Goal: Task Accomplishment & Management: Complete application form

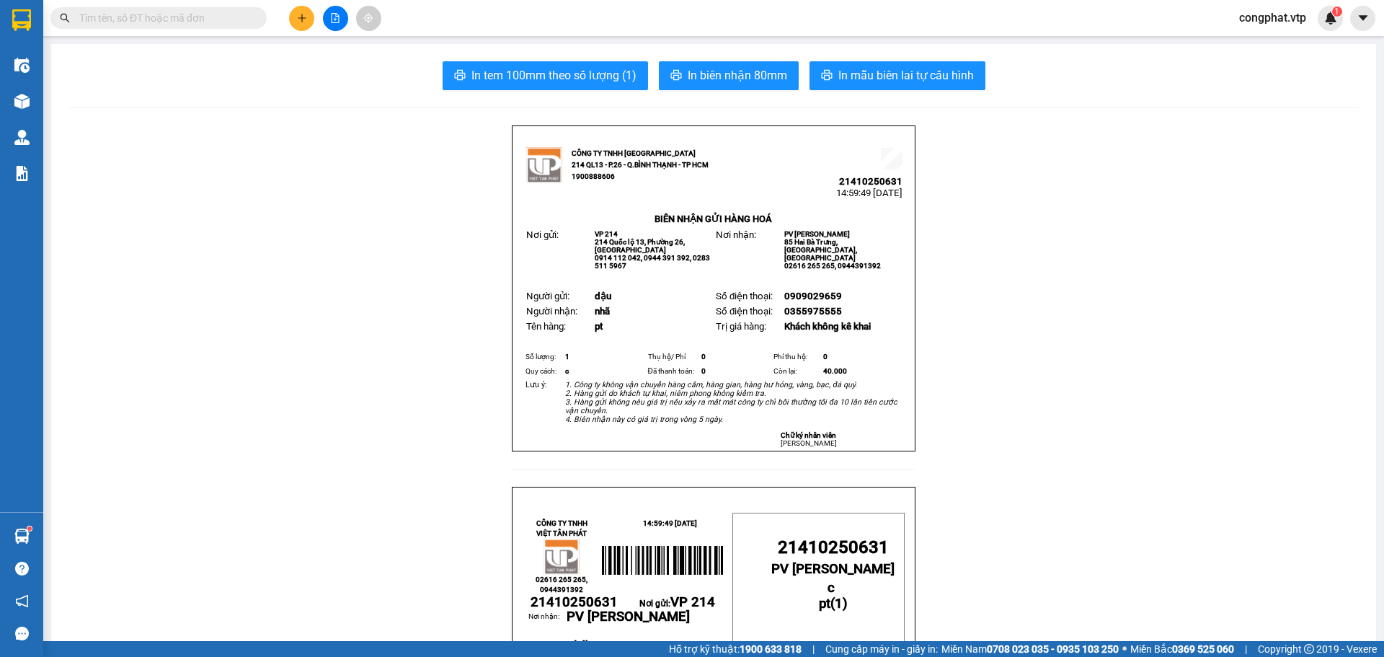
click at [308, 17] on button at bounding box center [301, 18] width 25 height 25
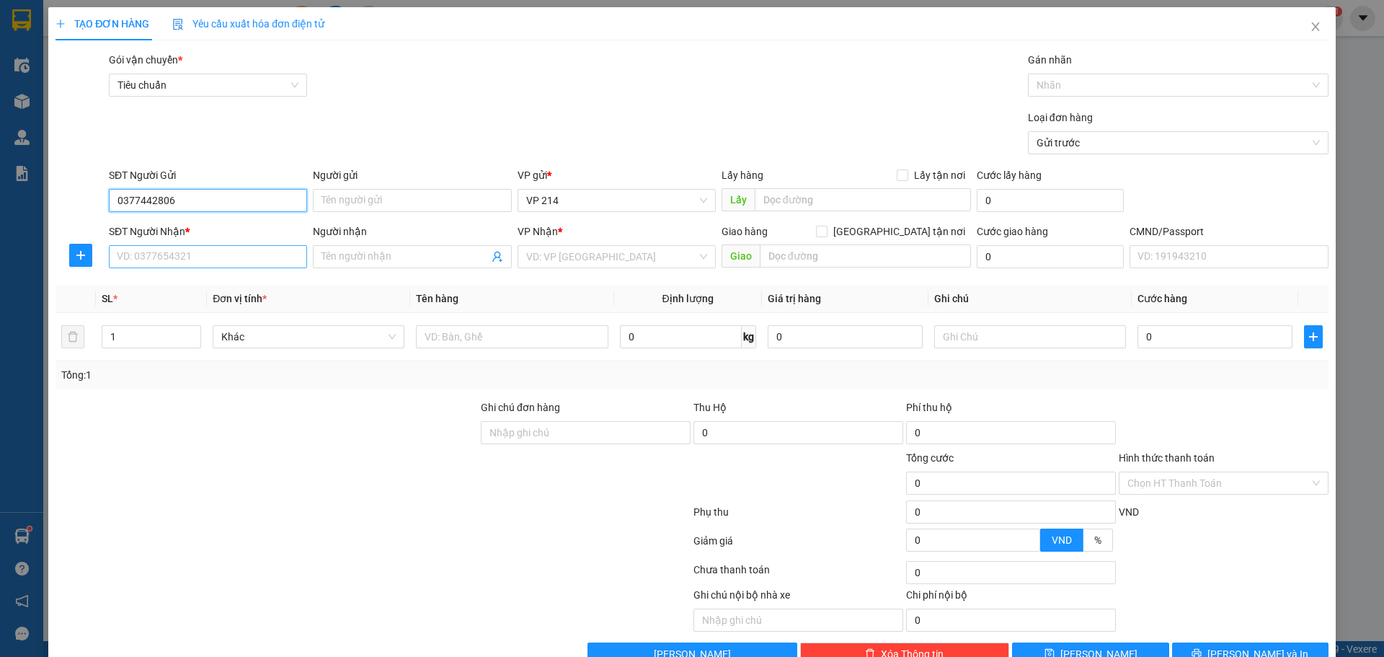
type input "0377442806"
click at [238, 254] on input "SĐT Người Nhận *" at bounding box center [208, 256] width 198 height 23
type input "0865878748"
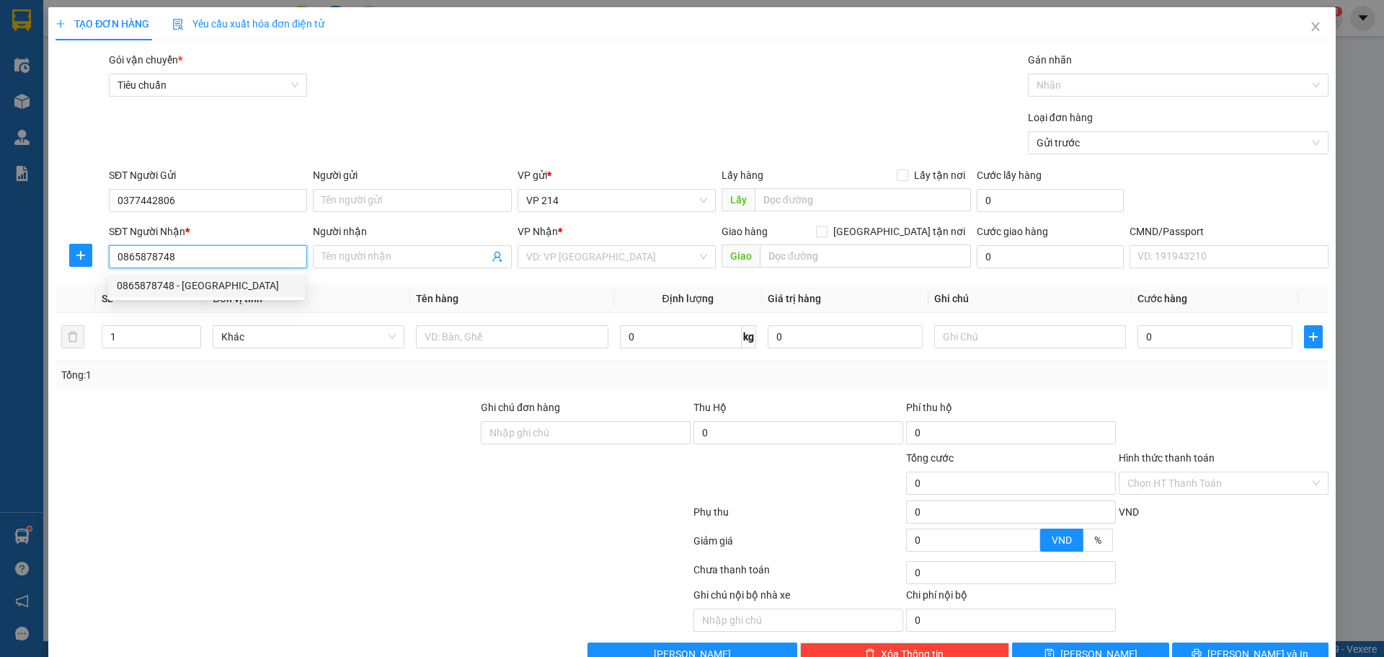
click at [197, 288] on div "0865878748 - [GEOGRAPHIC_DATA]" at bounding box center [206, 285] width 179 height 16
type input "[PERSON_NAME]"
type input "0865878748"
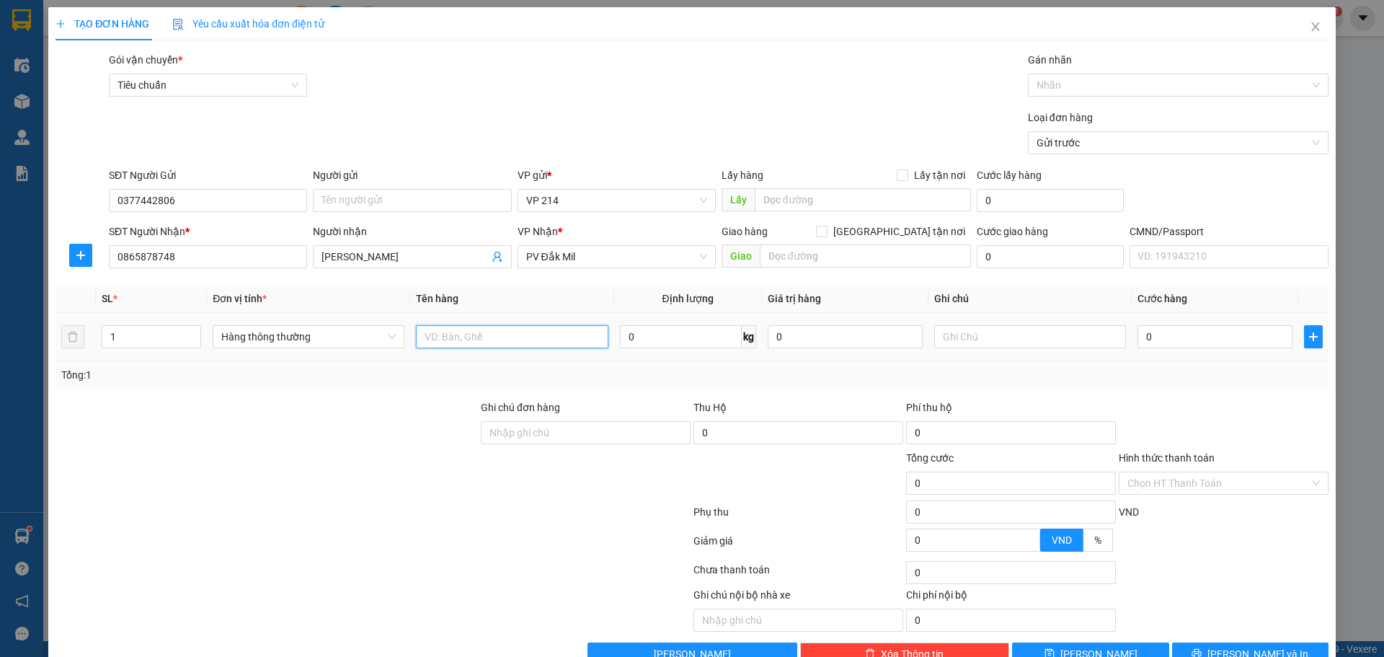
click at [512, 345] on input "text" at bounding box center [512, 336] width 192 height 23
type input "lạnh"
click at [1007, 336] on input "text" at bounding box center [1030, 336] width 192 height 23
type input "tx"
click at [1193, 346] on input "0" at bounding box center [1214, 336] width 155 height 23
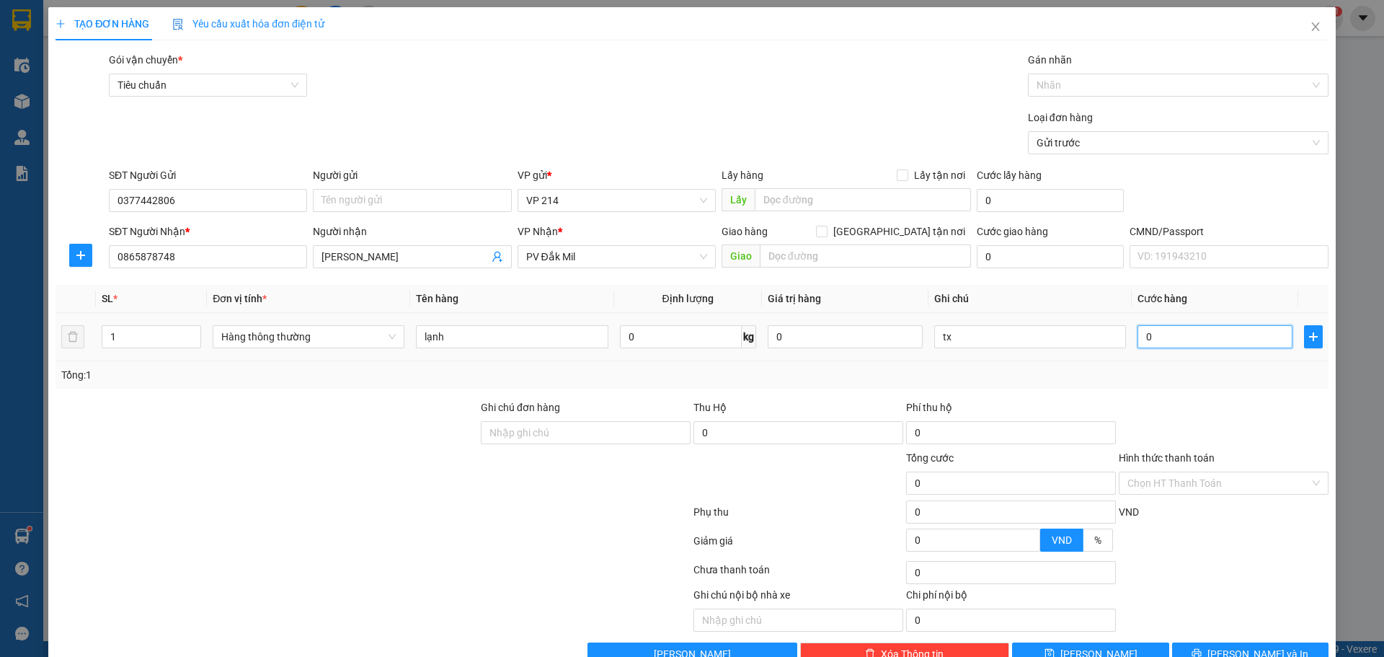
type input "4"
type input "40"
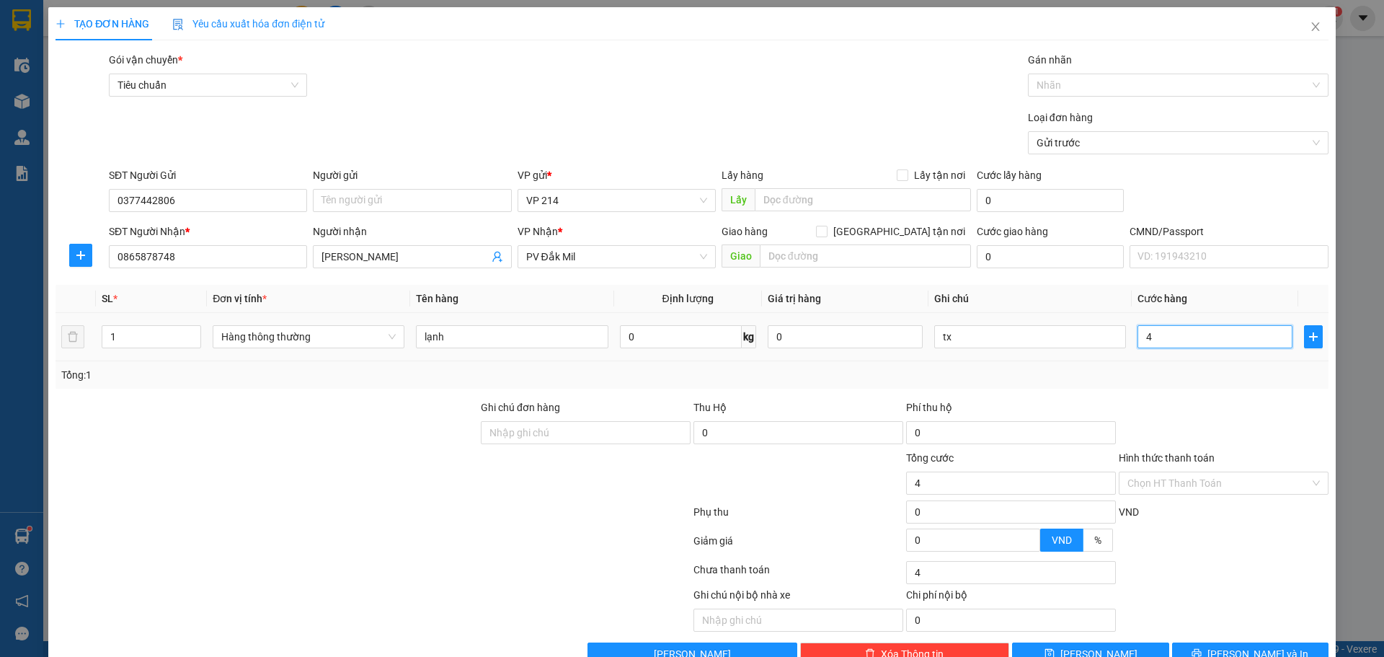
type input "40"
type input "400"
type input "4.000"
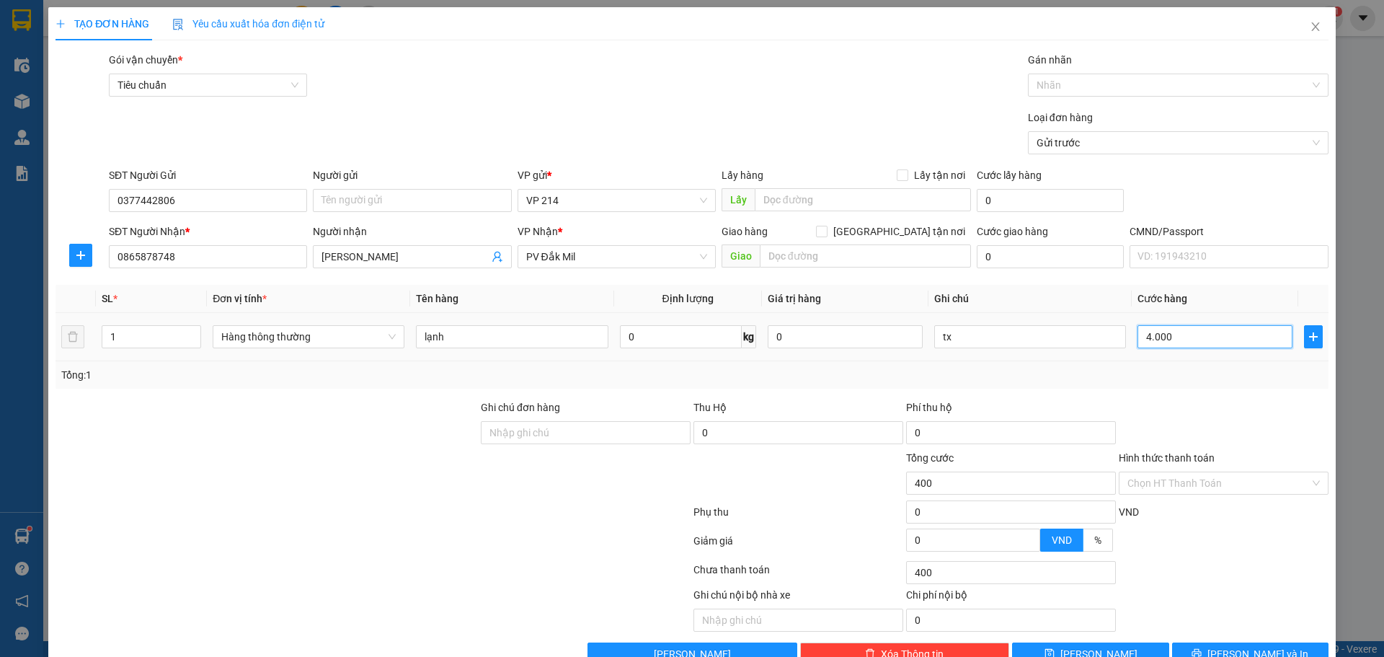
type input "4.000"
type input "40.000"
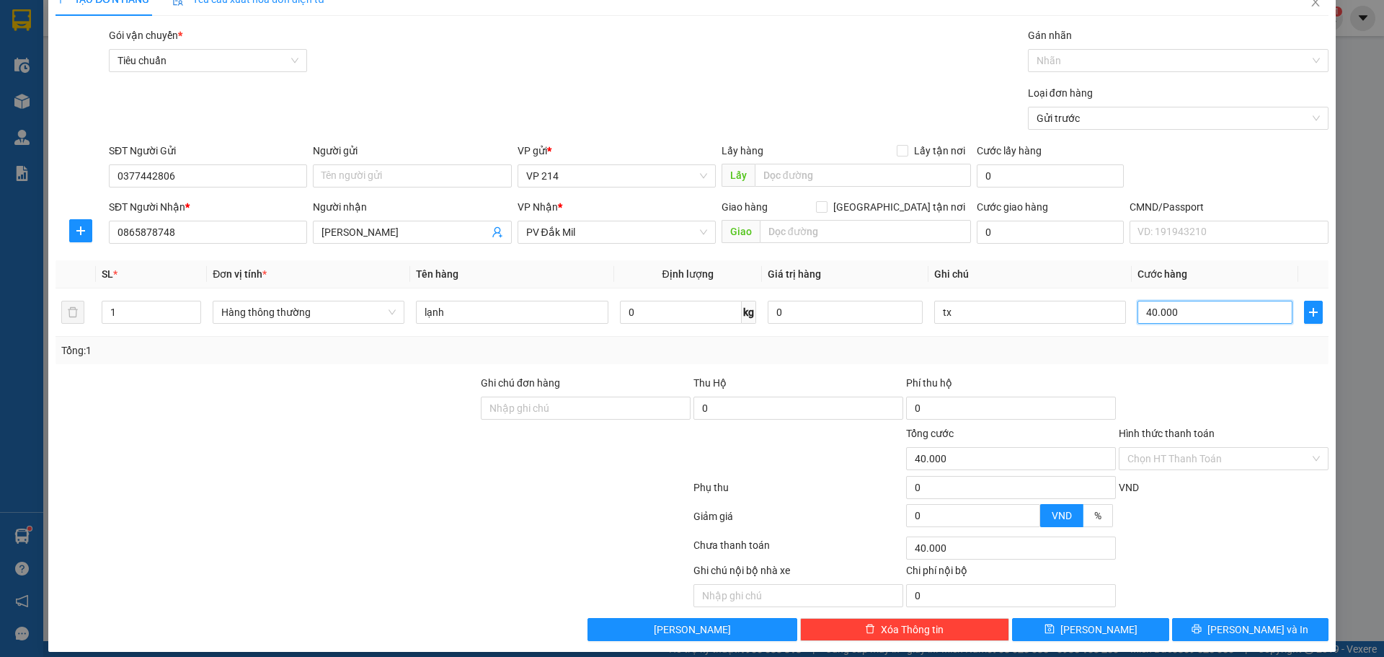
scroll to position [37, 0]
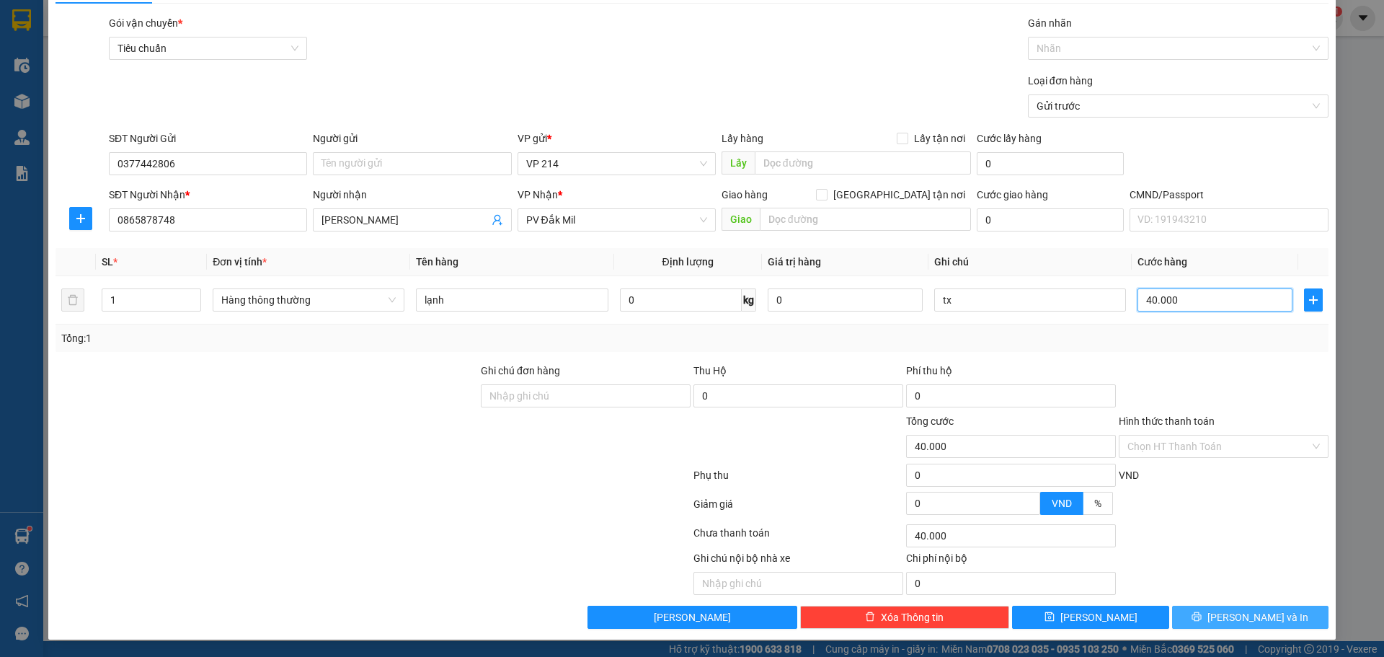
type input "40.000"
click at [1261, 608] on button "[PERSON_NAME] và In" at bounding box center [1250, 616] width 156 height 23
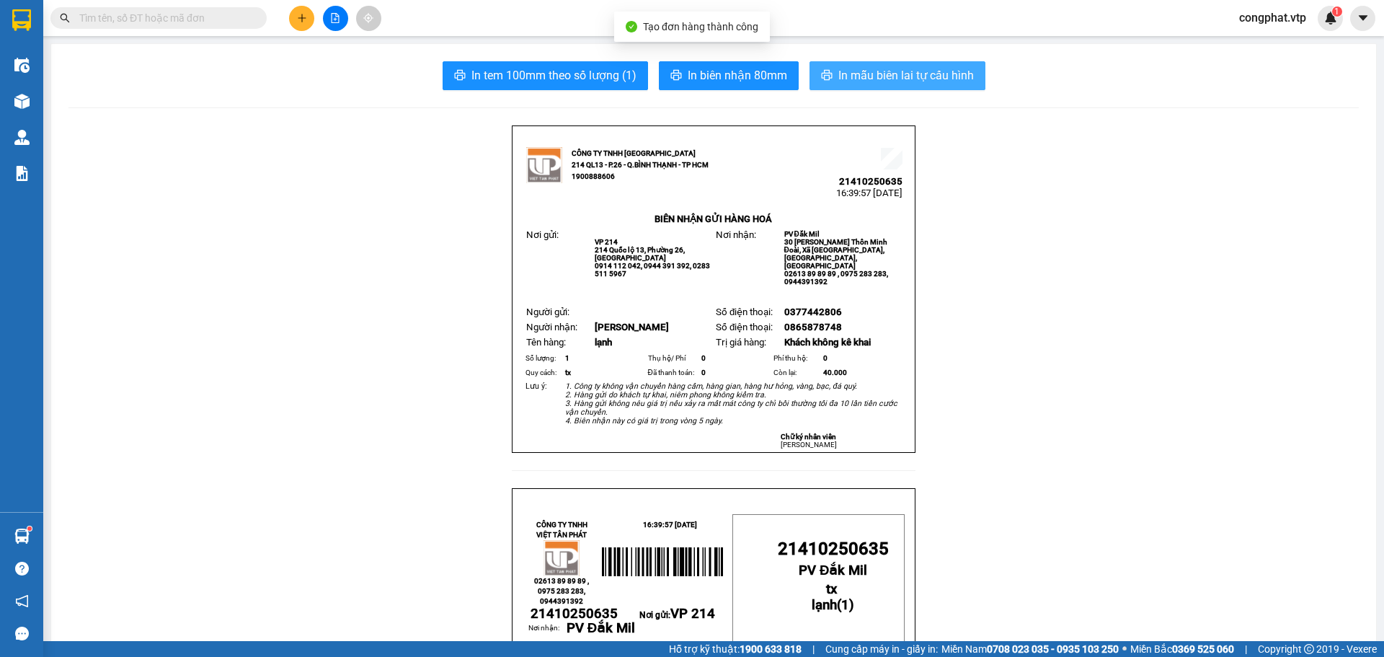
click at [857, 76] on span "In mẫu biên lai tự cấu hình" at bounding box center [905, 75] width 135 height 18
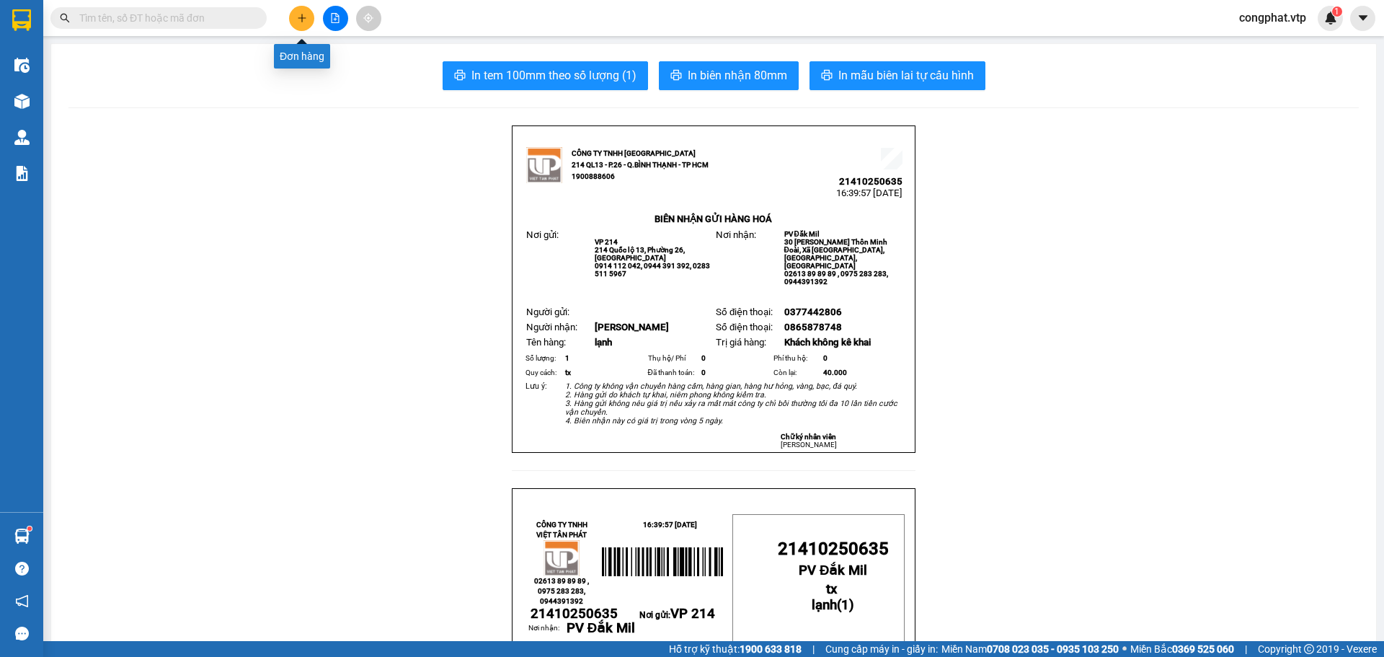
click at [297, 18] on icon "plus" at bounding box center [302, 18] width 10 height 10
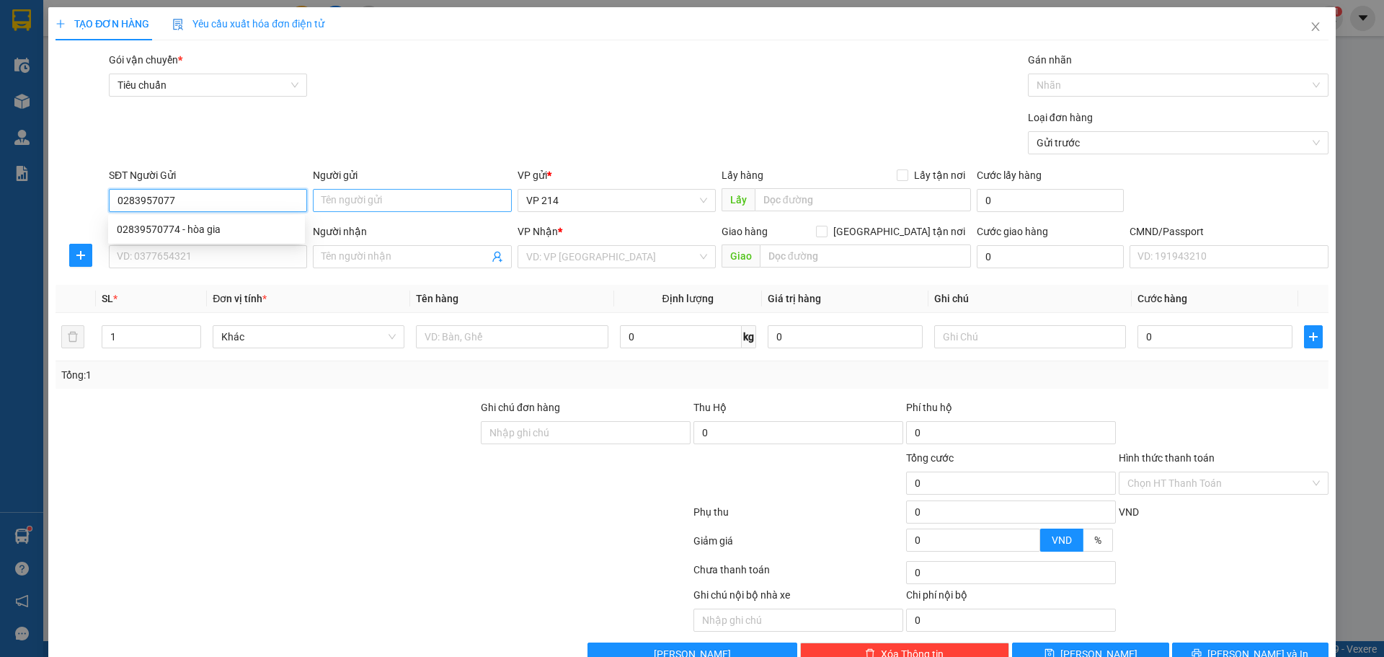
type input "02839570774"
click at [260, 223] on div "02839570774 - hòa gia" at bounding box center [206, 229] width 179 height 16
type input "hòa gia"
type input "0974570256"
type input "mầm"
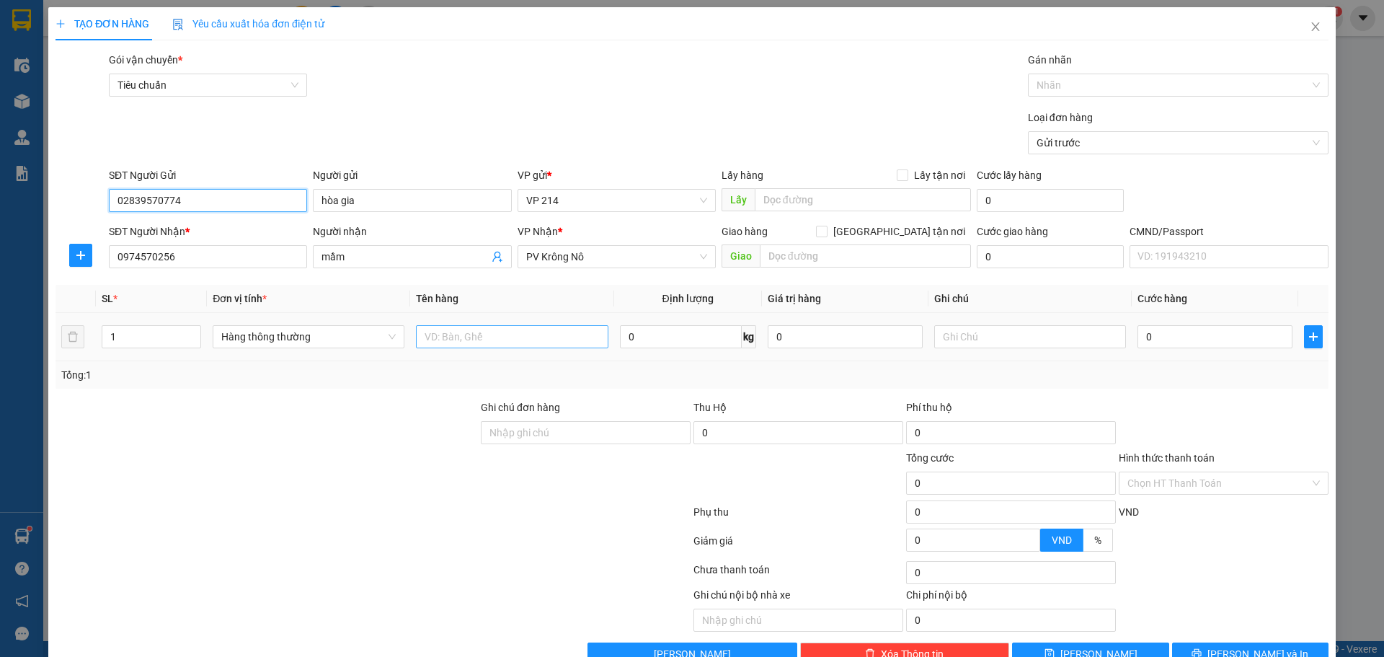
type input "02839570774"
click at [457, 331] on input "text" at bounding box center [512, 336] width 192 height 23
type input "kính"
click at [979, 331] on input "text" at bounding box center [1030, 336] width 192 height 23
type input "h"
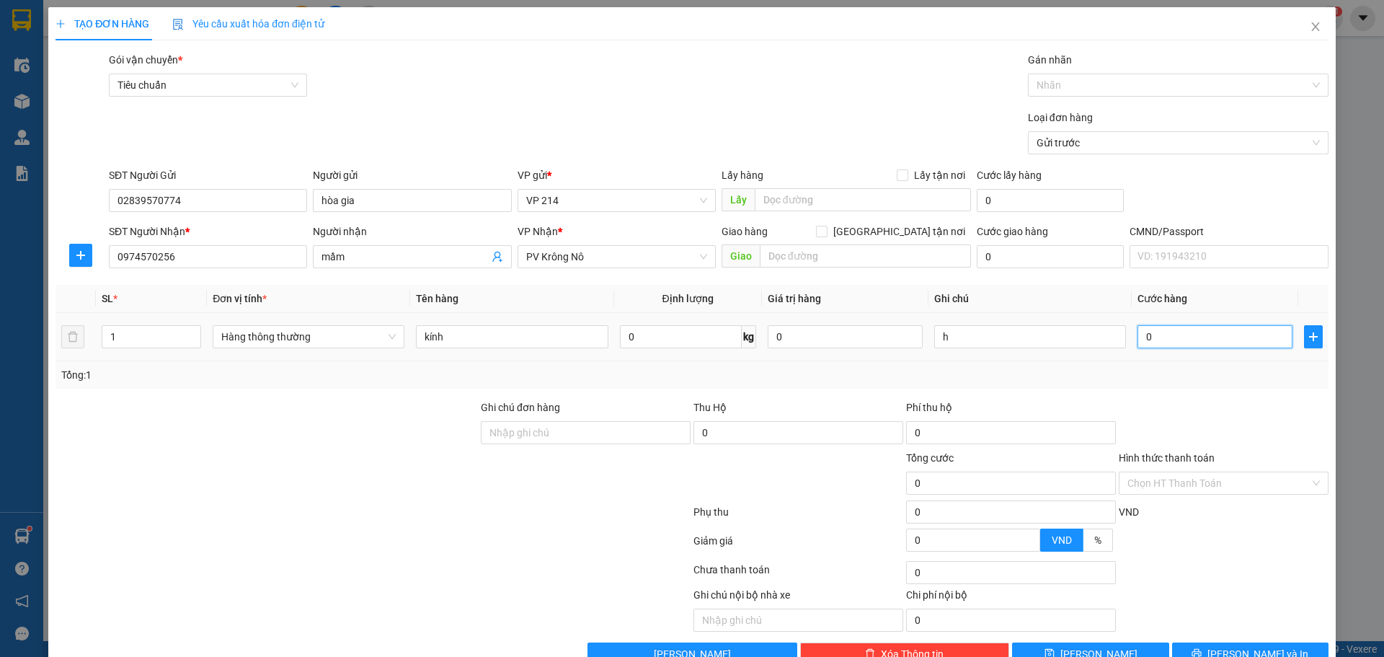
click at [1168, 334] on input "0" at bounding box center [1214, 336] width 155 height 23
type input "3"
type input "30"
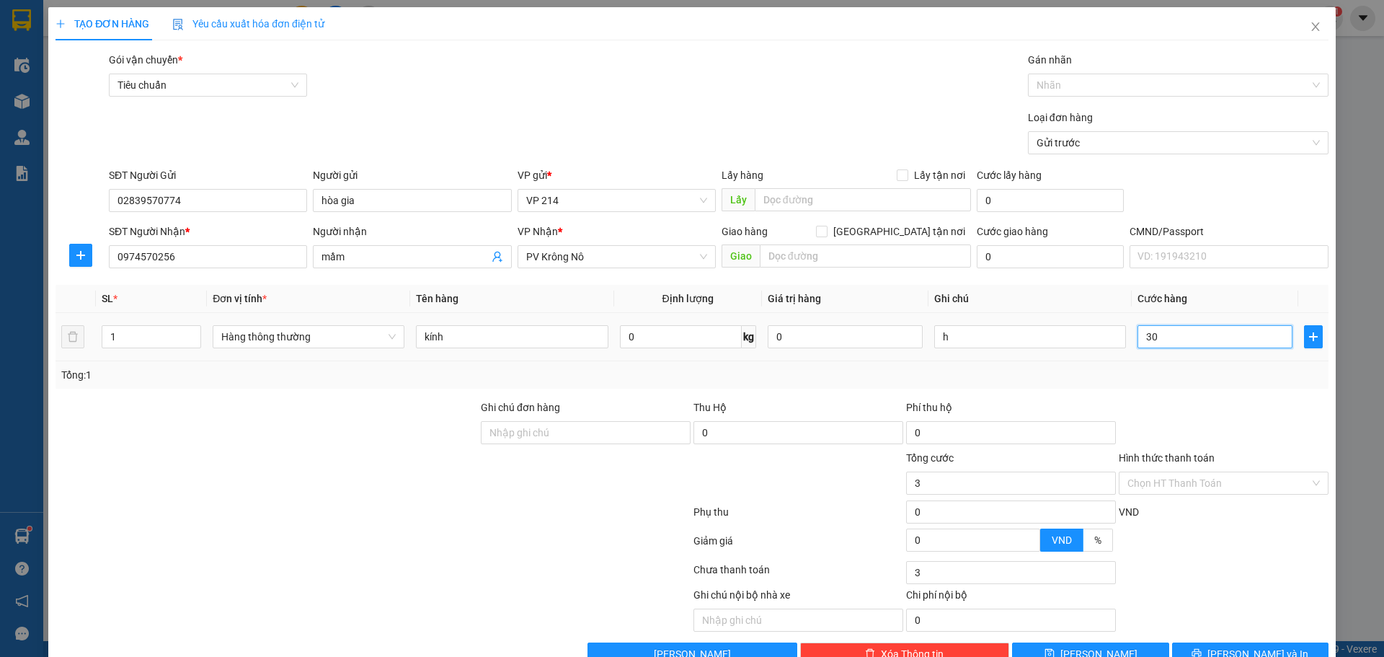
type input "30"
type input "300"
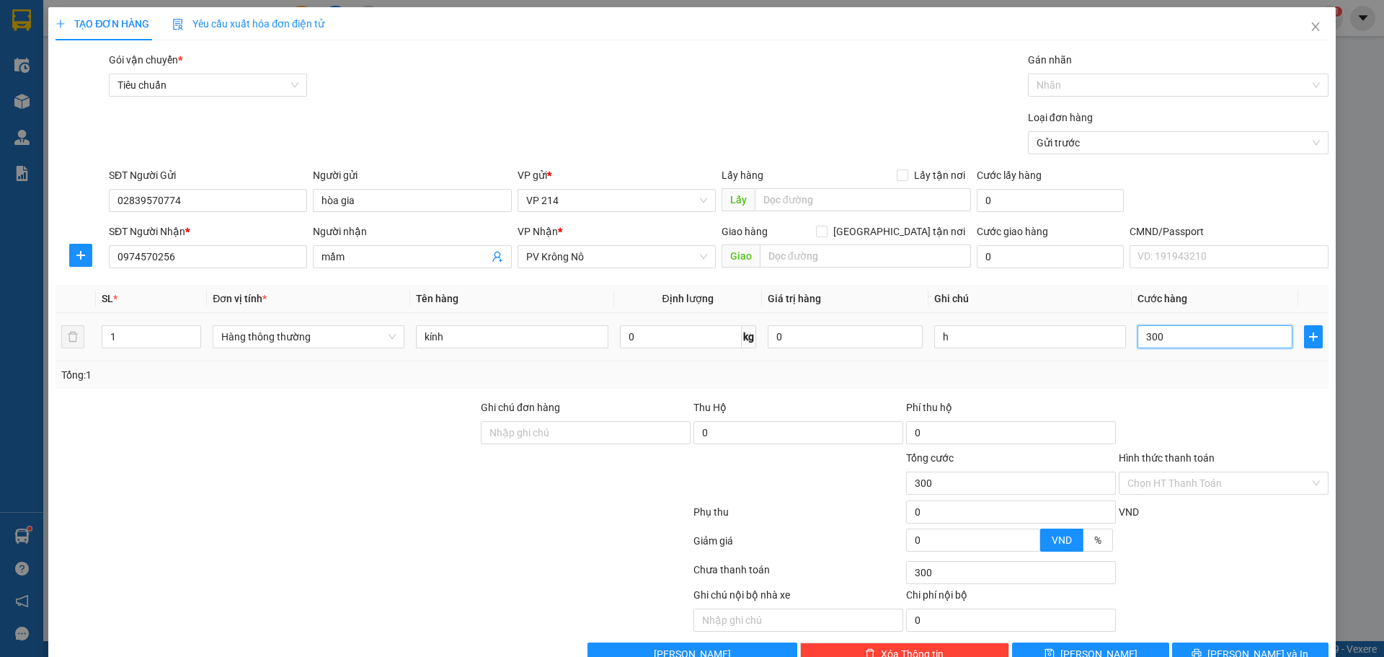
type input "3.000"
type input "30.000"
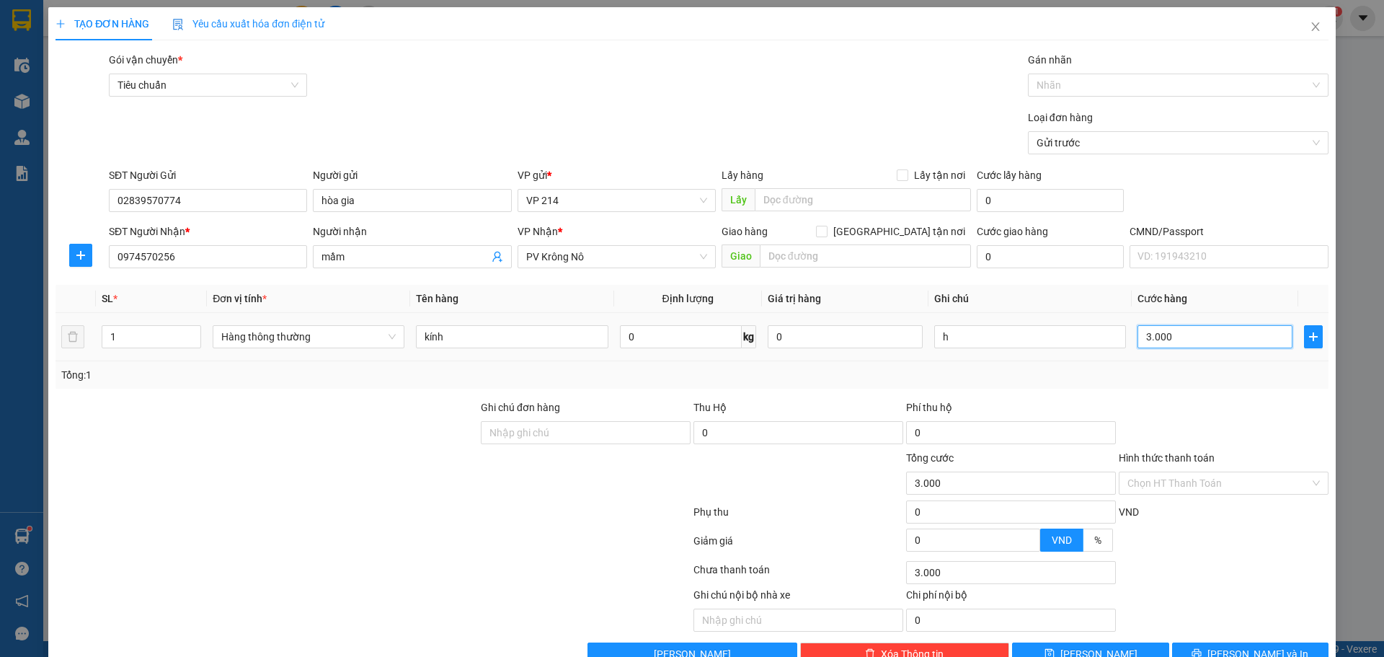
type input "30.000"
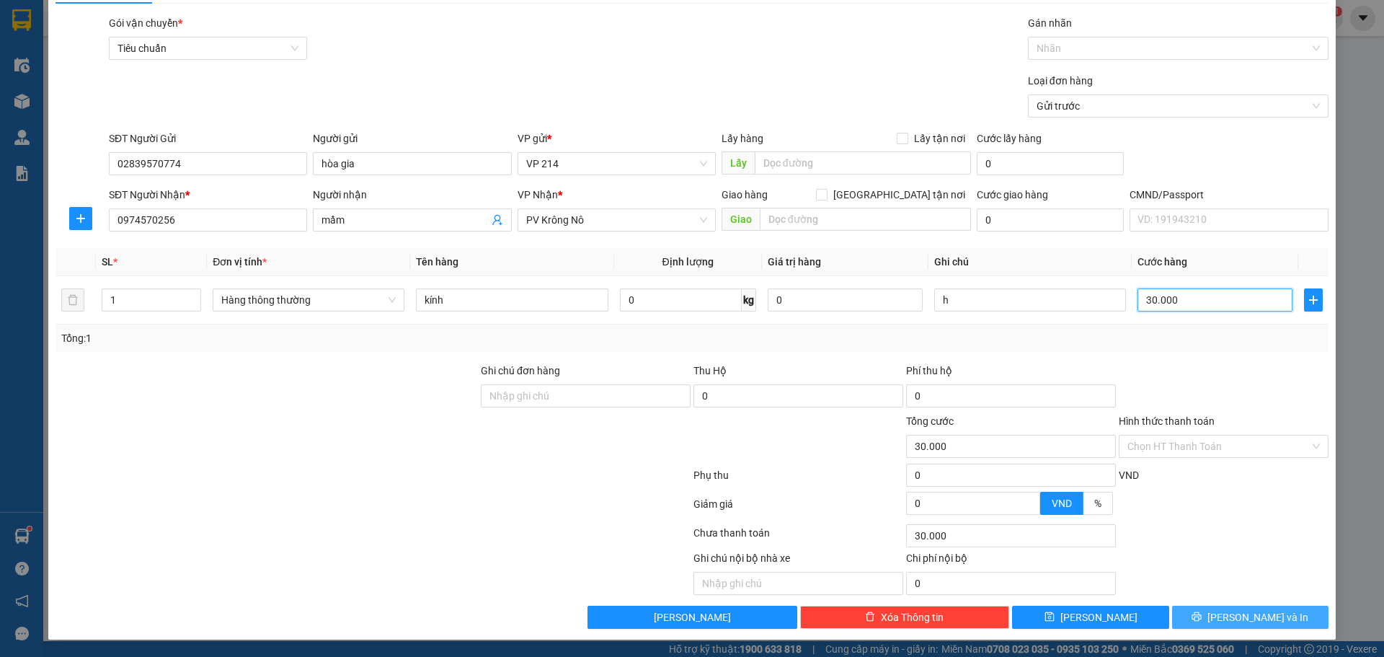
type input "30.000"
click at [1268, 619] on button "[PERSON_NAME] và In" at bounding box center [1250, 616] width 156 height 23
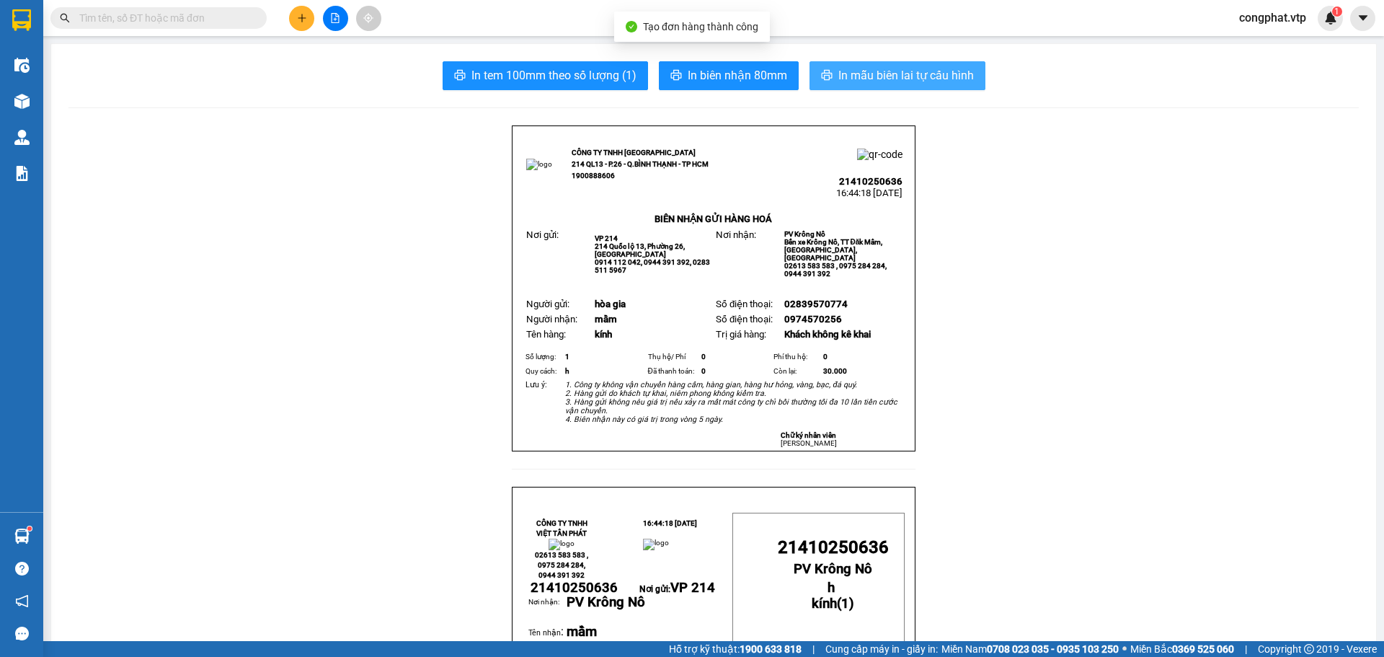
click at [902, 77] on span "In mẫu biên lai tự cấu hình" at bounding box center [905, 75] width 135 height 18
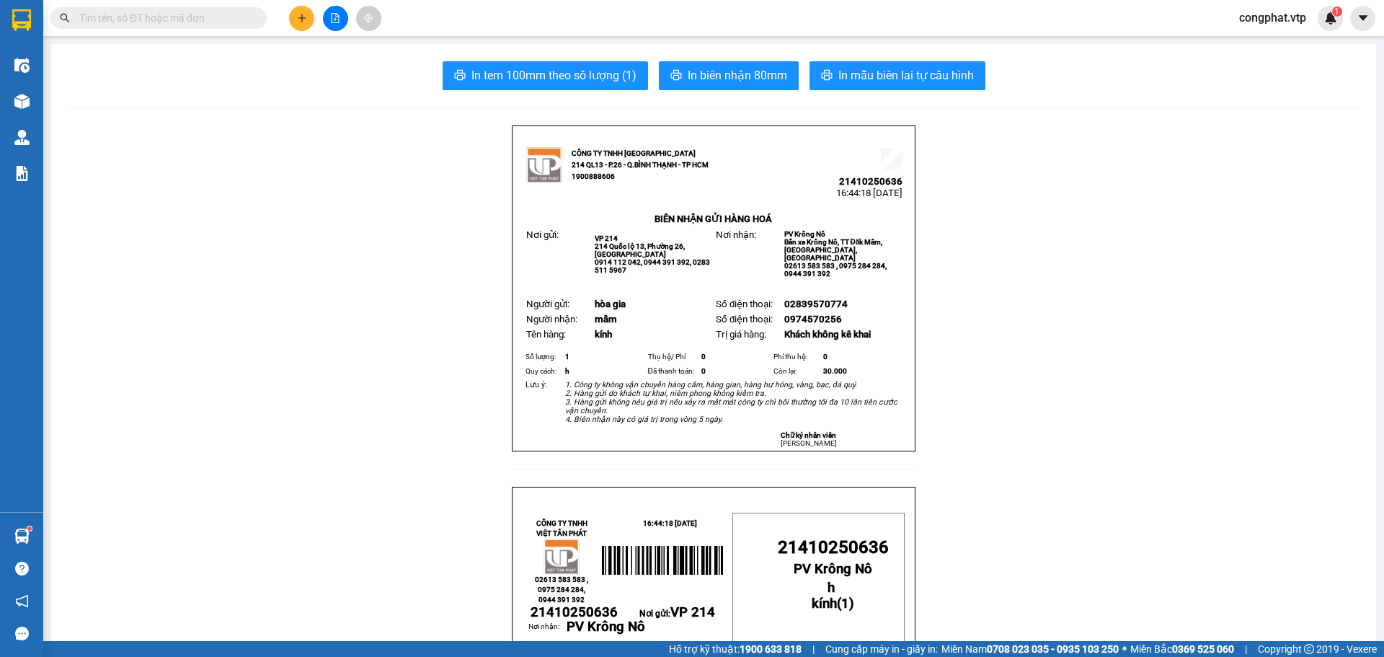
click at [303, 25] on button at bounding box center [301, 18] width 25 height 25
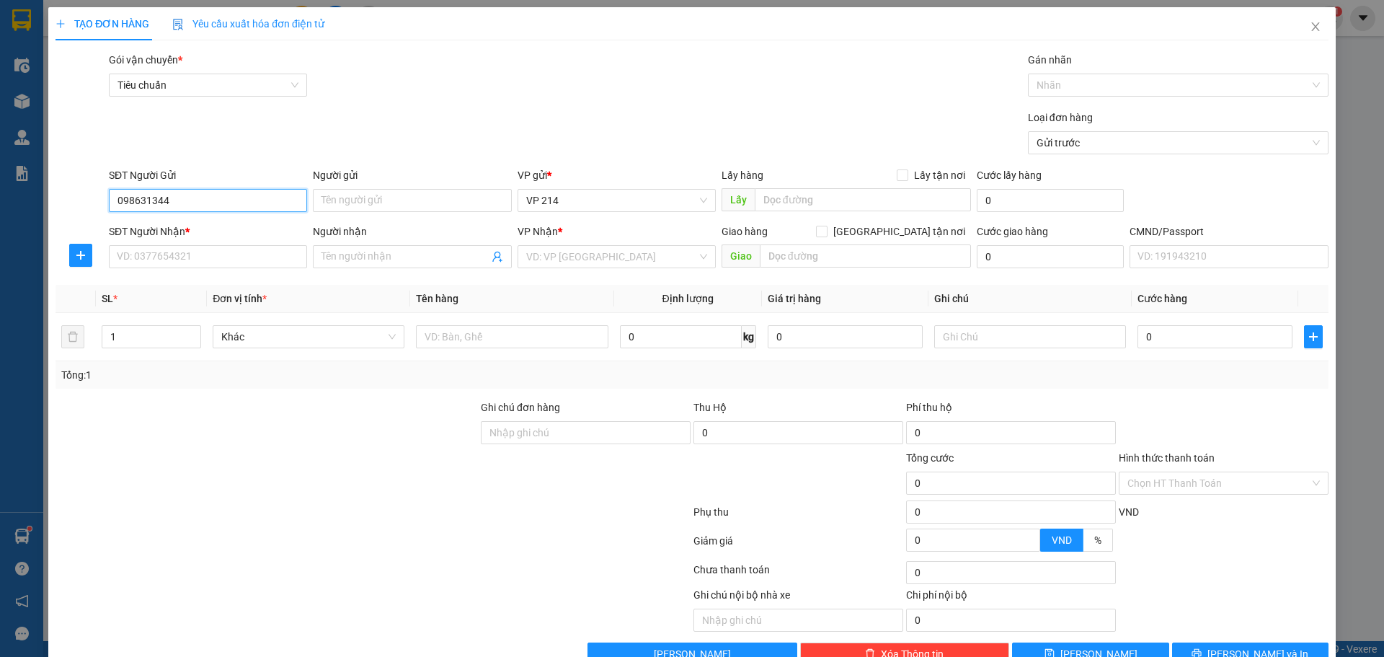
type input "0986313445"
click at [195, 234] on div "0986313445 - [GEOGRAPHIC_DATA]" at bounding box center [206, 229] width 179 height 16
type input "sơn an khang"
type input "0961087777"
type input "gia bảo long"
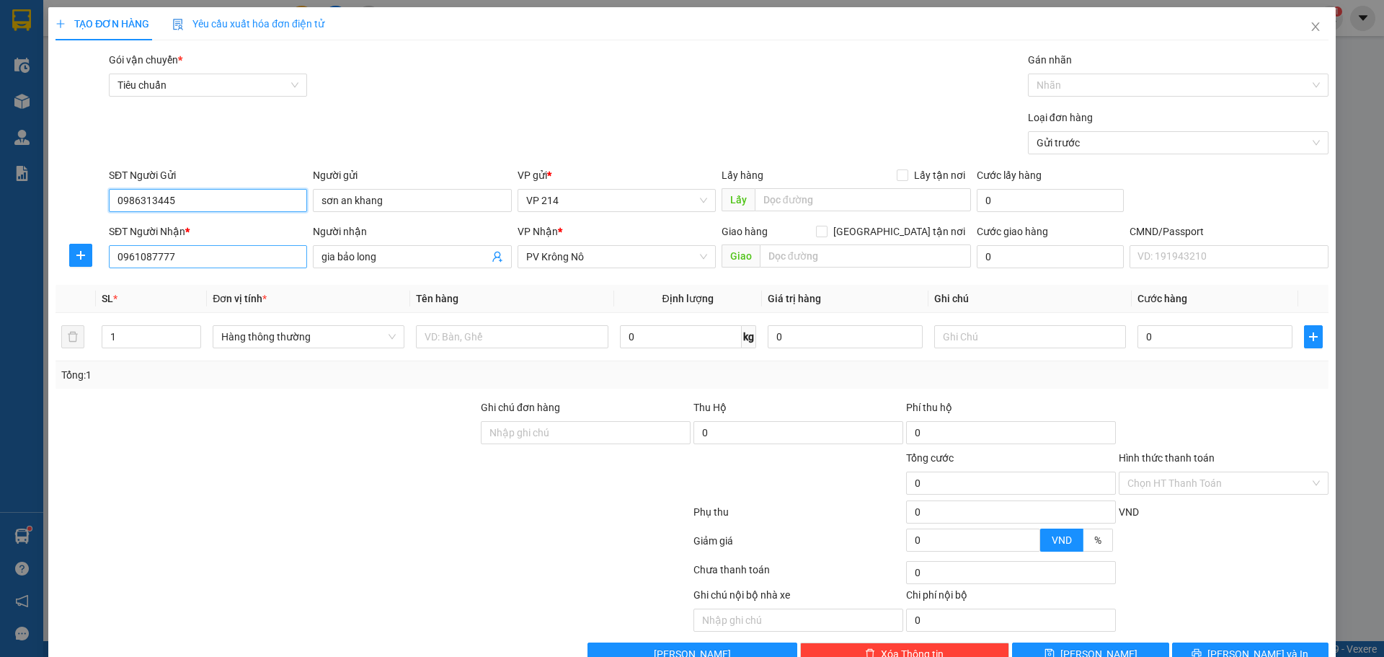
type input "0986313445"
drag, startPoint x: 180, startPoint y: 262, endPoint x: 0, endPoint y: 290, distance: 182.5
click at [0, 285] on div "TẠO ĐƠN HÀNG Yêu cầu xuất hóa đơn điện tử Transit Pickup Surcharge Ids Transit …" at bounding box center [692, 328] width 1384 height 657
type input "0916092179"
click at [170, 291] on div "0916092179 - TÂN" at bounding box center [206, 285] width 179 height 16
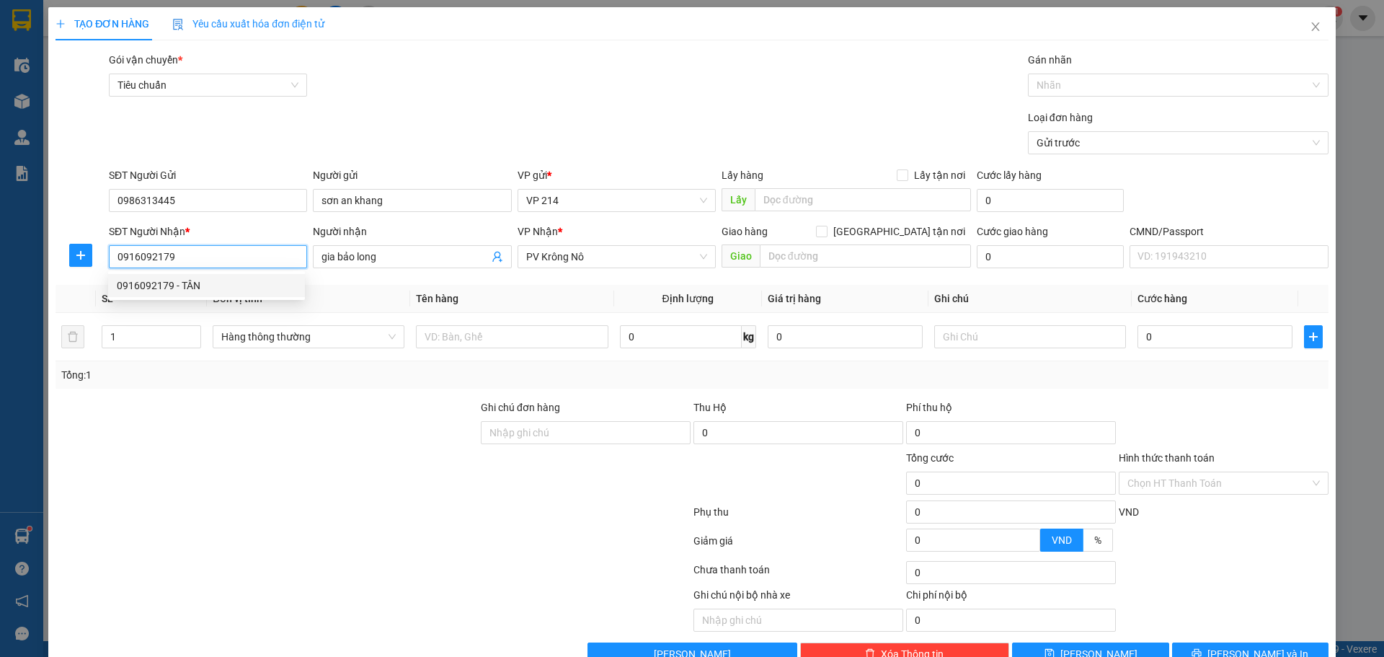
type input "TÂN"
type input "0916092179"
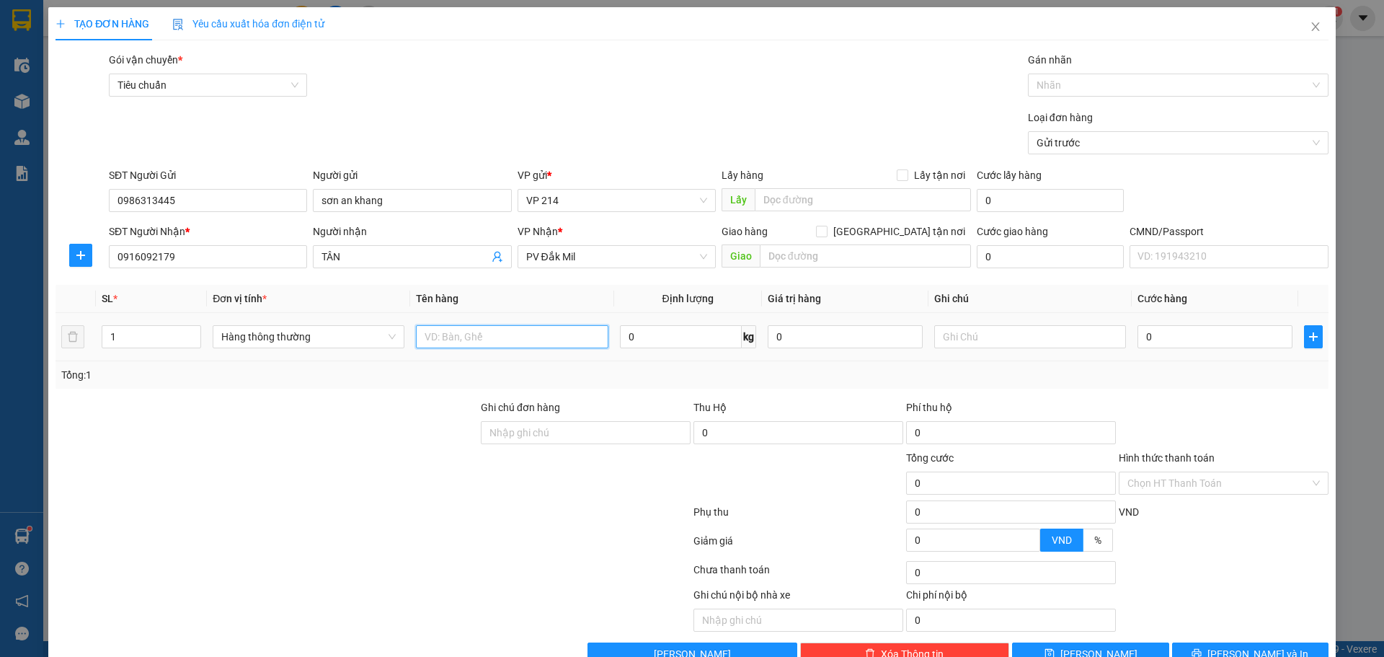
click at [562, 337] on input "text" at bounding box center [512, 336] width 192 height 23
type input "p"
click at [1038, 333] on input "text" at bounding box center [1030, 336] width 192 height 23
click at [1152, 347] on input "0" at bounding box center [1214, 336] width 155 height 23
click at [1268, 642] on button "[PERSON_NAME] và In" at bounding box center [1250, 653] width 156 height 23
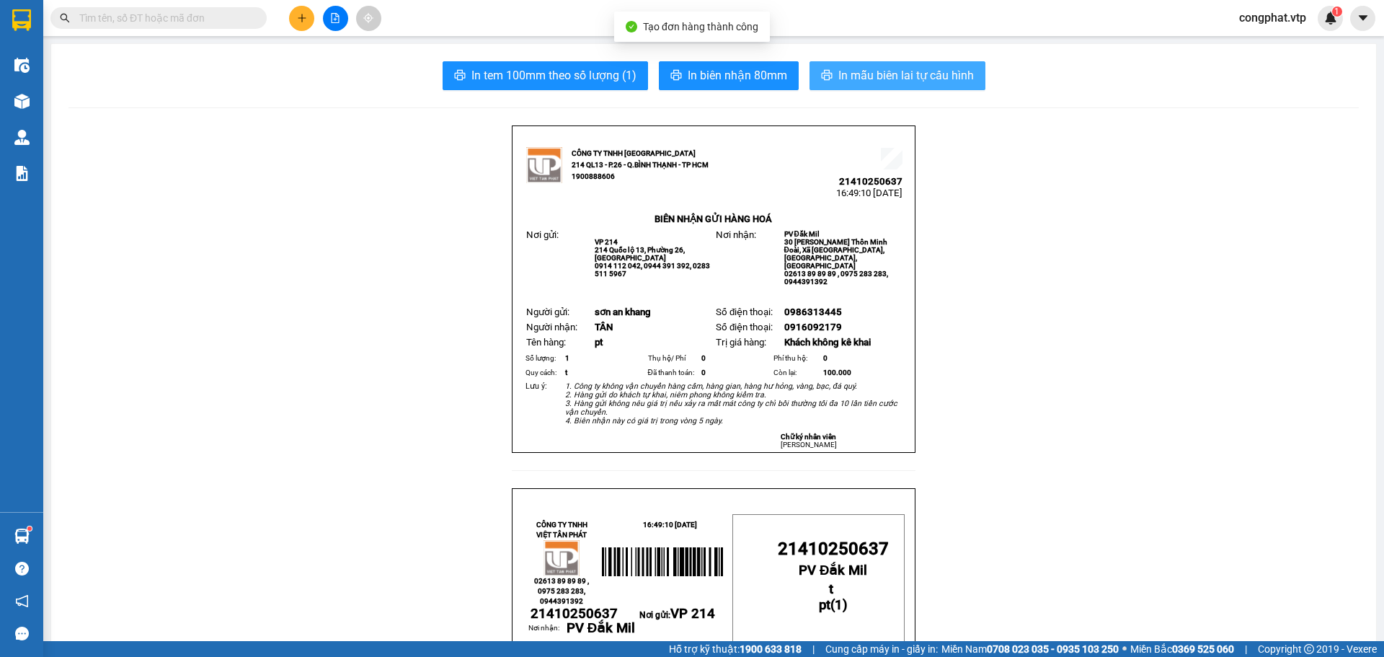
click at [876, 75] on span "In mẫu biên lai tự cấu hình" at bounding box center [905, 75] width 135 height 18
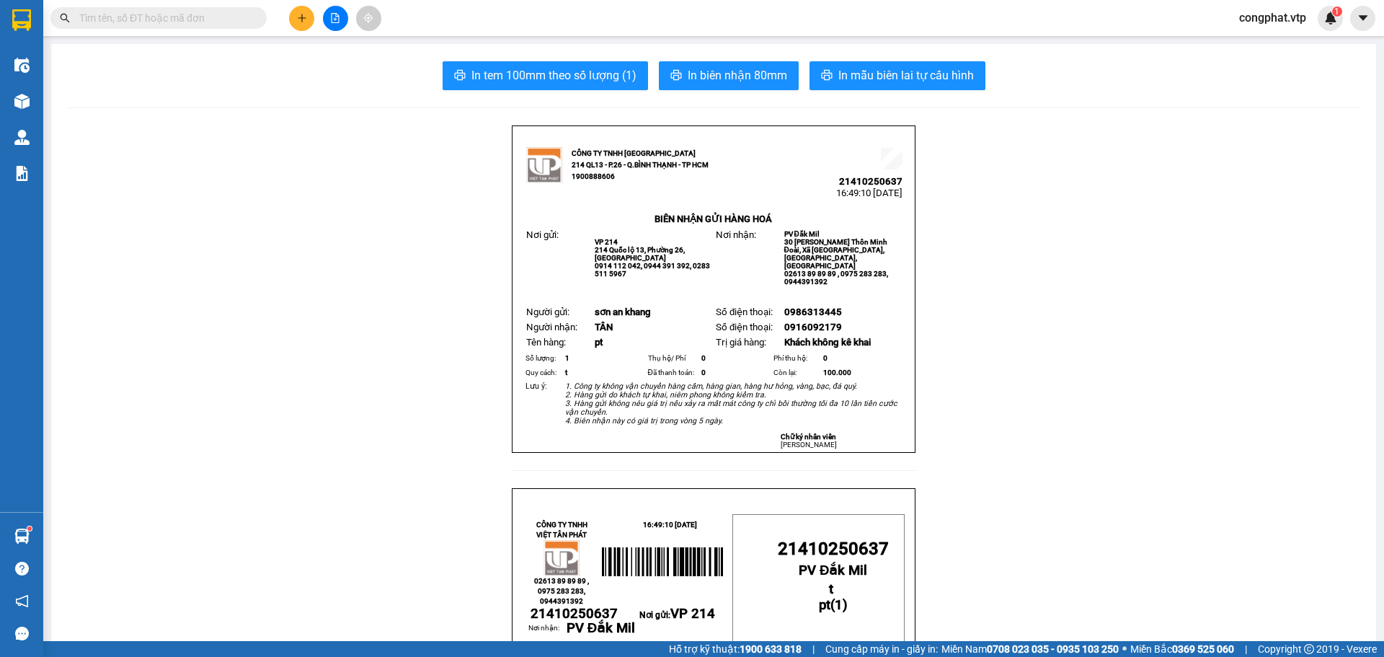
click at [302, 21] on icon "plus" at bounding box center [302, 18] width 10 height 10
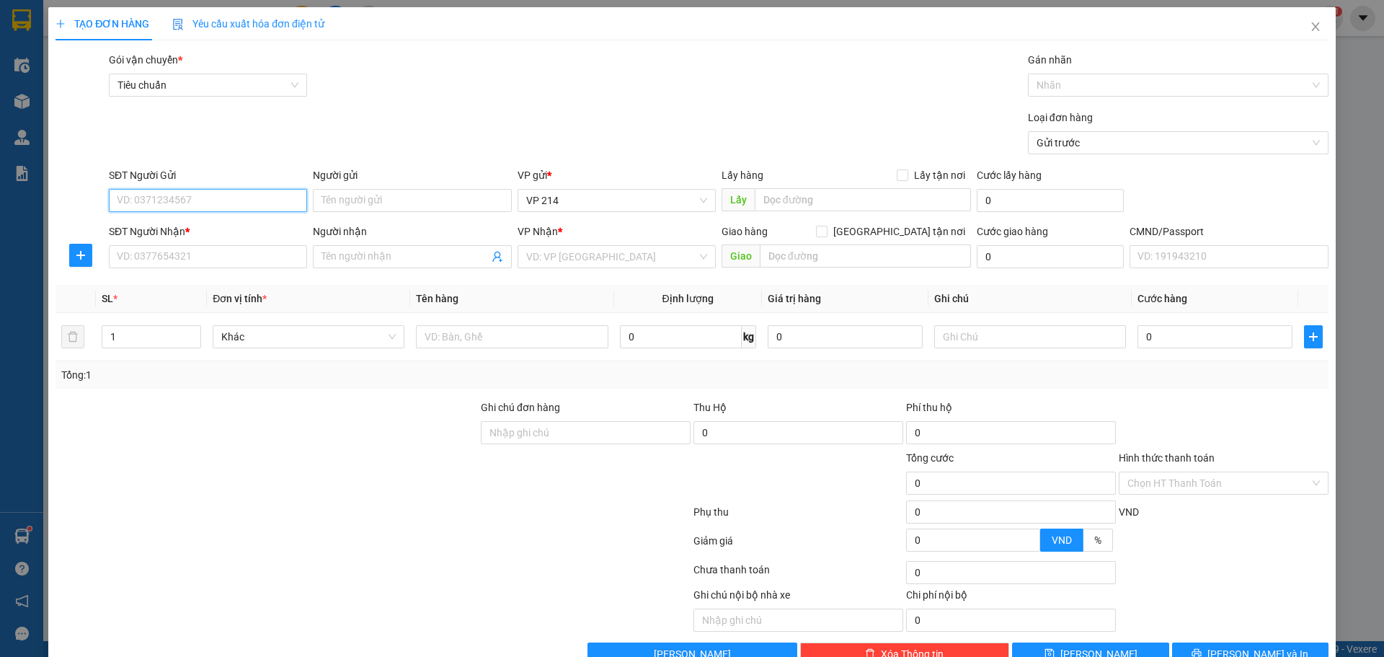
click at [195, 208] on input "SĐT Người Gửi" at bounding box center [208, 200] width 198 height 23
drag, startPoint x: 201, startPoint y: 200, endPoint x: 0, endPoint y: 164, distance: 204.4
click at [0, 164] on div "TẠO ĐƠN HÀNG Yêu cầu xuất hóa đơn điện tử Transit Pickup Surcharge Ids Transit …" at bounding box center [692, 328] width 1384 height 657
type input "0966155353"
click at [199, 254] on input "SĐT Người Nhận *" at bounding box center [208, 256] width 198 height 23
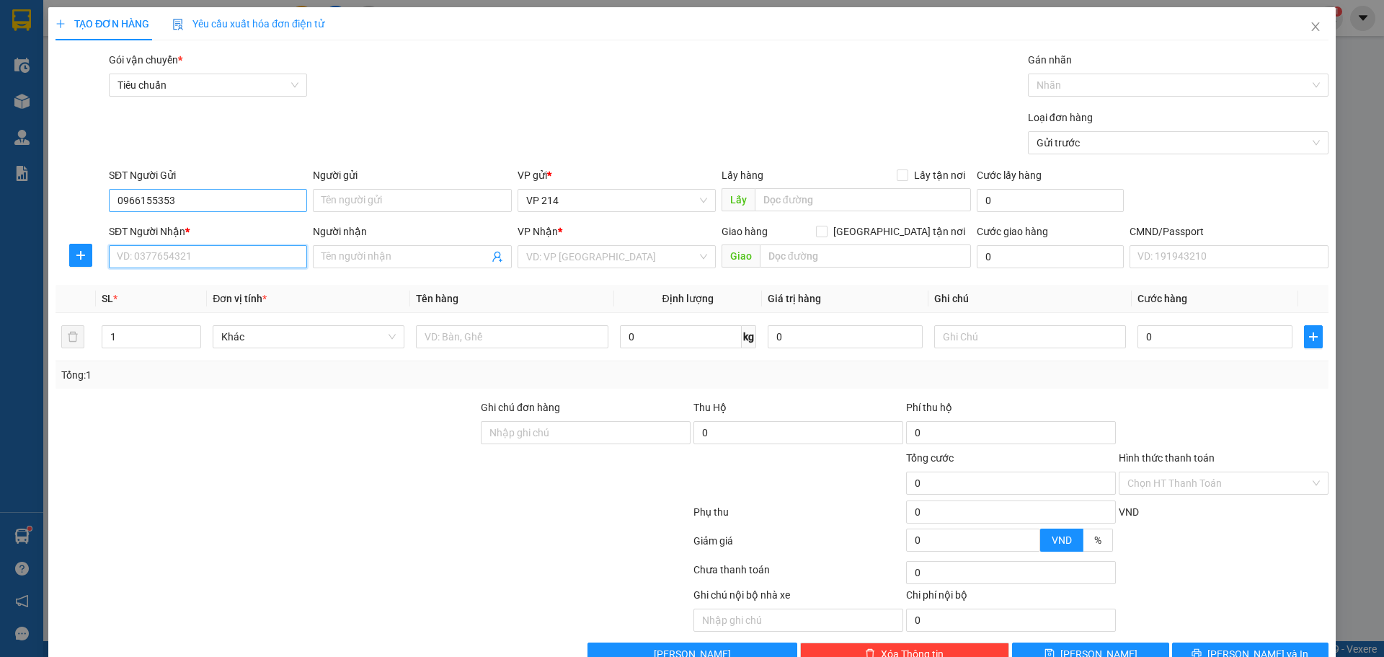
paste input "0966155353"
type input "0966155353"
drag, startPoint x: 186, startPoint y: 192, endPoint x: 0, endPoint y: 229, distance: 189.5
click at [0, 226] on div "TẠO ĐƠN HÀNG Yêu cầu xuất hóa đơn điện tử Transit Pickup Surcharge Ids Transit …" at bounding box center [692, 328] width 1384 height 657
type input "0889626625"
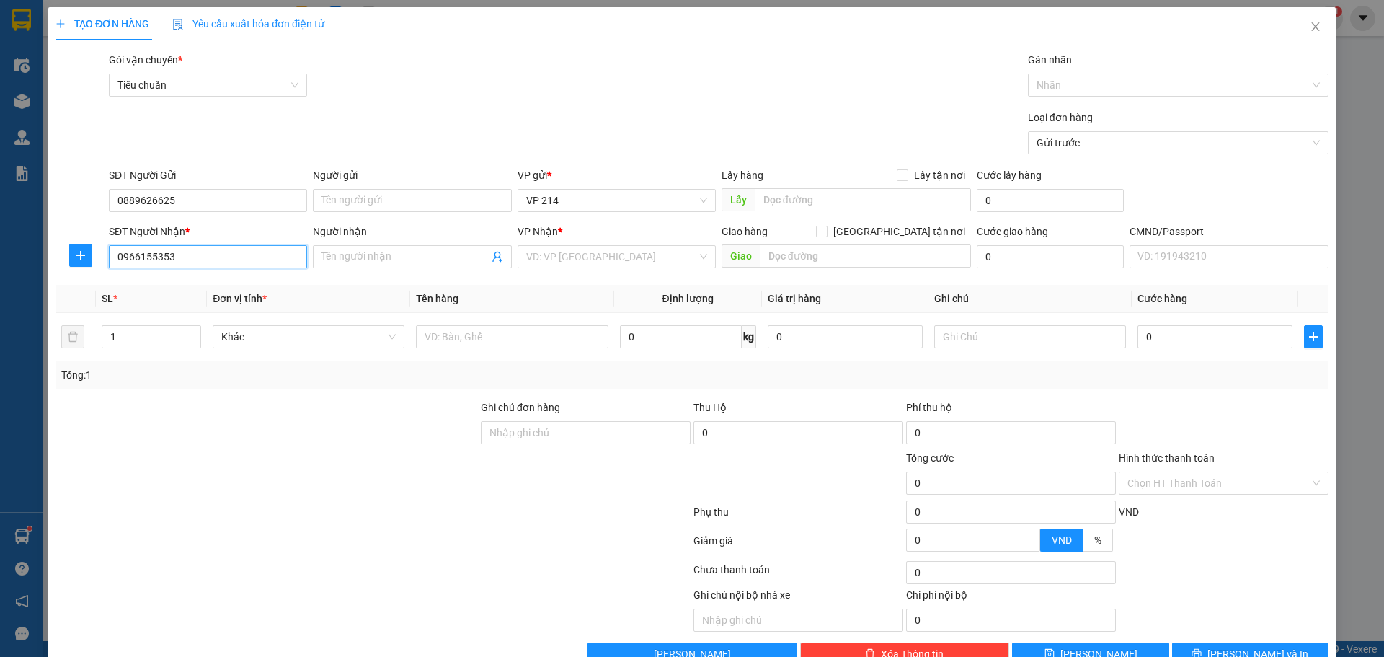
click at [194, 259] on input "0966155353" at bounding box center [208, 256] width 198 height 23
click at [321, 253] on input "Người nhận" at bounding box center [404, 257] width 166 height 16
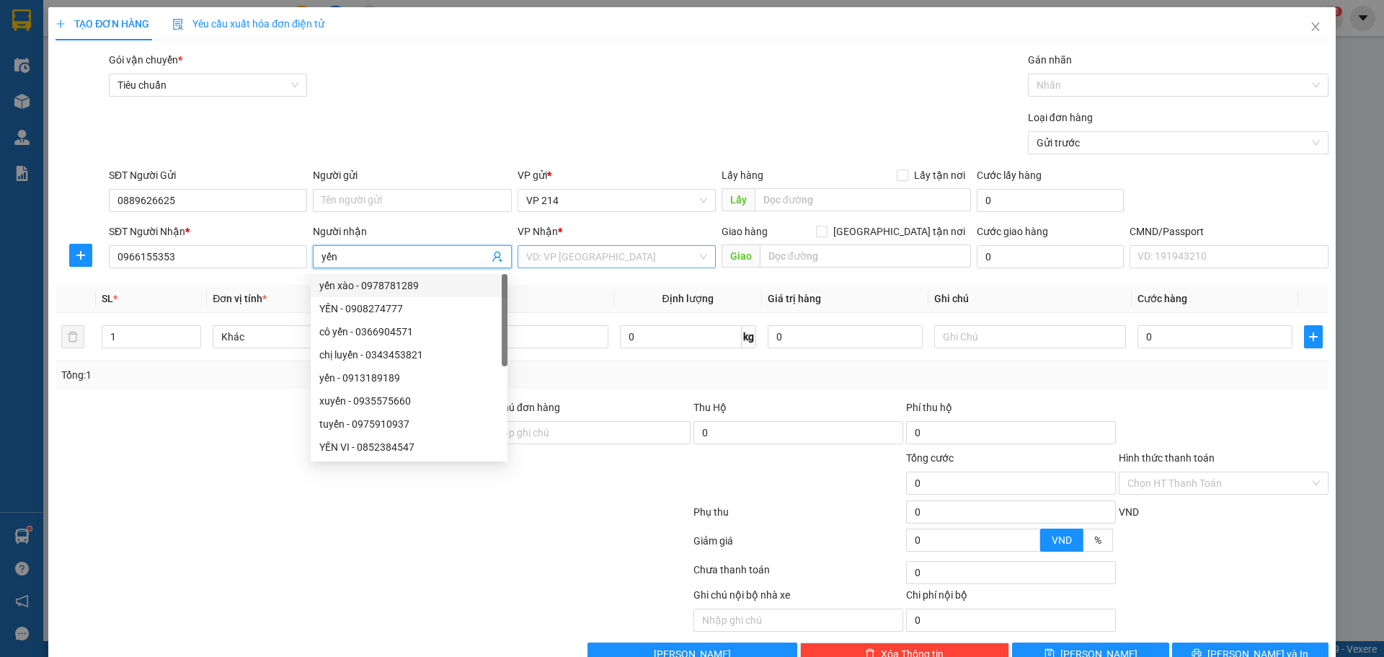
type input "yến"
click at [618, 259] on input "search" at bounding box center [611, 257] width 171 height 22
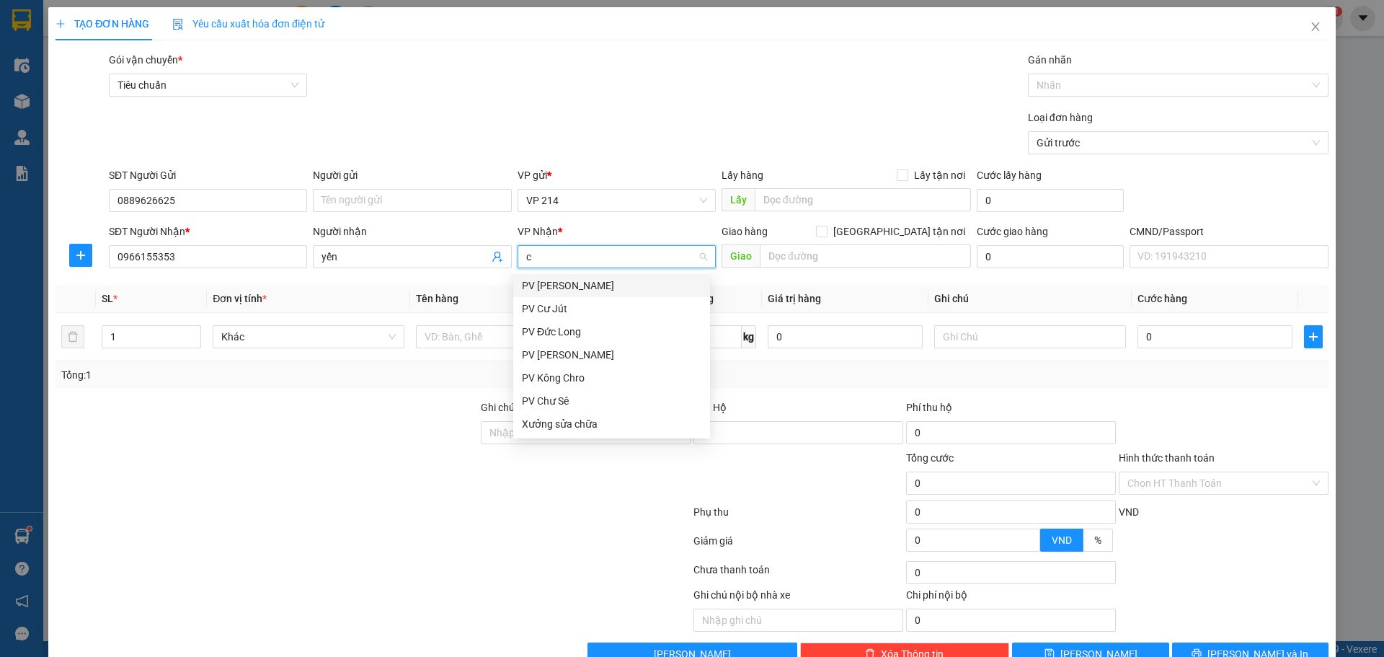
type input "cj"
click at [614, 277] on div "PV Cư Jút" at bounding box center [611, 285] width 179 height 16
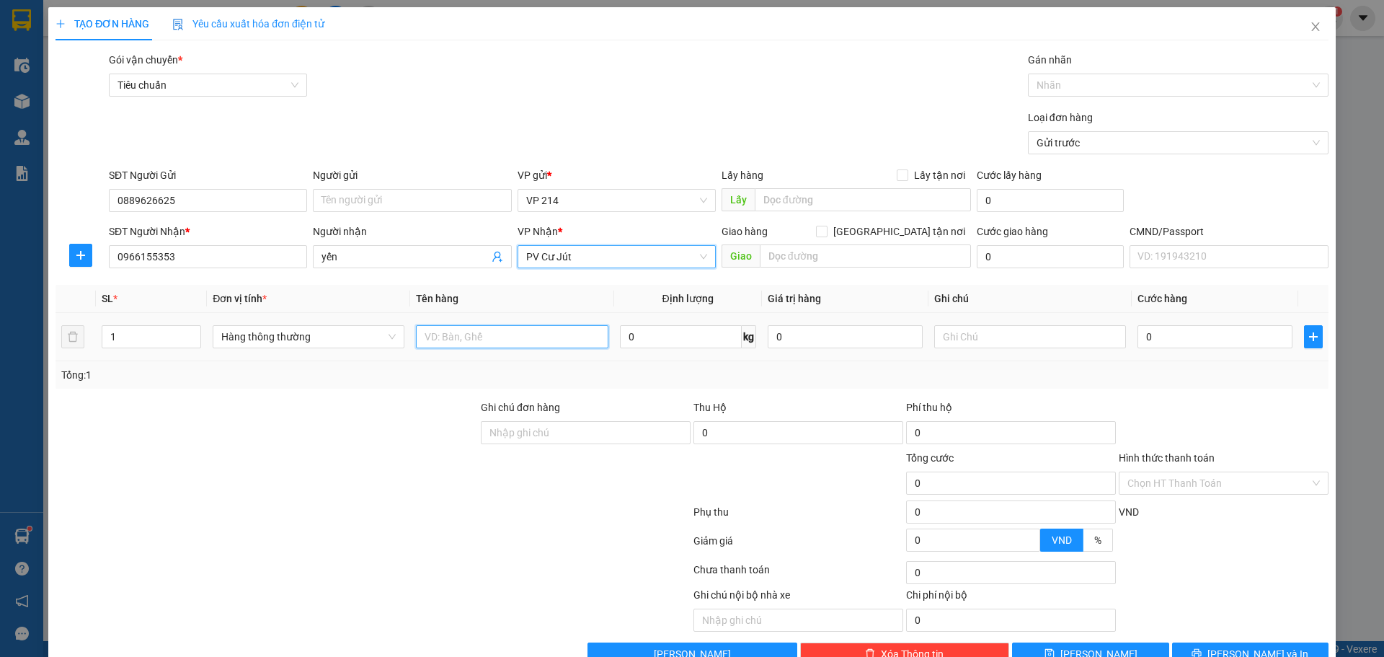
click at [527, 339] on input "text" at bounding box center [512, 336] width 192 height 23
type input "qa"
click at [990, 339] on input "text" at bounding box center [1030, 336] width 192 height 23
type input "c"
click at [1174, 345] on input "0" at bounding box center [1214, 336] width 155 height 23
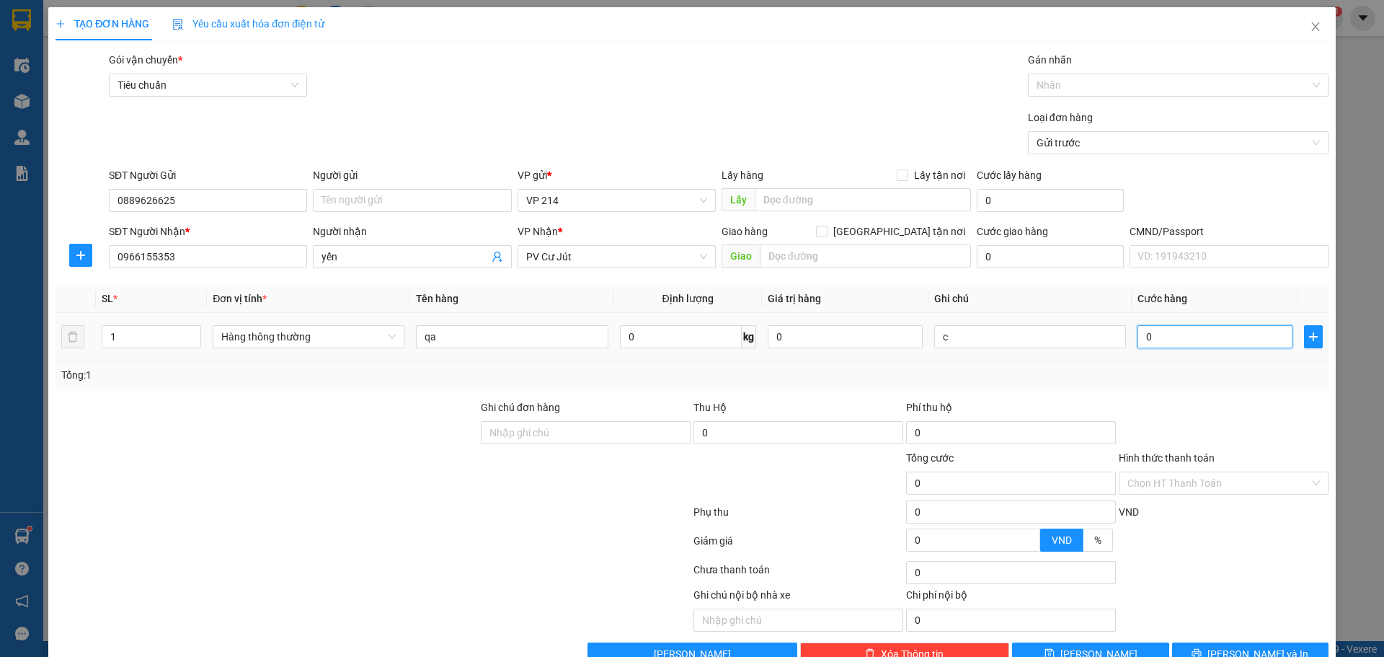
type input "6"
type input "60"
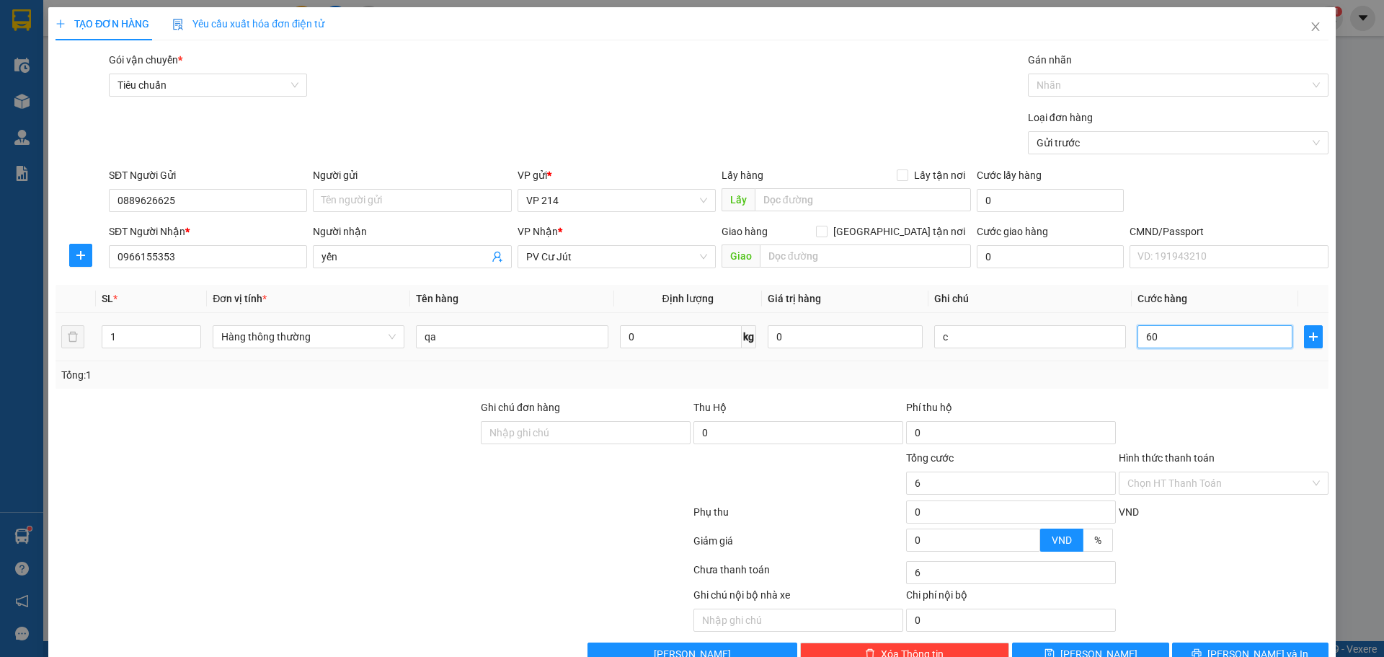
type input "60"
type input "600"
type input "6.000"
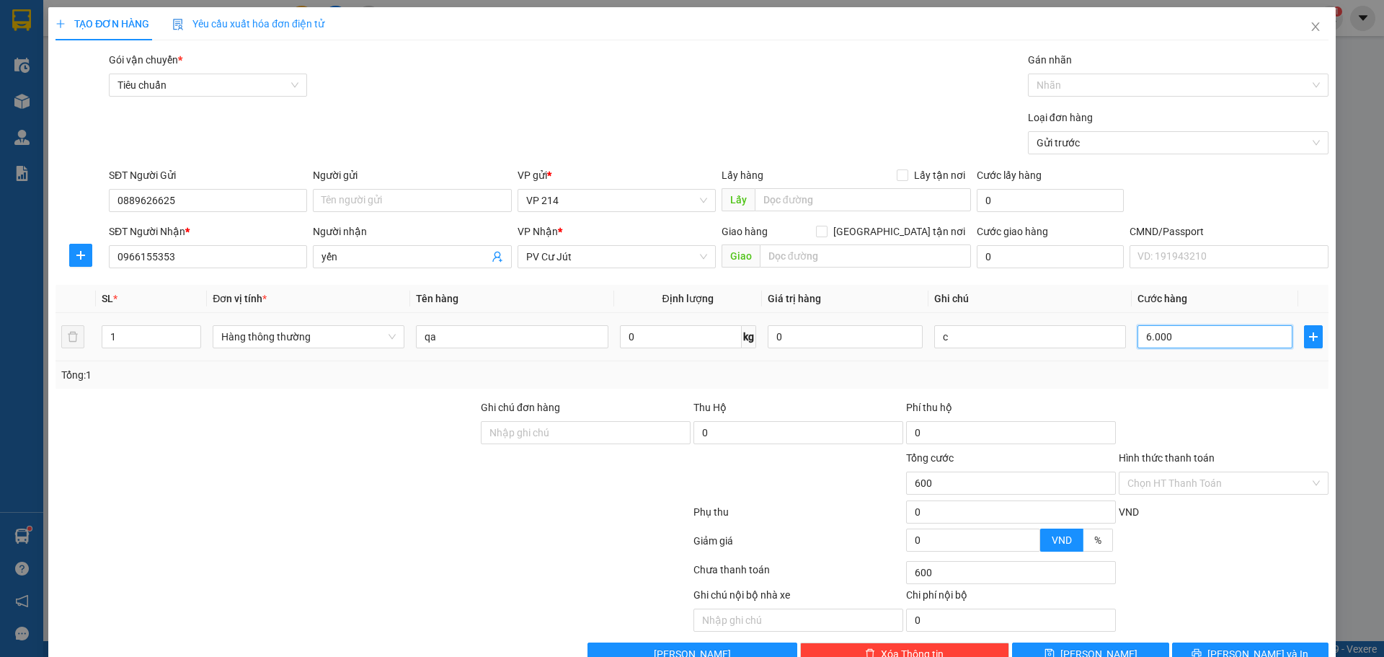
type input "6.000"
type input "60.000"
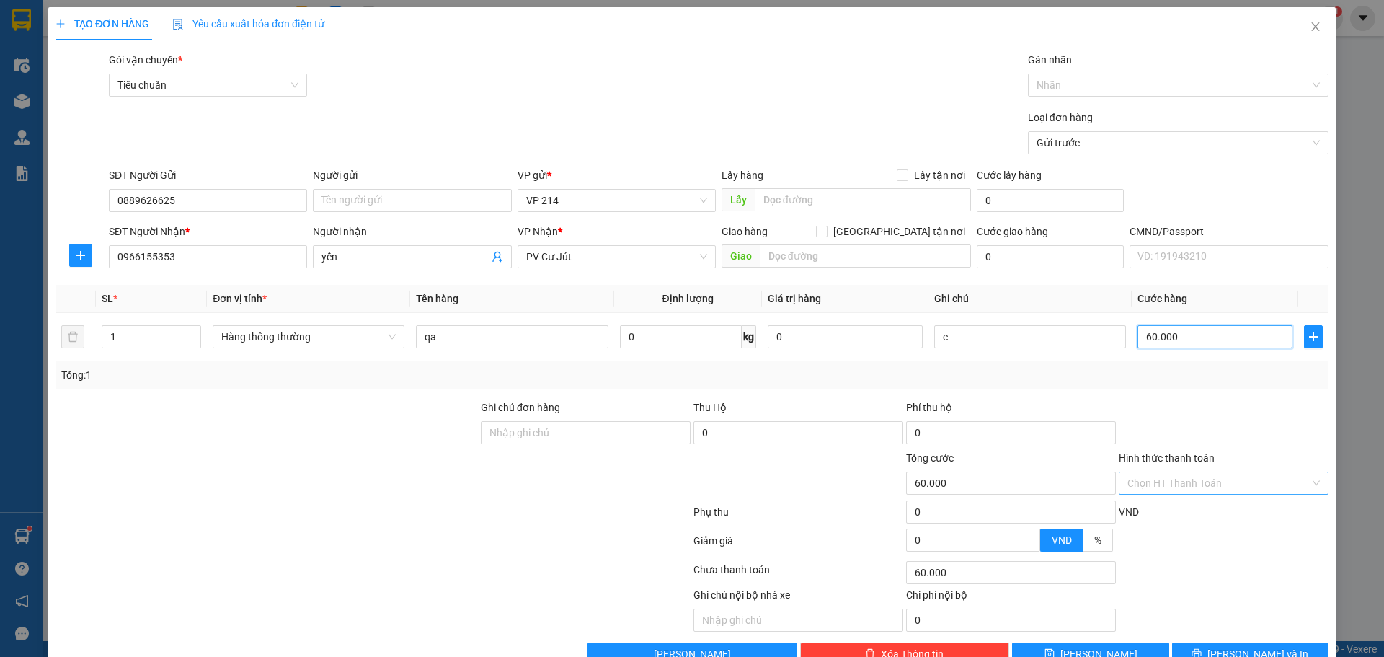
type input "60.000"
click at [1231, 472] on input "Hình thức thanh toán" at bounding box center [1218, 483] width 182 height 22
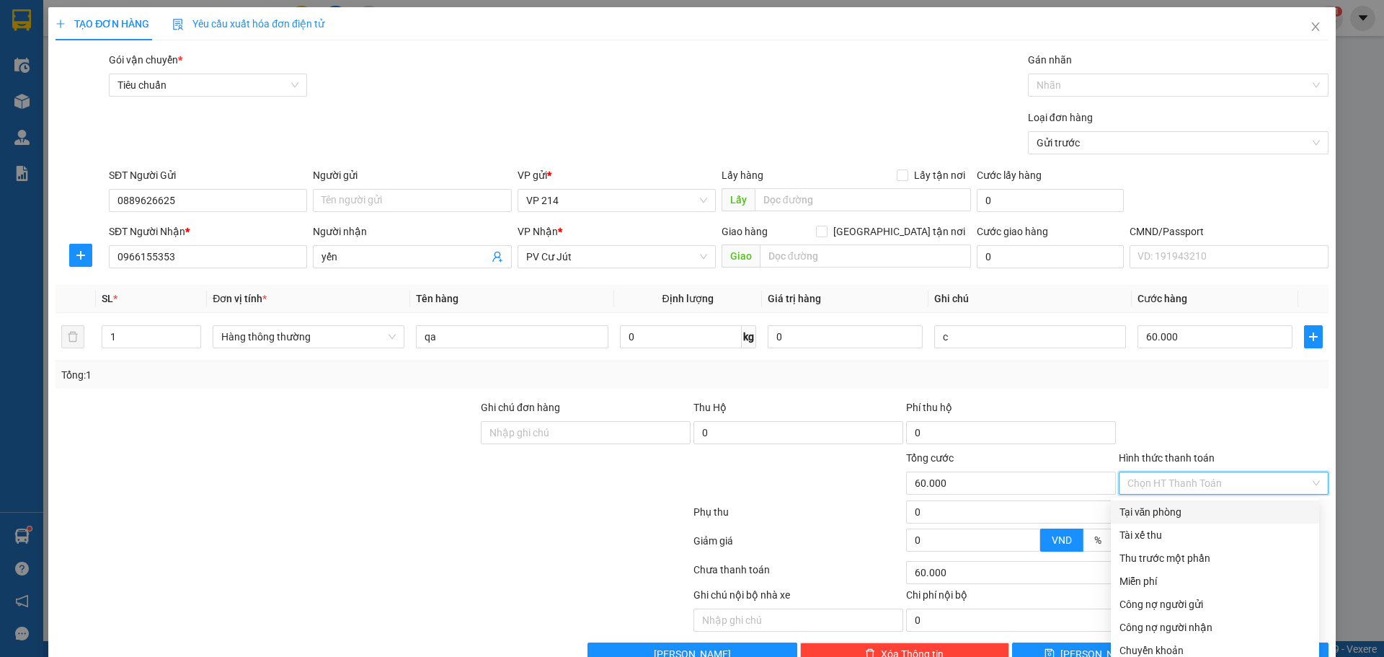
click at [1215, 504] on div "Tại văn phòng" at bounding box center [1214, 512] width 191 height 16
type input "0"
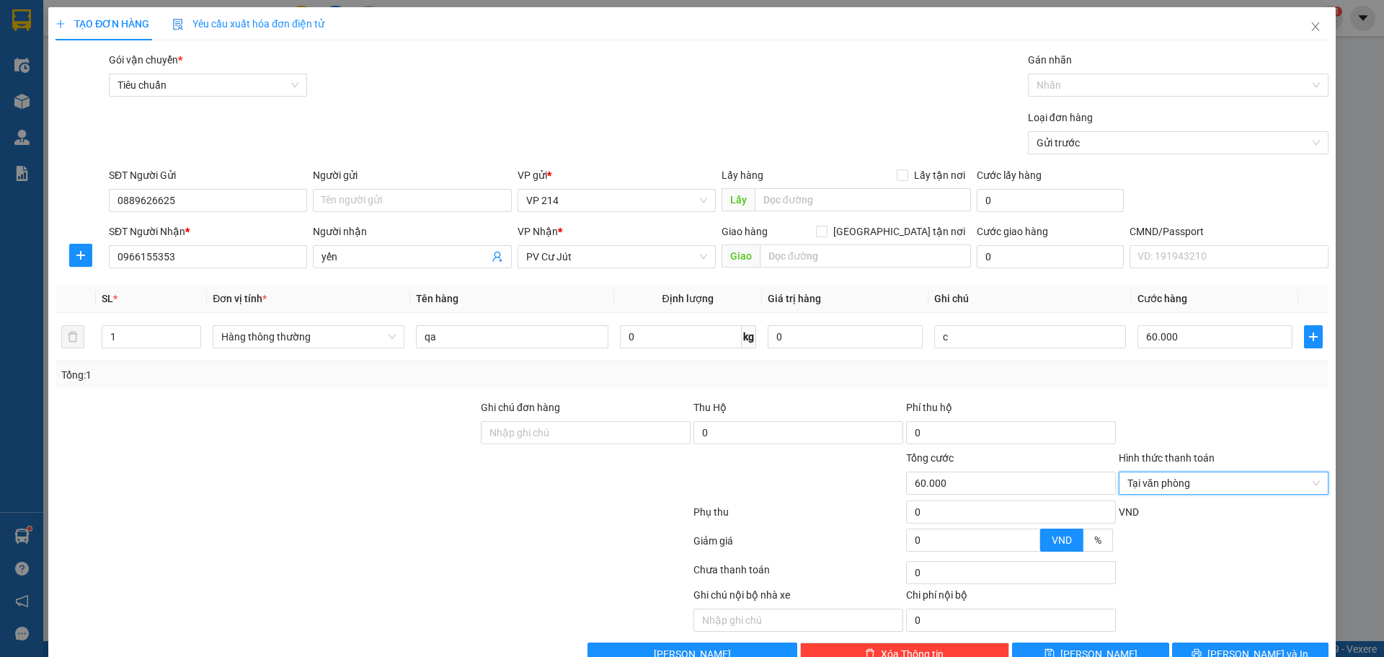
click at [1237, 409] on div at bounding box center [1223, 424] width 213 height 50
type input "5"
type input "50"
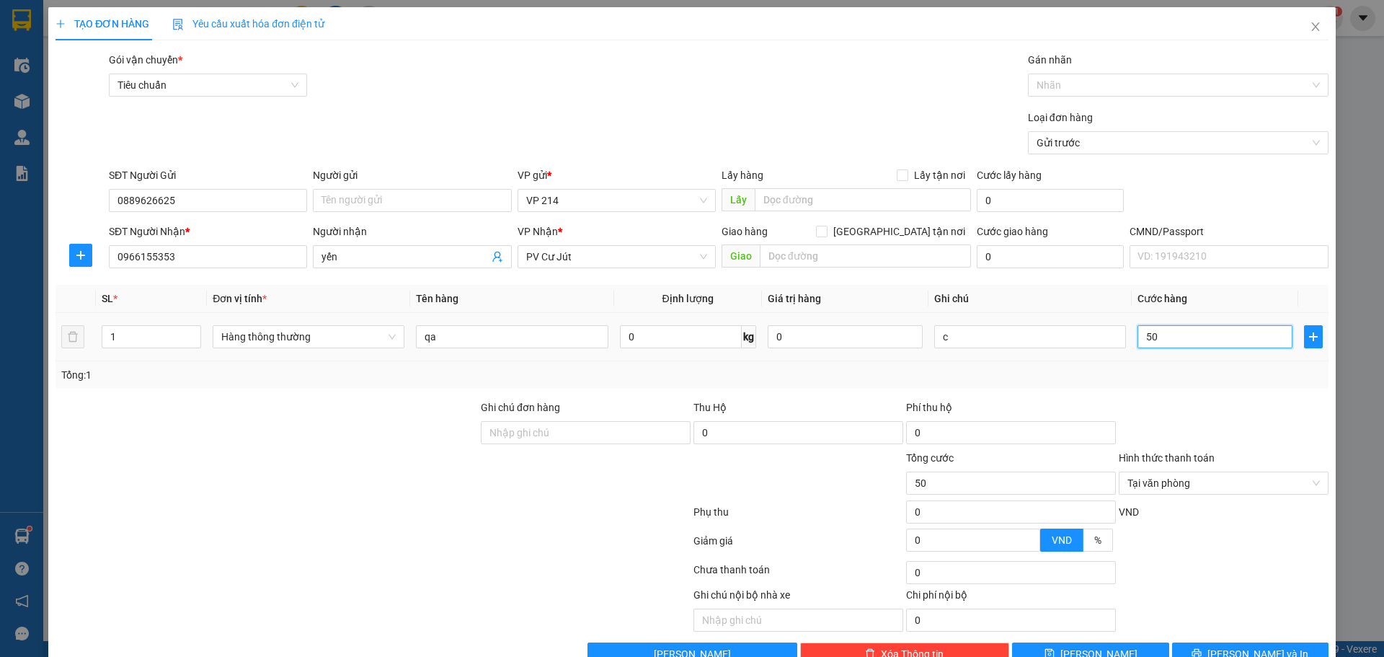
type input "500"
type input "5.000"
type input "50.000"
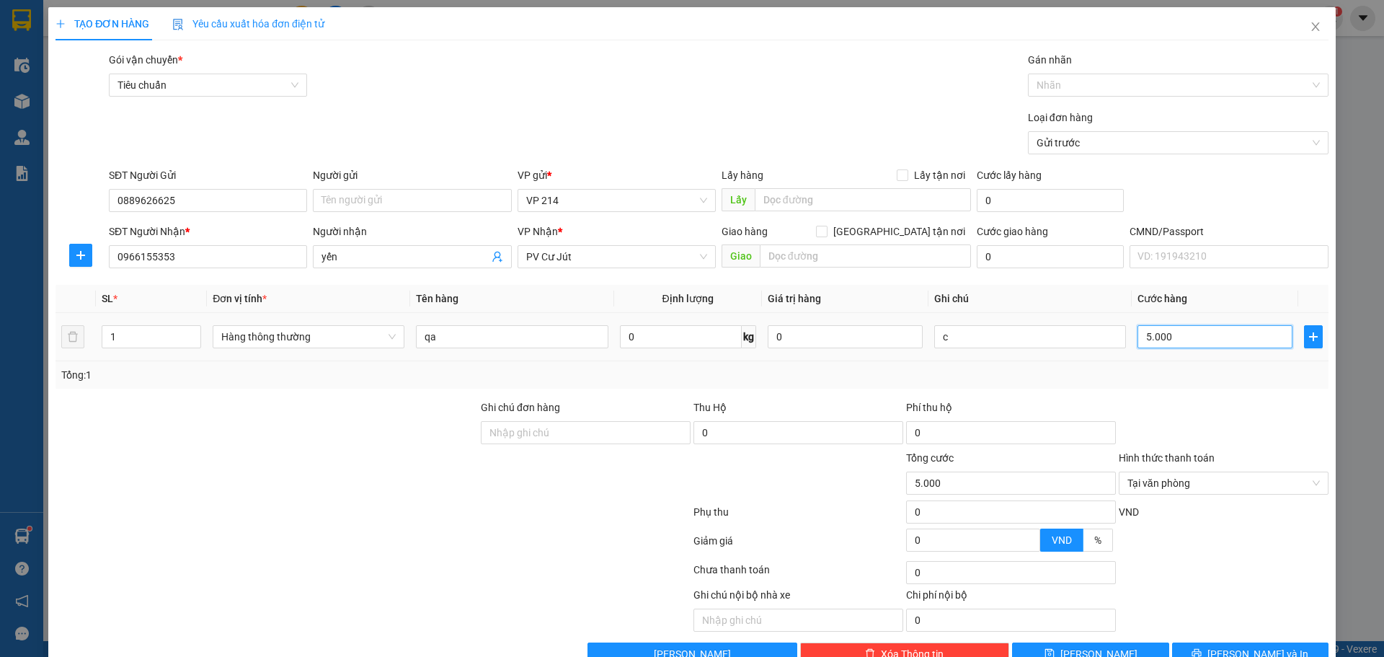
type input "50.000"
click at [1249, 646] on span "[PERSON_NAME] và In" at bounding box center [1257, 654] width 101 height 16
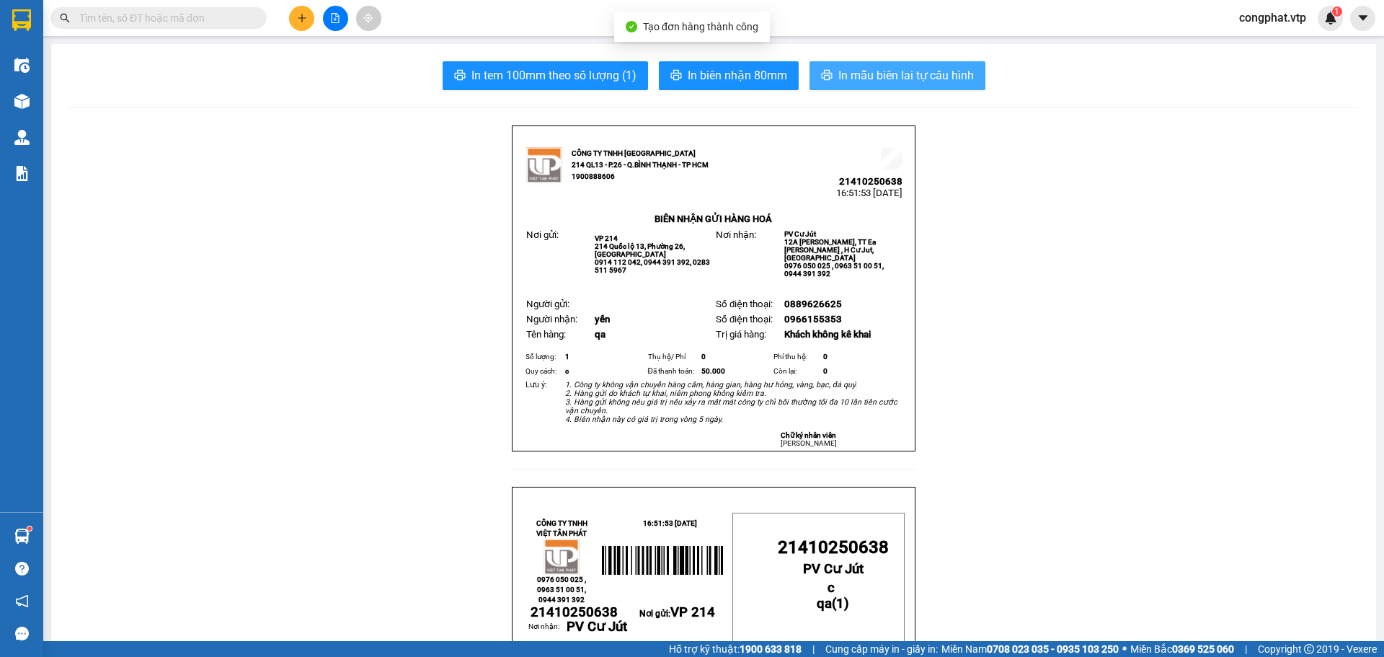
click at [908, 82] on span "In mẫu biên lai tự cấu hình" at bounding box center [905, 75] width 135 height 18
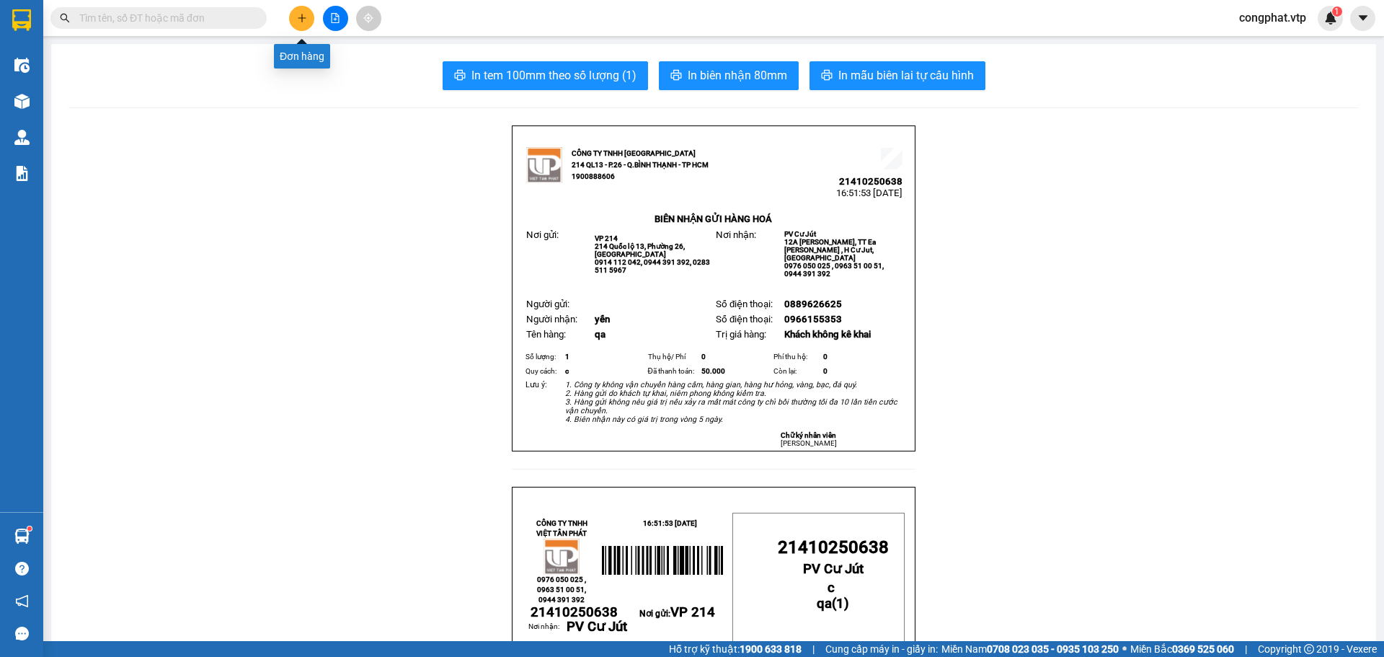
click at [307, 14] on button at bounding box center [301, 18] width 25 height 25
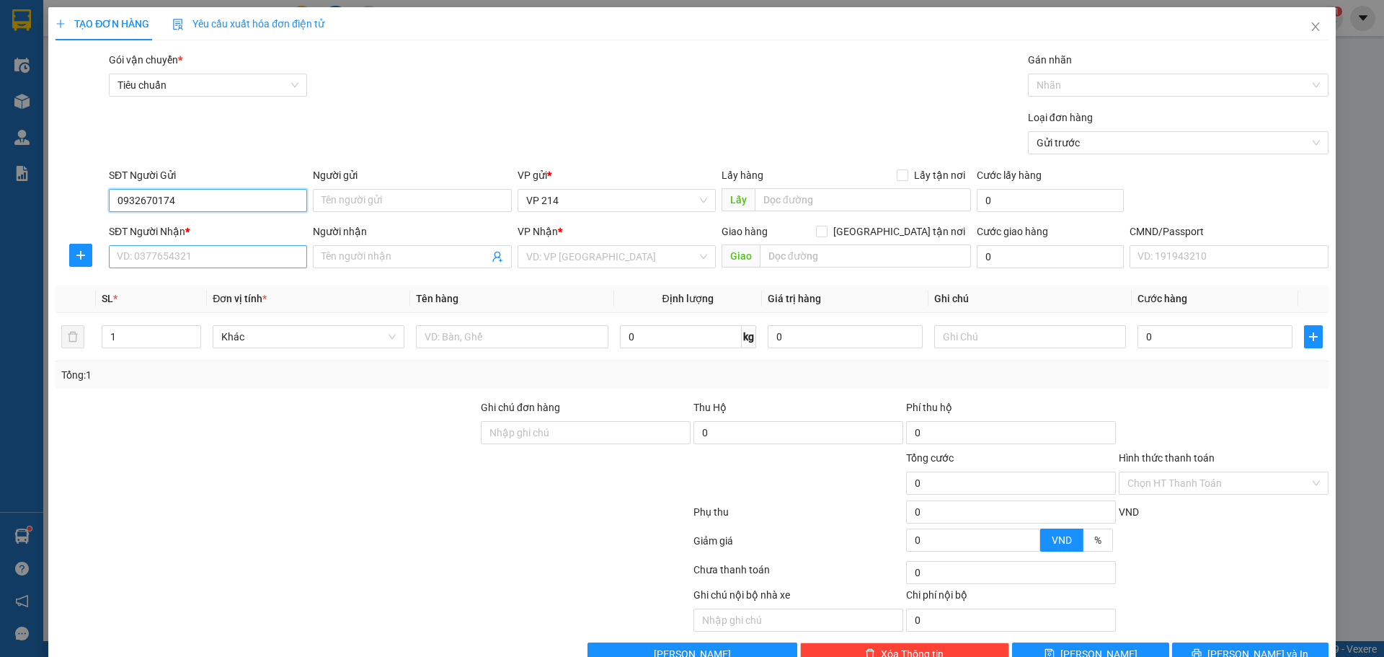
type input "0932670174"
click at [208, 257] on input "SĐT Người Nhận *" at bounding box center [208, 256] width 198 height 23
type input "0374166427"
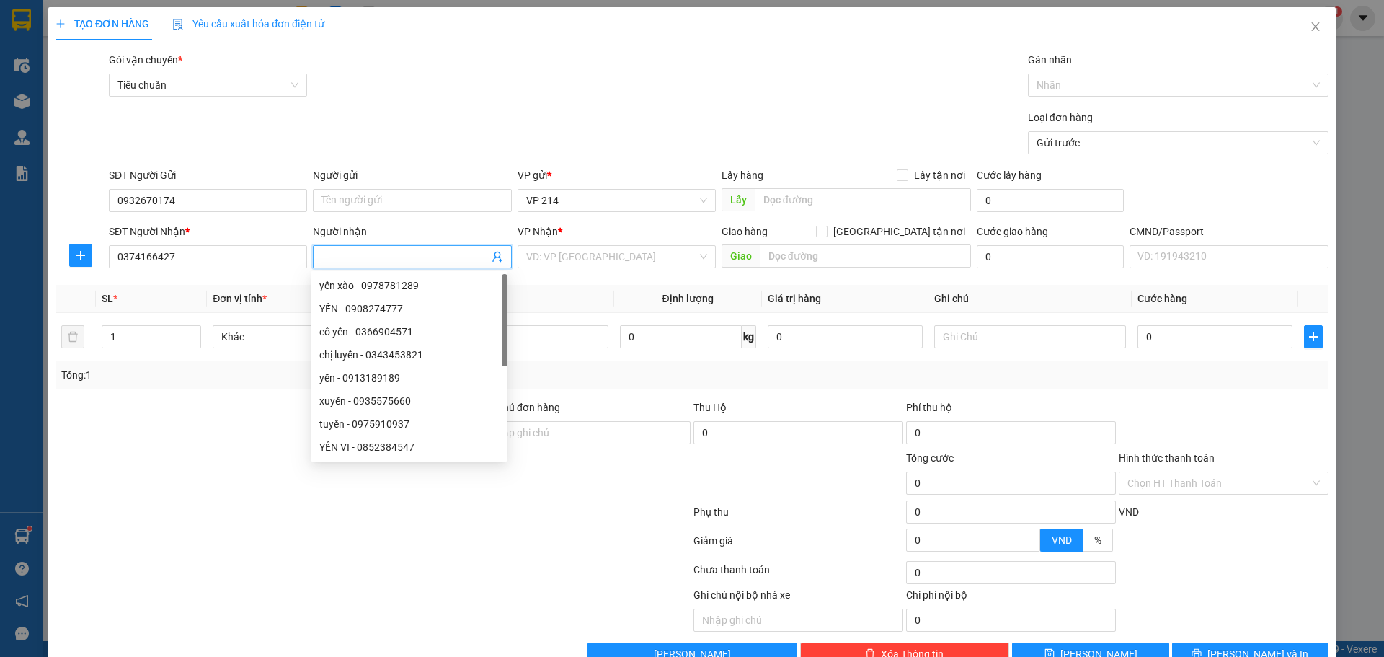
click at [374, 257] on input "Người nhận" at bounding box center [404, 257] width 166 height 16
type input "tuấn"
click at [590, 260] on input "search" at bounding box center [611, 257] width 171 height 22
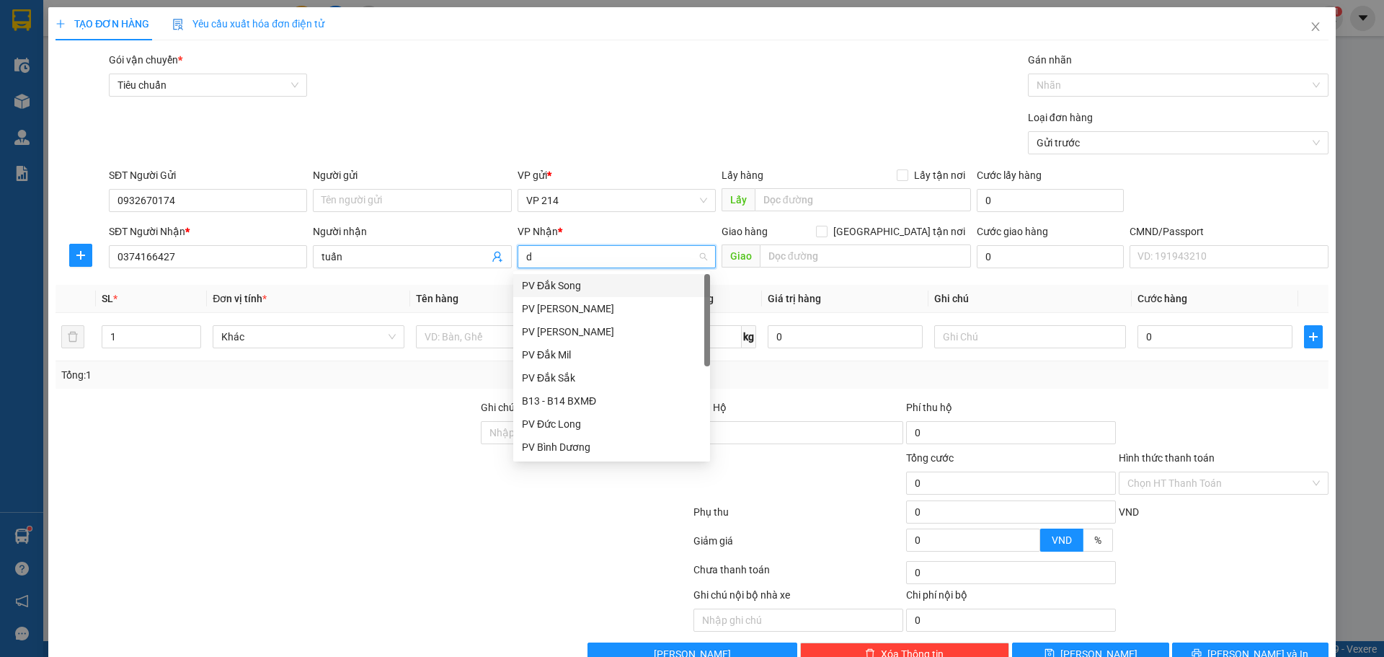
type input "ds"
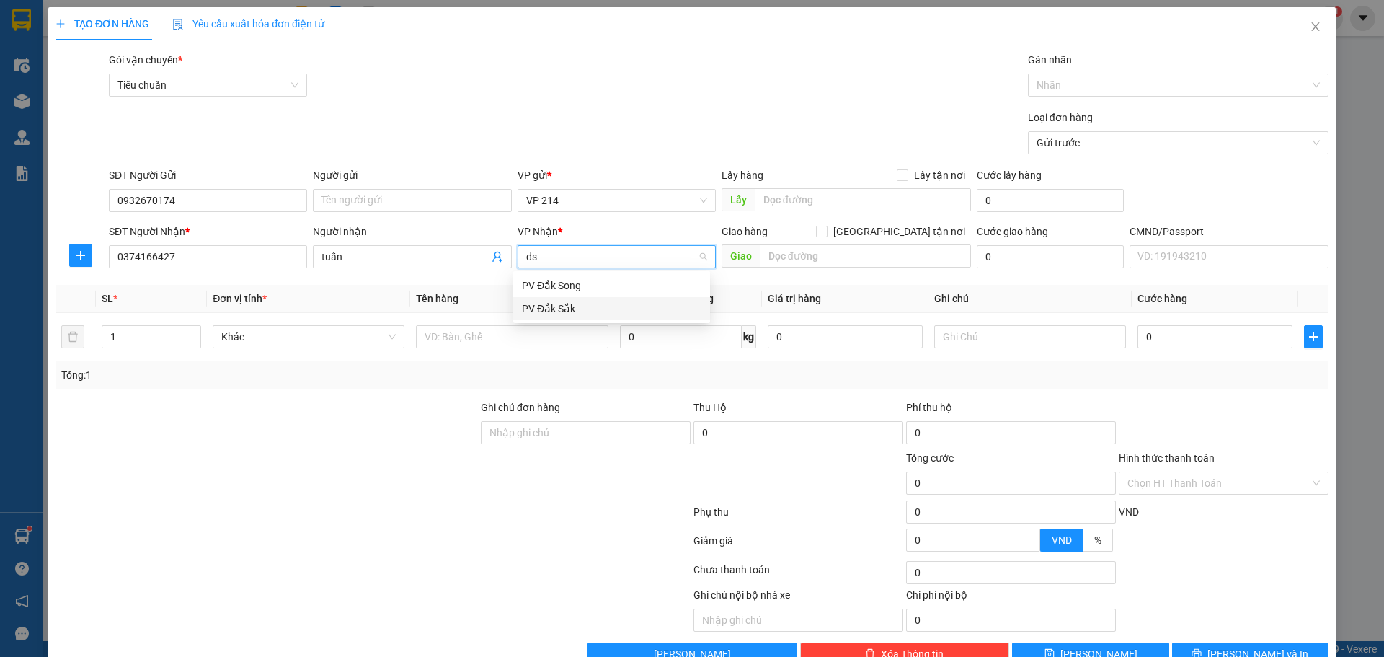
click at [575, 311] on div "PV Đắk Sắk" at bounding box center [611, 309] width 179 height 16
click at [534, 335] on input "text" at bounding box center [512, 336] width 192 height 23
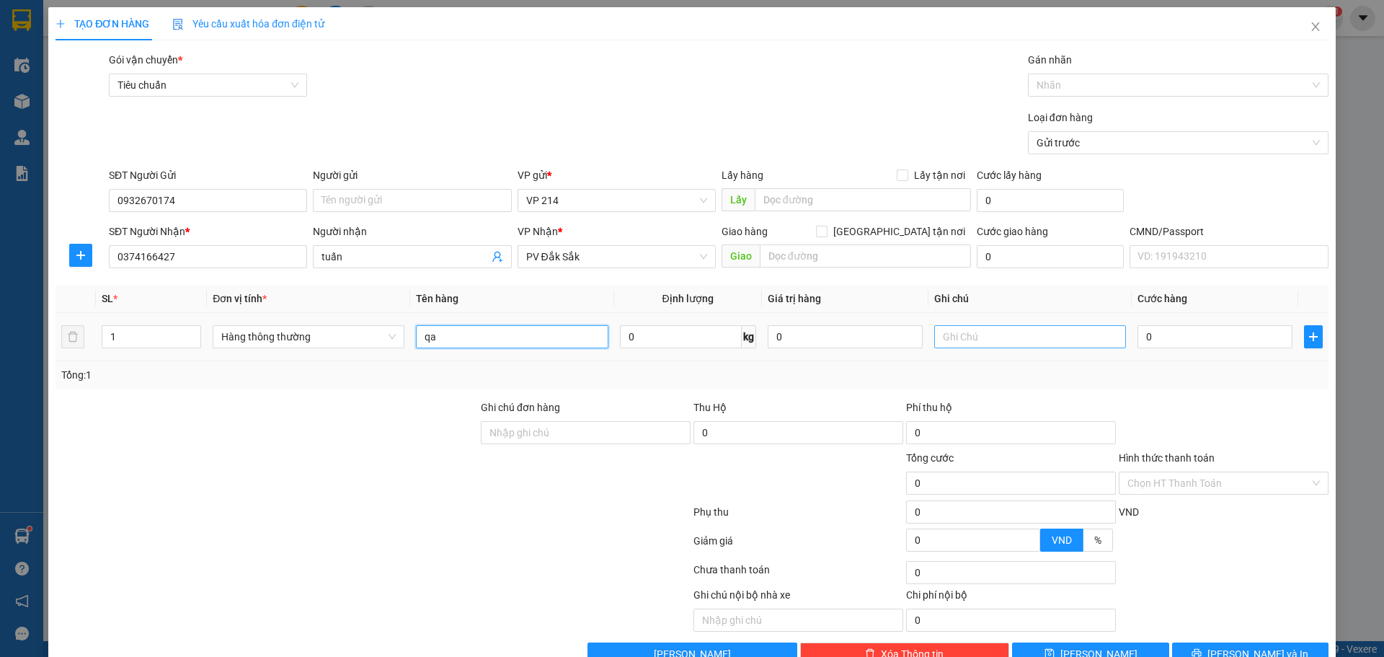
type input "qa"
drag, startPoint x: 989, startPoint y: 330, endPoint x: 1001, endPoint y: 336, distance: 13.5
click at [992, 332] on input "text" at bounding box center [1030, 336] width 192 height 23
type input "t"
click at [1148, 339] on input "0" at bounding box center [1214, 336] width 155 height 23
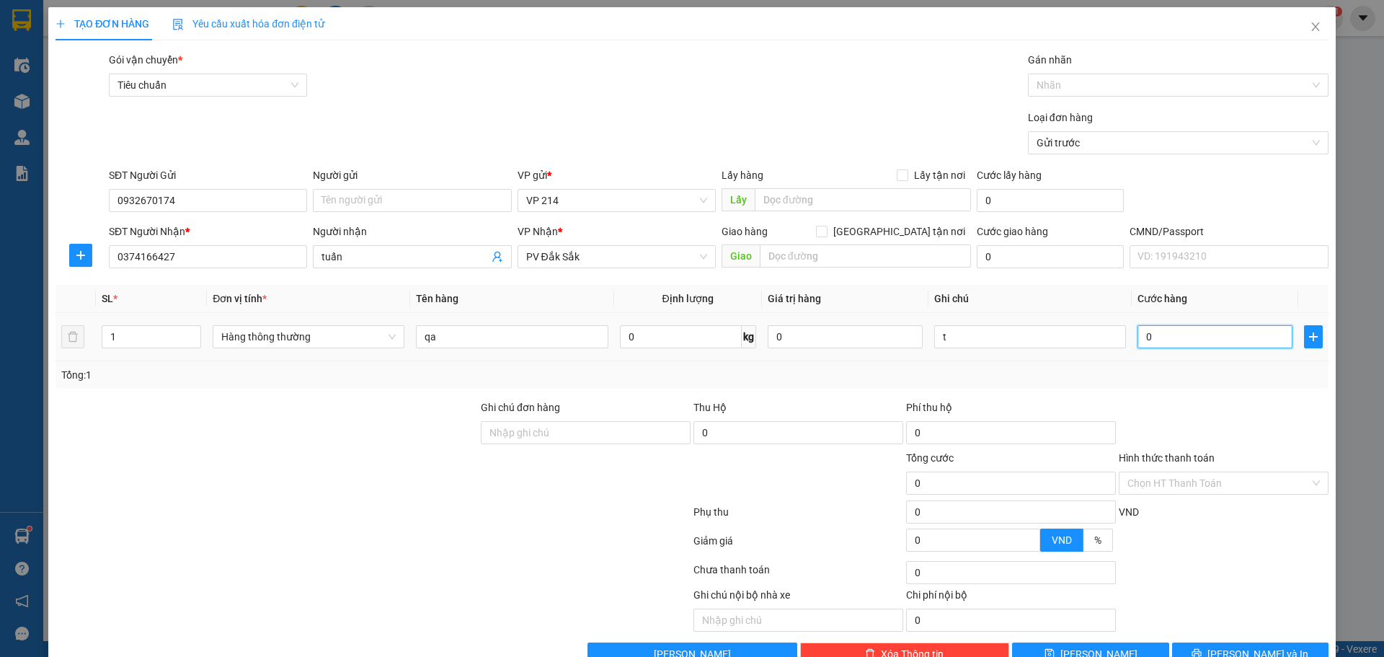
type input "4"
type input "40"
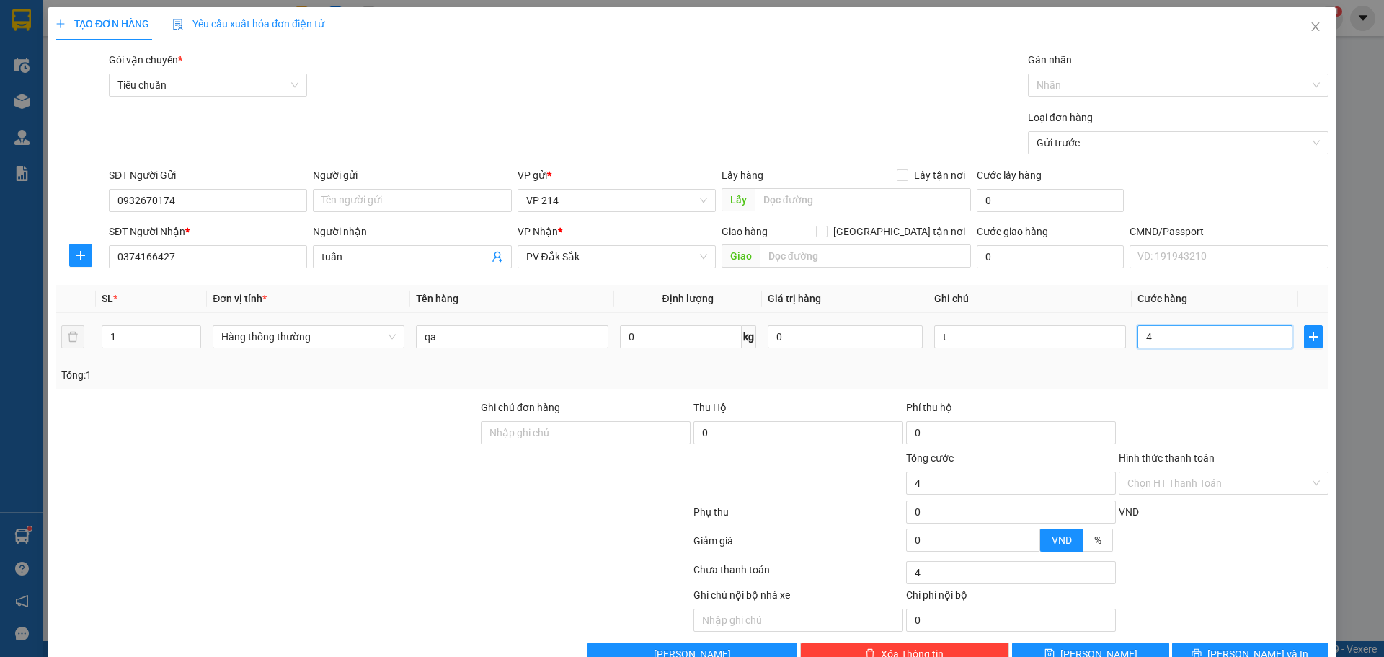
type input "40"
type input "400"
type input "4.000"
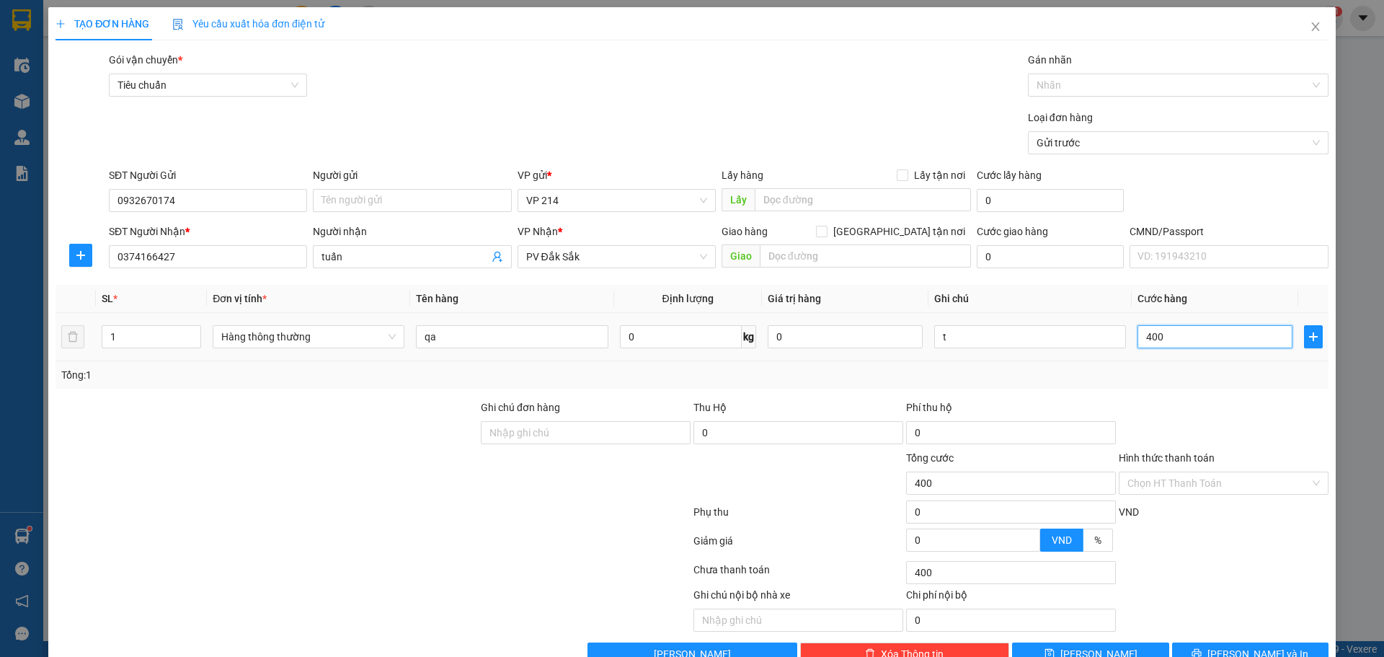
type input "4.000"
type input "40.000"
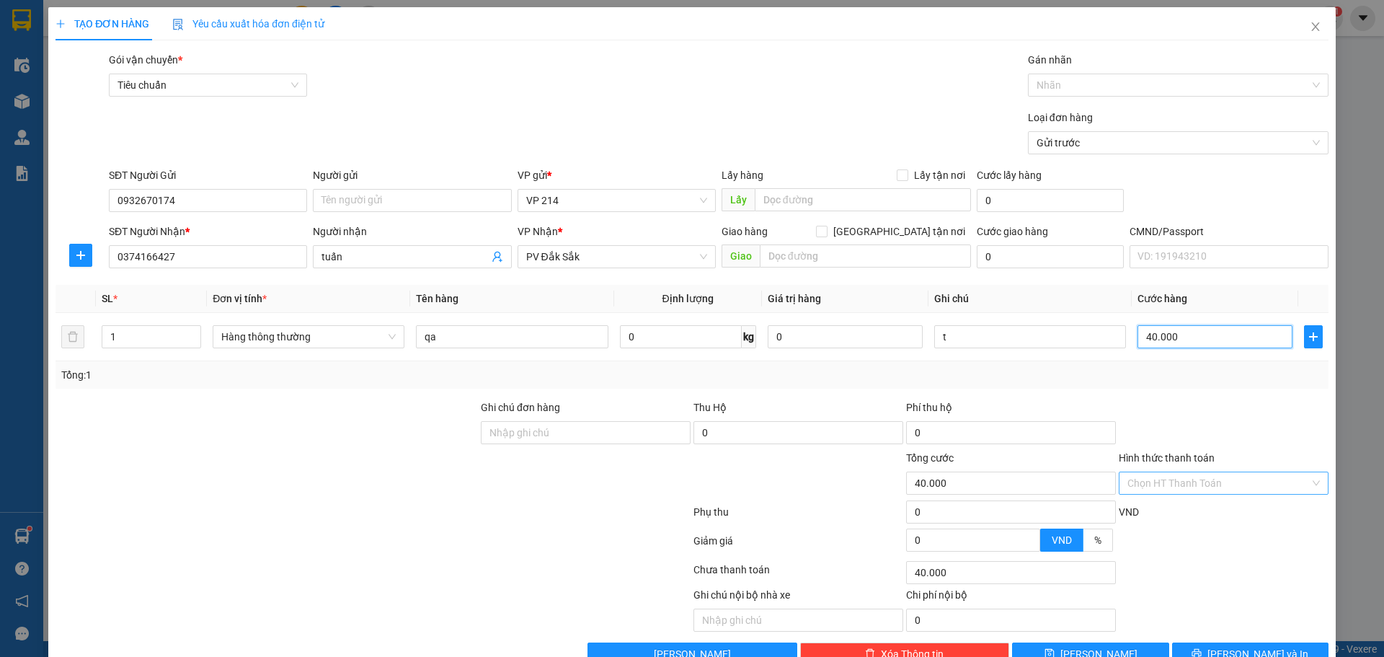
type input "40.000"
click at [1257, 472] on input "Hình thức thanh toán" at bounding box center [1218, 483] width 182 height 22
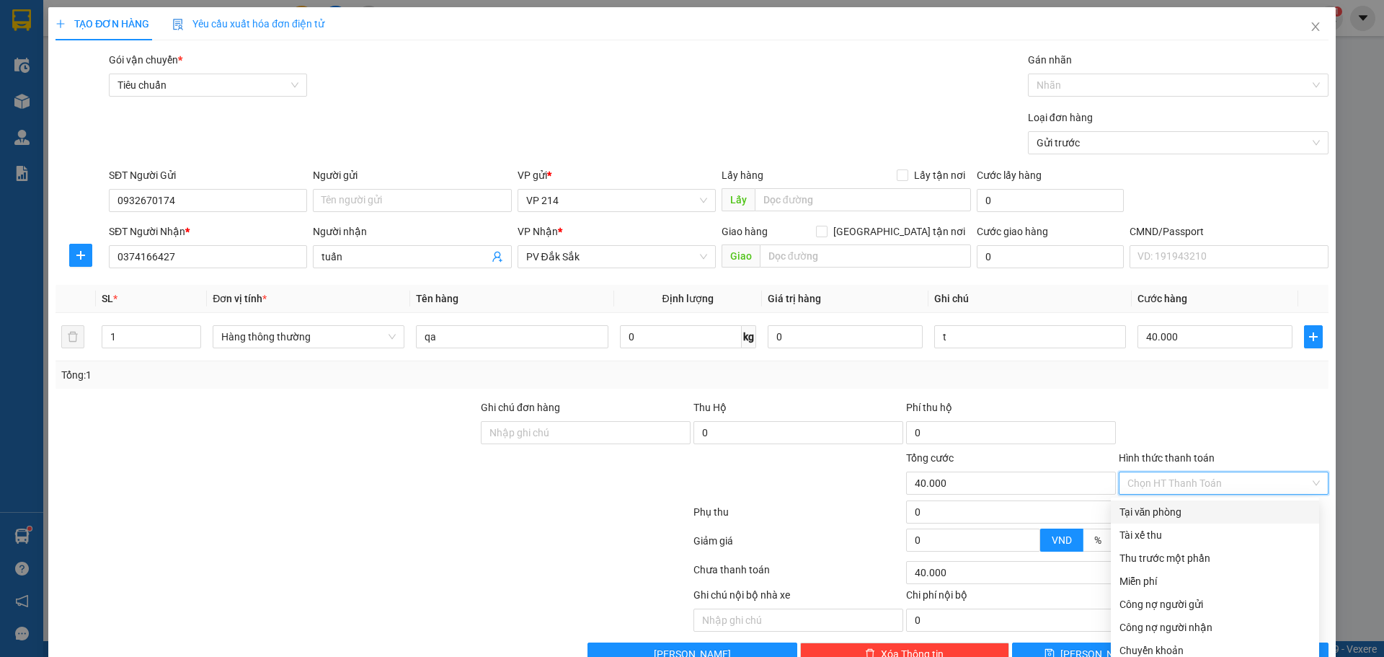
click at [1173, 504] on div "Tại văn phòng" at bounding box center [1214, 512] width 191 height 16
type input "0"
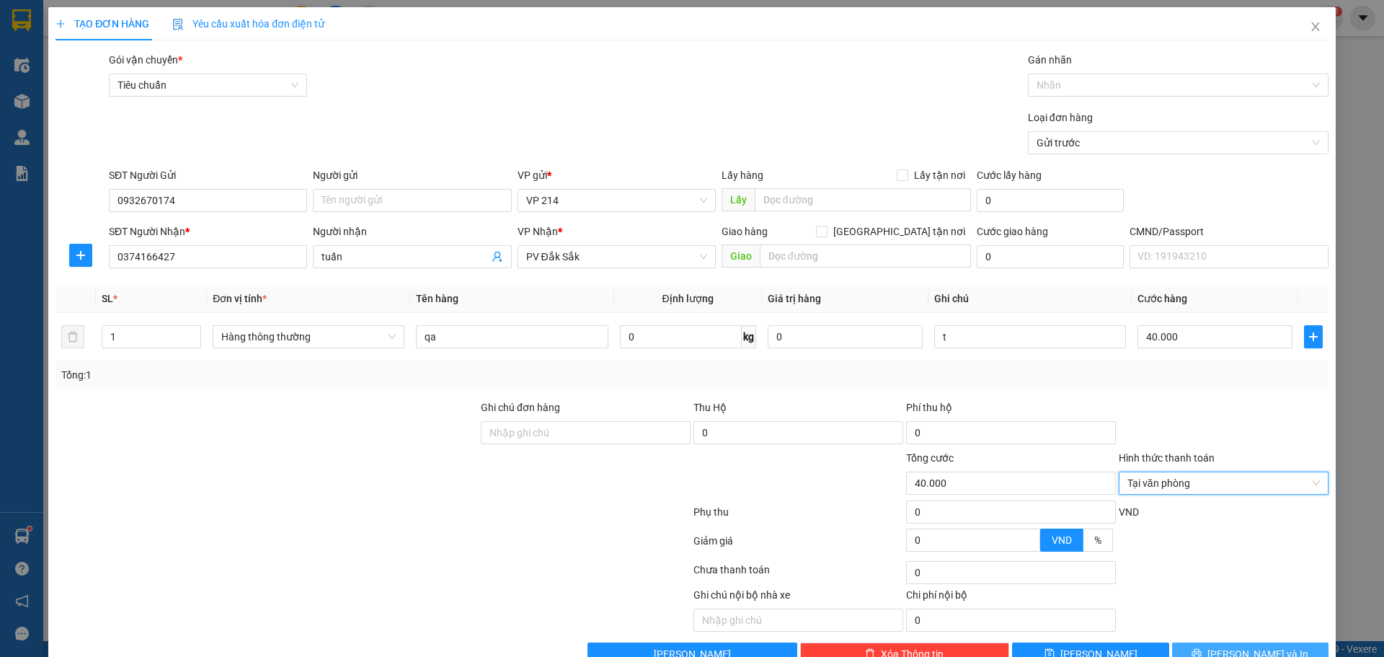
click at [1215, 642] on button "[PERSON_NAME] và In" at bounding box center [1250, 653] width 156 height 23
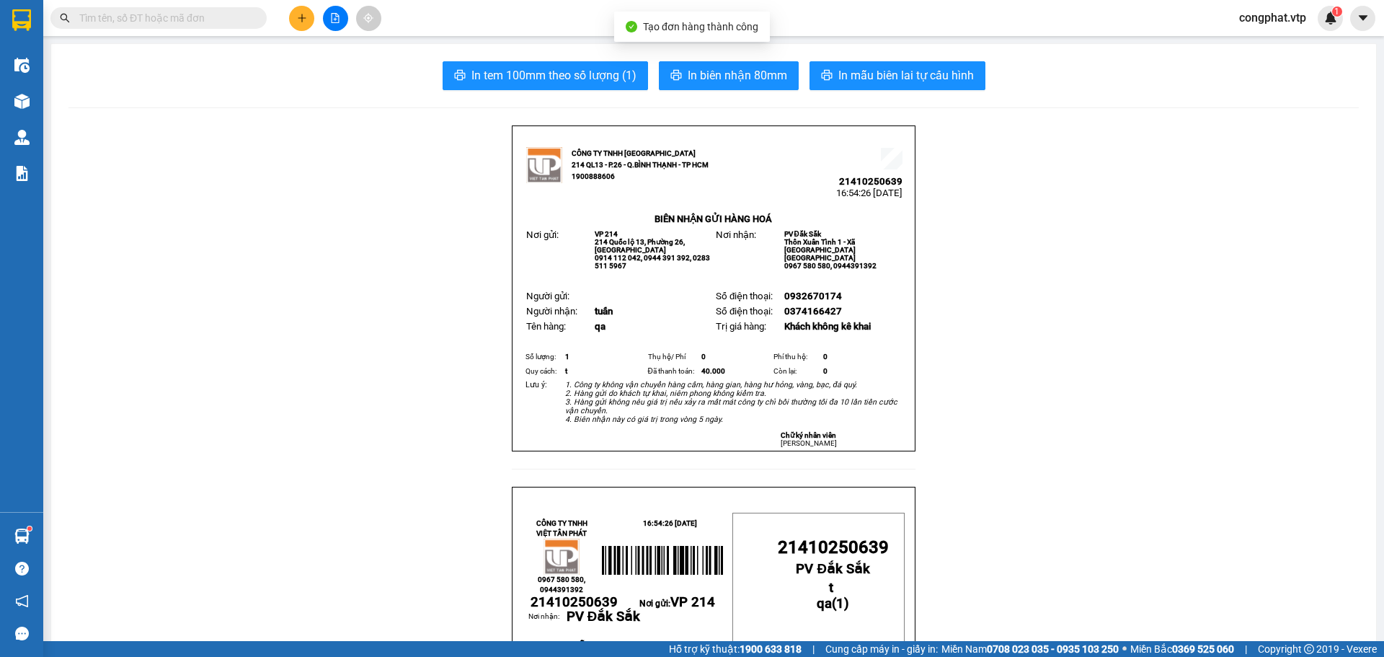
click at [866, 72] on span "In mẫu biên lai tự cấu hình" at bounding box center [905, 75] width 135 height 18
click at [285, 20] on div at bounding box center [335, 18] width 108 height 25
click at [303, 15] on icon "plus" at bounding box center [302, 18] width 10 height 10
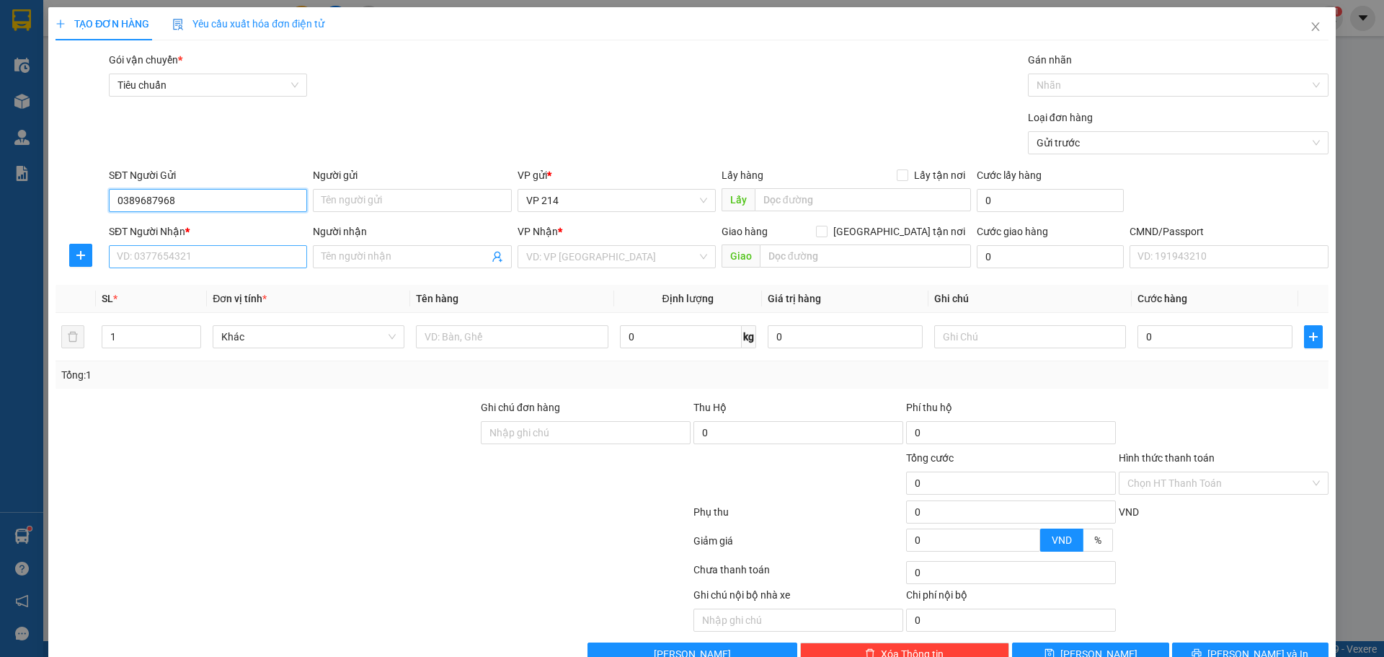
type input "0389687968"
click at [246, 262] on input "SĐT Người Nhận *" at bounding box center [208, 256] width 198 height 23
drag, startPoint x: 229, startPoint y: 195, endPoint x: 23, endPoint y: 205, distance: 206.4
click at [24, 206] on div "TẠO ĐƠN HÀNG Yêu cầu xuất hóa đơn điện tử Transit Pickup Surcharge Ids Transit …" at bounding box center [692, 328] width 1384 height 657
click at [226, 250] on input "SĐT Người Nhận *" at bounding box center [208, 256] width 198 height 23
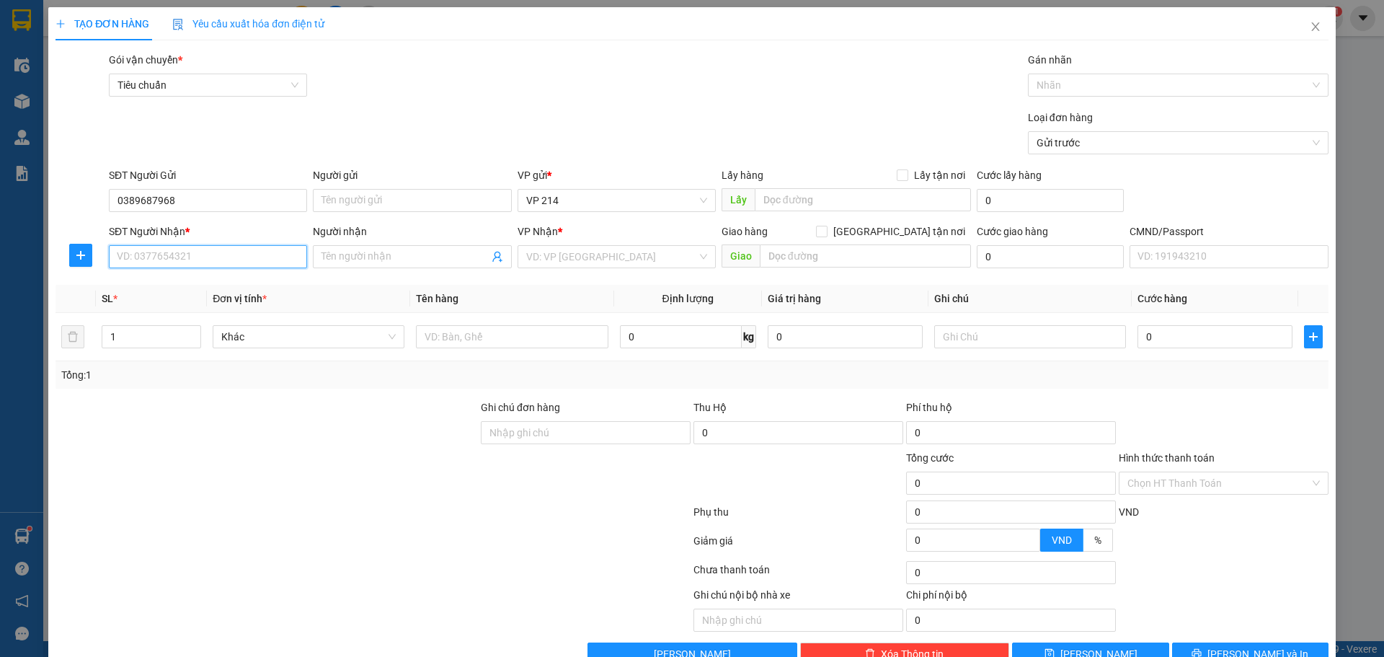
paste input "0389687968"
type input "0389687968"
click at [388, 246] on span at bounding box center [412, 256] width 198 height 23
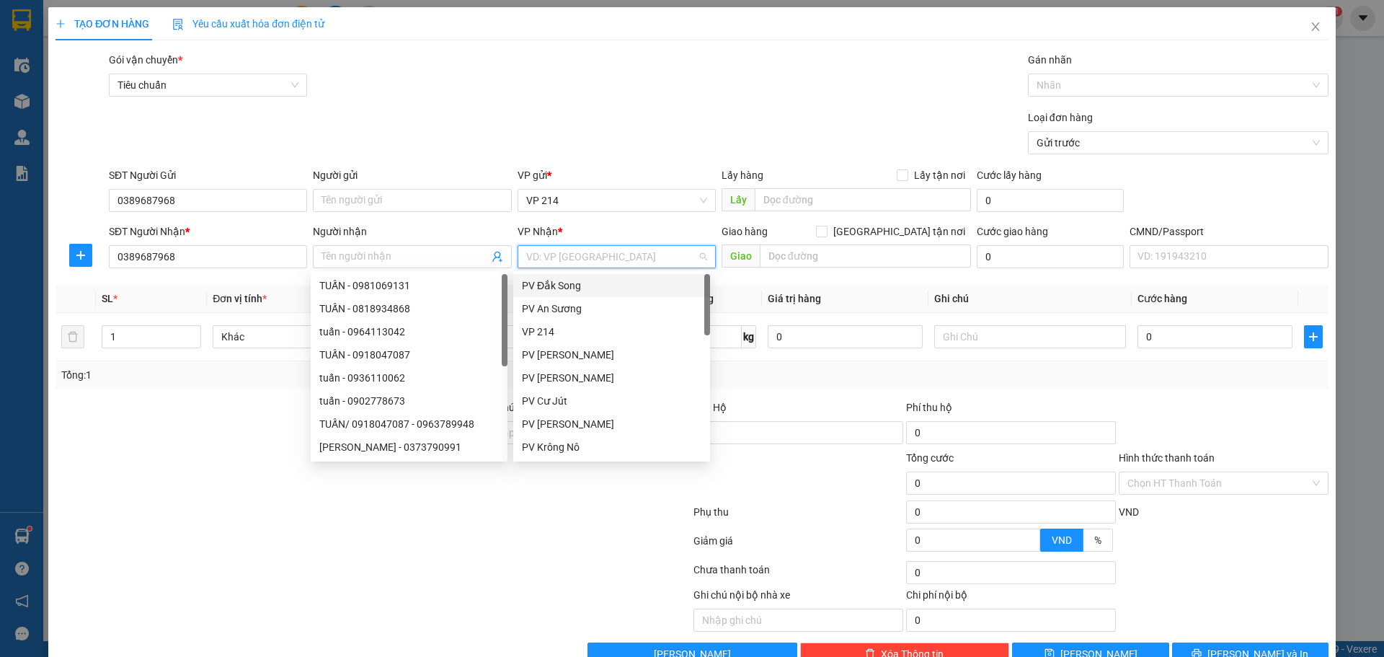
click at [574, 259] on input "search" at bounding box center [611, 257] width 171 height 22
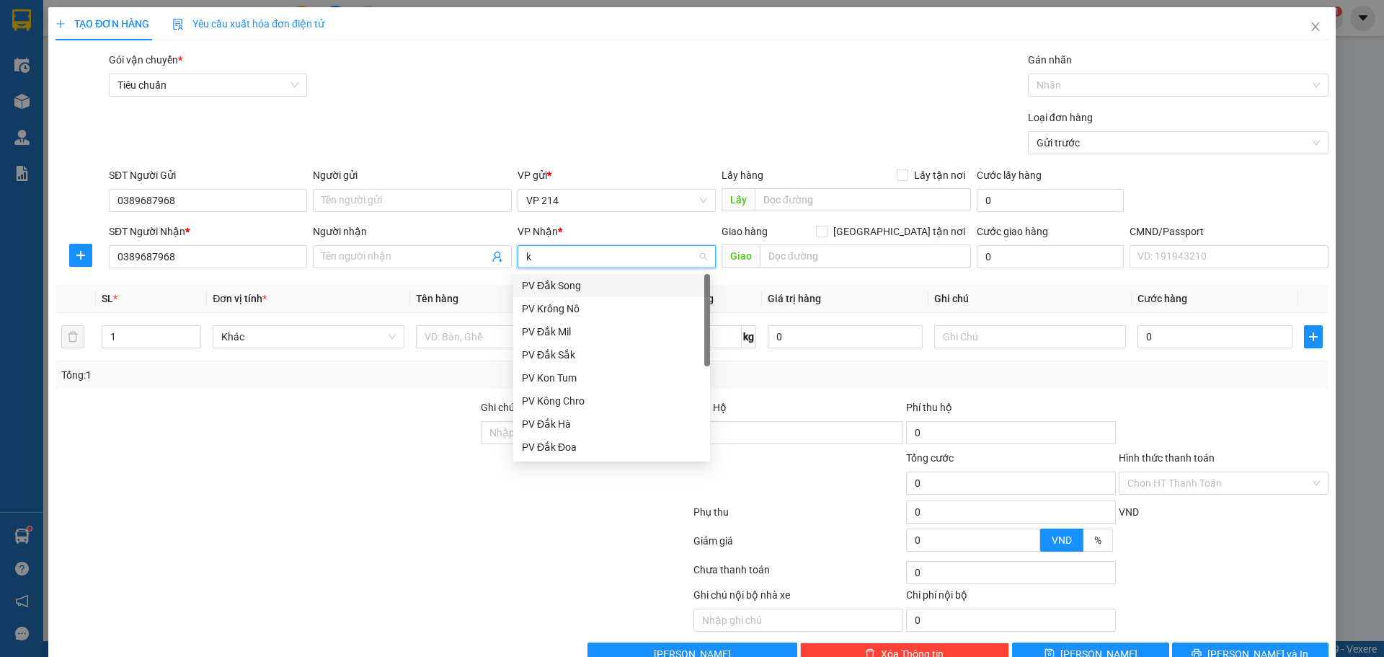
type input "kr"
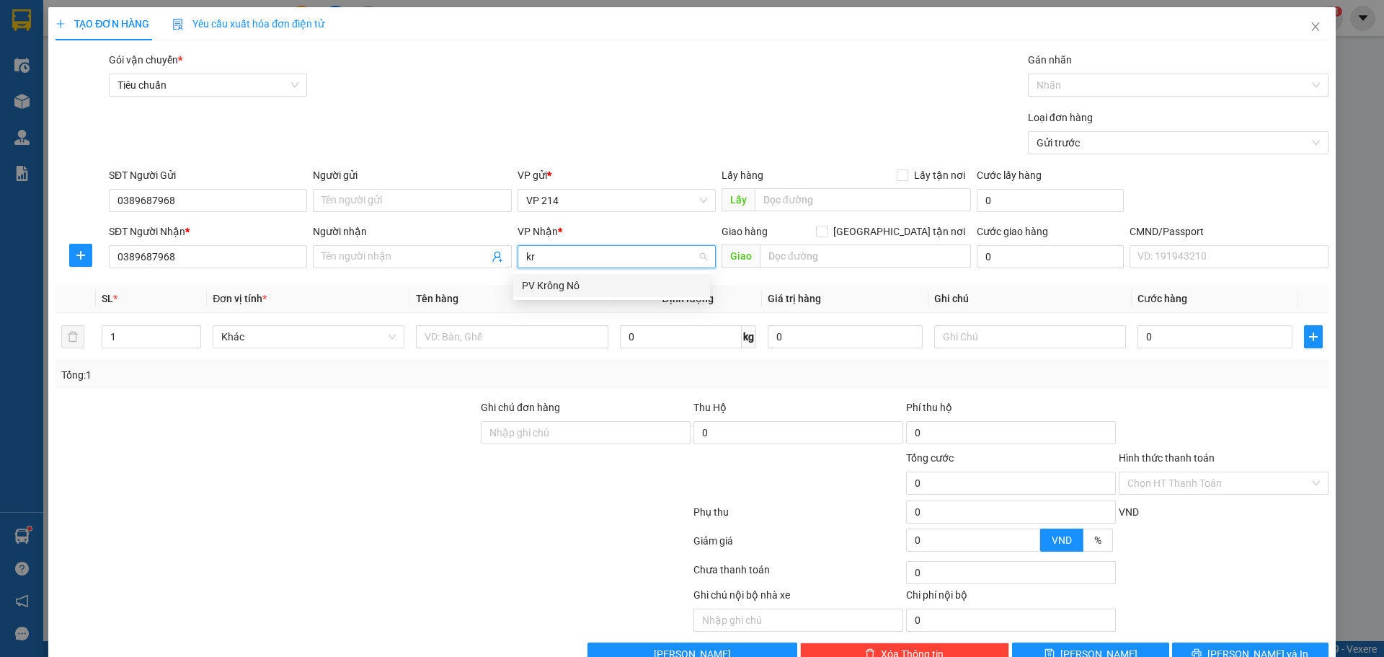
click at [546, 285] on div "PV Krông Nô" at bounding box center [611, 285] width 179 height 16
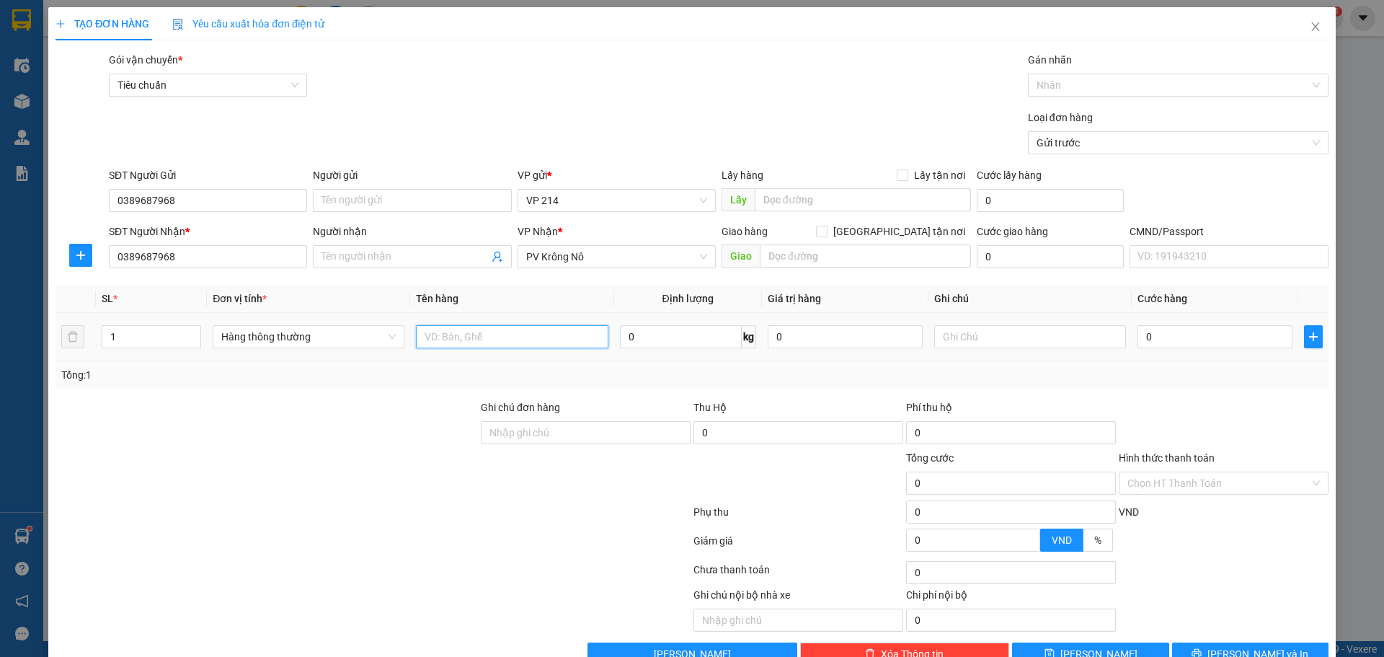
click at [499, 341] on input "text" at bounding box center [512, 336] width 192 height 23
drag, startPoint x: 0, startPoint y: 353, endPoint x: 0, endPoint y: 334, distance: 18.7
click at [0, 352] on div "TẠO ĐƠN HÀNG Yêu cầu xuất hóa đơn điện tử Transit Pickup Surcharge Ids Transit …" at bounding box center [692, 328] width 1384 height 657
type input "2"
click at [459, 333] on input "text" at bounding box center [512, 336] width 192 height 23
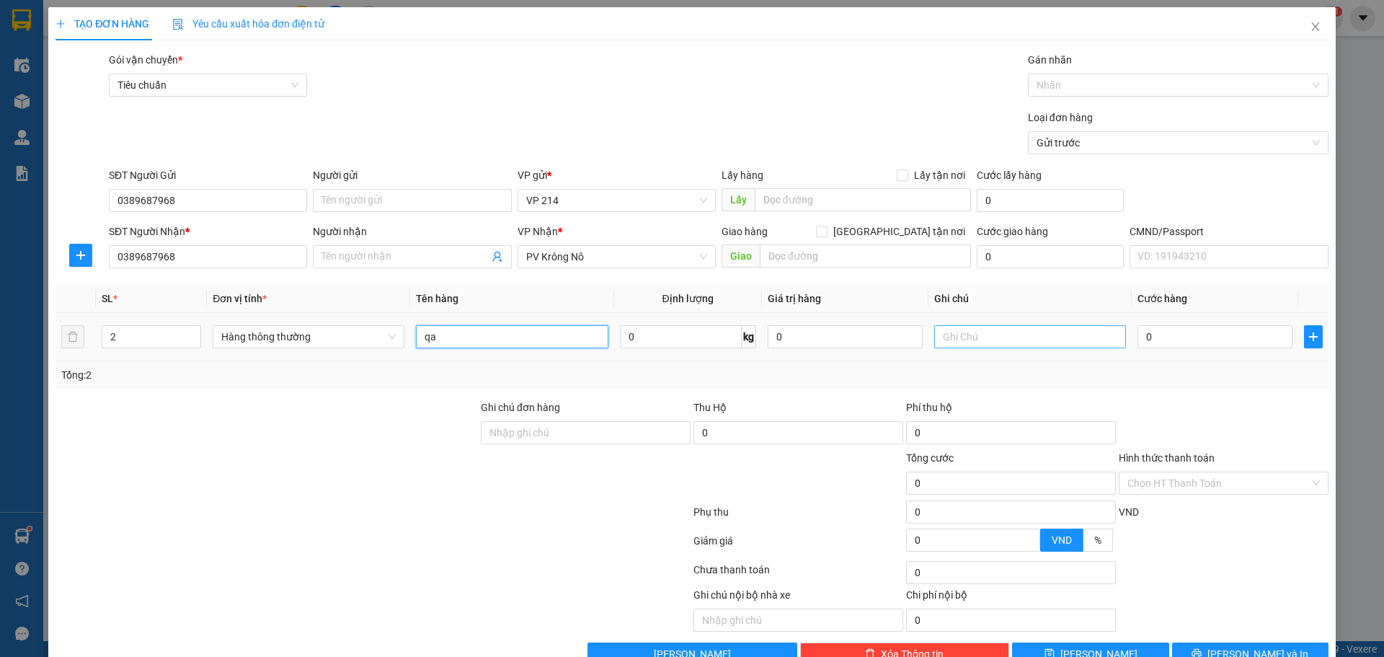
type input "qa"
click at [1013, 341] on input "text" at bounding box center [1030, 336] width 192 height 23
type input "t"
click at [1148, 333] on input "0" at bounding box center [1214, 336] width 155 height 23
type input "8"
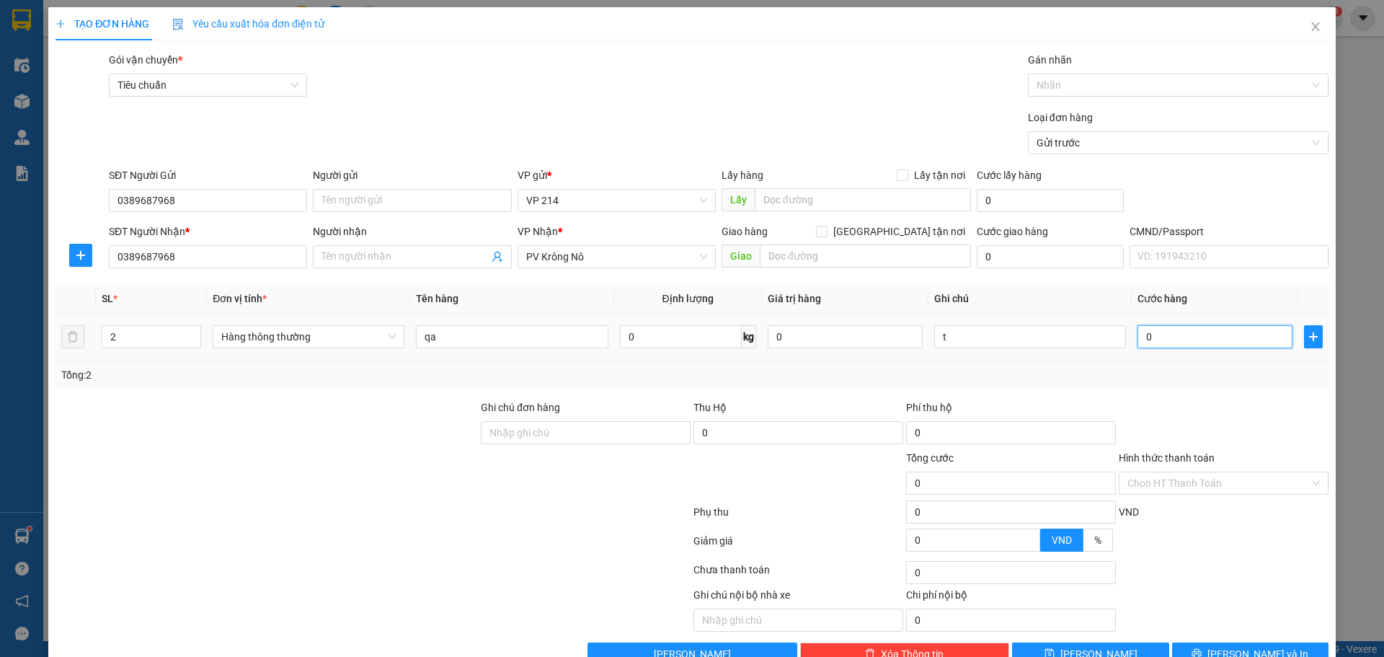
type input "8"
type input "80"
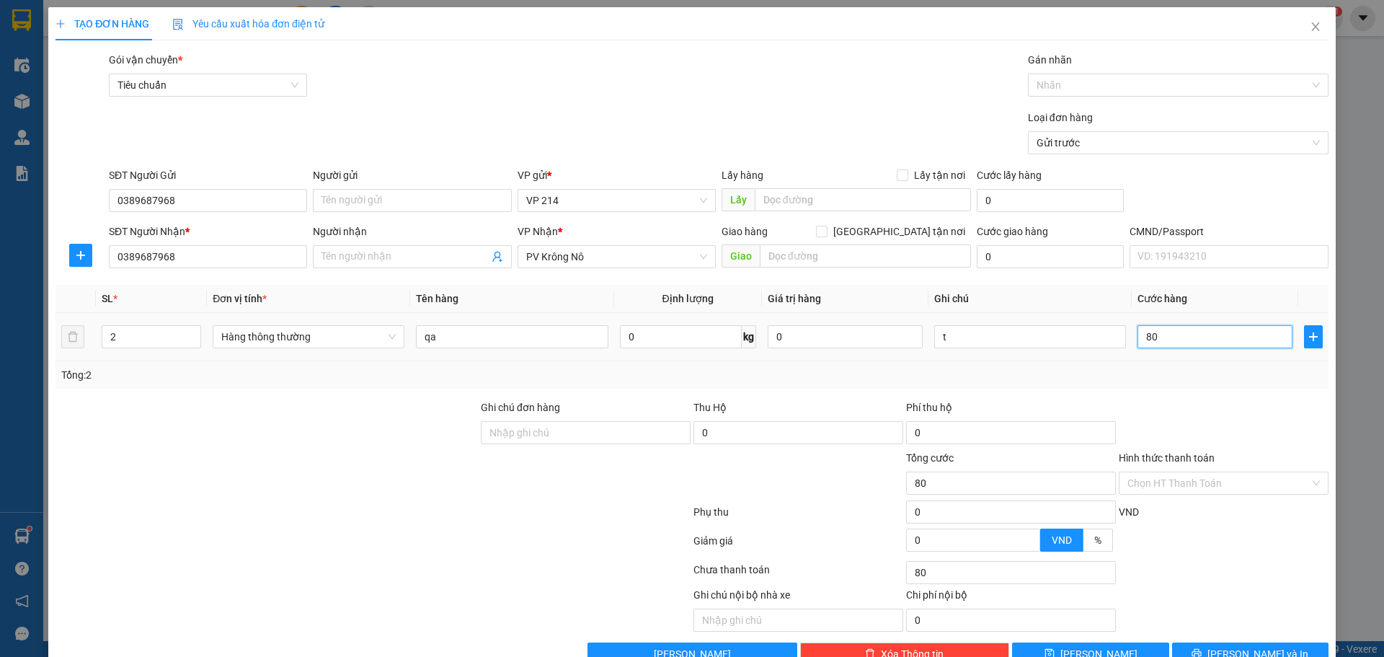
type input "800"
type input "8.000"
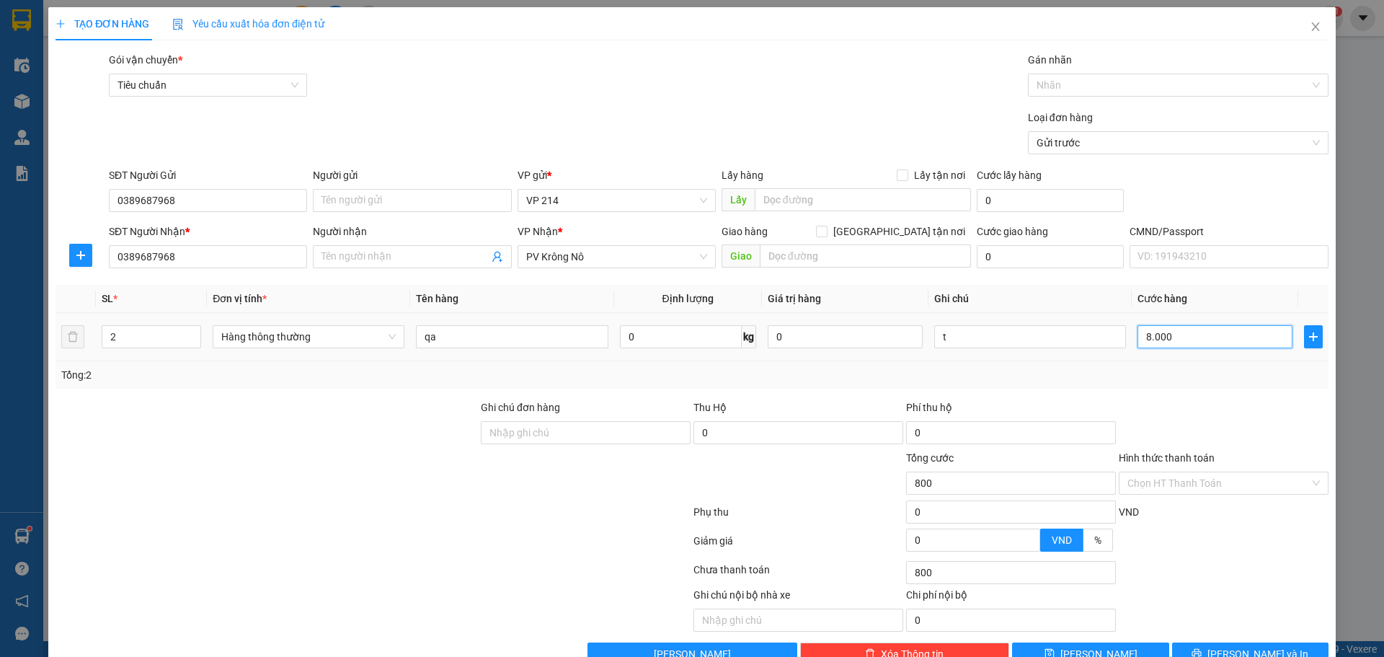
type input "8.000"
type input "80.000"
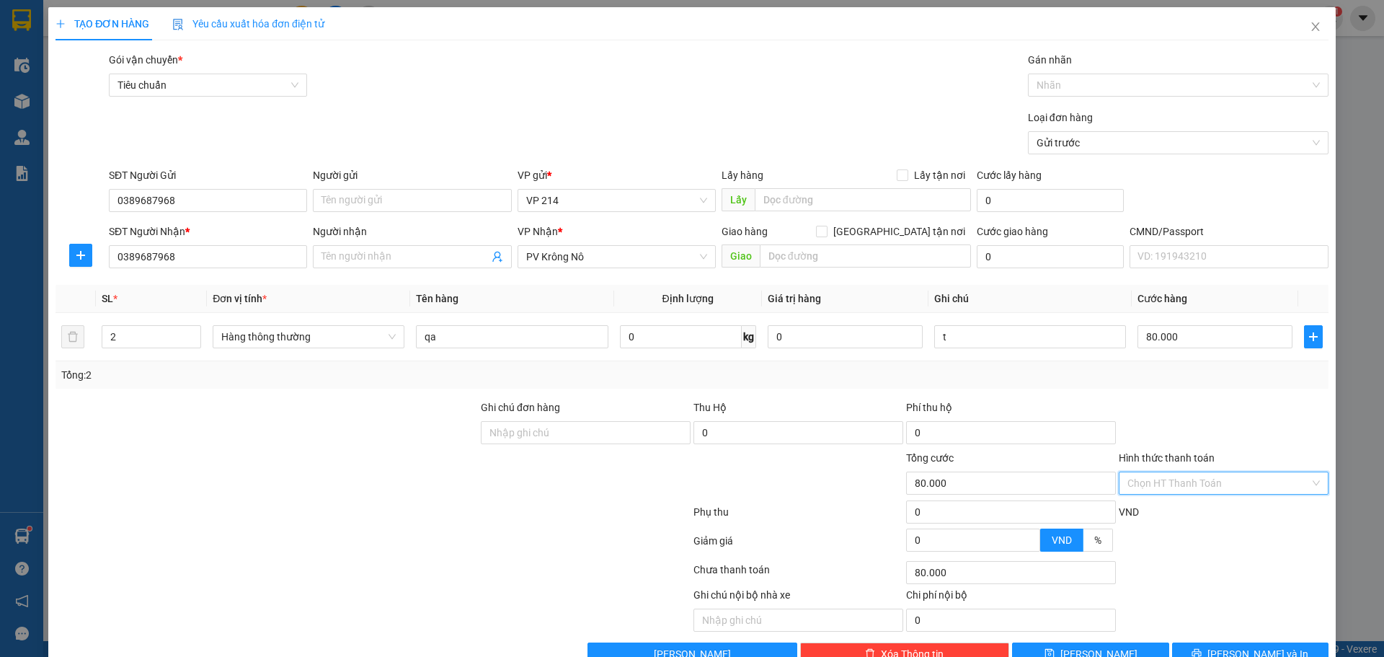
click at [1234, 472] on input "Hình thức thanh toán" at bounding box center [1218, 483] width 182 height 22
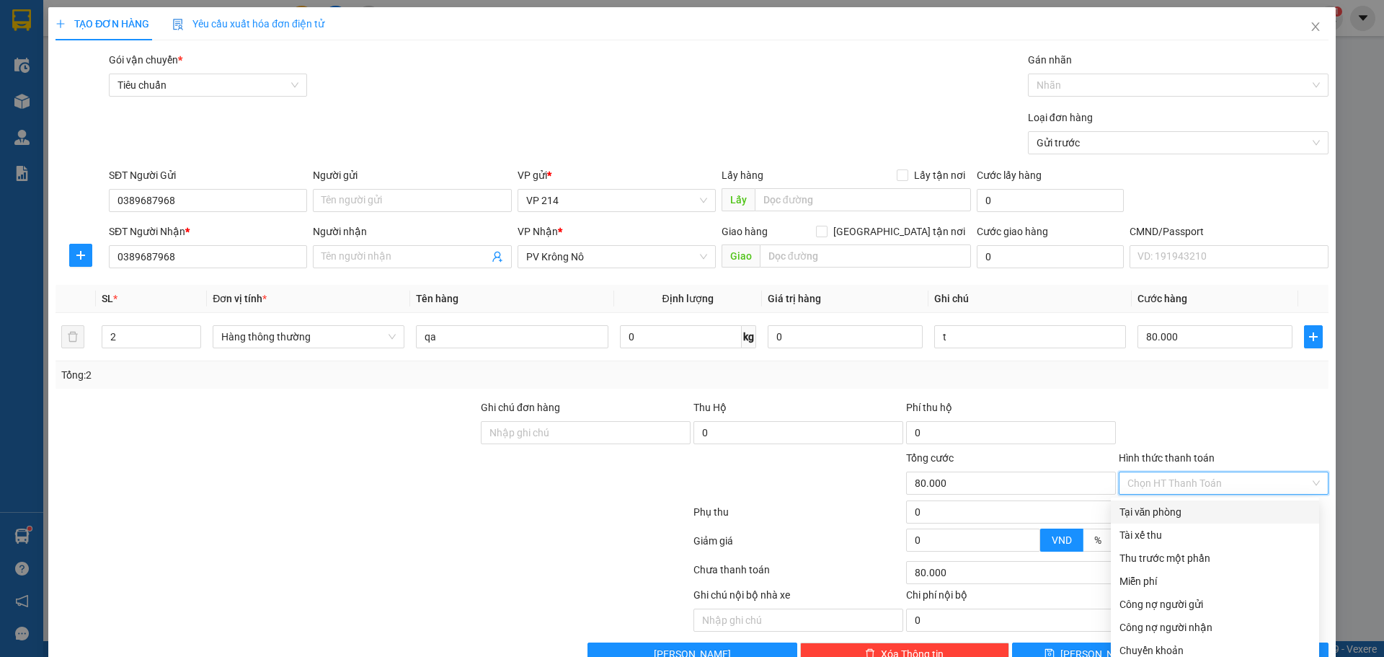
click at [1164, 504] on div "Tại văn phòng" at bounding box center [1214, 512] width 191 height 16
type input "0"
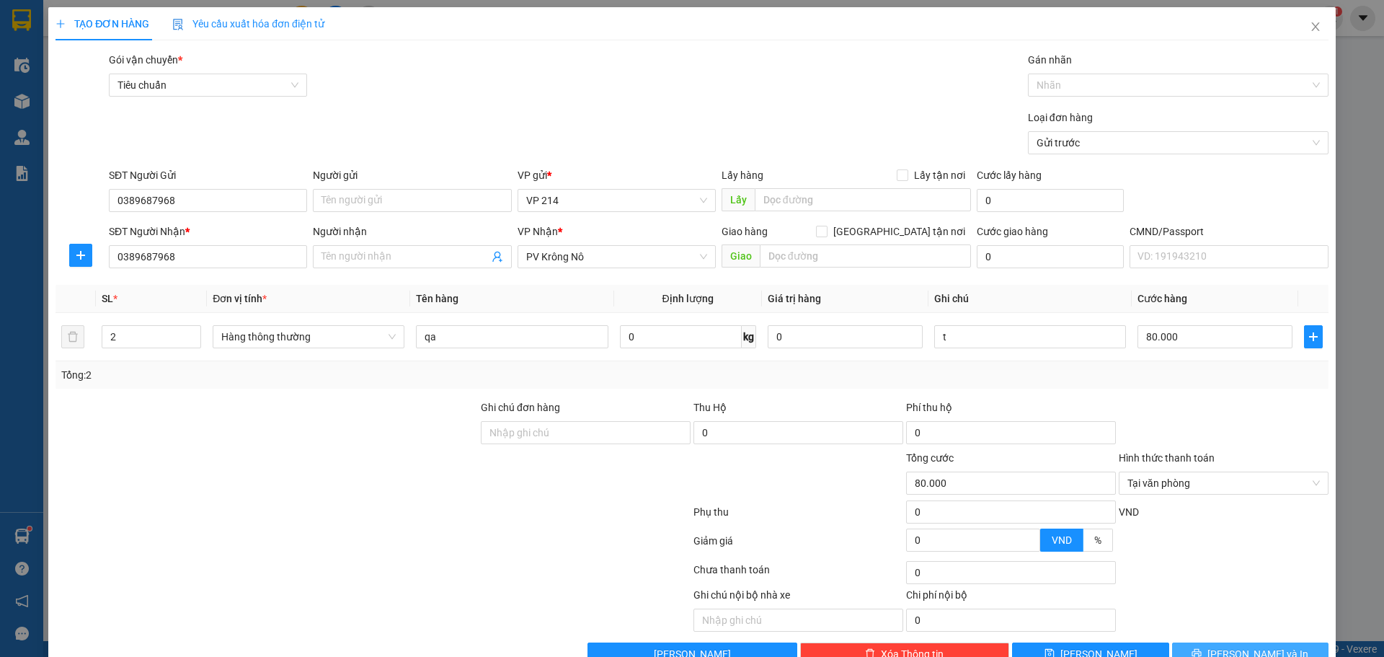
click at [1250, 646] on span "[PERSON_NAME] và In" at bounding box center [1257, 654] width 101 height 16
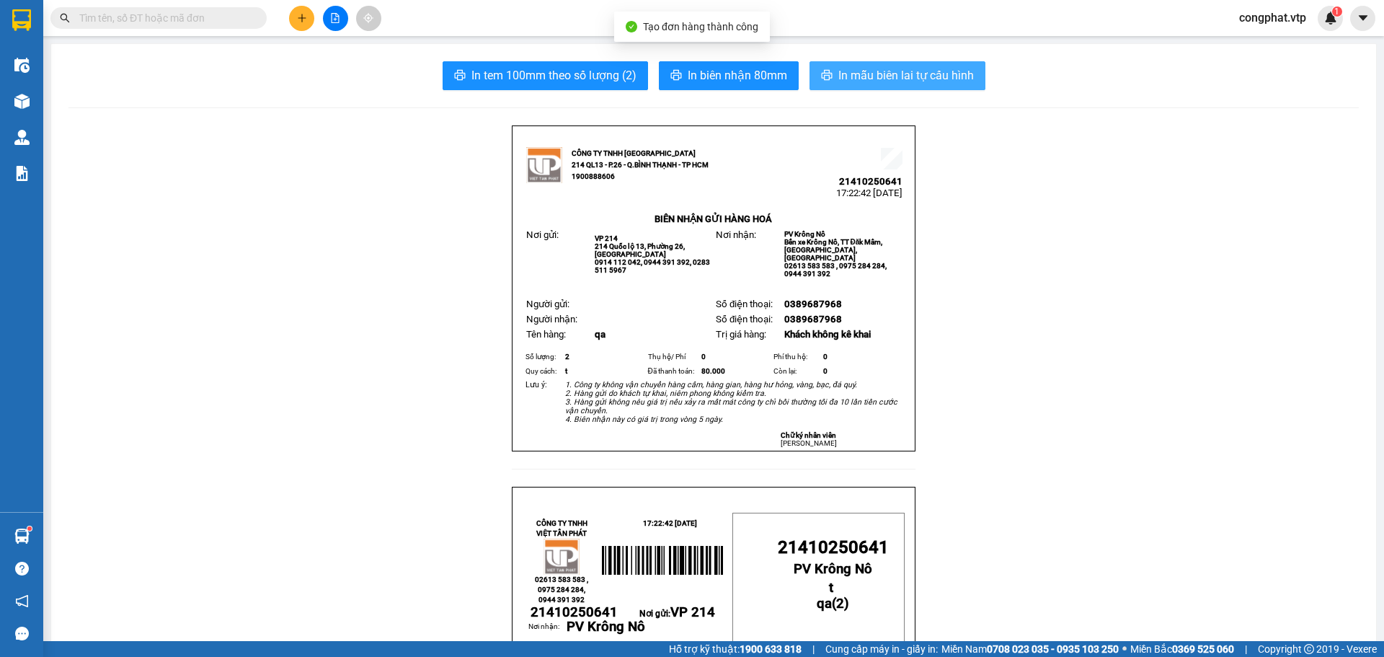
click at [928, 82] on span "In mẫu biên lai tự cấu hình" at bounding box center [905, 75] width 135 height 18
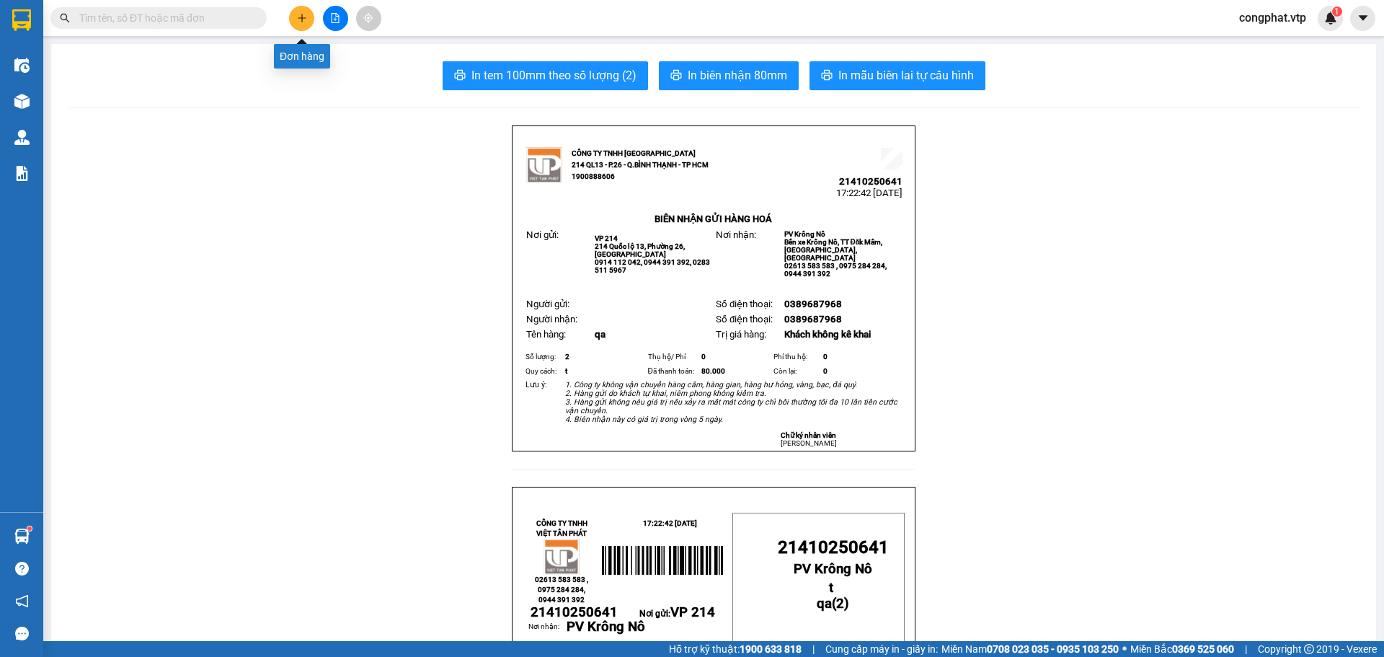
click at [304, 19] on icon "plus" at bounding box center [302, 18] width 10 height 10
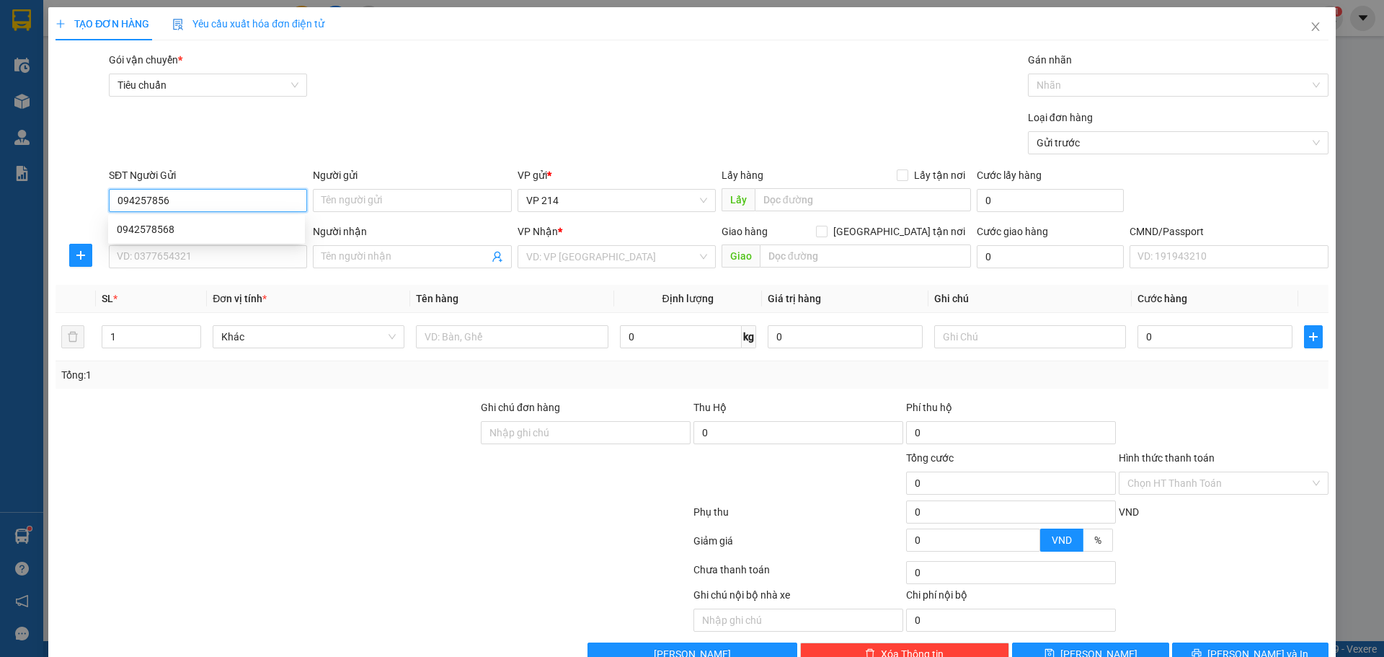
type input "0942578568"
click at [256, 232] on div "0942578568" at bounding box center [206, 229] width 179 height 16
type input "0375500867"
type input "quý"
type input "0942578568"
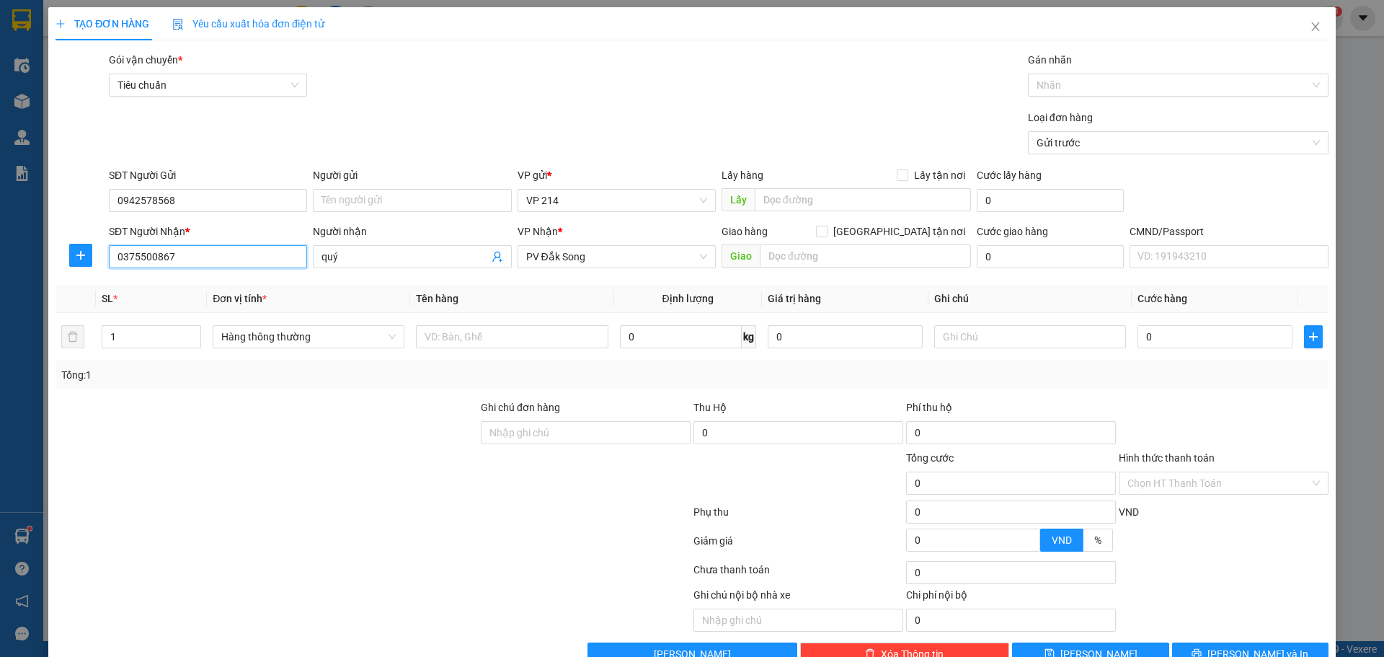
click at [234, 261] on input "0375500867" at bounding box center [208, 256] width 198 height 23
drag, startPoint x: 234, startPoint y: 261, endPoint x: 55, endPoint y: 265, distance: 179.5
click at [55, 265] on div "SĐT Người Nhận * 0375500867 Người nhận quý VP Nhận * PV Đắk Song Giao hàng [GEO…" at bounding box center [692, 248] width 1276 height 50
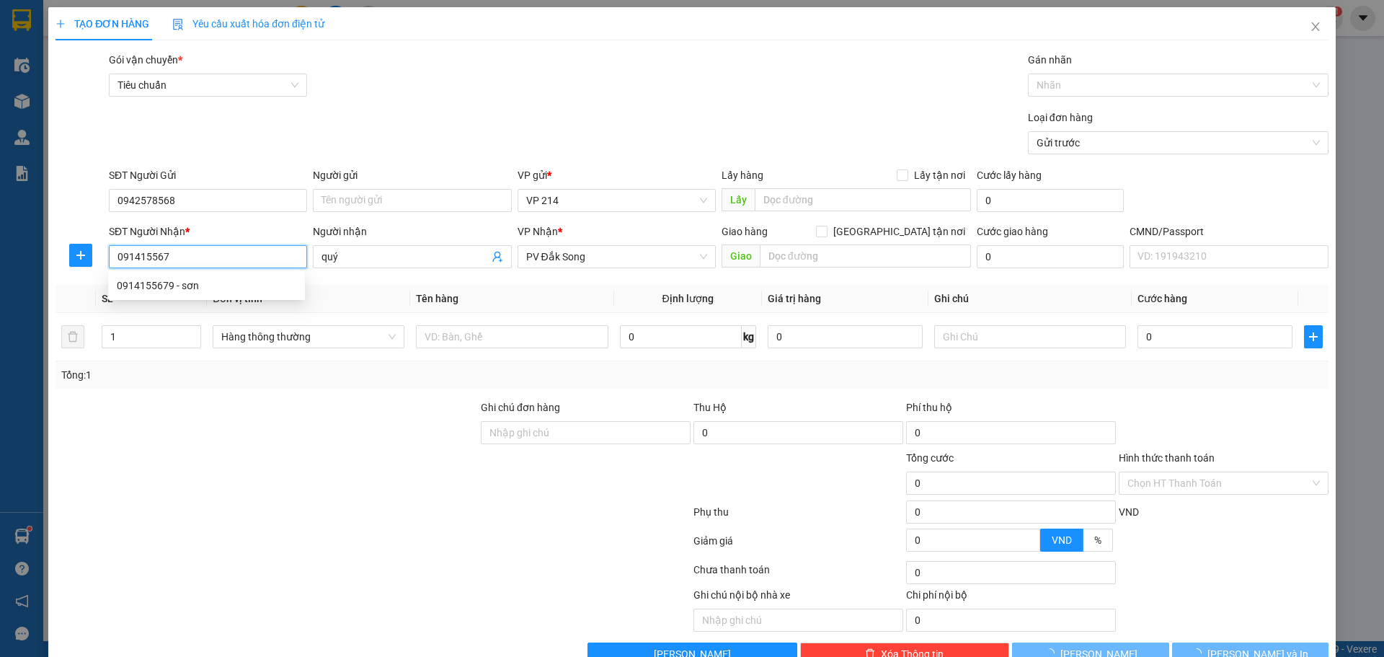
type input "0914155679"
click at [183, 279] on div "0914155679 - sơn" at bounding box center [206, 285] width 179 height 16
type input "sơn"
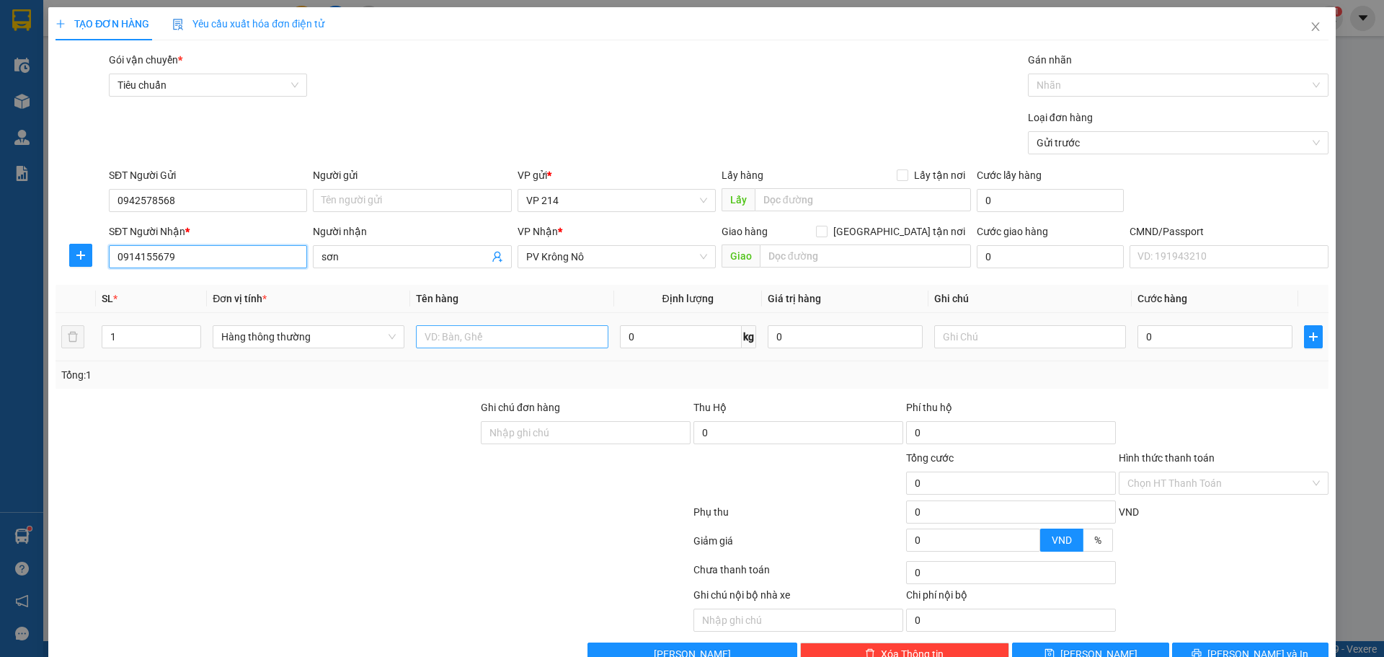
type input "0914155679"
click at [534, 326] on input "text" at bounding box center [512, 336] width 192 height 23
type input "pt"
click at [995, 338] on input "text" at bounding box center [1030, 336] width 192 height 23
click at [1180, 337] on input "0" at bounding box center [1214, 336] width 155 height 23
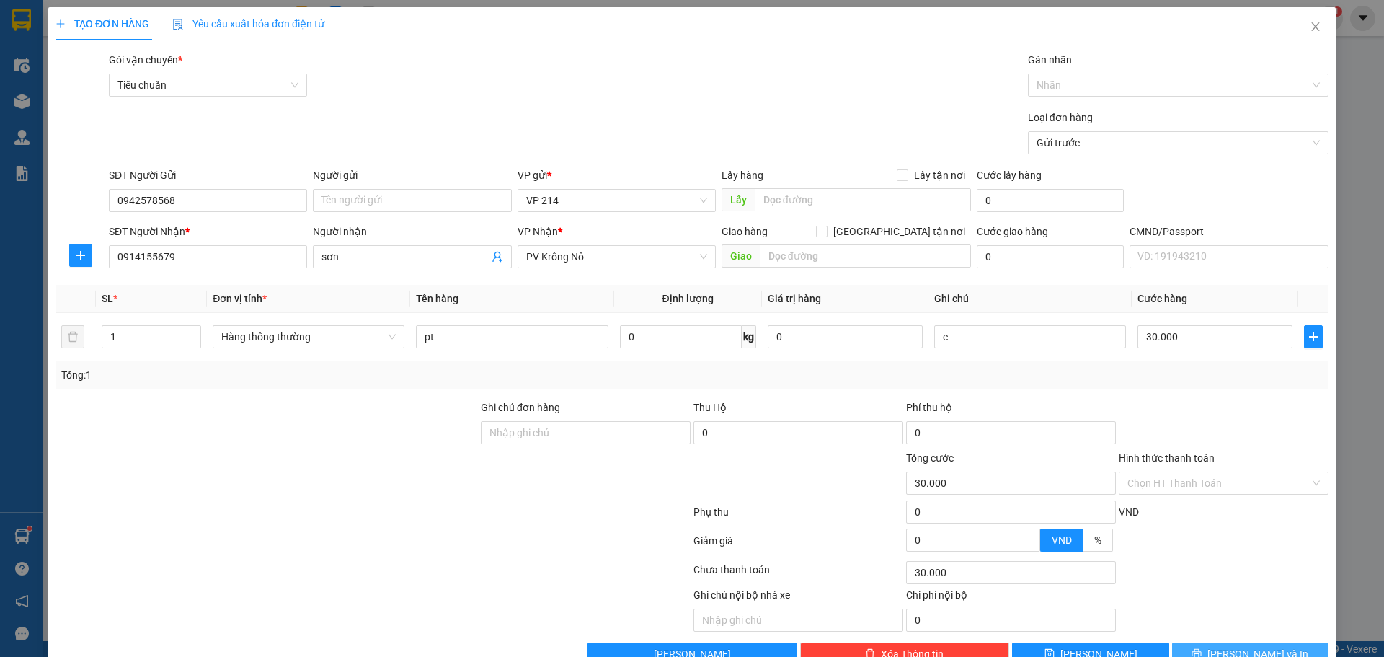
click at [1258, 646] on span "[PERSON_NAME] và In" at bounding box center [1257, 654] width 101 height 16
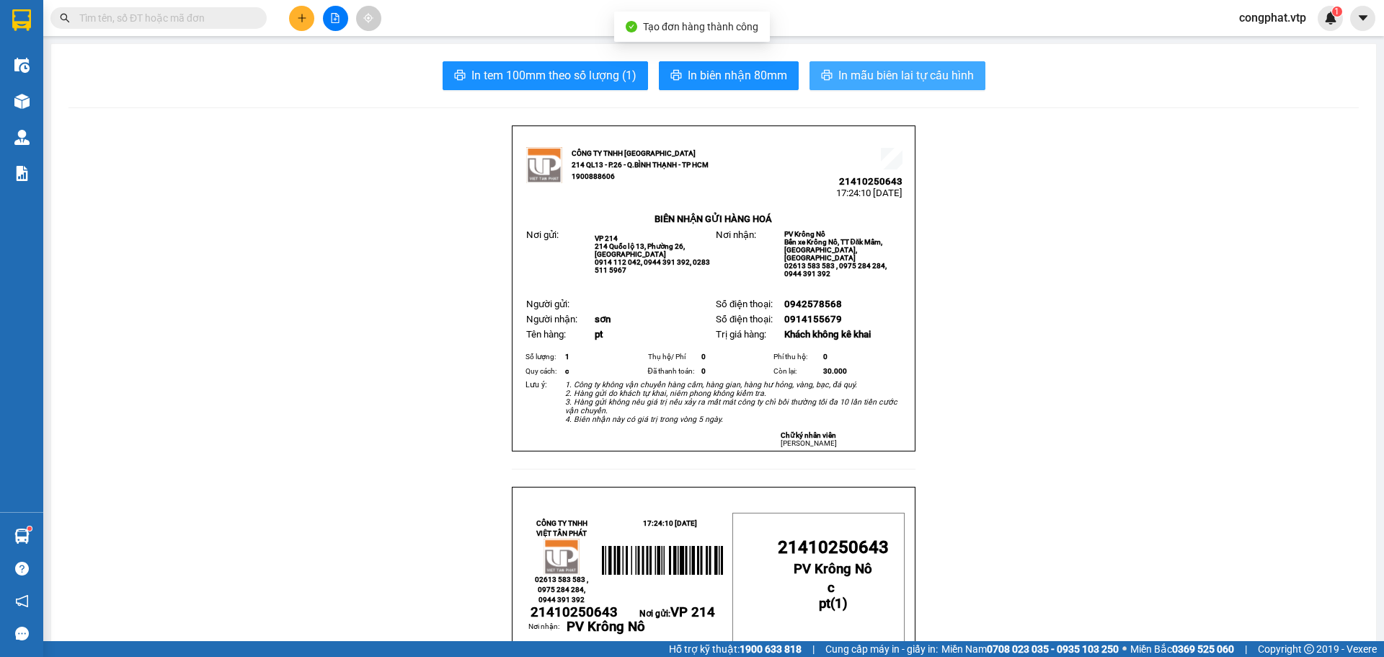
click at [822, 84] on button "In mẫu biên lai tự cấu hình" at bounding box center [897, 75] width 176 height 29
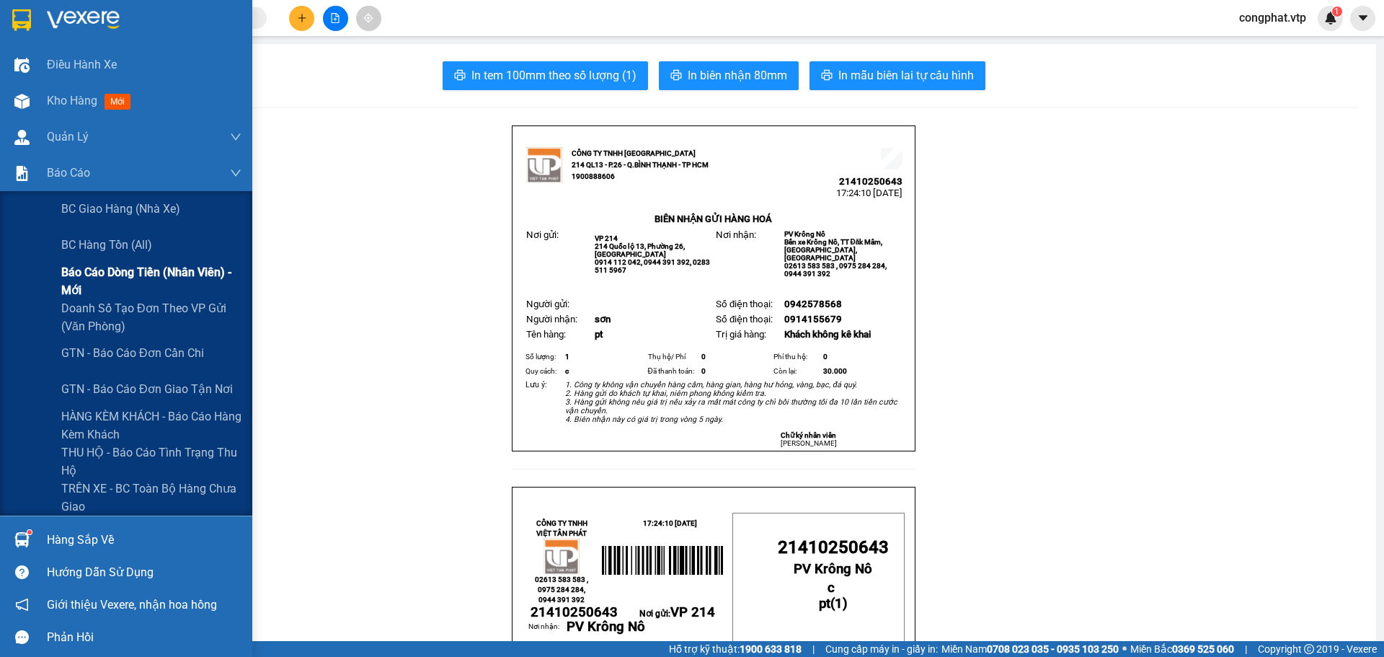
click at [88, 274] on span "Báo cáo dòng tiền (nhân viên) - mới" at bounding box center [151, 281] width 180 height 36
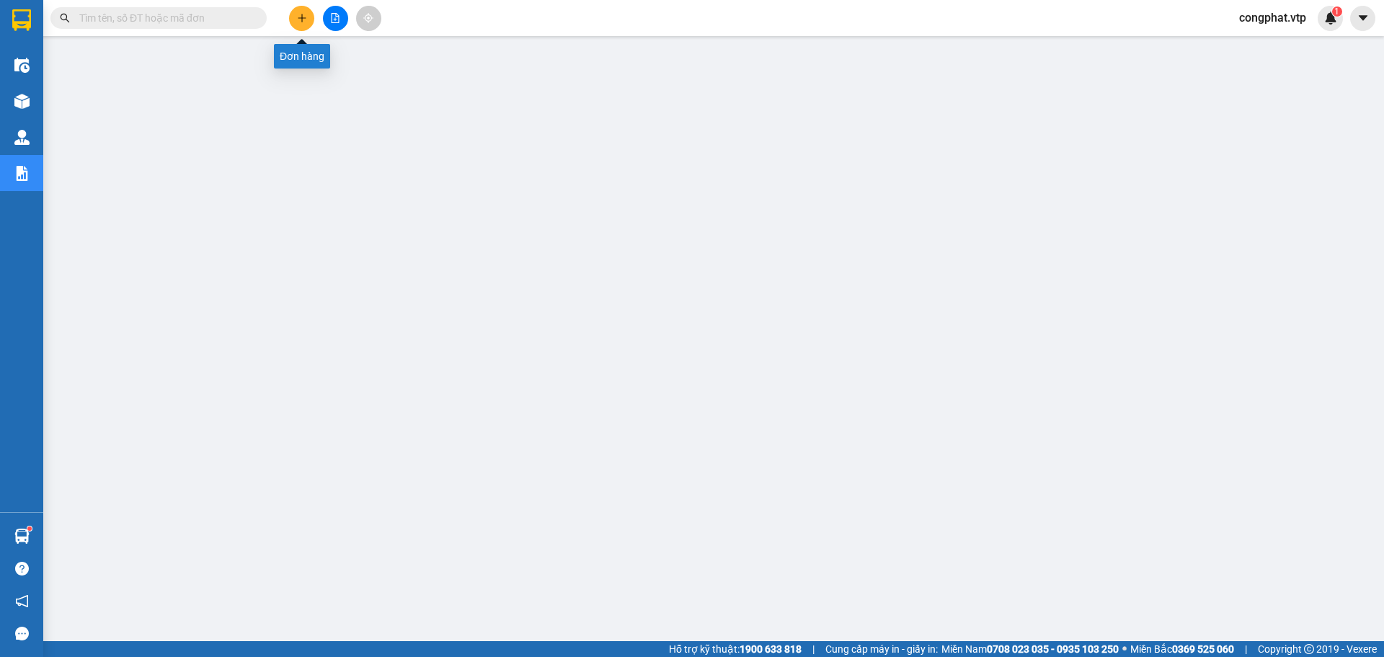
click at [303, 19] on icon "plus" at bounding box center [302, 18] width 10 height 10
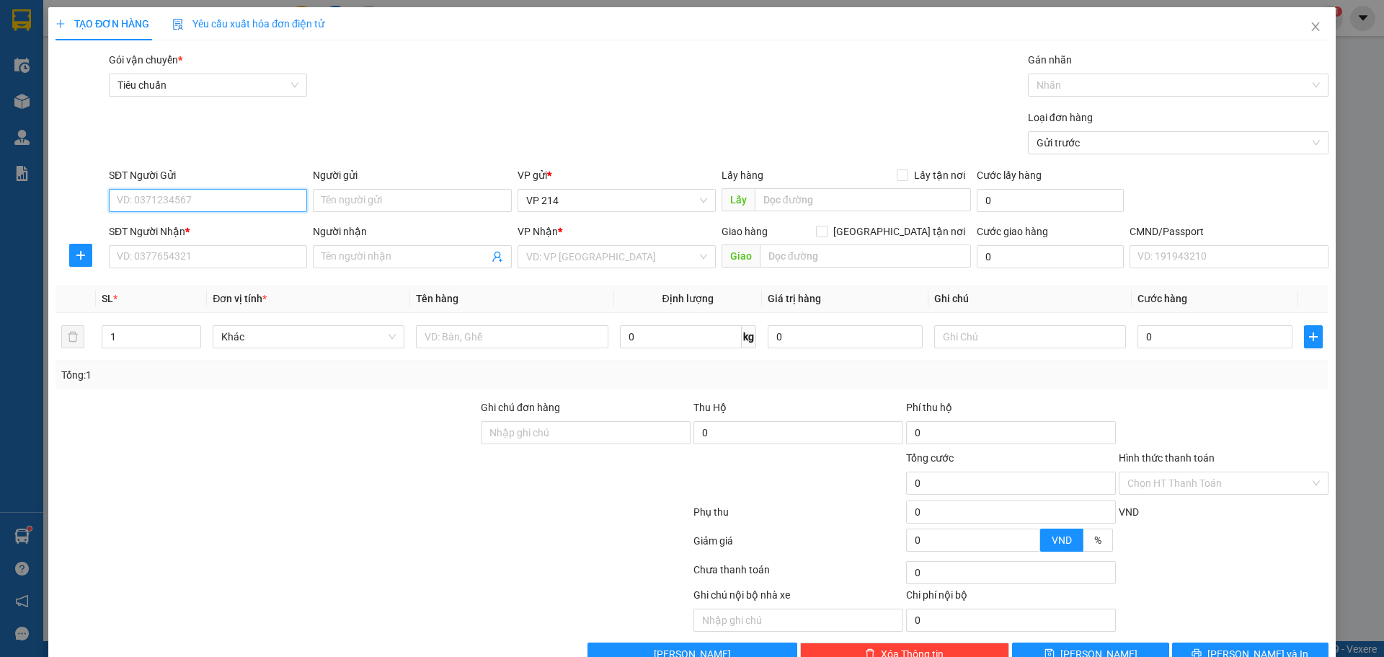
click at [222, 197] on input "SĐT Người Gửi" at bounding box center [208, 200] width 198 height 23
type input "0"
type input "0345126979"
click at [255, 261] on input "SĐT Người Nhận *" at bounding box center [208, 256] width 198 height 23
click at [404, 262] on input "Người nhận" at bounding box center [404, 257] width 166 height 16
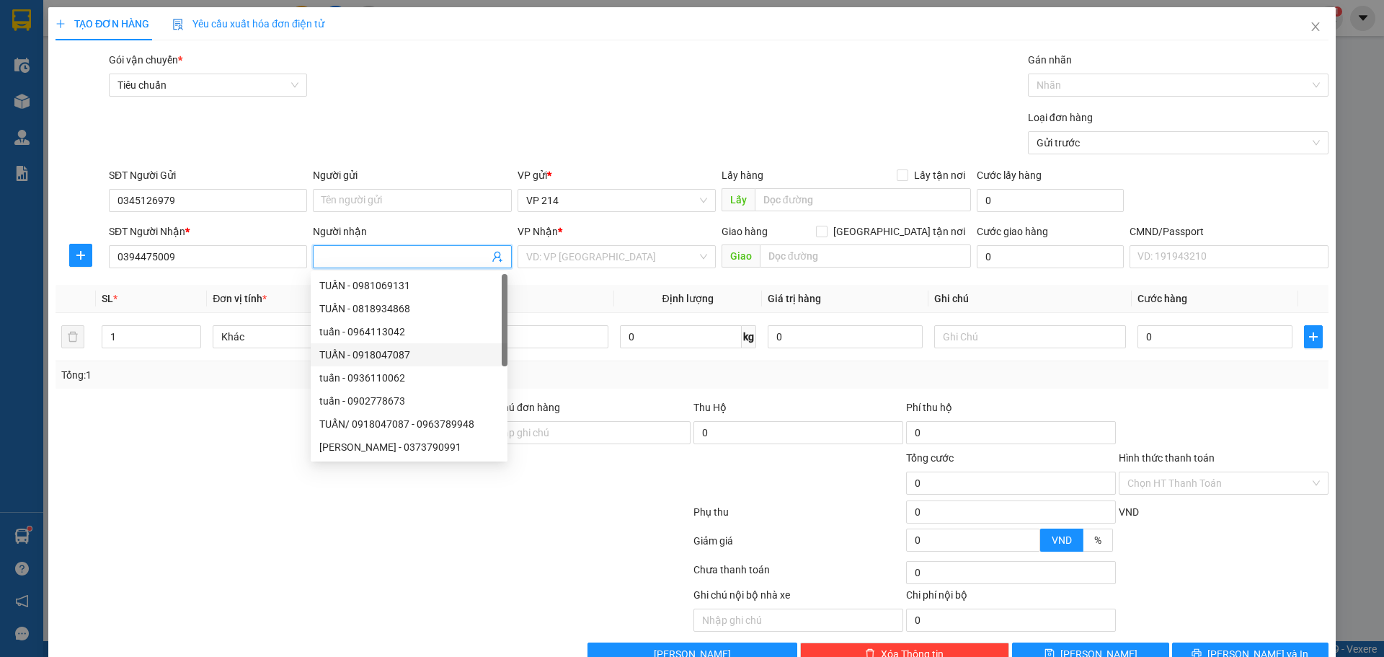
click at [378, 347] on div "TUẤN - 0918047087" at bounding box center [408, 355] width 179 height 16
type input "0918047087"
type input "TUẤN"
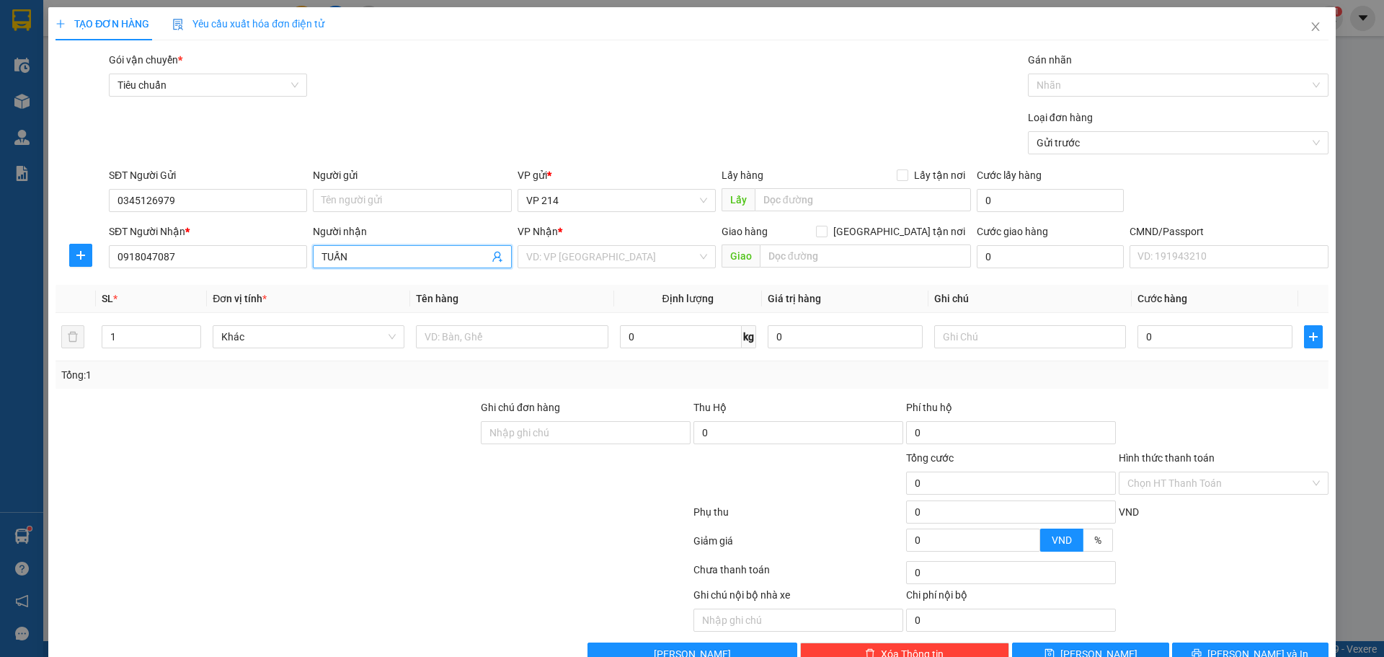
drag, startPoint x: 391, startPoint y: 249, endPoint x: 249, endPoint y: 270, distance: 143.6
click at [249, 270] on div "SĐT Người Nhận * 0918047087 Người nhận TUẤN TUẤN VP Nhận * VD: VP Sài Gòn Giao …" at bounding box center [718, 248] width 1225 height 50
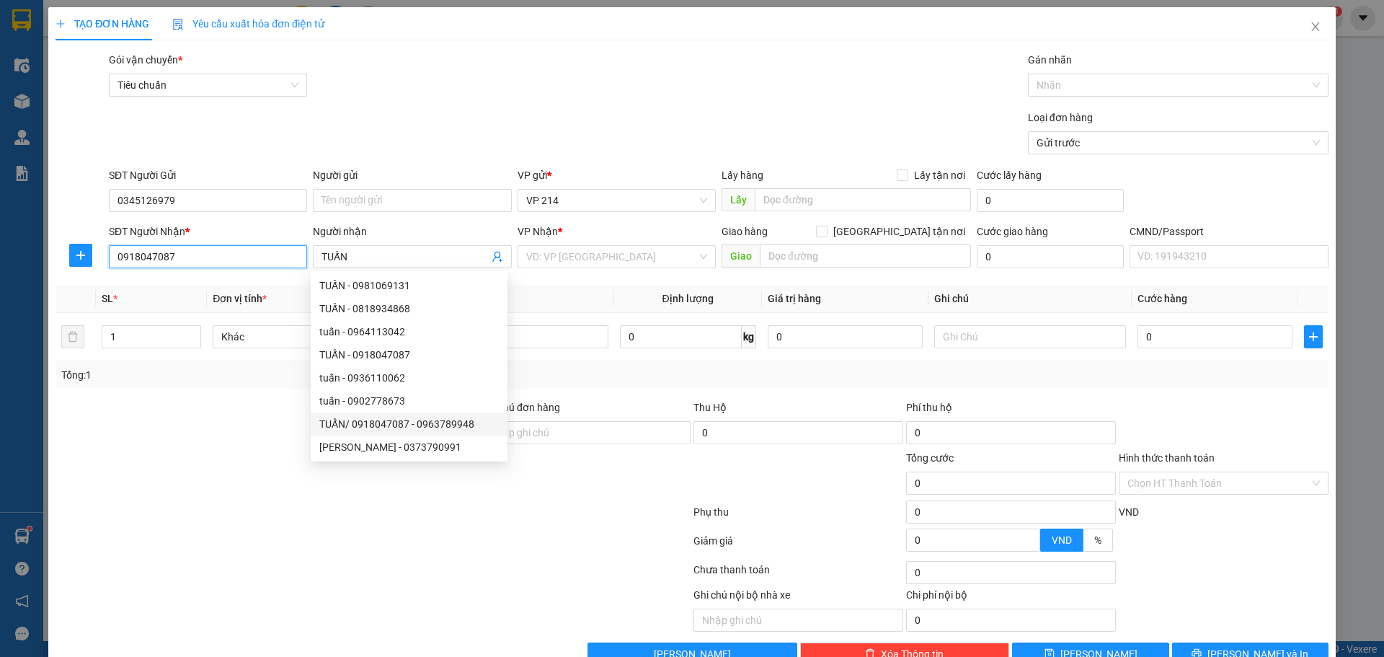
drag, startPoint x: 173, startPoint y: 248, endPoint x: 0, endPoint y: 337, distance: 194.4
click at [0, 293] on div "TẠO ĐƠN HÀNG Yêu cầu xuất hóa đơn điện tử Transit Pickup Surcharge Ids Transit …" at bounding box center [692, 328] width 1384 height 657
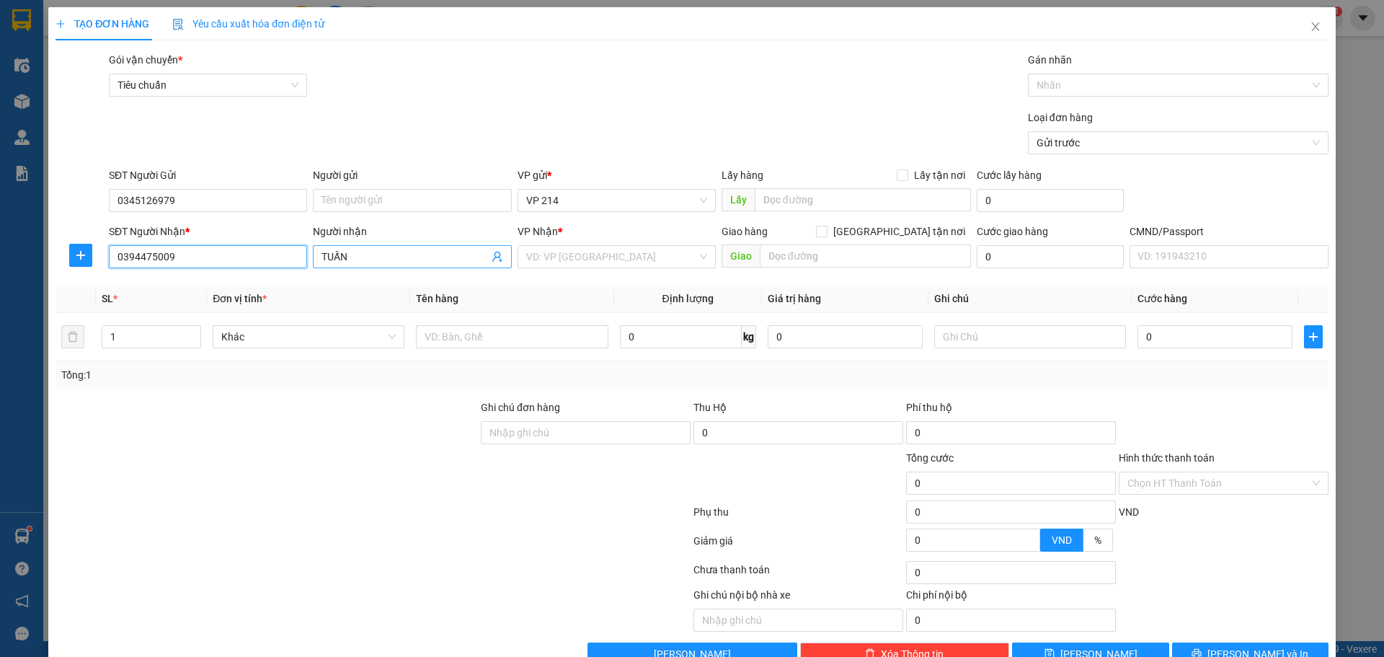
type input "0394475009"
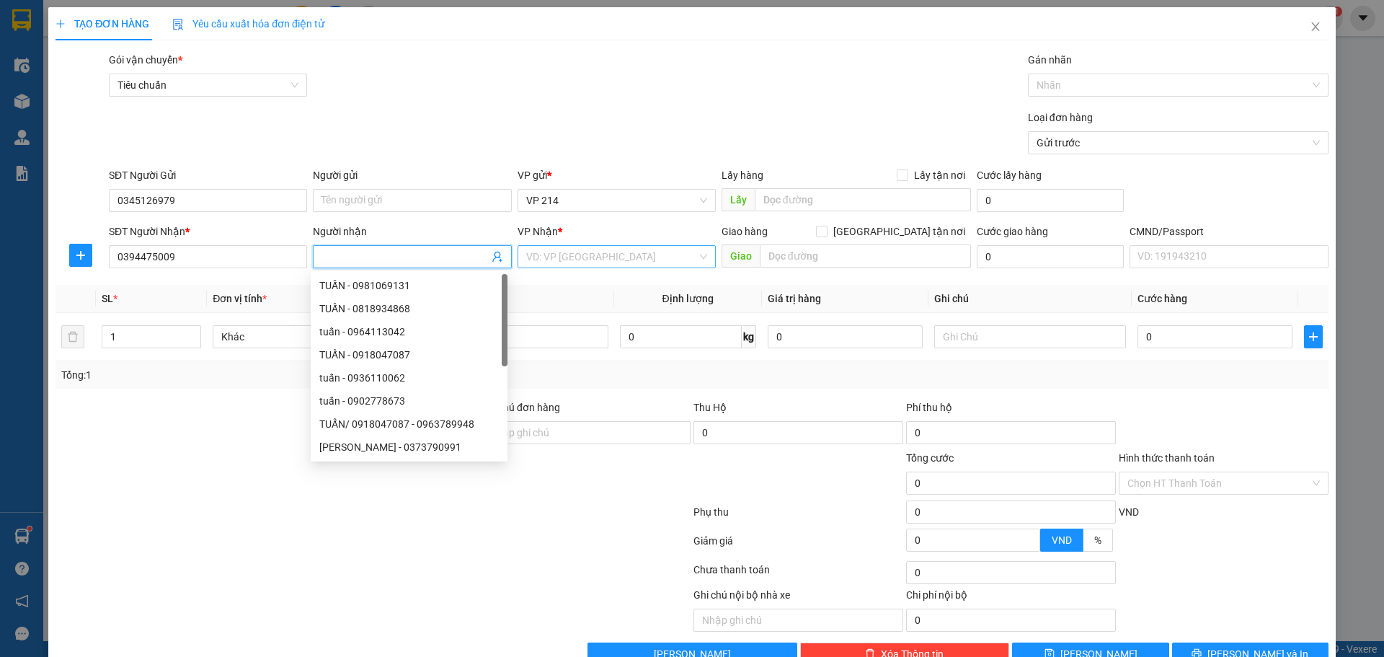
click at [595, 249] on input "search" at bounding box center [611, 257] width 171 height 22
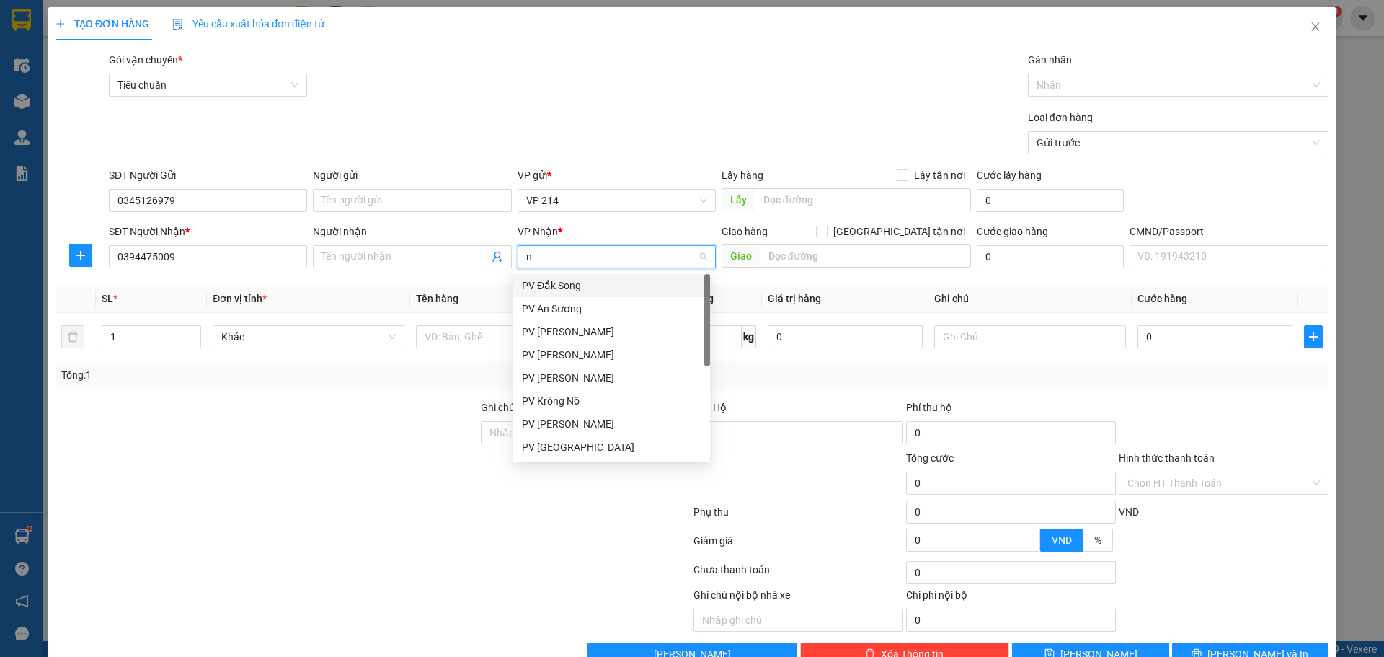
type input "nd"
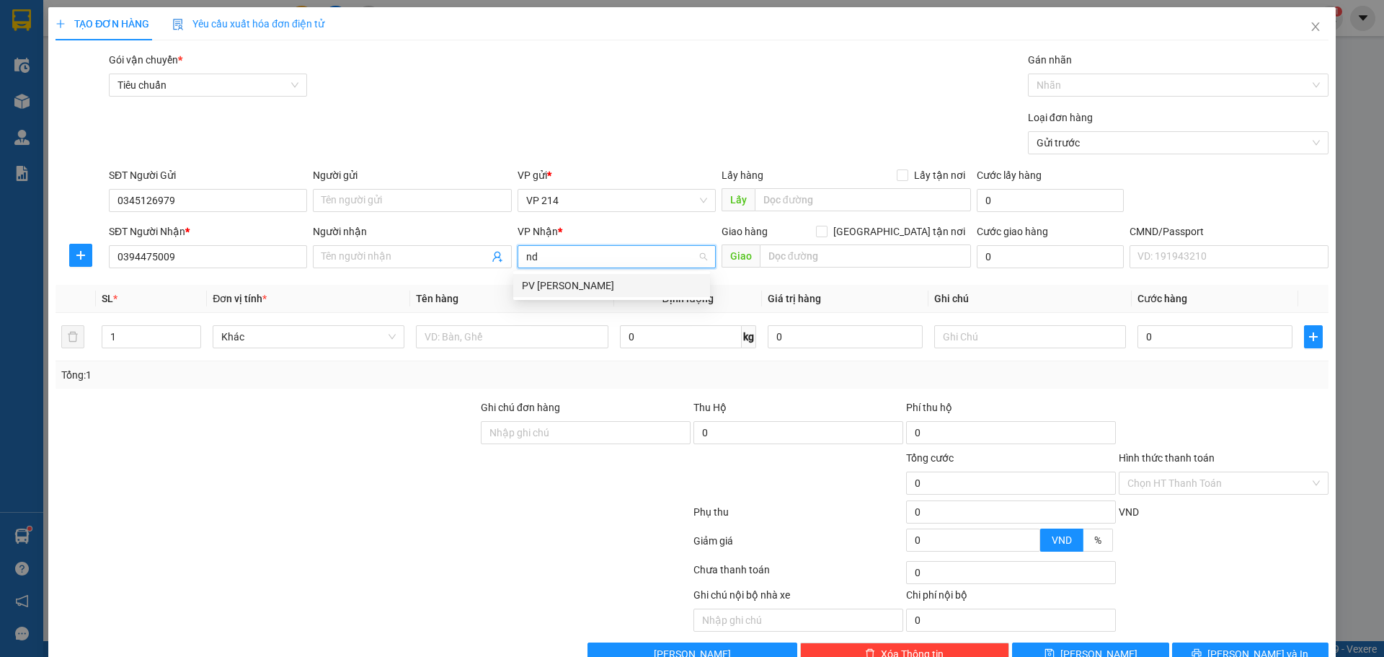
click at [595, 293] on div "PV [PERSON_NAME]" at bounding box center [611, 285] width 197 height 23
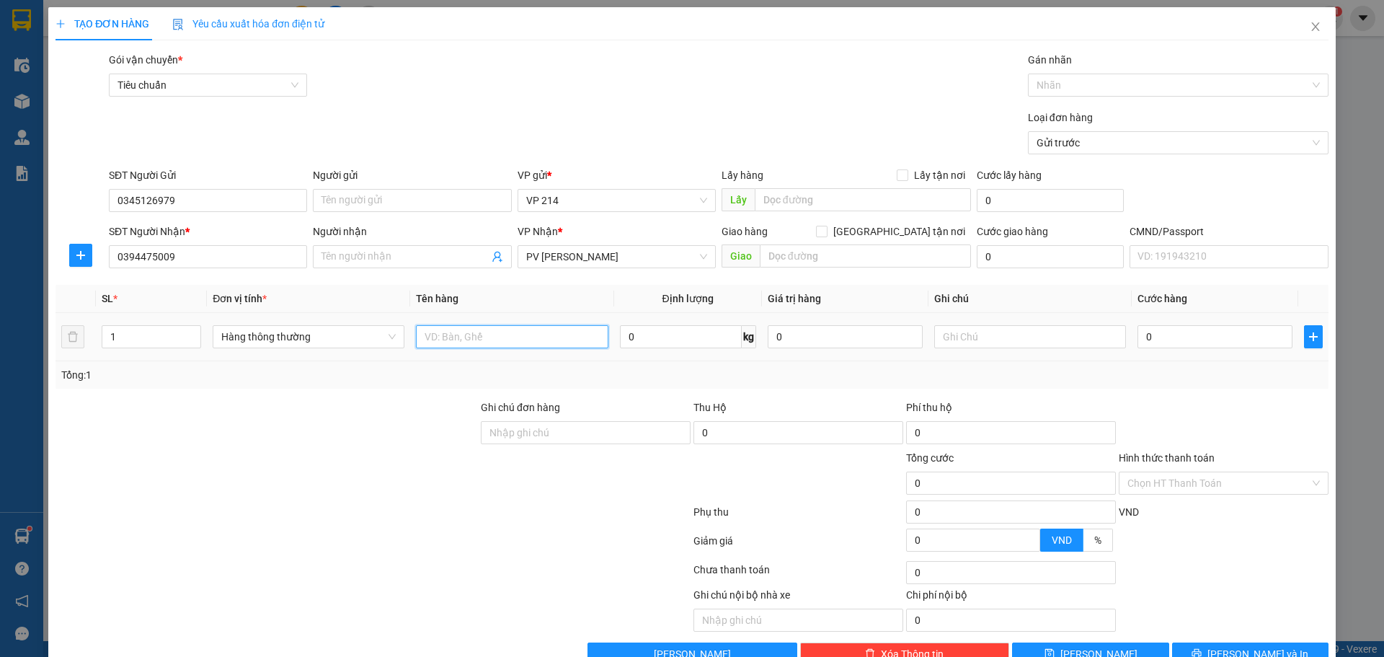
click at [557, 326] on input "text" at bounding box center [512, 336] width 192 height 23
type input "t"
type input "ipad"
click at [988, 342] on input "text" at bounding box center [1030, 336] width 192 height 23
type input "túi"
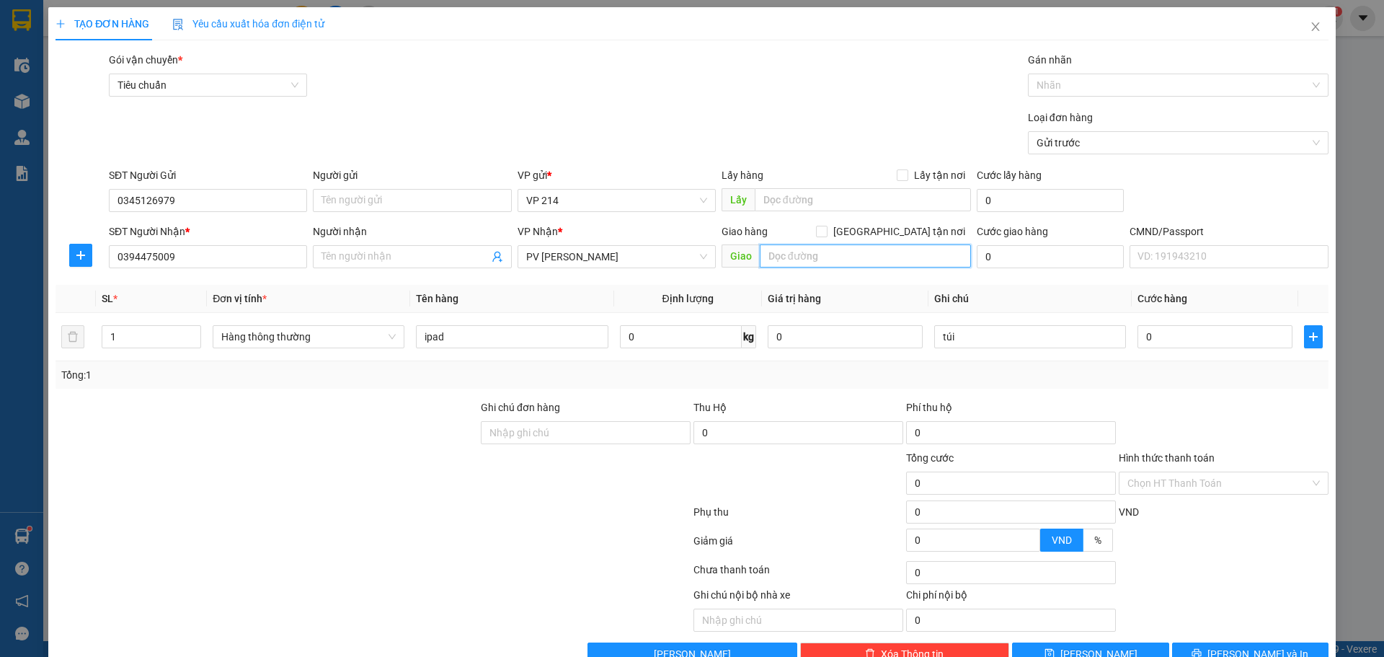
click at [887, 252] on input "text" at bounding box center [865, 255] width 211 height 23
type input "ko bao bể"
click at [1248, 342] on input "0" at bounding box center [1214, 336] width 155 height 23
type input "1"
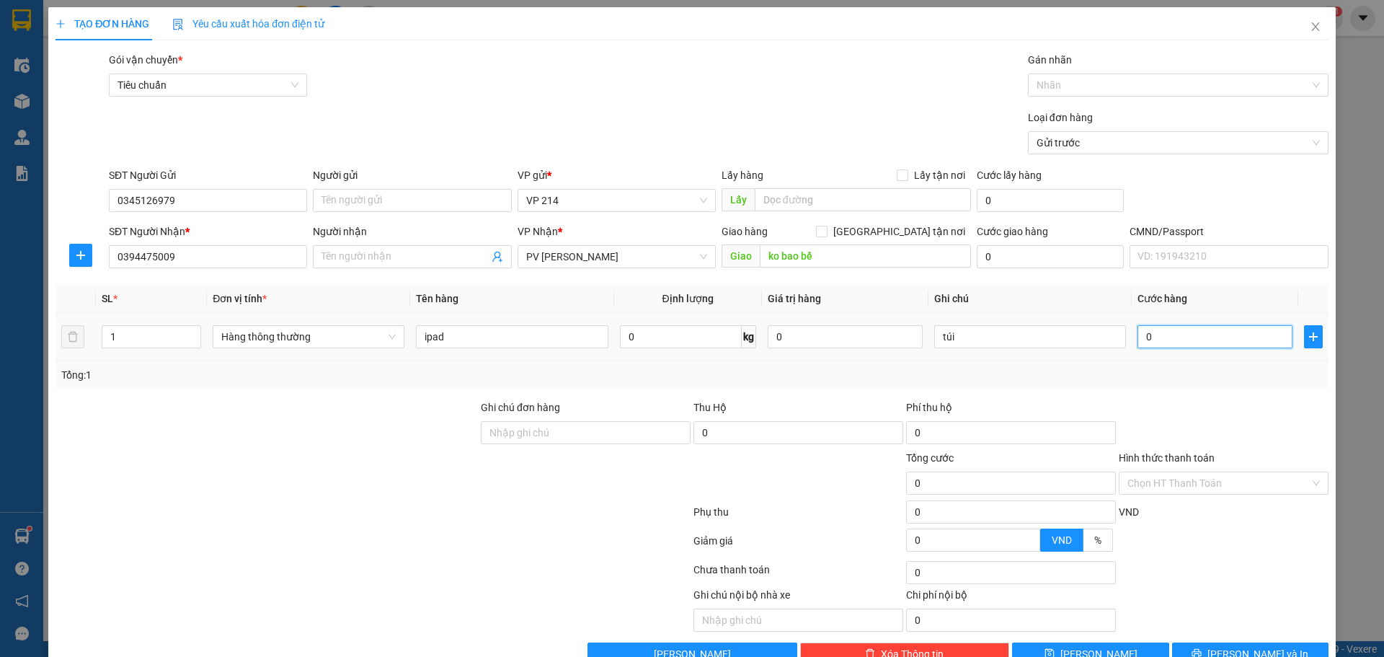
type input "1"
type input "10"
type input "100"
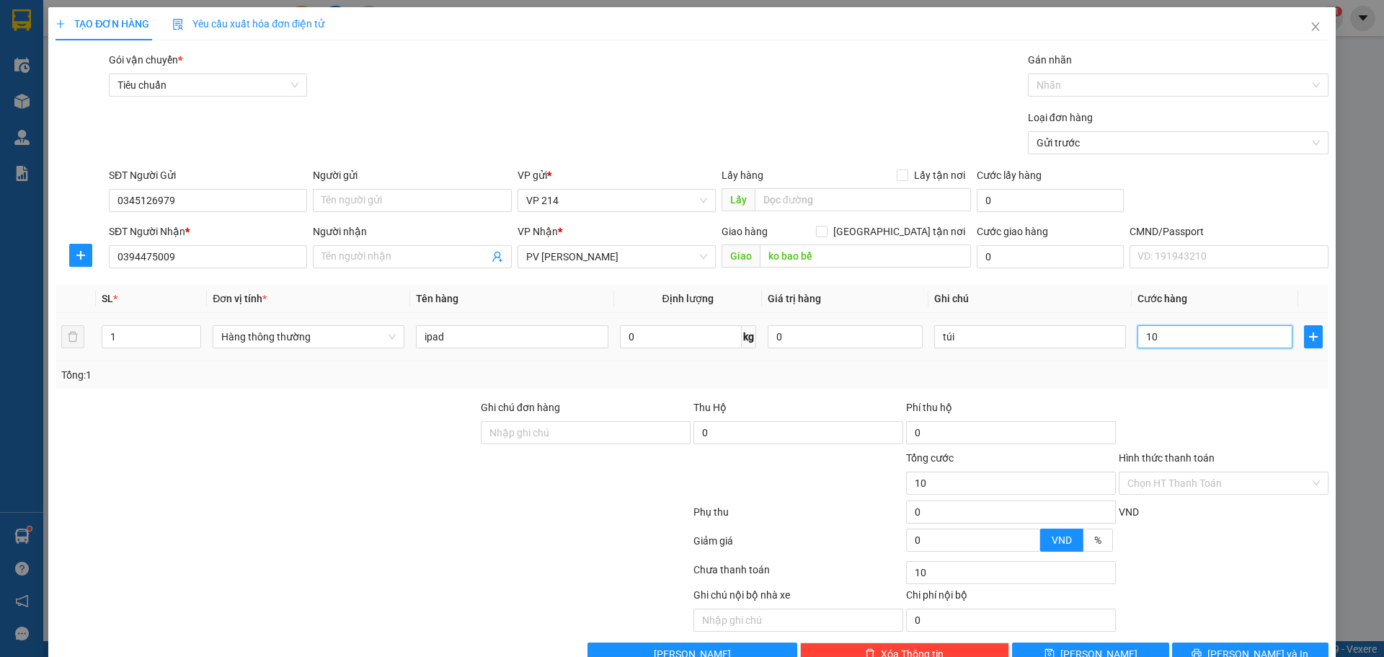
type input "100"
type input "1.000"
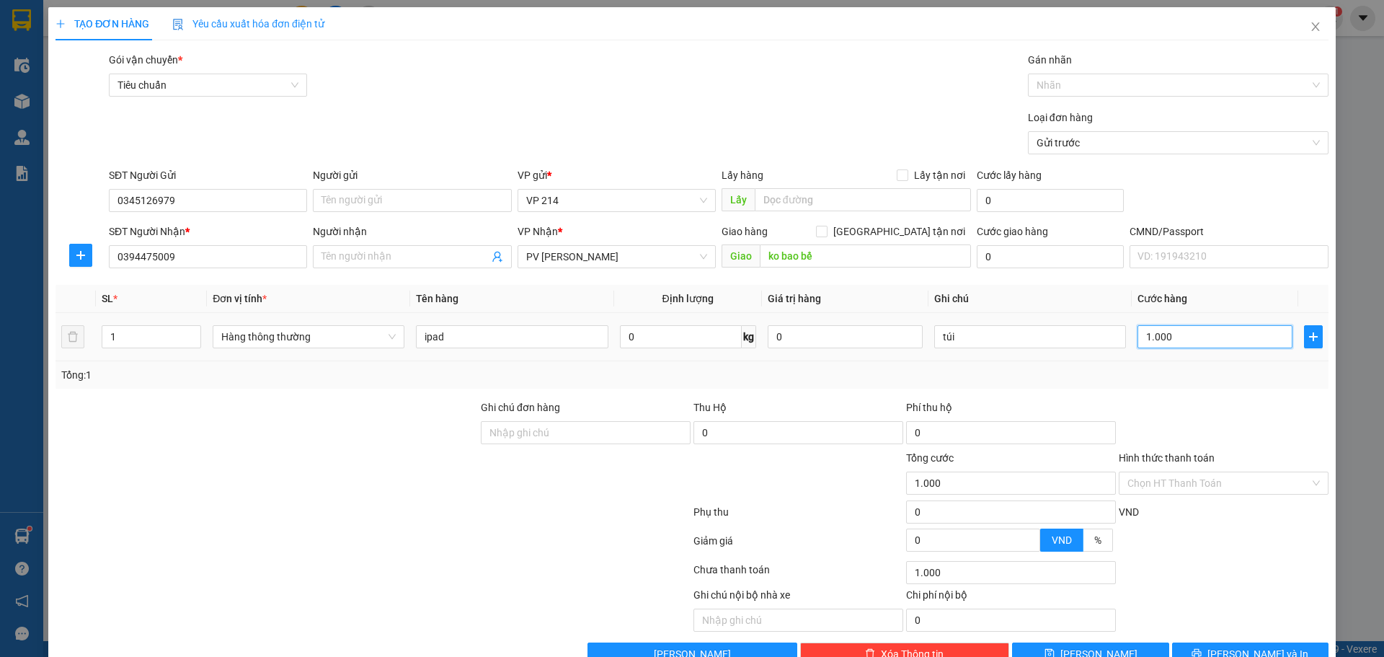
type input "10.000"
type input "100.000"
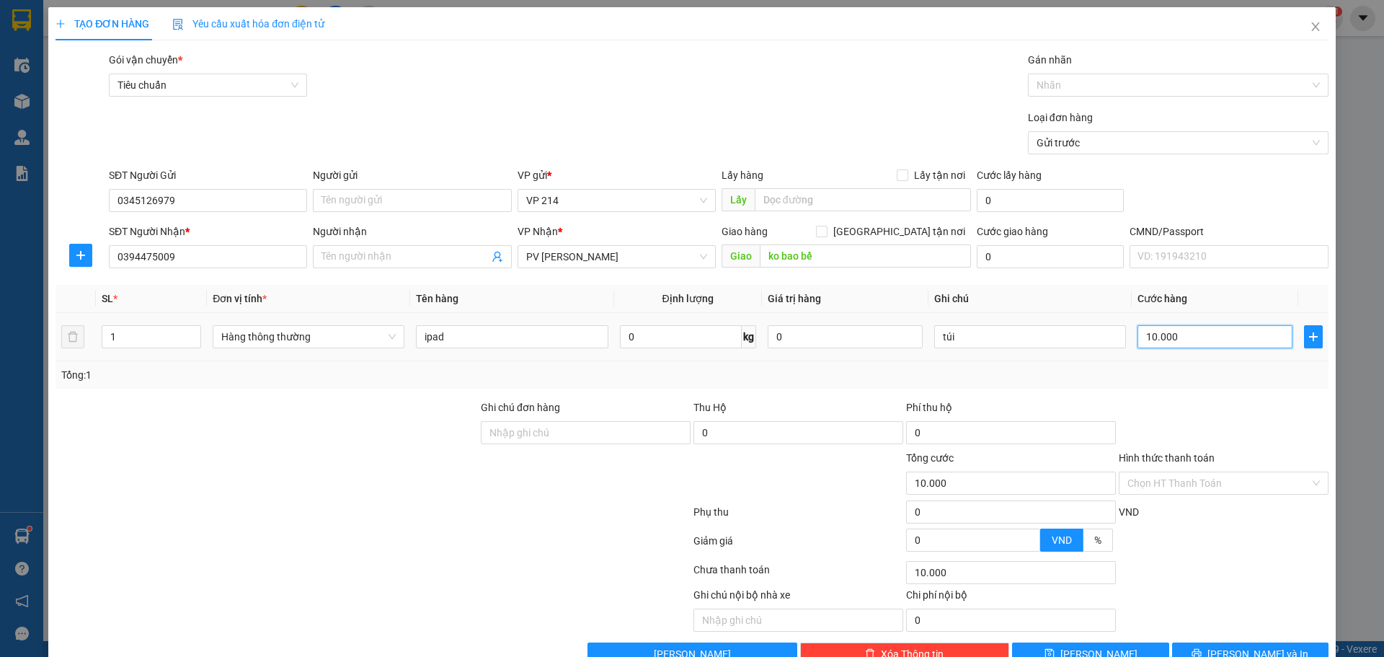
type input "100.000"
type input "10.000"
type input "0"
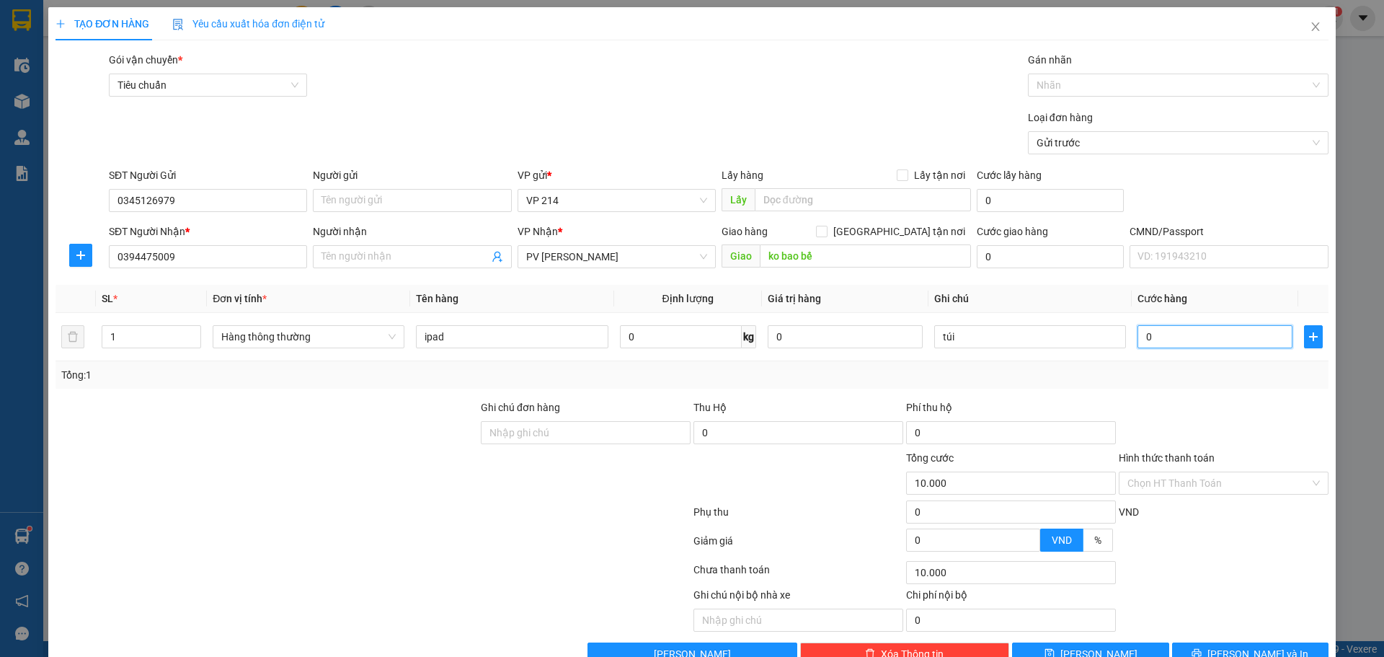
type input "0"
type input "07"
type input "7"
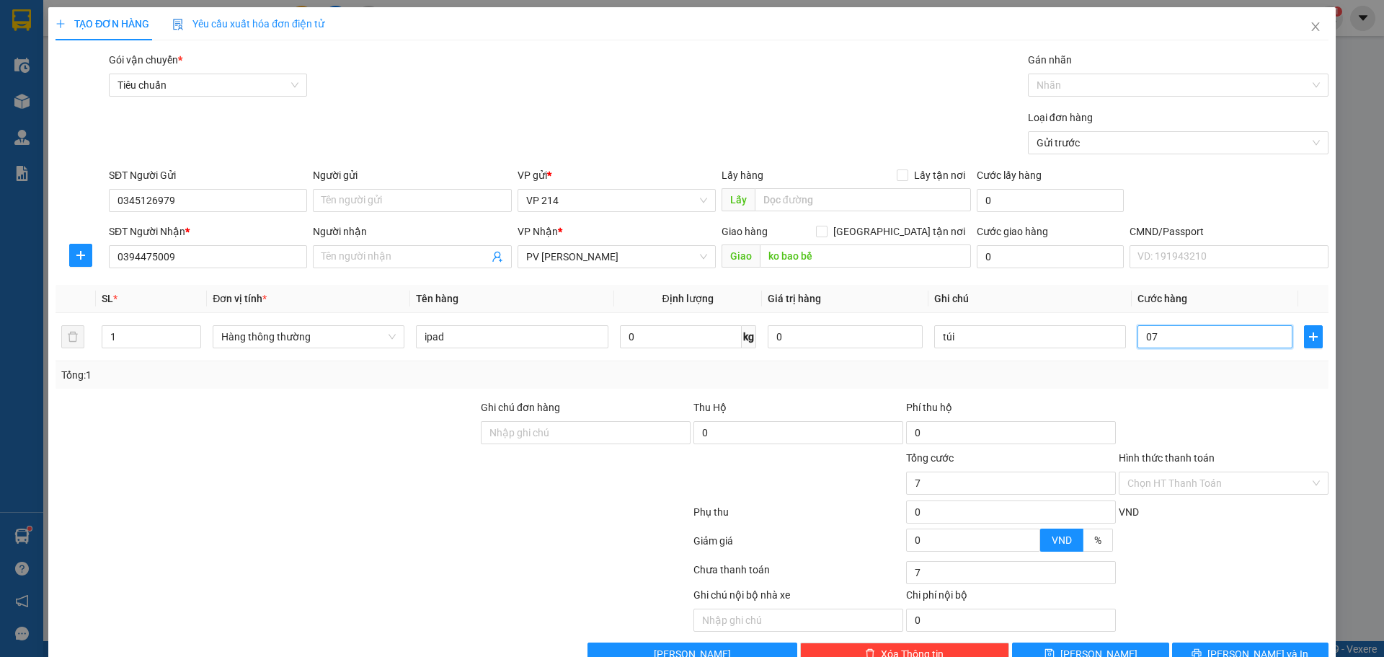
type input "070"
type input "70"
type input "0.700"
type input "700"
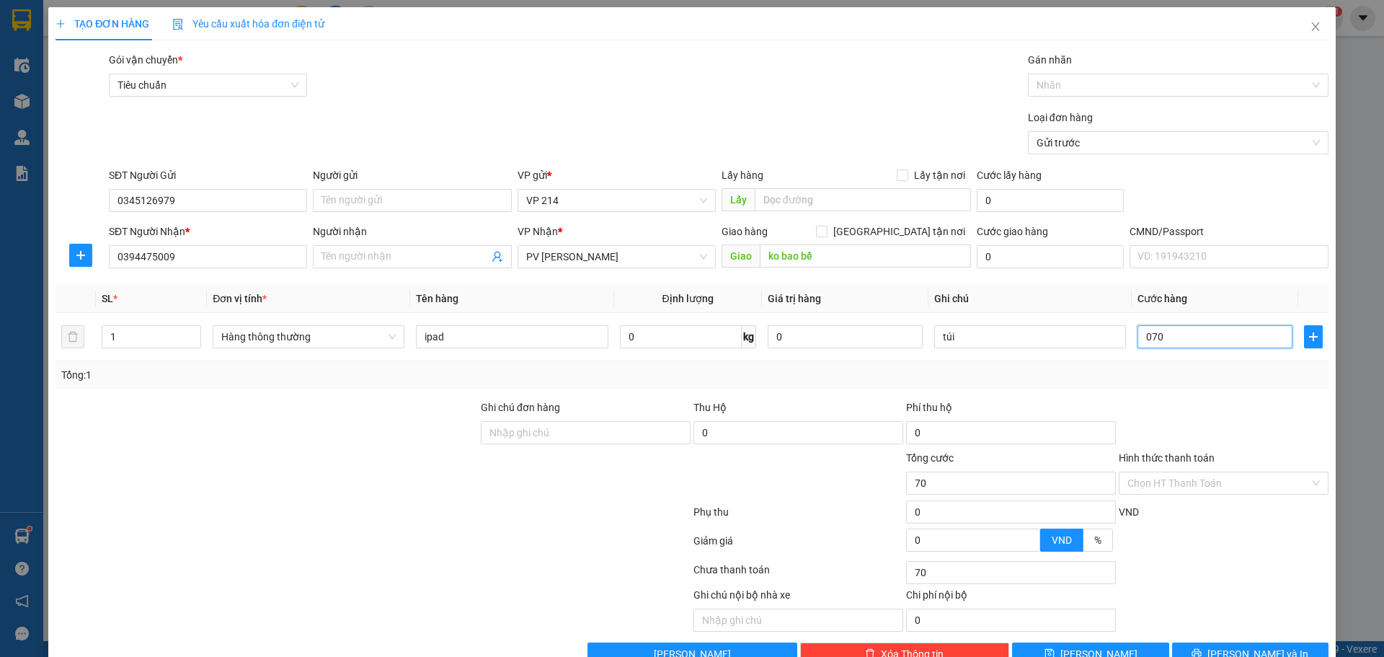
type input "700"
type input "07.000"
type input "7.000"
type input "070.000"
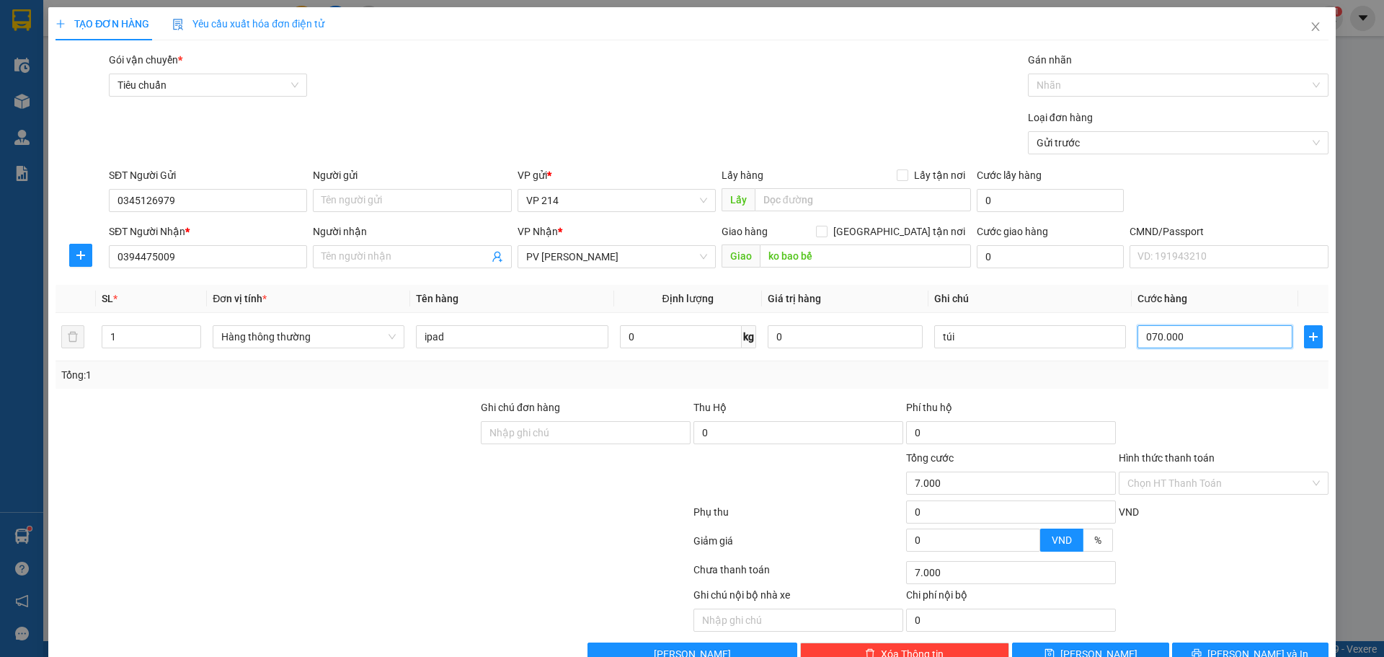
type input "70.000"
click at [1231, 472] on input "Hình thức thanh toán" at bounding box center [1218, 483] width 182 height 22
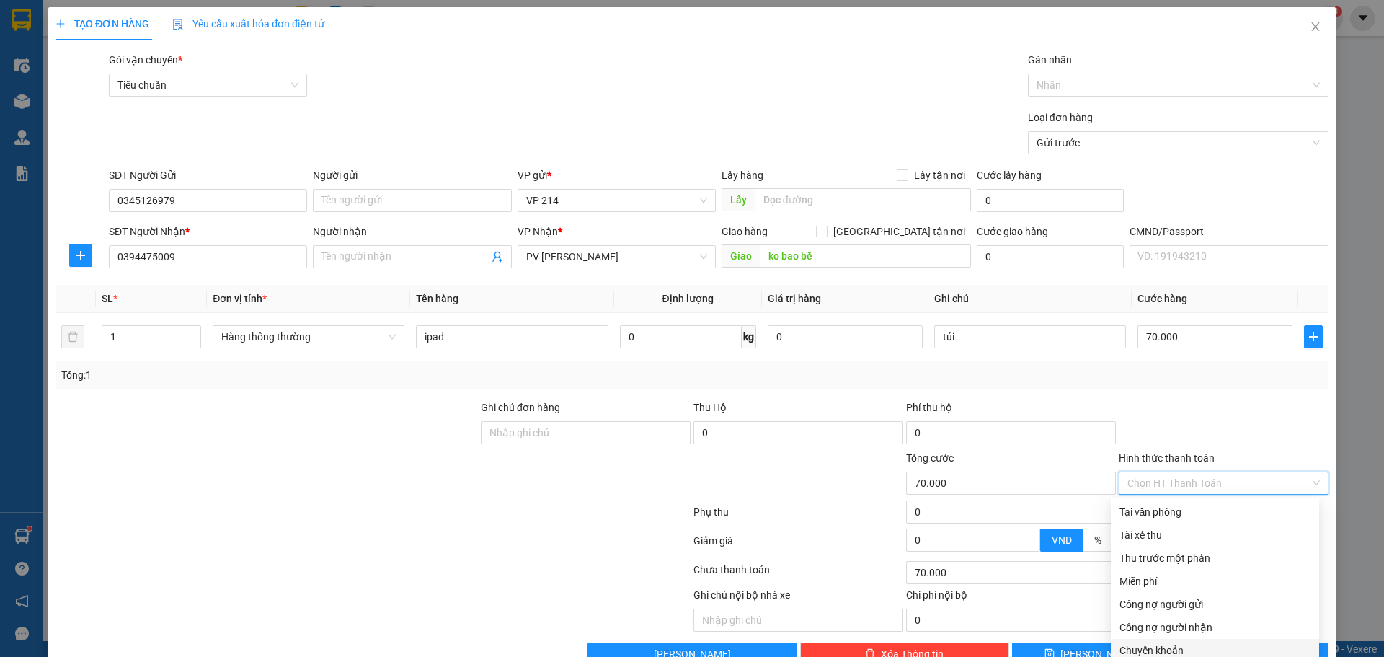
click at [1172, 642] on div "Chuyển khoản" at bounding box center [1214, 650] width 191 height 16
type input "0"
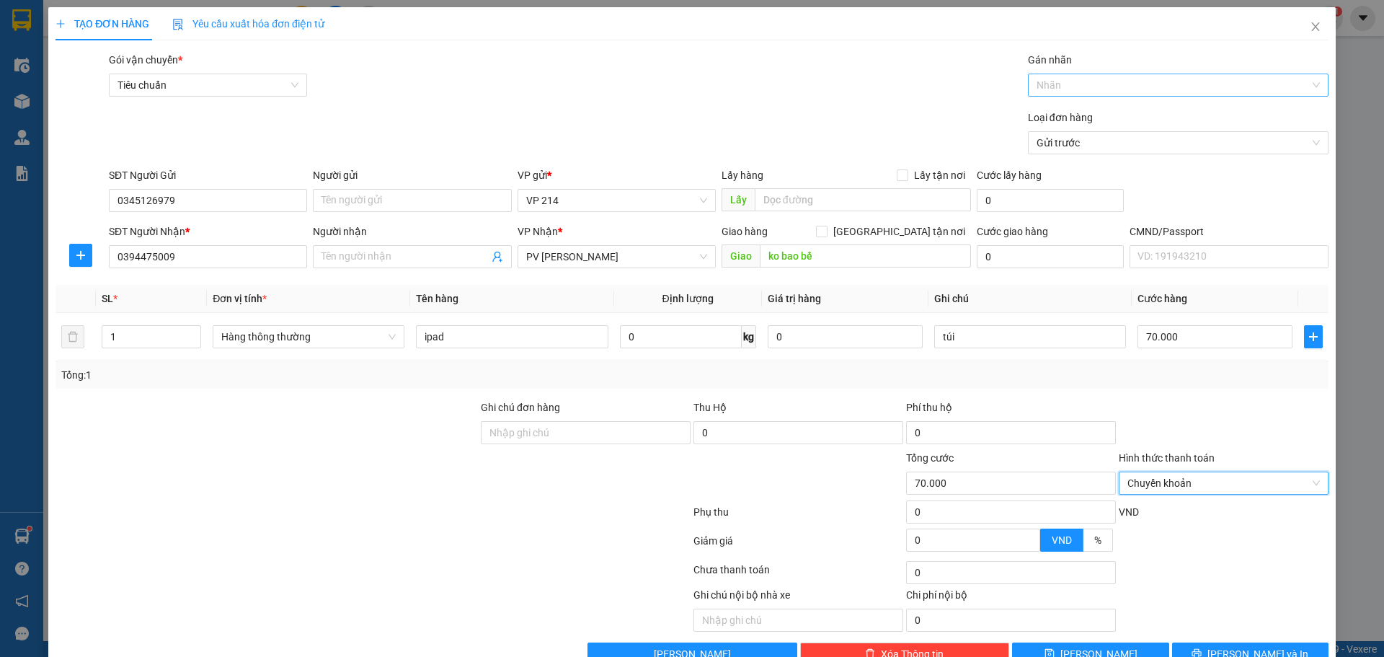
click at [1115, 76] on div at bounding box center [1170, 84] width 279 height 17
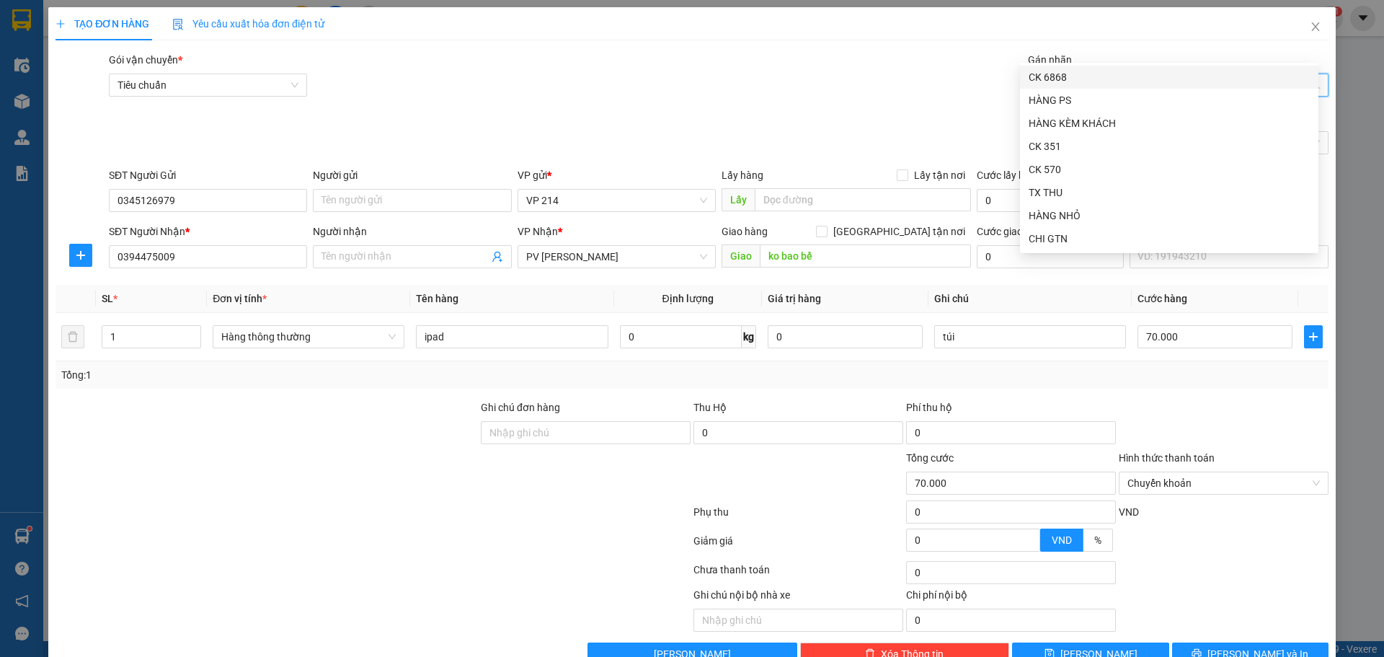
type input "39"
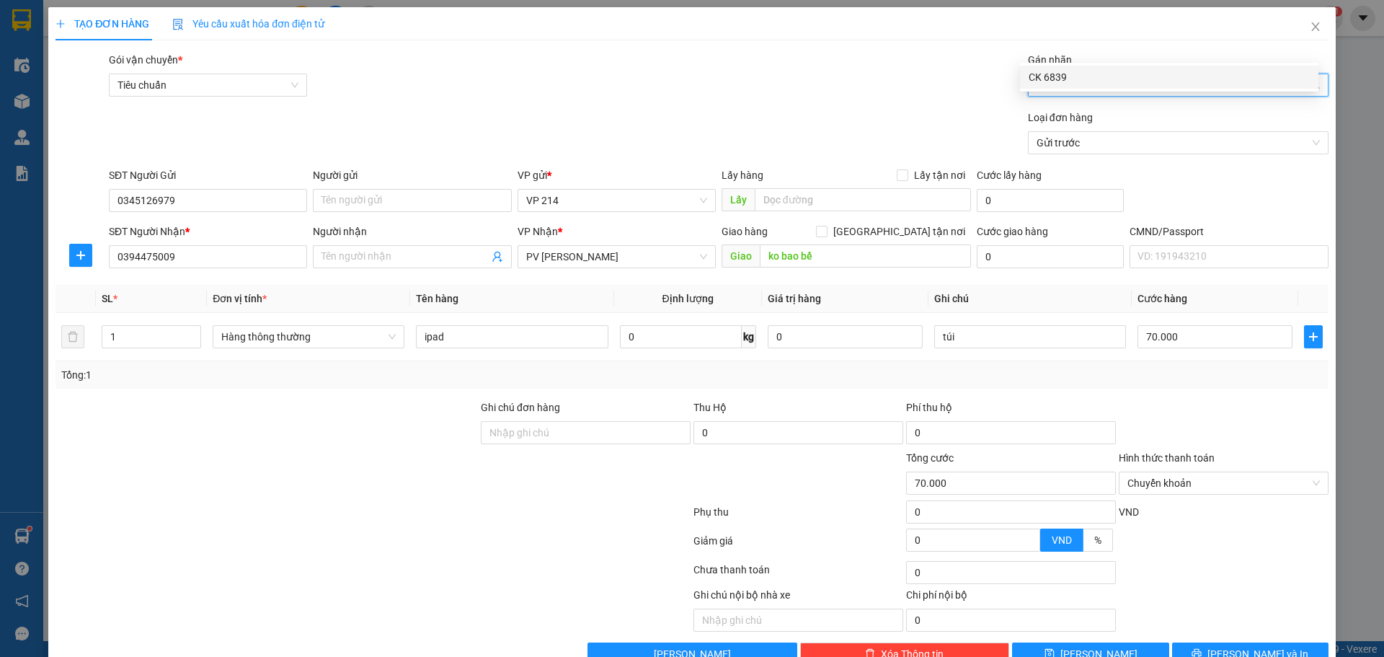
click at [1085, 74] on div "CK 6839" at bounding box center [1168, 77] width 281 height 16
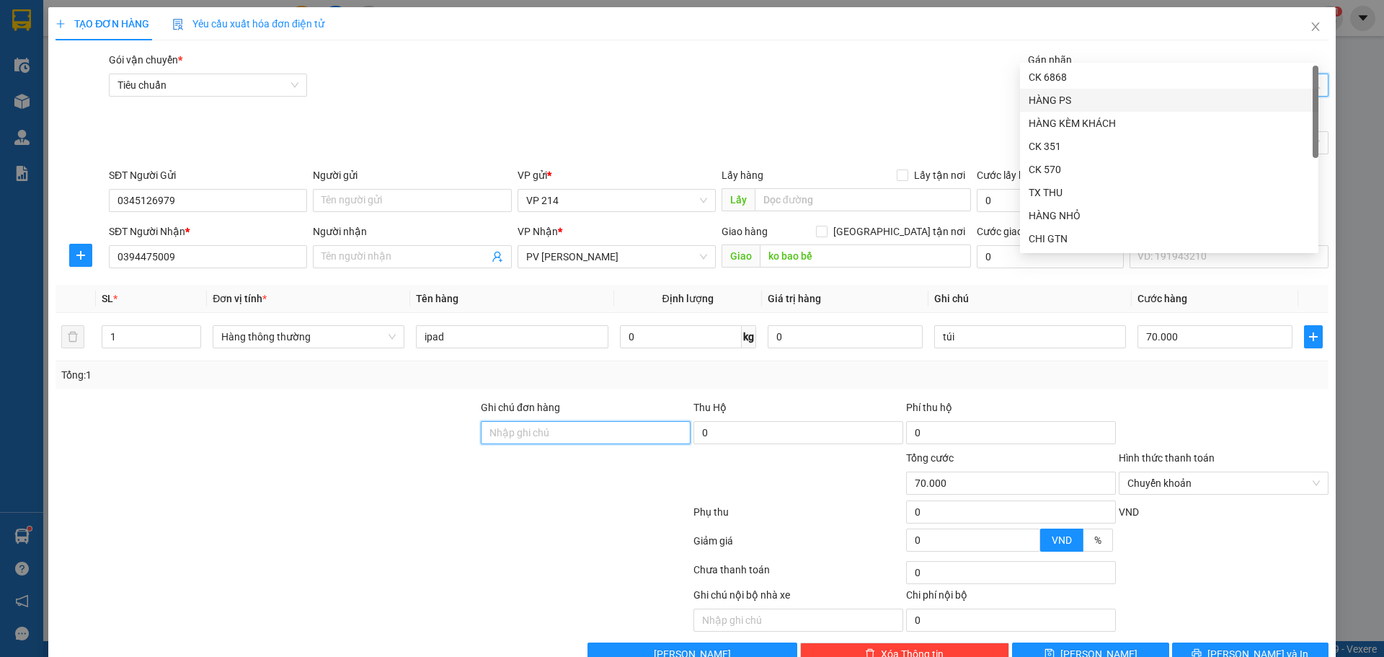
click at [506, 421] on input "Ghi chú đơn hàng" at bounding box center [586, 432] width 210 height 23
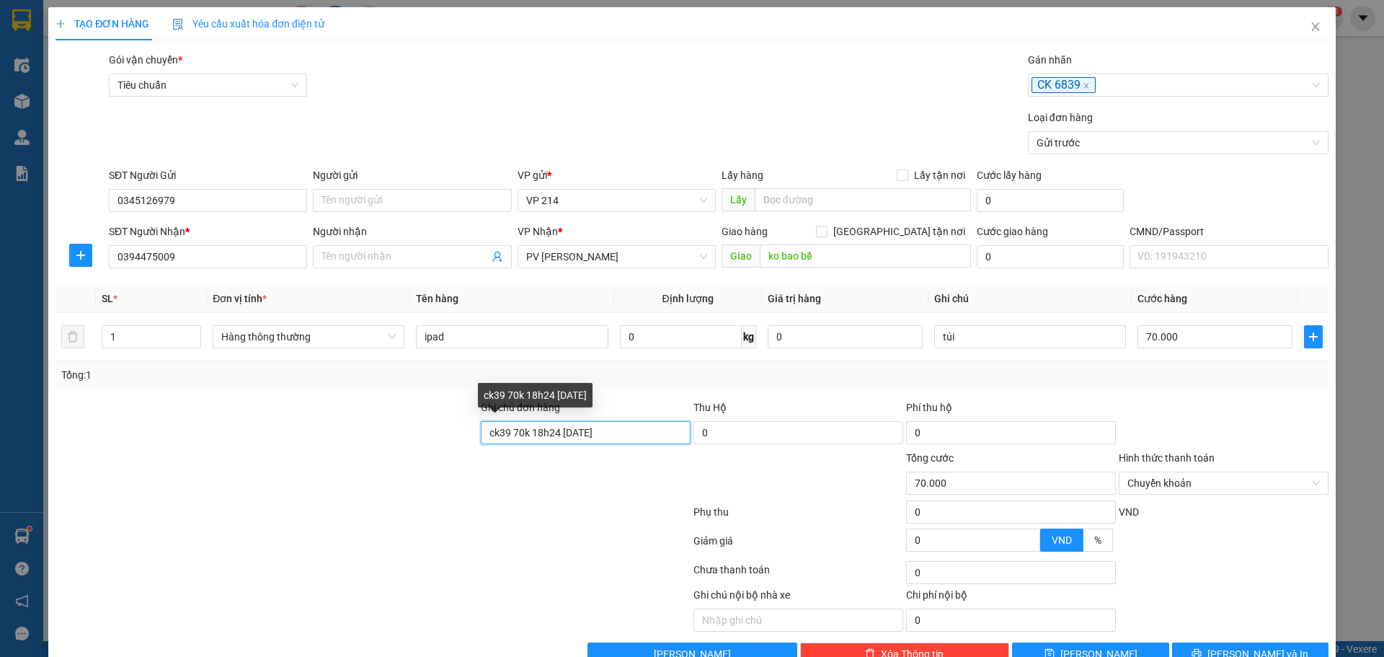
click at [552, 421] on input "ck39 70k 18h24 [DATE]" at bounding box center [586, 432] width 210 height 23
click at [554, 421] on input "ck39 70k 18h24 [DATE]" at bounding box center [586, 432] width 210 height 23
click at [1255, 646] on span "[PERSON_NAME] và In" at bounding box center [1257, 654] width 101 height 16
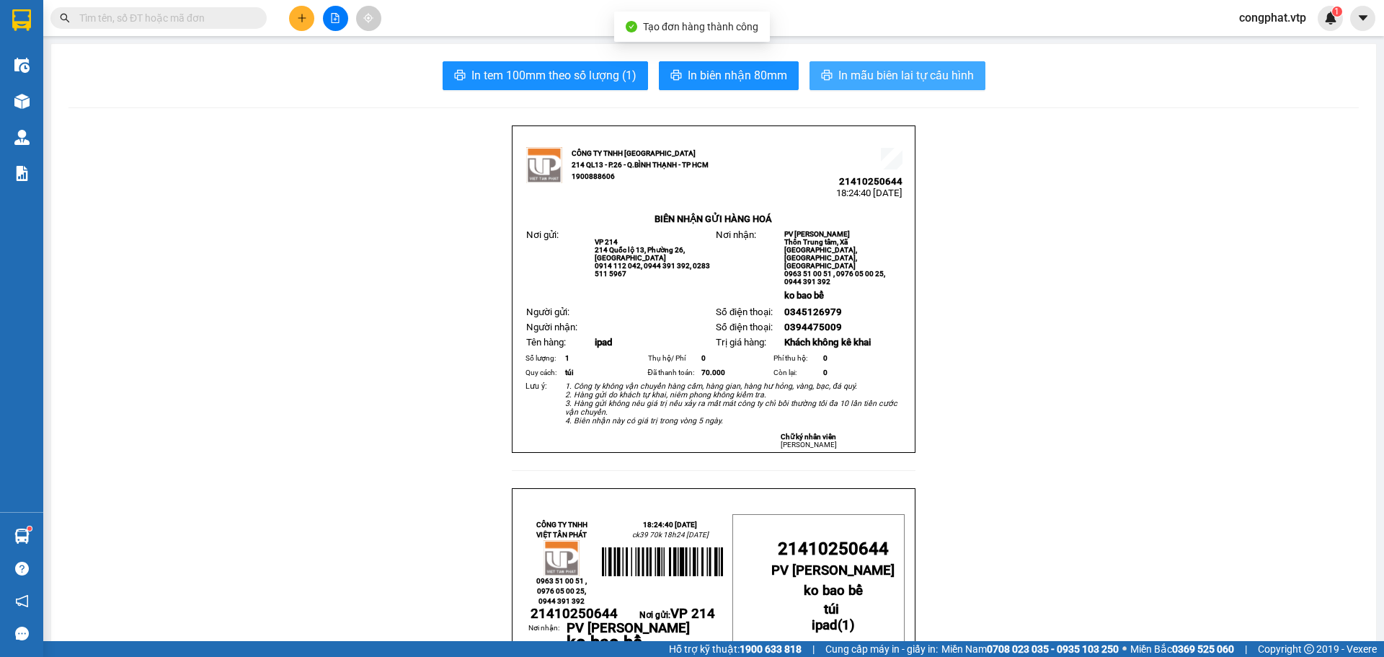
click at [935, 68] on span "In mẫu biên lai tự cấu hình" at bounding box center [905, 75] width 135 height 18
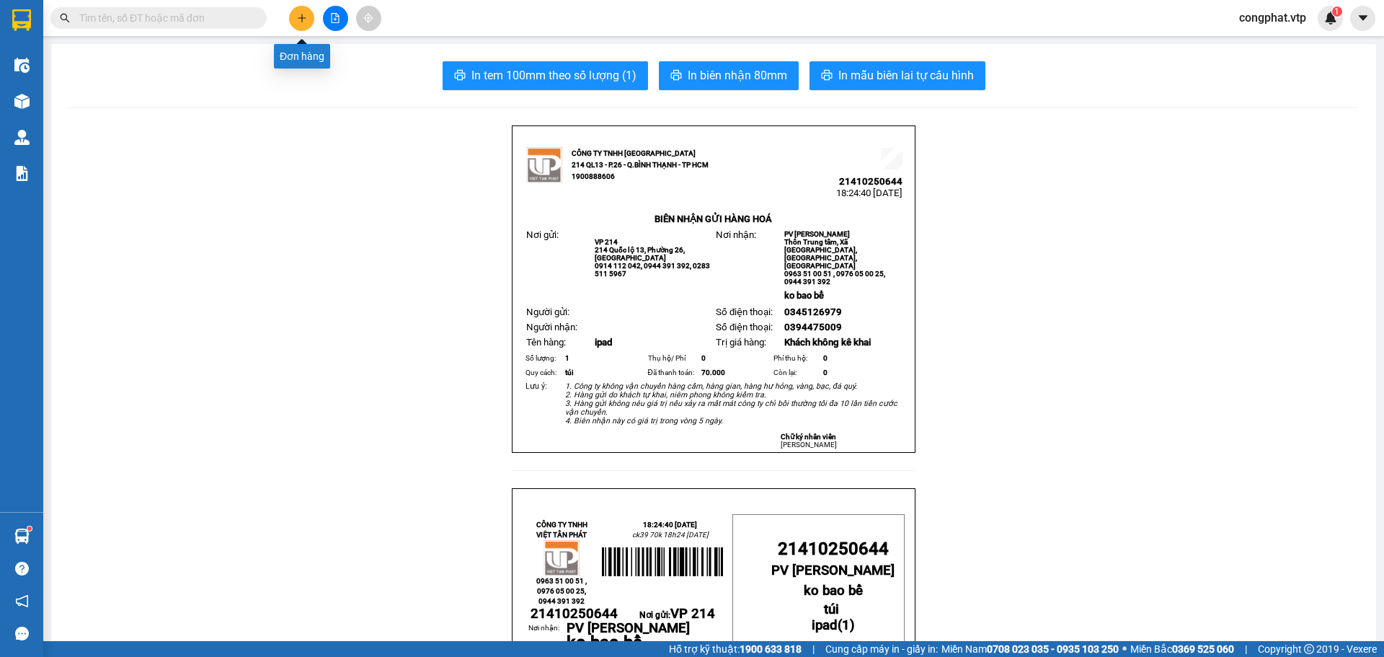
click at [308, 22] on button at bounding box center [301, 18] width 25 height 25
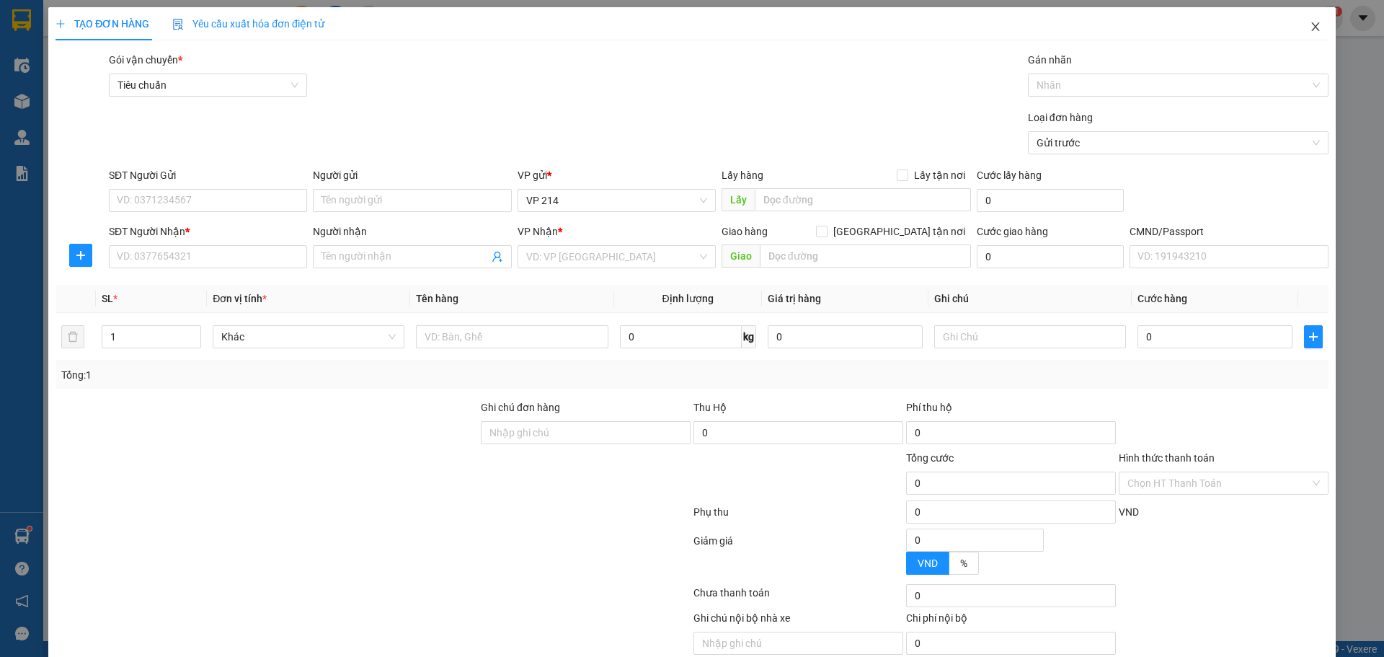
drag, startPoint x: 1310, startPoint y: 28, endPoint x: 1294, endPoint y: 30, distance: 16.7
click at [1310, 30] on icon "close" at bounding box center [1316, 27] width 12 height 12
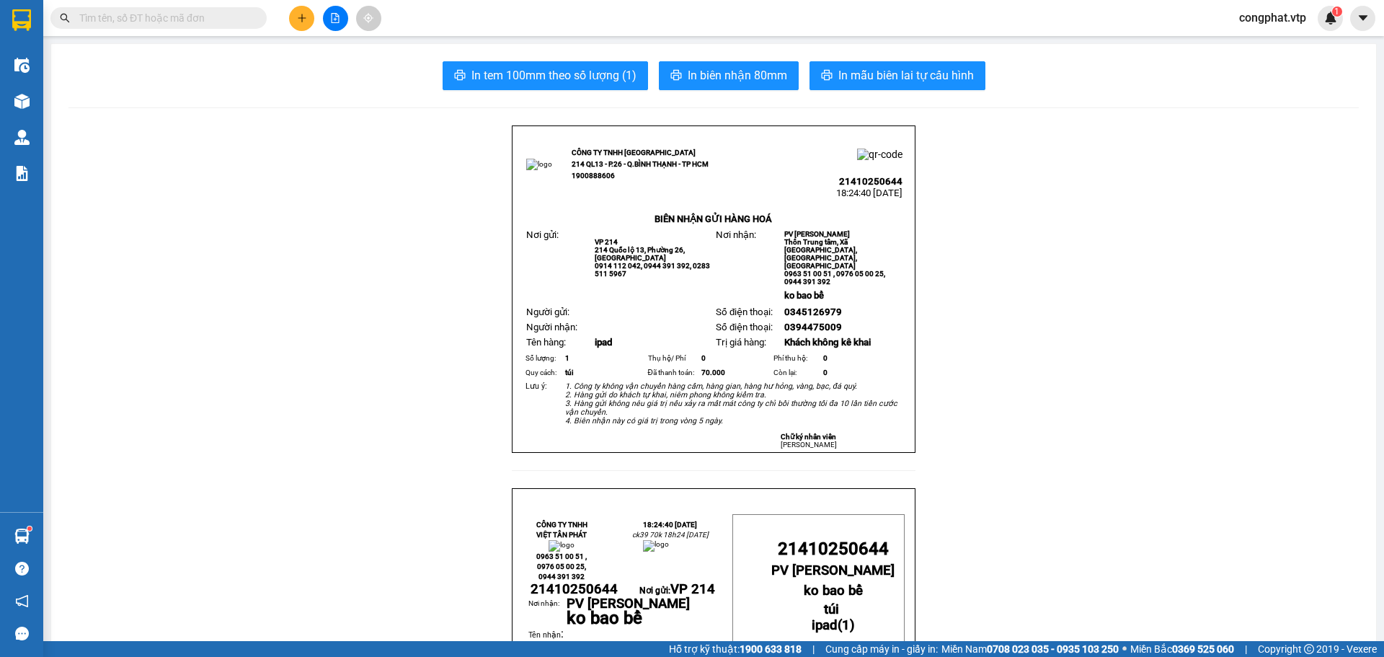
click at [174, 15] on input "text" at bounding box center [164, 18] width 170 height 16
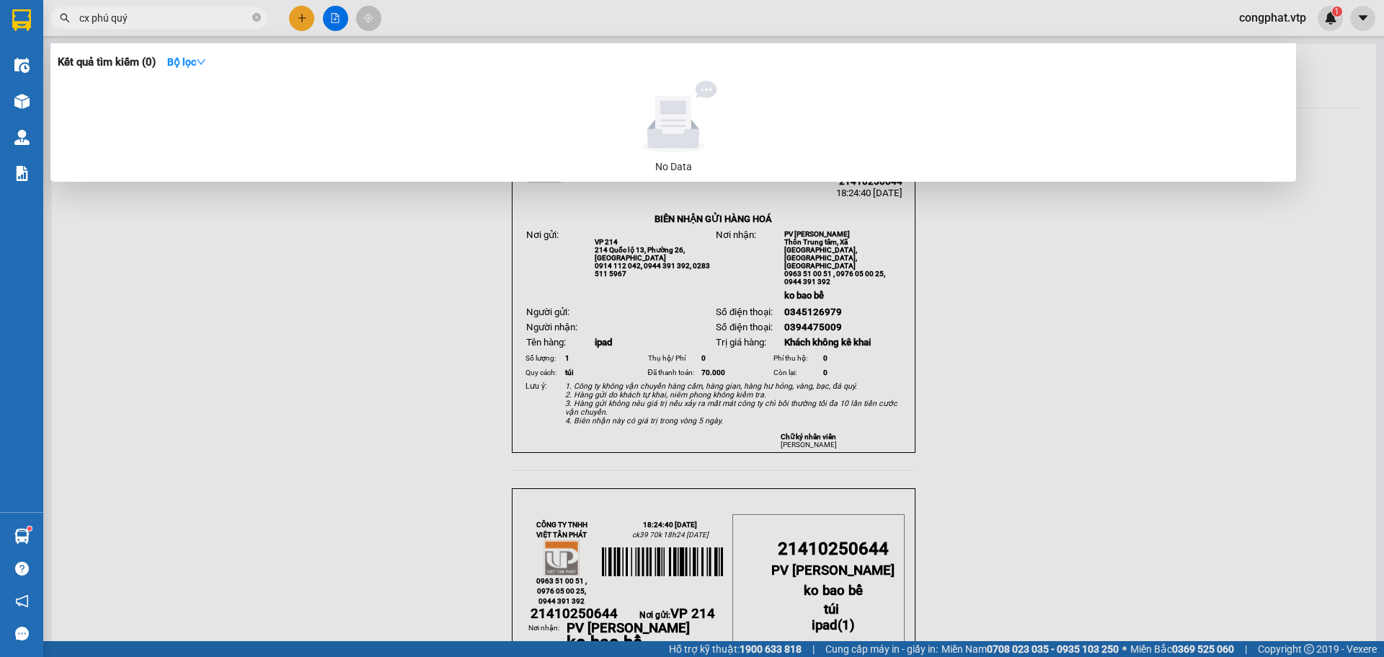
drag, startPoint x: 132, startPoint y: 35, endPoint x: 67, endPoint y: 37, distance: 64.9
click at [67, 37] on div at bounding box center [692, 328] width 1384 height 657
drag, startPoint x: 156, startPoint y: 18, endPoint x: 0, endPoint y: 27, distance: 156.6
click at [0, 27] on section "Kết quả tìm kiếm ( 0 ) Bộ lọc No Data cx phú quý congphat.vtp 1 Điều hành xe Kh…" at bounding box center [692, 328] width 1384 height 657
click at [297, 14] on div at bounding box center [692, 328] width 1384 height 657
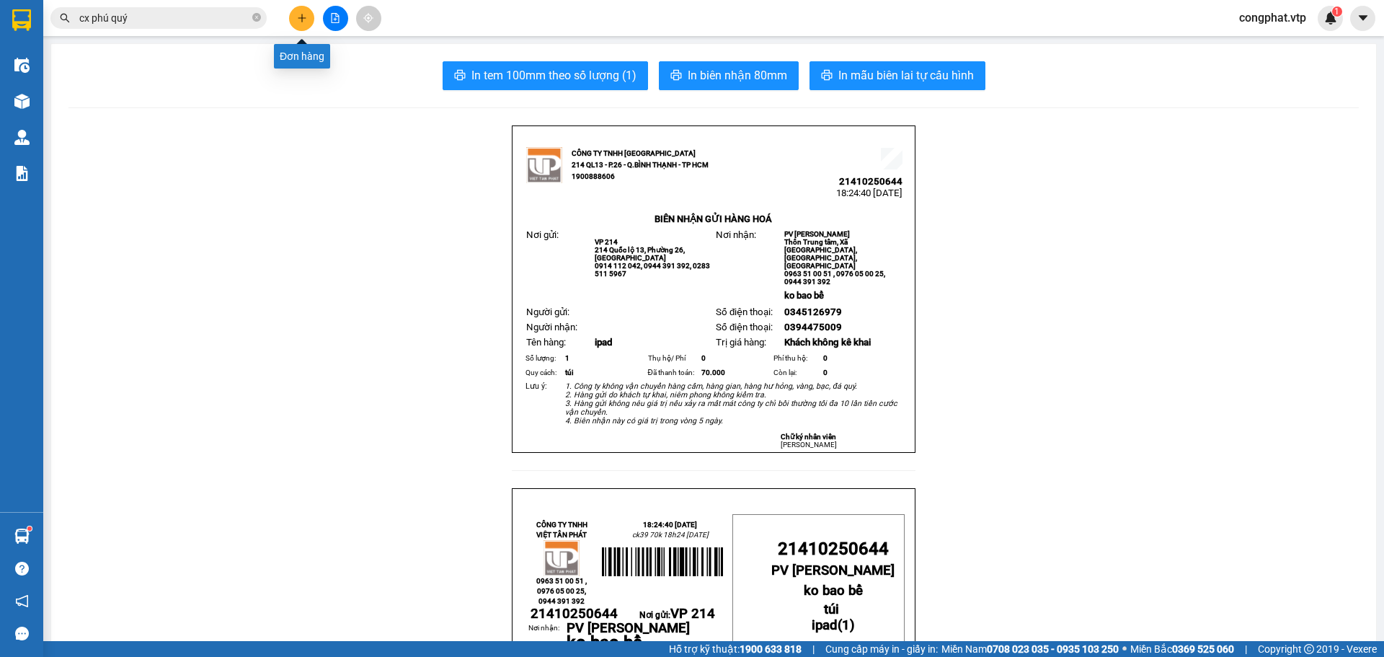
click at [301, 22] on icon "plus" at bounding box center [302, 18] width 10 height 10
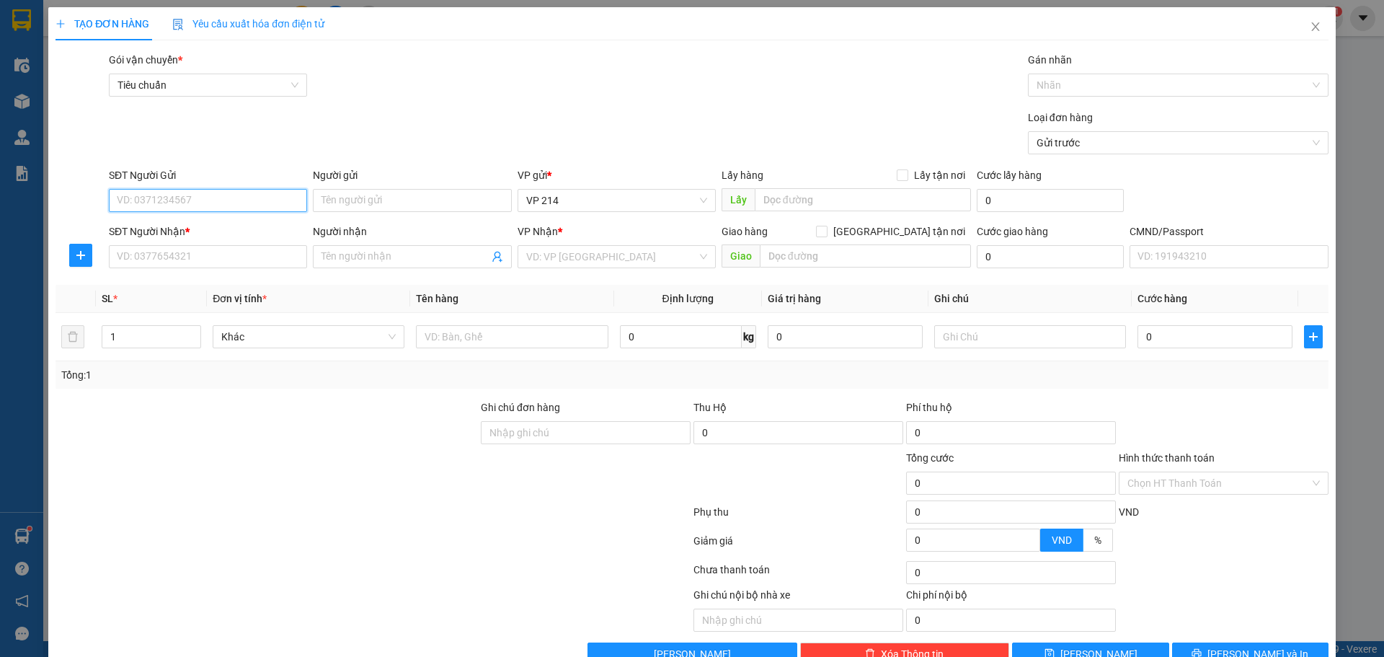
click at [188, 211] on input "SĐT Người Gửi" at bounding box center [208, 200] width 198 height 23
click at [195, 236] on div "0336090415 - A BỘT" at bounding box center [206, 229] width 179 height 16
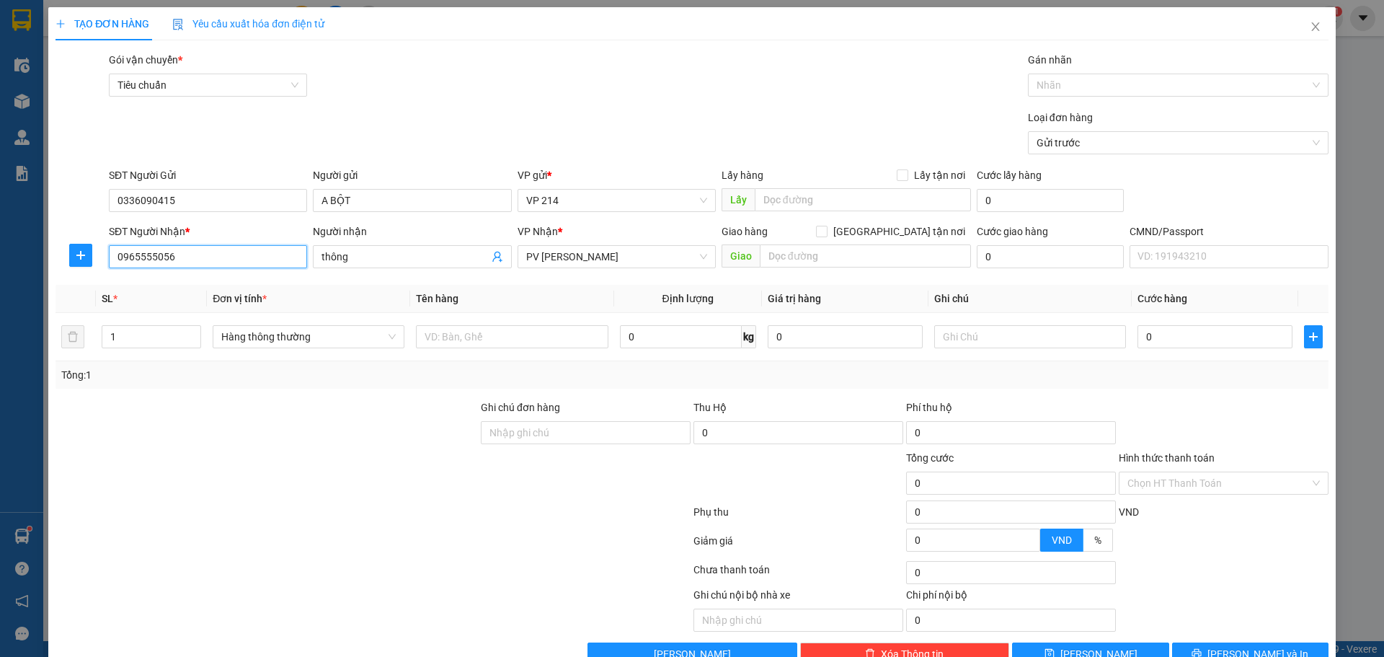
click at [224, 256] on input "0965555056" at bounding box center [208, 256] width 198 height 23
drag, startPoint x: 241, startPoint y: 262, endPoint x: 17, endPoint y: 305, distance: 229.0
click at [0, 272] on div "TẠO ĐƠN HÀNG Yêu cầu xuất hóa đơn điện tử Transit Pickup Surcharge Ids Transit …" at bounding box center [692, 328] width 1384 height 657
click at [369, 255] on input "thông" at bounding box center [404, 257] width 166 height 16
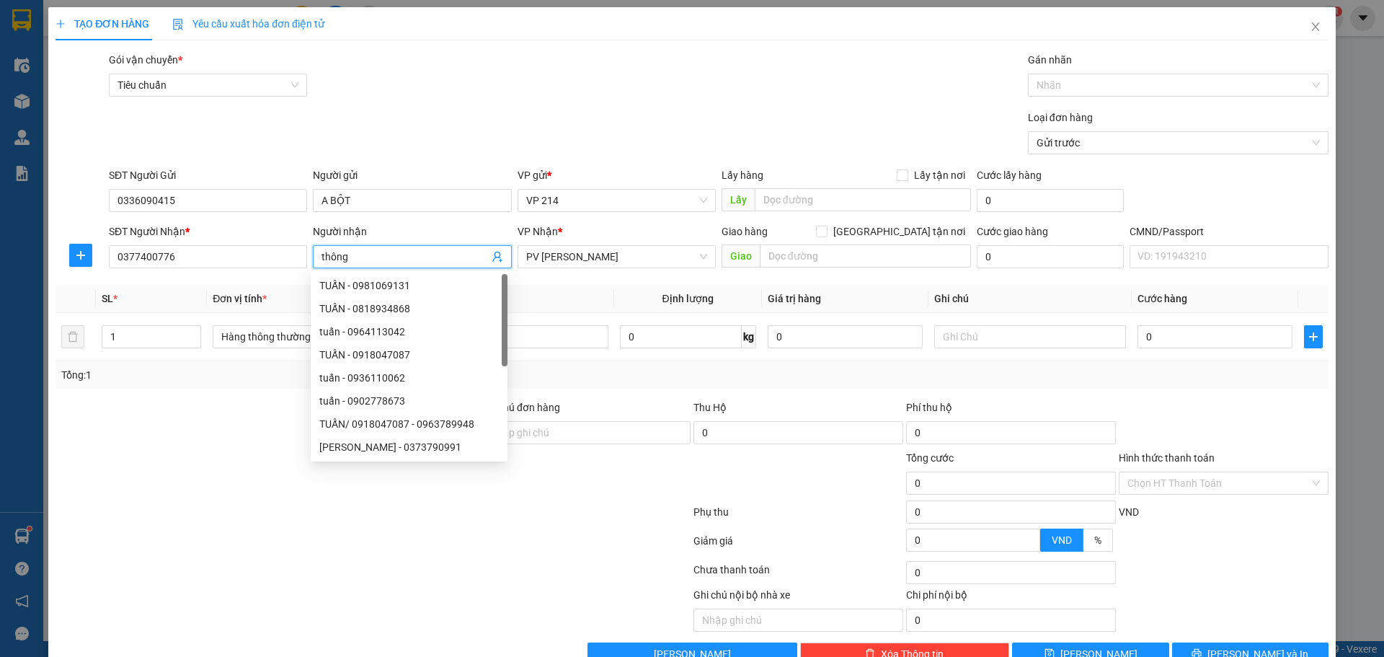
drag, startPoint x: 369, startPoint y: 255, endPoint x: 99, endPoint y: 267, distance: 270.5
click at [106, 267] on div "SĐT Người Nhận * 0377400776 Người nhận thông VP Nhận * PV Gia Nghĩa Giao hàng […" at bounding box center [718, 248] width 1225 height 50
click at [650, 242] on div "VP Nhận *" at bounding box center [616, 234] width 198 height 22
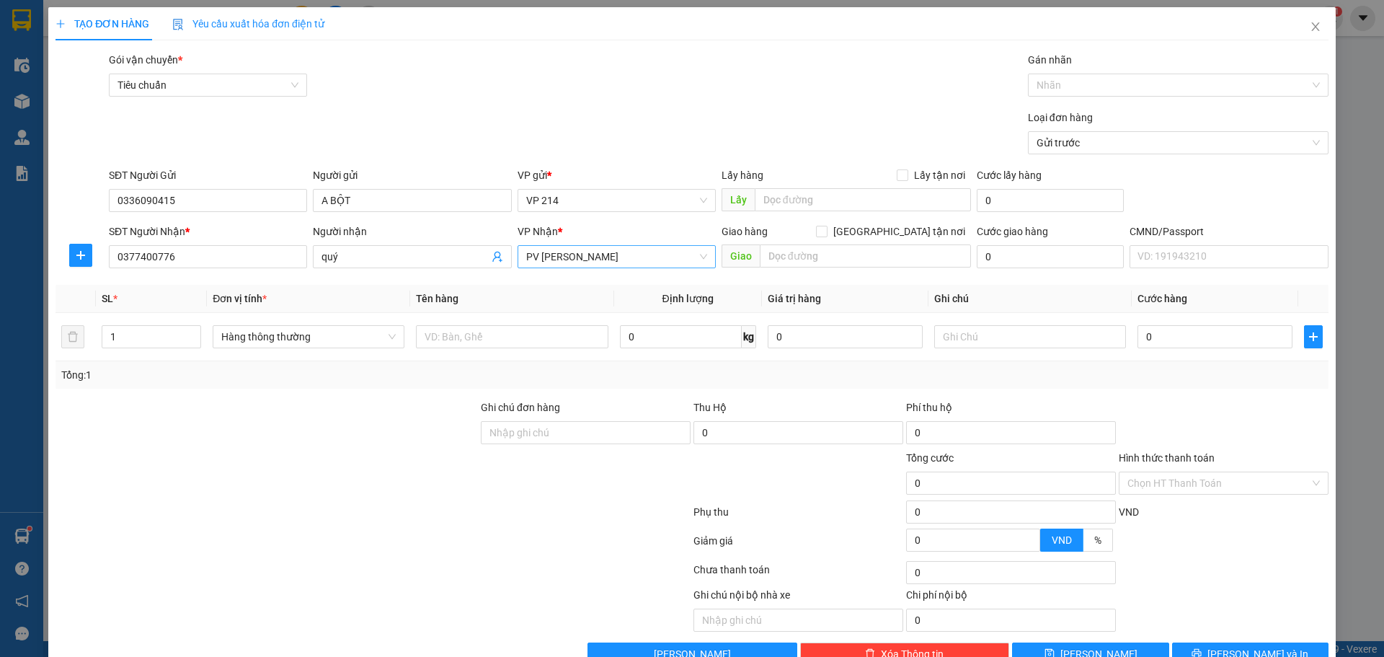
click at [655, 253] on span "PV [PERSON_NAME]" at bounding box center [616, 257] width 181 height 22
drag, startPoint x: 611, startPoint y: 283, endPoint x: 734, endPoint y: 259, distance: 125.5
click at [621, 278] on div "PV [PERSON_NAME]" at bounding box center [611, 285] width 179 height 16
click at [800, 255] on input "text" at bounding box center [865, 255] width 211 height 23
click at [492, 335] on input "text" at bounding box center [512, 336] width 192 height 23
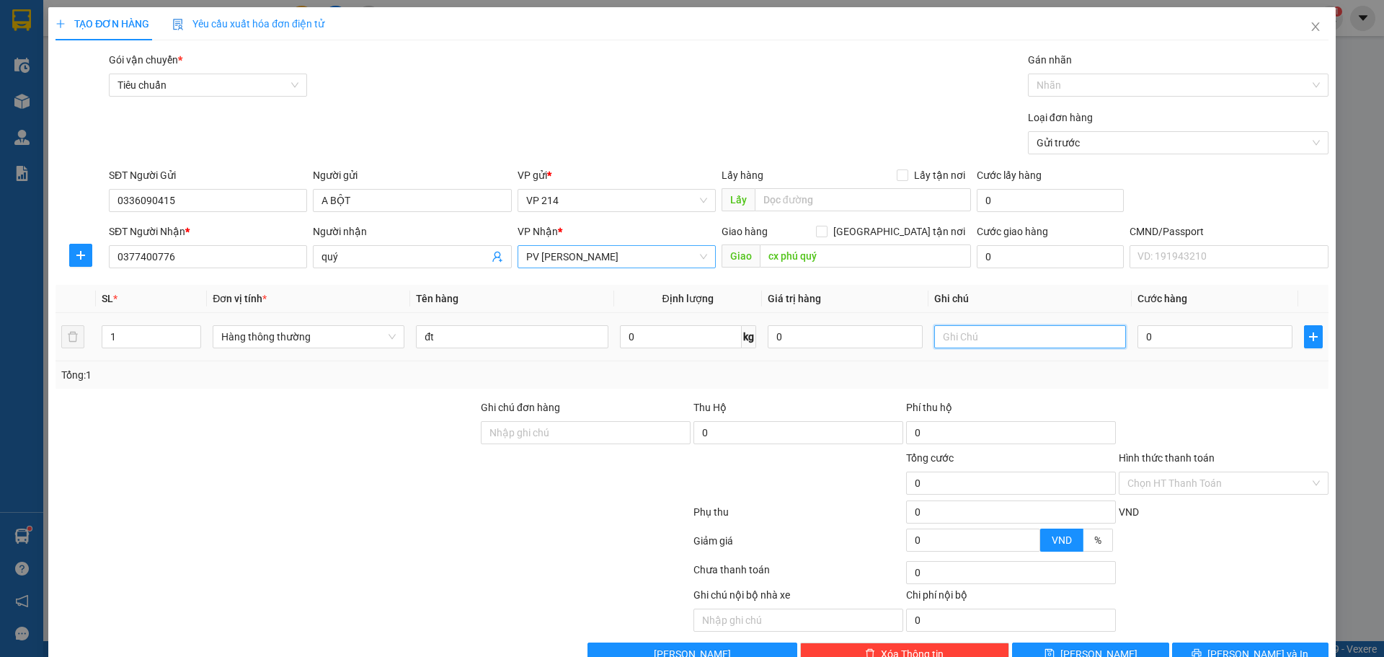
click at [966, 331] on input "text" at bounding box center [1030, 336] width 192 height 23
click at [1172, 334] on input "0" at bounding box center [1214, 336] width 155 height 23
click at [1243, 489] on input "Hình thức thanh toán" at bounding box center [1218, 483] width 182 height 22
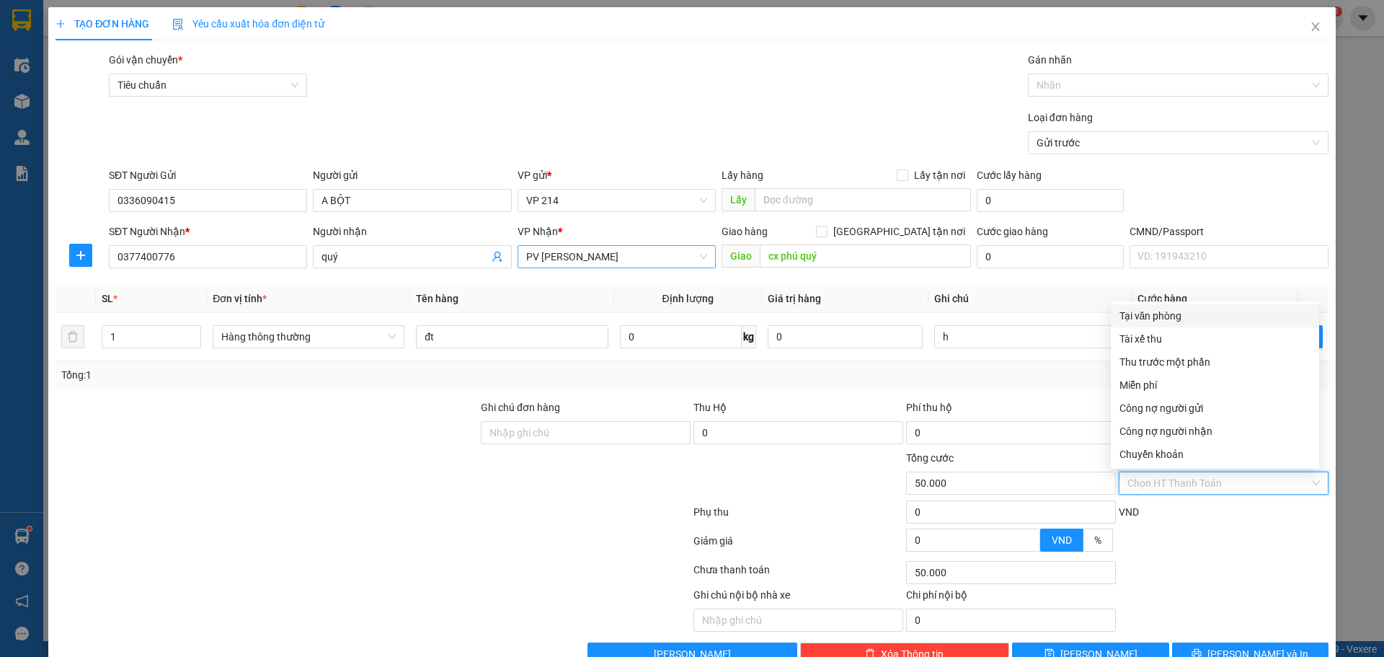
click at [1168, 308] on div "Tại văn phòng" at bounding box center [1214, 316] width 191 height 16
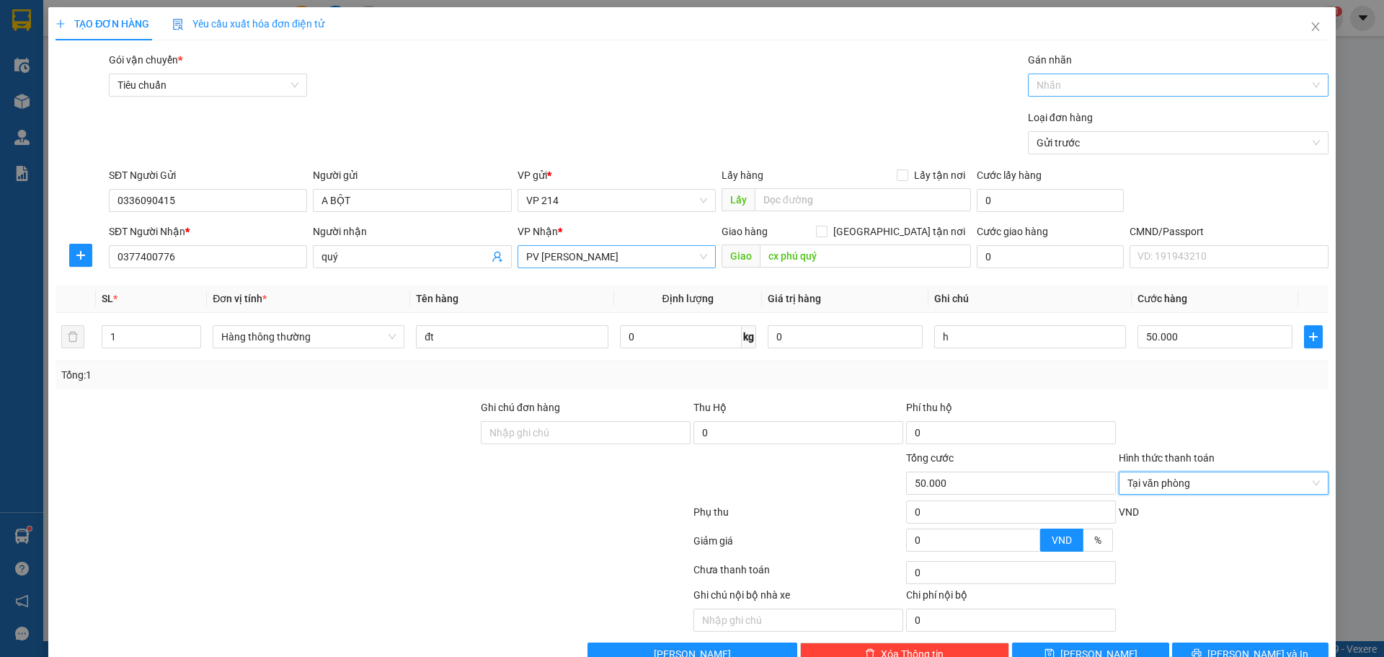
click at [1050, 81] on div at bounding box center [1170, 84] width 279 height 17
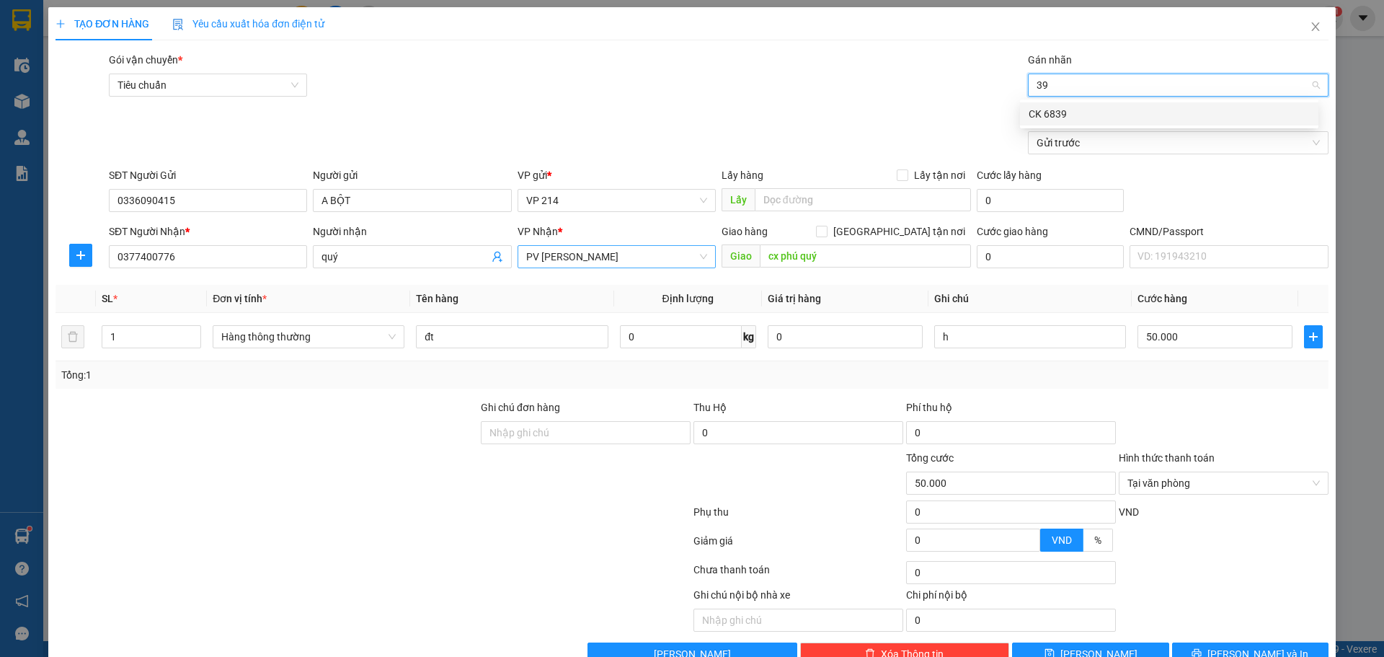
click at [1148, 112] on div "CK 6839" at bounding box center [1168, 114] width 281 height 16
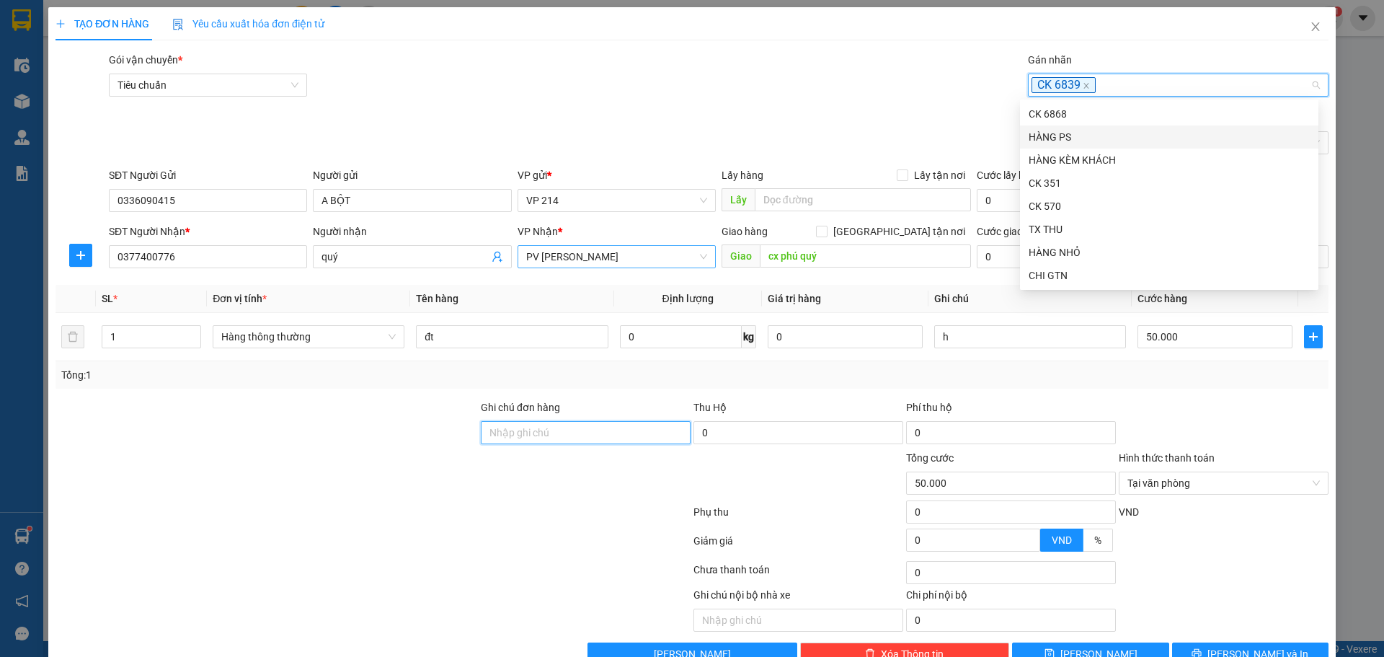
click at [538, 434] on input "Ghi chú đơn hàng" at bounding box center [586, 432] width 210 height 23
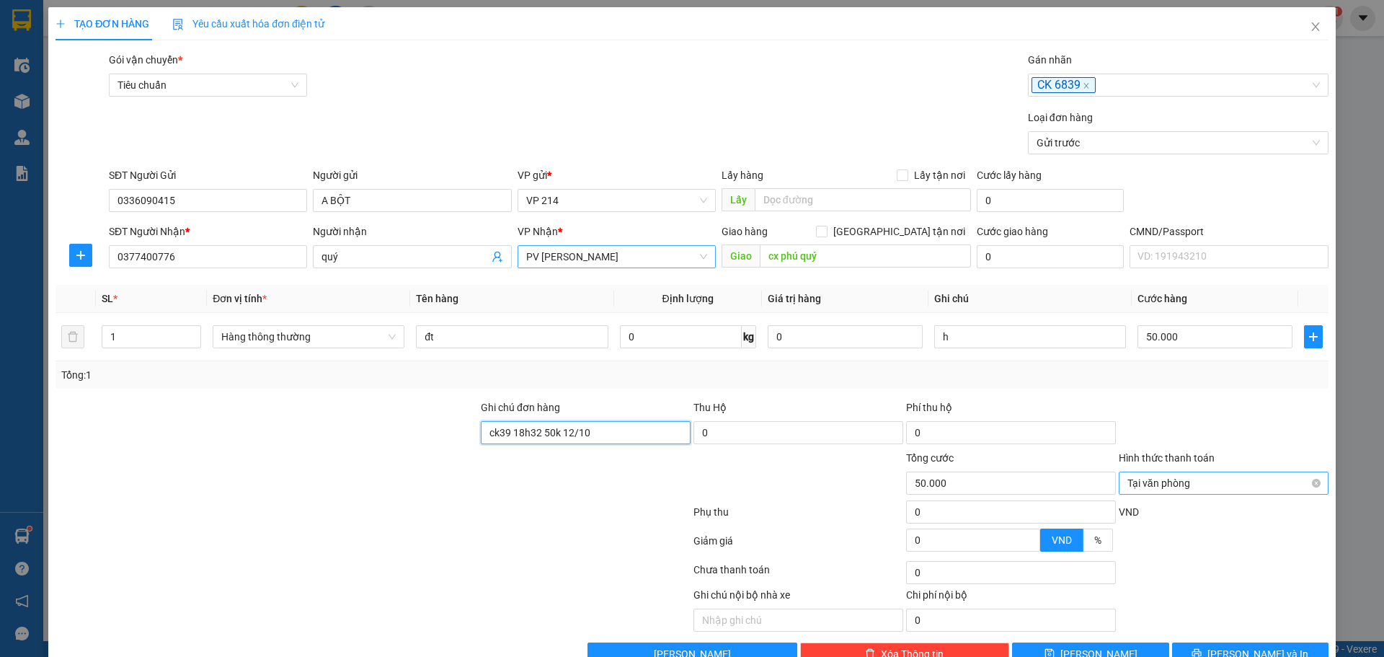
click at [1232, 481] on span "Tại văn phòng" at bounding box center [1223, 483] width 192 height 22
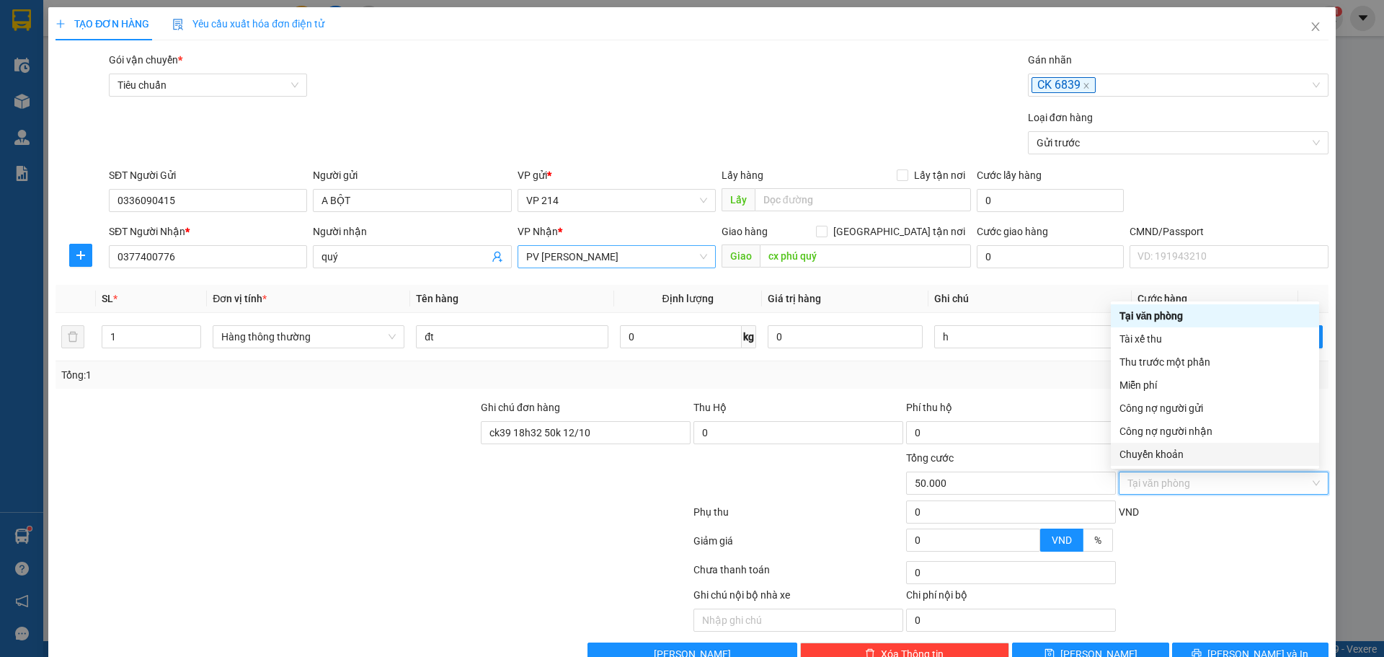
click at [1222, 454] on div "Chuyển khoản" at bounding box center [1214, 454] width 191 height 16
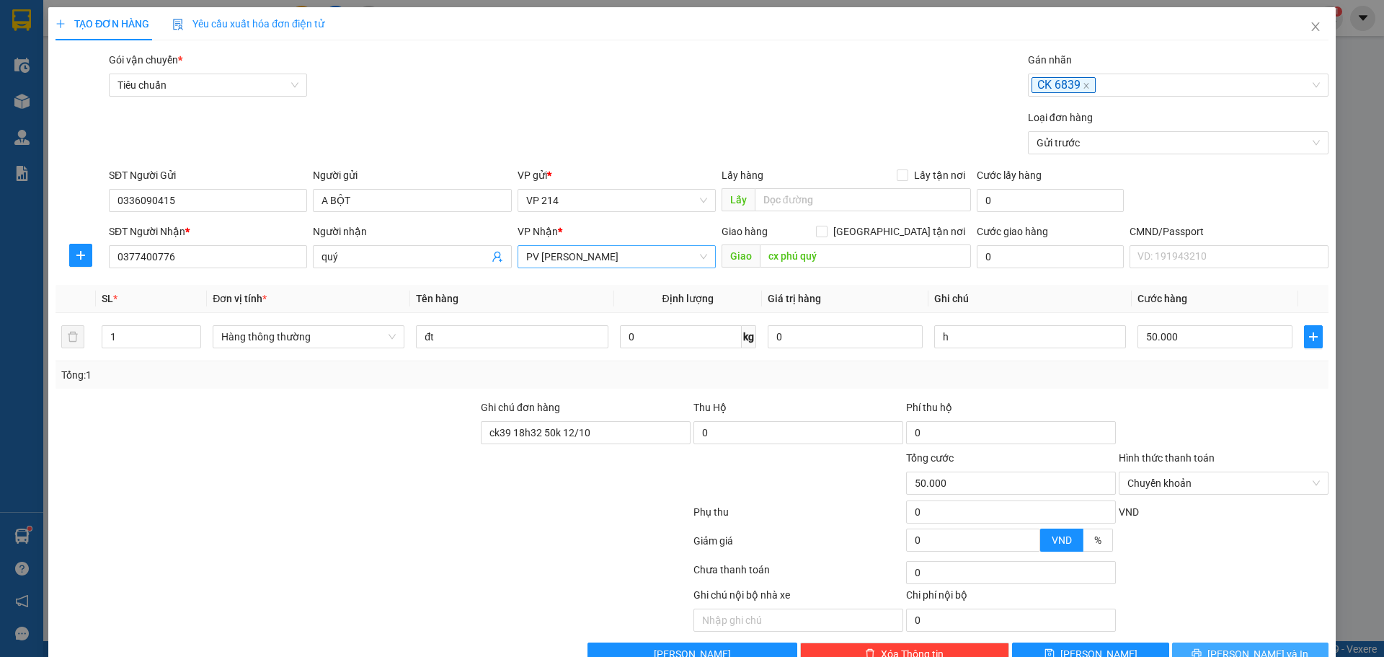
click at [1271, 645] on button "[PERSON_NAME] và In" at bounding box center [1250, 653] width 156 height 23
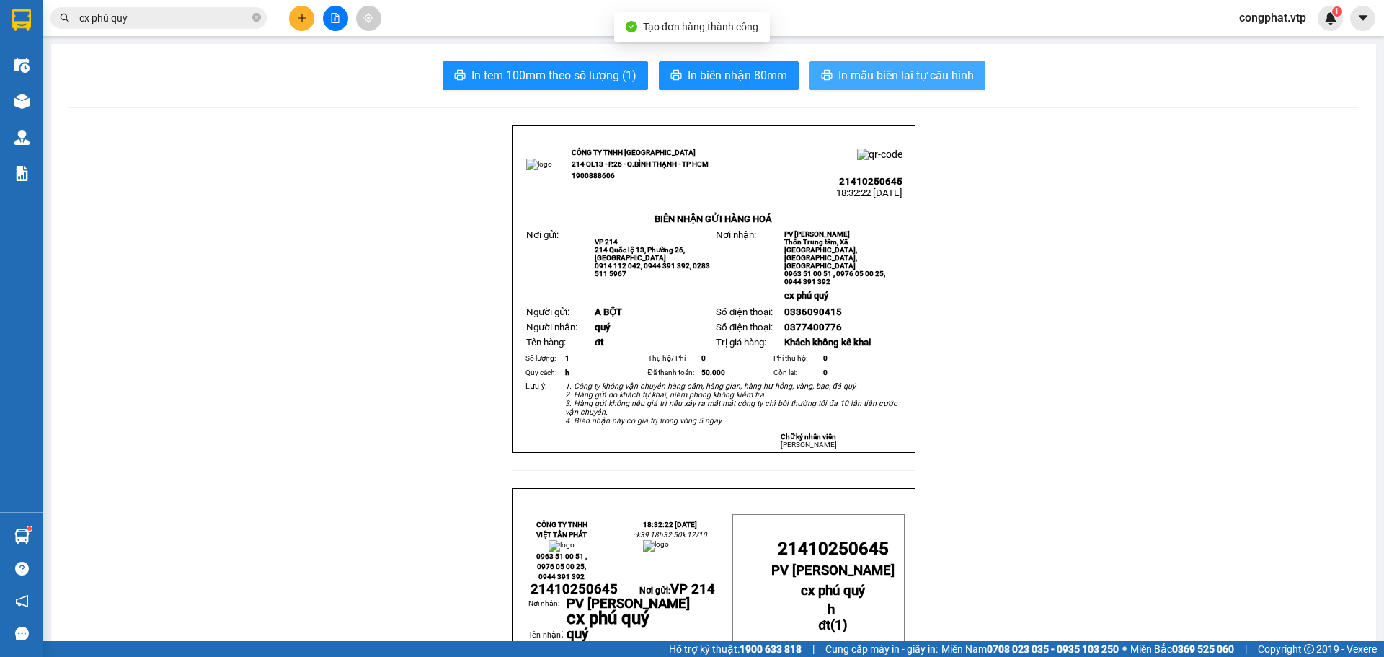
click at [927, 74] on span "In mẫu biên lai tự cấu hình" at bounding box center [905, 75] width 135 height 18
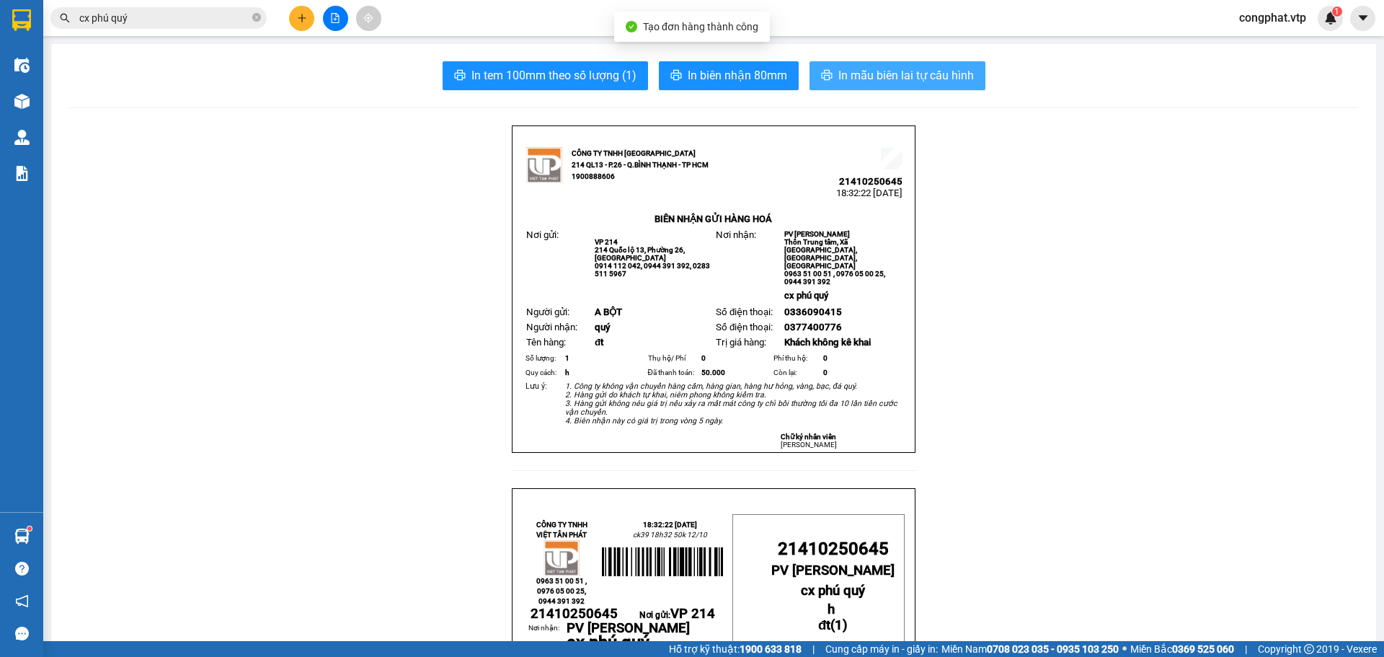
click at [846, 63] on button "In mẫu biên lai tự cấu hình" at bounding box center [897, 75] width 176 height 29
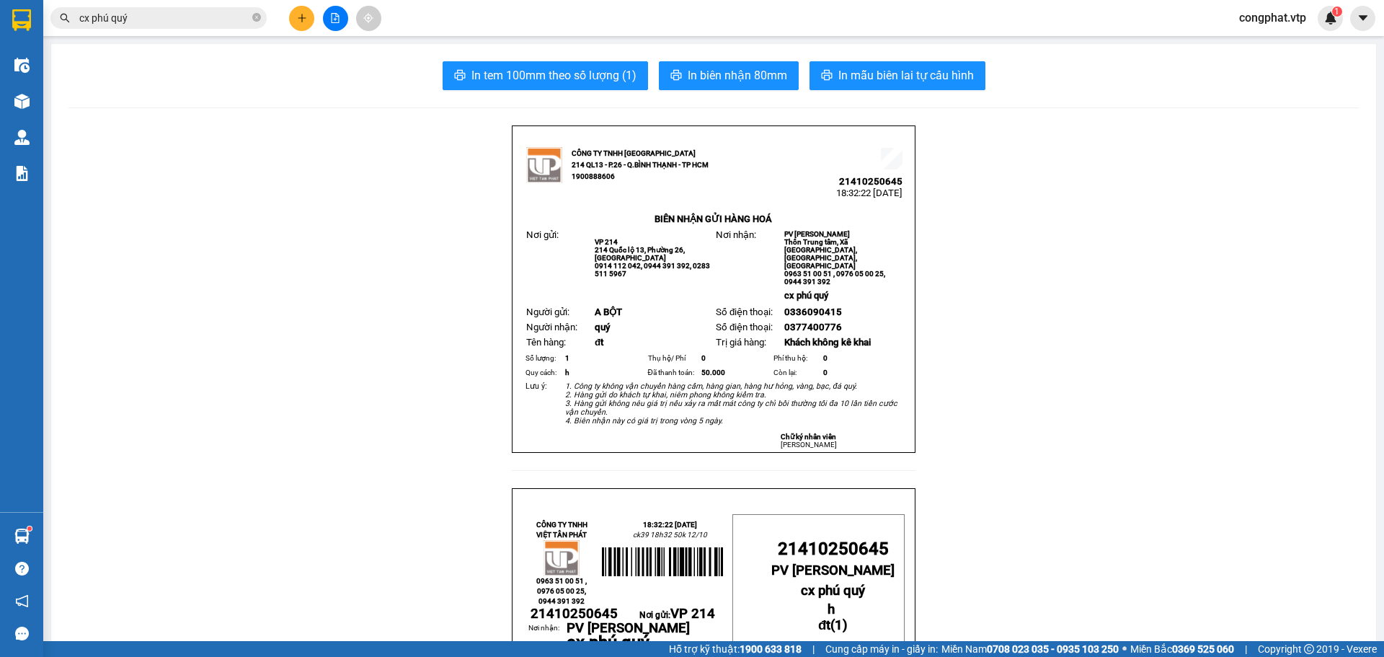
click at [307, 19] on button at bounding box center [301, 18] width 25 height 25
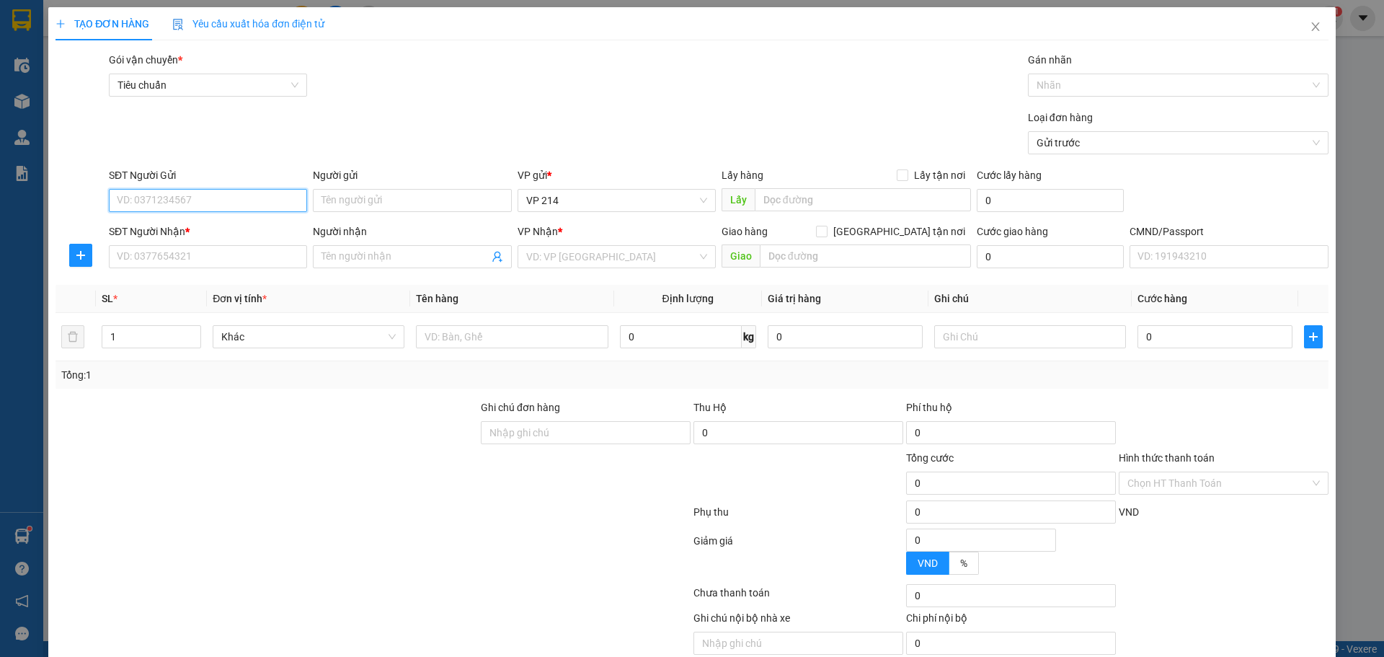
click at [179, 197] on input "SĐT Người Gửi" at bounding box center [208, 200] width 198 height 23
paste input "0868986711"
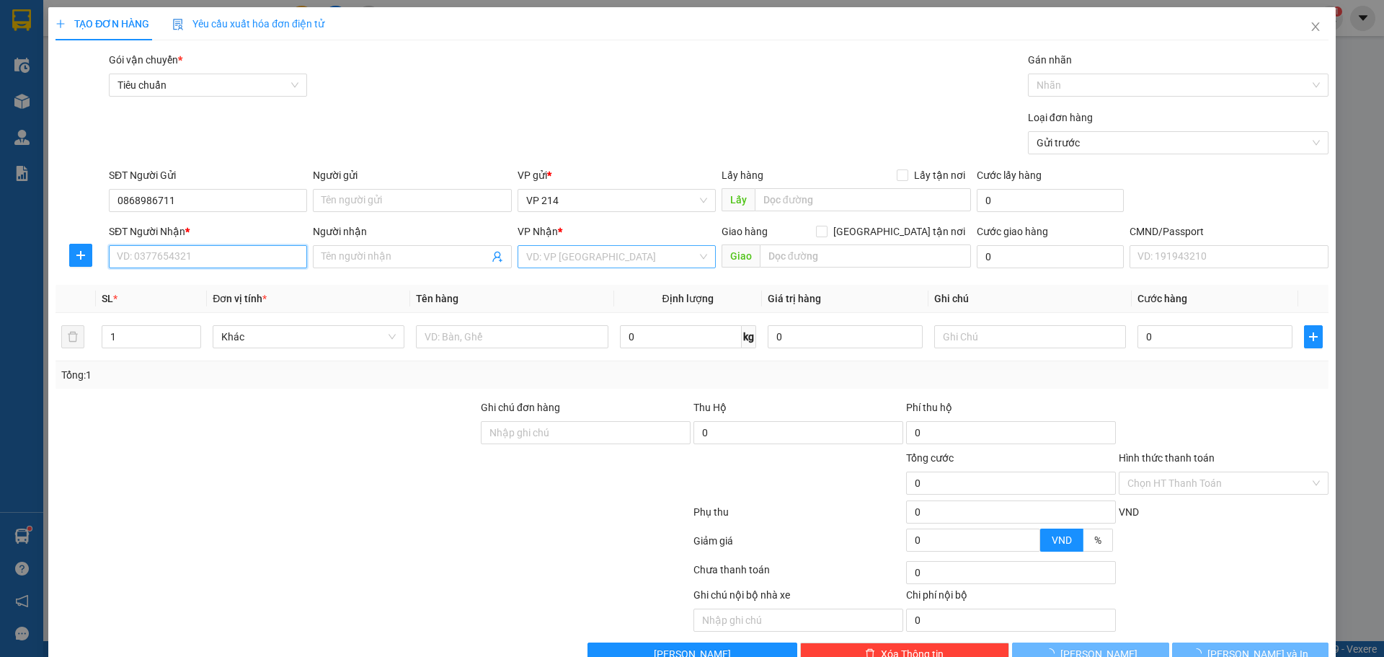
drag, startPoint x: 209, startPoint y: 254, endPoint x: 577, endPoint y: 258, distance: 368.3
click at [215, 257] on input "SĐT Người Nhận *" at bounding box center [208, 256] width 198 height 23
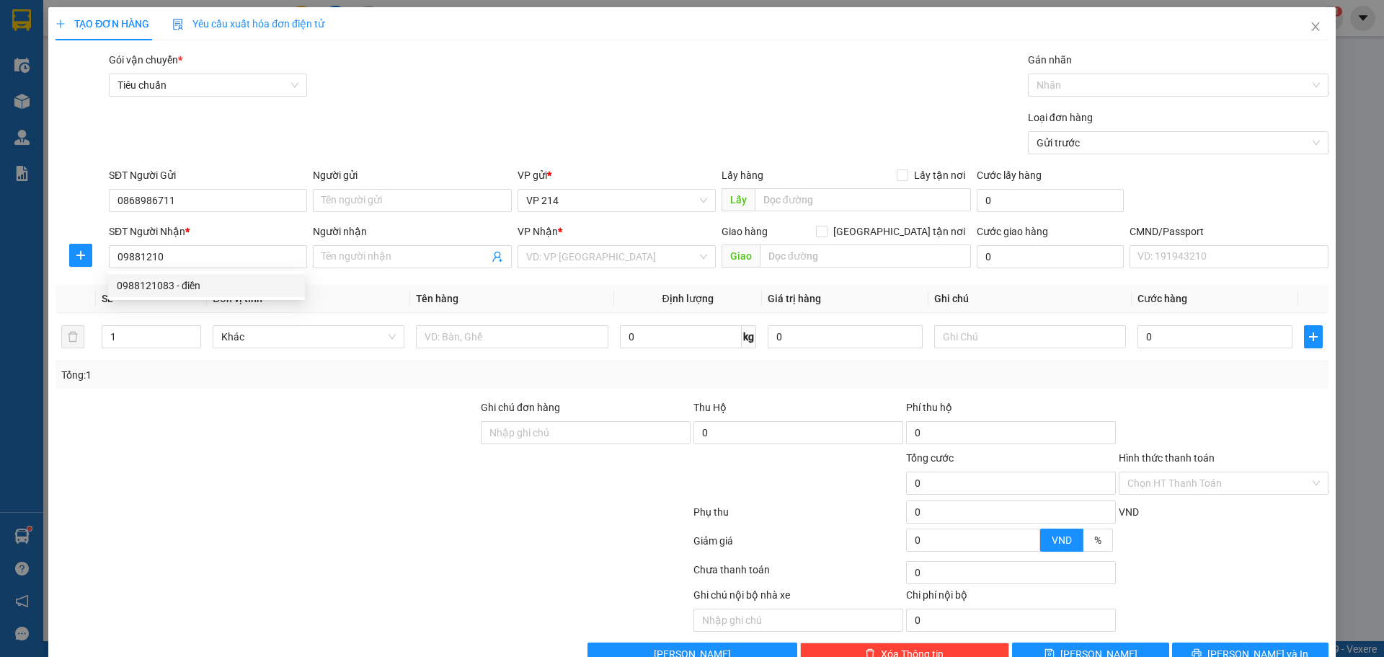
click at [179, 273] on div "0988121083 0988121083 - điền" at bounding box center [206, 285] width 197 height 29
click at [179, 280] on div "Transit Pickup Surcharge Ids Transit Deliver Surcharge Ids Transit Deliver Surc…" at bounding box center [691, 358] width 1273 height 613
click at [183, 257] on input "09881210" at bounding box center [208, 256] width 198 height 23
click at [181, 283] on div "0988121083 - điền" at bounding box center [206, 285] width 179 height 16
click at [161, 334] on input "1" at bounding box center [151, 337] width 98 height 22
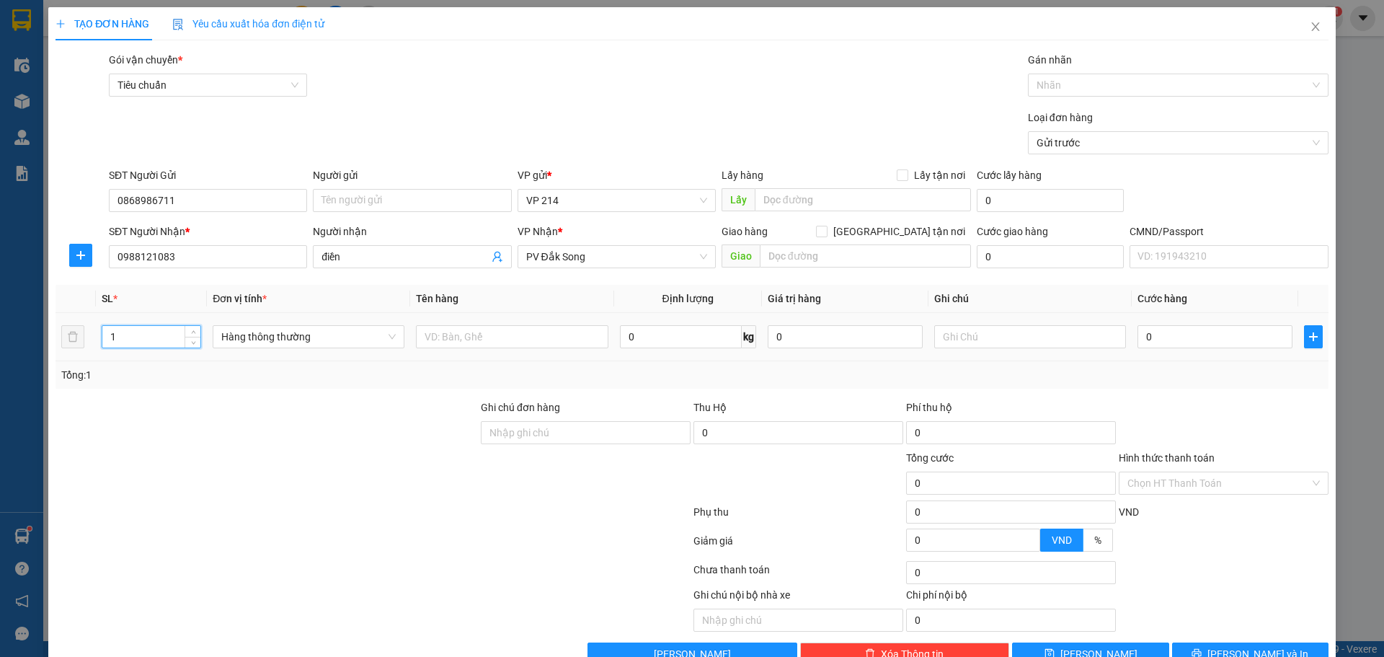
drag, startPoint x: 151, startPoint y: 337, endPoint x: 22, endPoint y: 339, distance: 128.3
click at [22, 339] on div "TẠO ĐƠN HÀNG Yêu cầu xuất hóa đơn điện tử Transit Pickup Surcharge Ids Transit …" at bounding box center [692, 328] width 1384 height 657
click at [570, 341] on input "text" at bounding box center [512, 336] width 192 height 23
click at [965, 336] on input "text" at bounding box center [1030, 336] width 192 height 23
click at [1199, 337] on input "0" at bounding box center [1214, 336] width 155 height 23
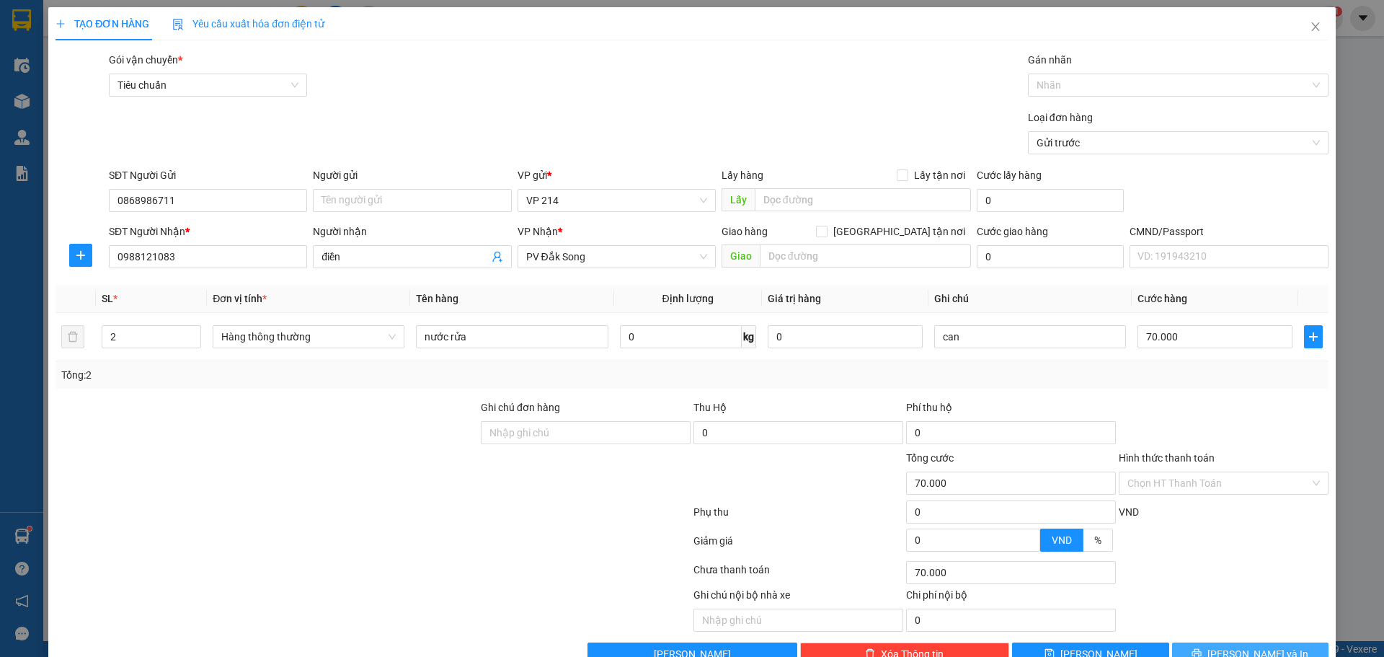
click at [1201, 648] on icon "printer" at bounding box center [1196, 653] width 10 height 10
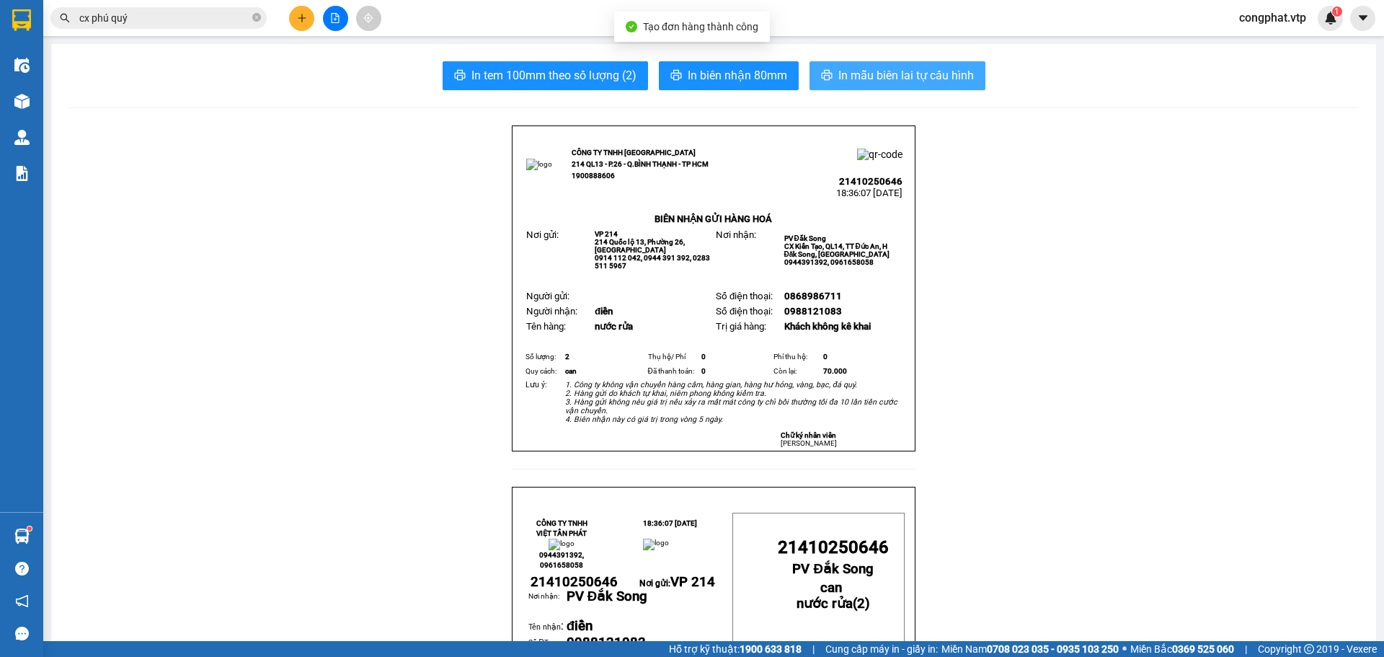
click at [901, 67] on span "In mẫu biên lai tự cấu hình" at bounding box center [905, 75] width 135 height 18
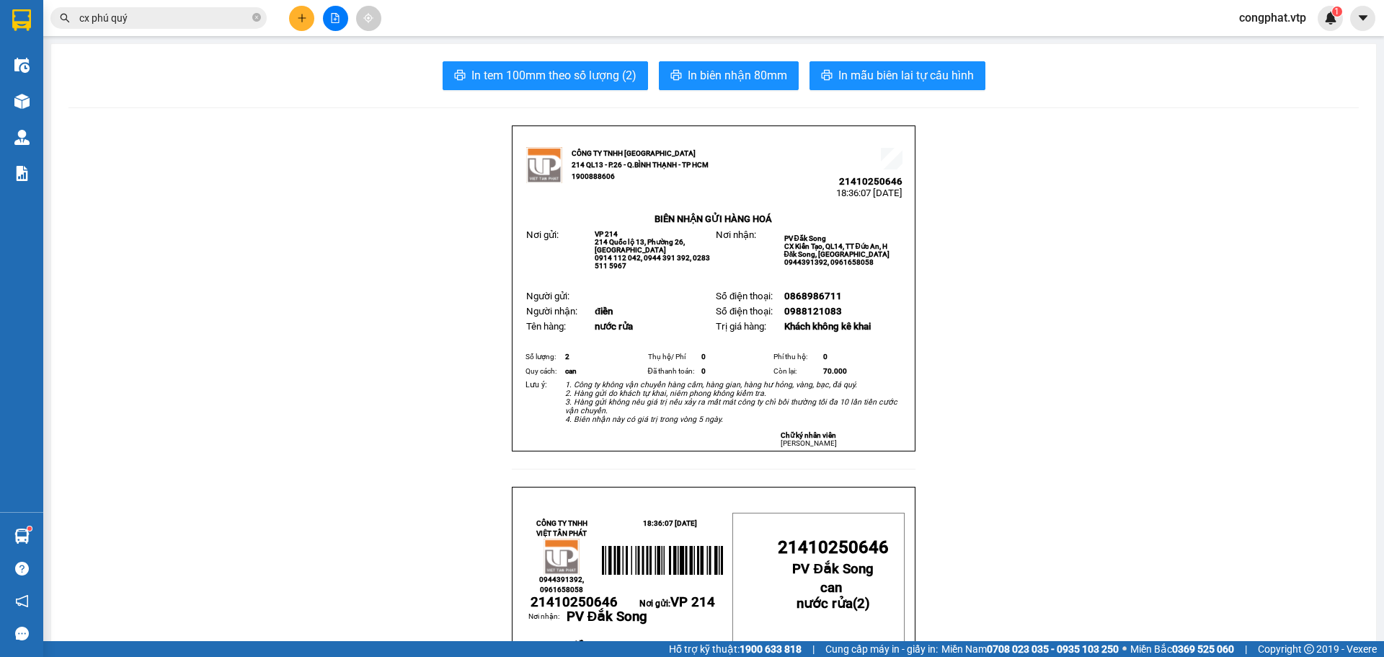
click at [311, 24] on button at bounding box center [301, 18] width 25 height 25
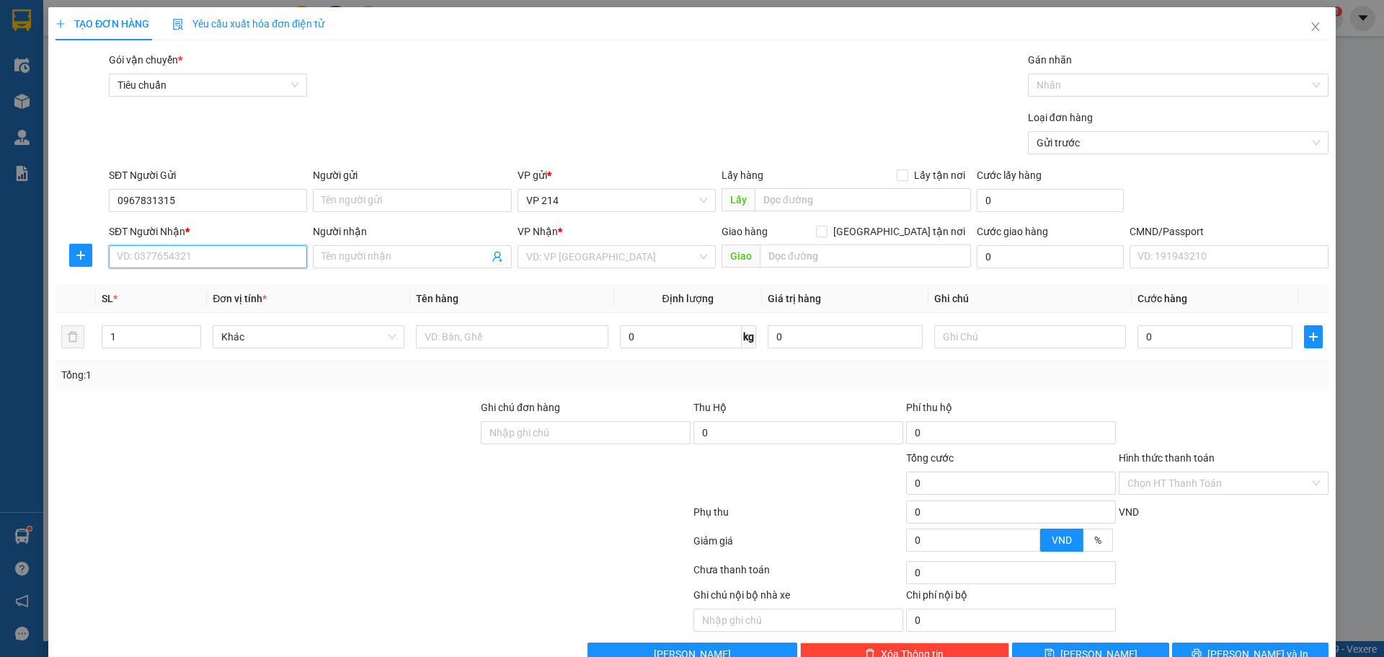
click at [141, 254] on input "SĐT Người Nhận *" at bounding box center [208, 256] width 198 height 23
drag, startPoint x: 200, startPoint y: 197, endPoint x: 6, endPoint y: 241, distance: 199.0
click at [0, 238] on div "TẠO ĐƠN HÀNG Yêu cầu xuất hóa đơn điện tử Transit Pickup Surcharge Ids Transit …" at bounding box center [692, 328] width 1384 height 657
drag, startPoint x: 181, startPoint y: 272, endPoint x: 187, endPoint y: 254, distance: 18.2
click at [182, 265] on div "SĐT Người Nhận * VD: 0377654321" at bounding box center [208, 248] width 198 height 50
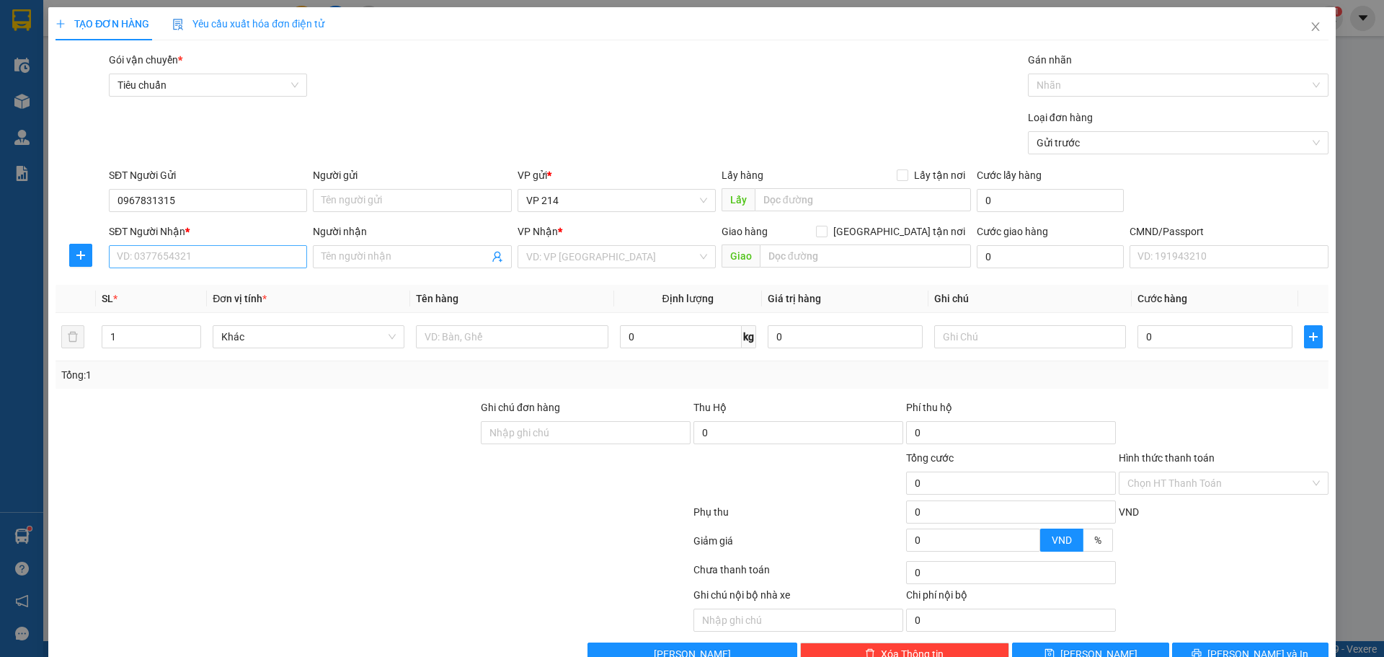
click at [188, 252] on input "SĐT Người Nhận *" at bounding box center [208, 256] width 198 height 23
paste input "0967831315"
drag, startPoint x: 191, startPoint y: 189, endPoint x: 0, endPoint y: 234, distance: 196.1
click at [30, 221] on div "TẠO ĐƠN HÀNG Yêu cầu xuất hóa đơn điện tử Transit Pickup Surcharge Ids Transit …" at bounding box center [692, 328] width 1384 height 657
click at [413, 267] on span at bounding box center [412, 256] width 198 height 23
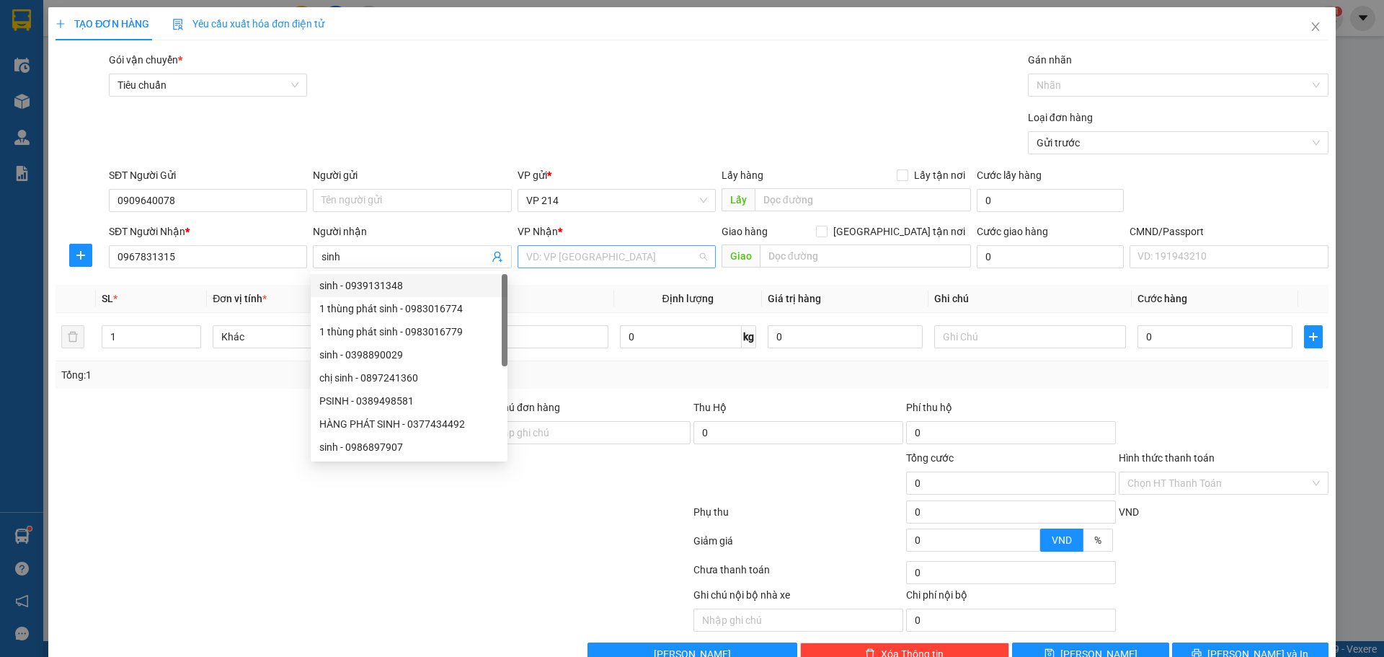
click at [550, 259] on input "search" at bounding box center [611, 257] width 171 height 22
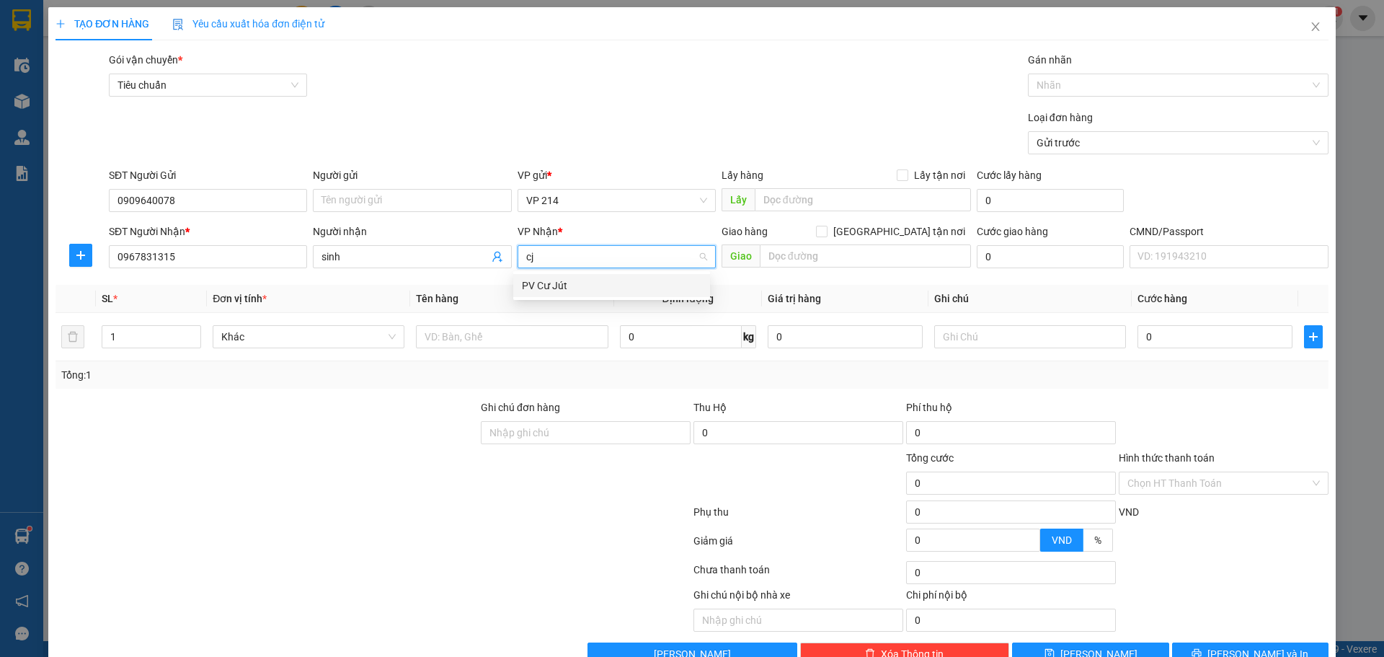
click at [581, 283] on div "PV Cư Jút" at bounding box center [611, 285] width 179 height 16
click at [558, 323] on div at bounding box center [512, 336] width 192 height 29
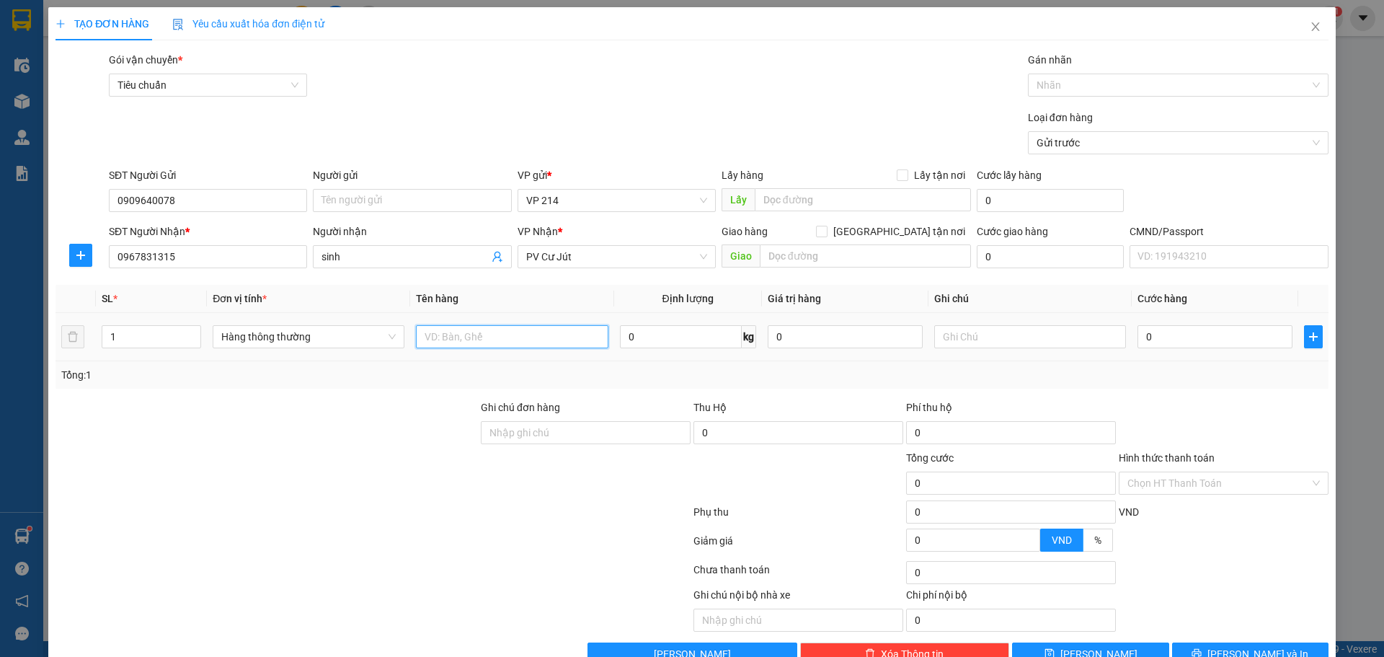
click at [540, 345] on input "text" at bounding box center [512, 336] width 192 height 23
click at [566, 337] on input "text" at bounding box center [512, 336] width 192 height 23
click at [1035, 345] on input "text" at bounding box center [1030, 336] width 192 height 23
click at [1208, 335] on input "0" at bounding box center [1214, 336] width 155 height 23
click at [773, 263] on input "text" at bounding box center [865, 255] width 211 height 23
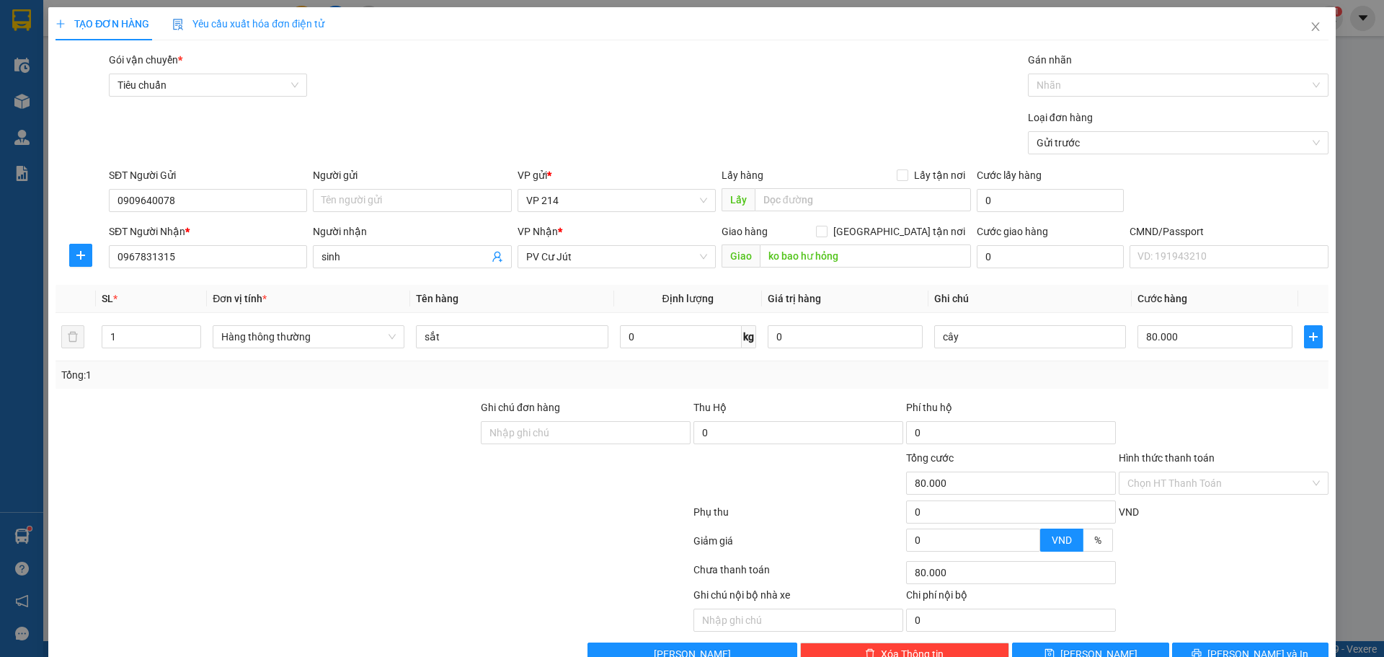
click at [1285, 468] on div "Hình thức thanh toán" at bounding box center [1224, 461] width 210 height 22
click at [1239, 487] on input "Hình thức thanh toán" at bounding box center [1218, 483] width 182 height 22
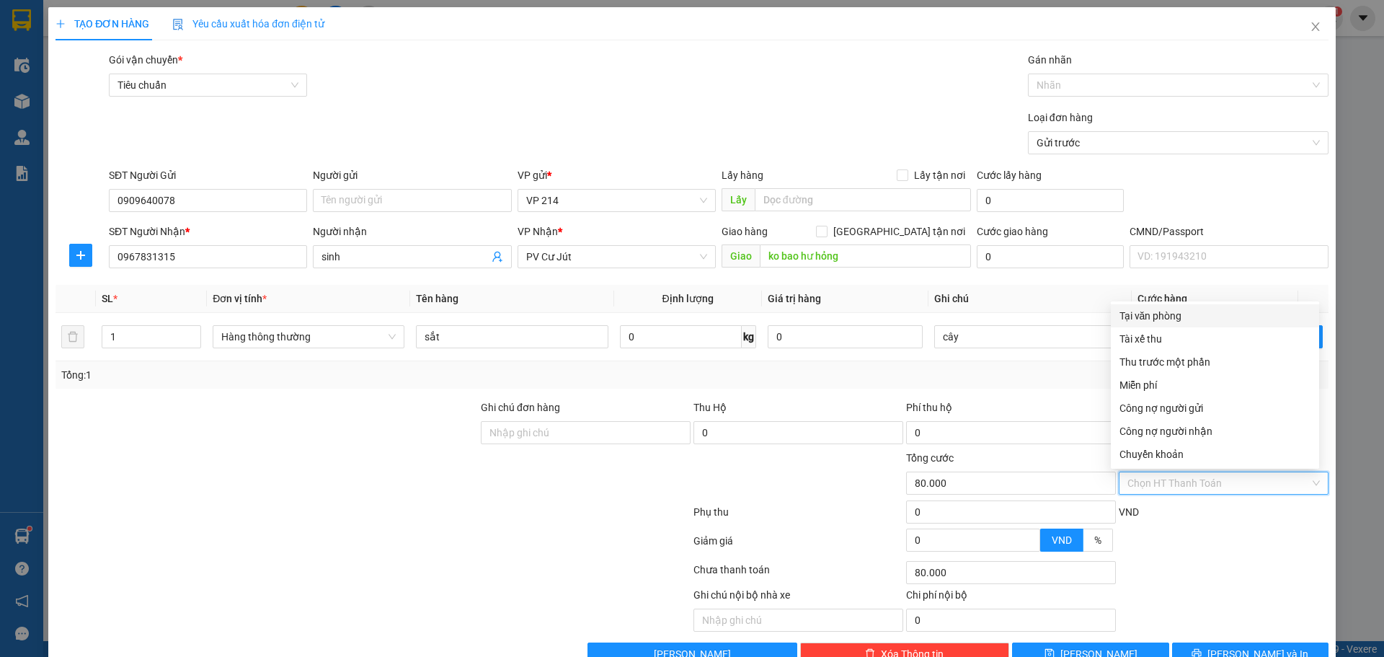
click at [1193, 315] on div "Tại văn phòng" at bounding box center [1214, 316] width 191 height 16
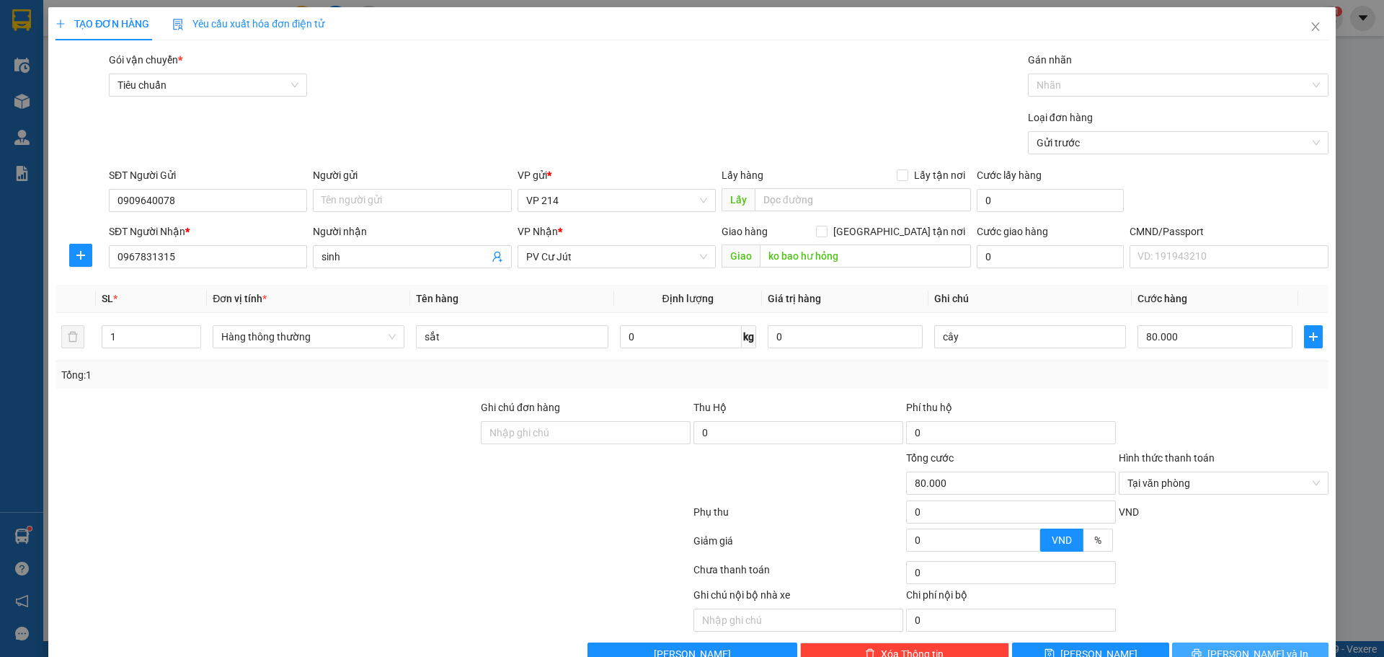
click at [1295, 642] on button "[PERSON_NAME] và In" at bounding box center [1250, 653] width 156 height 23
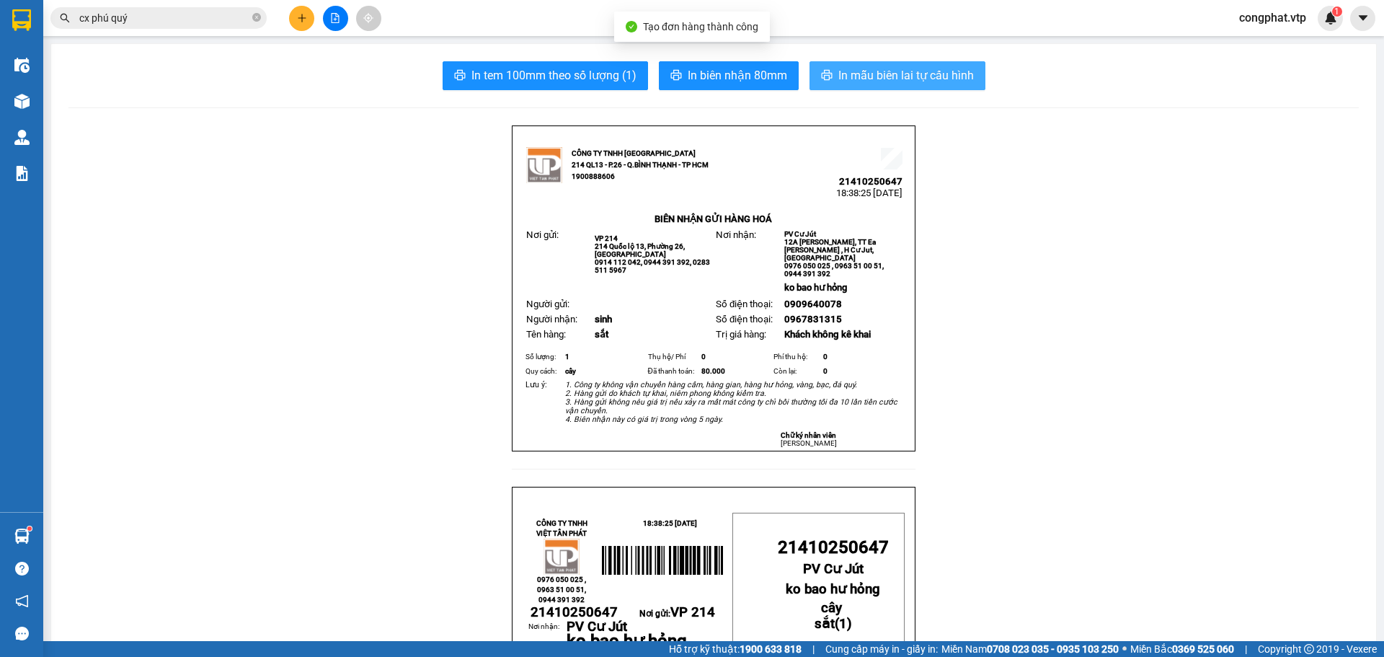
click at [899, 84] on span "In mẫu biên lai tự cấu hình" at bounding box center [905, 75] width 135 height 18
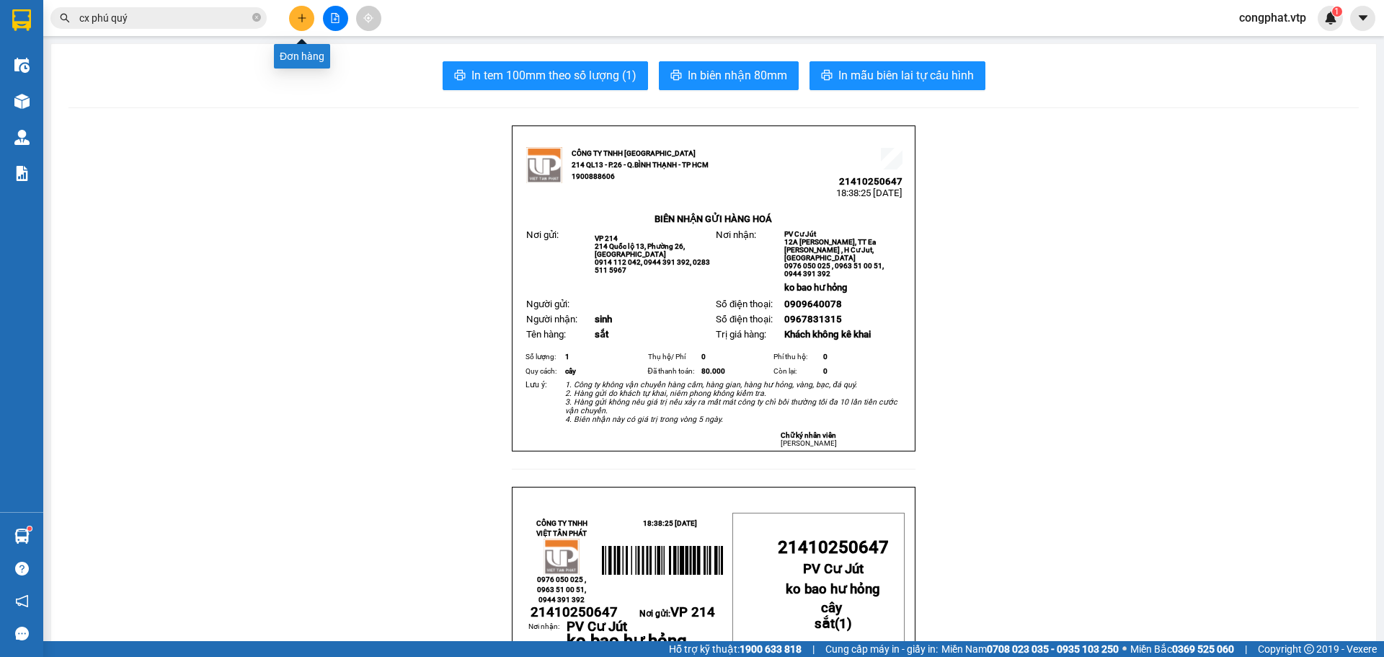
click at [304, 20] on icon "plus" at bounding box center [302, 18] width 10 height 10
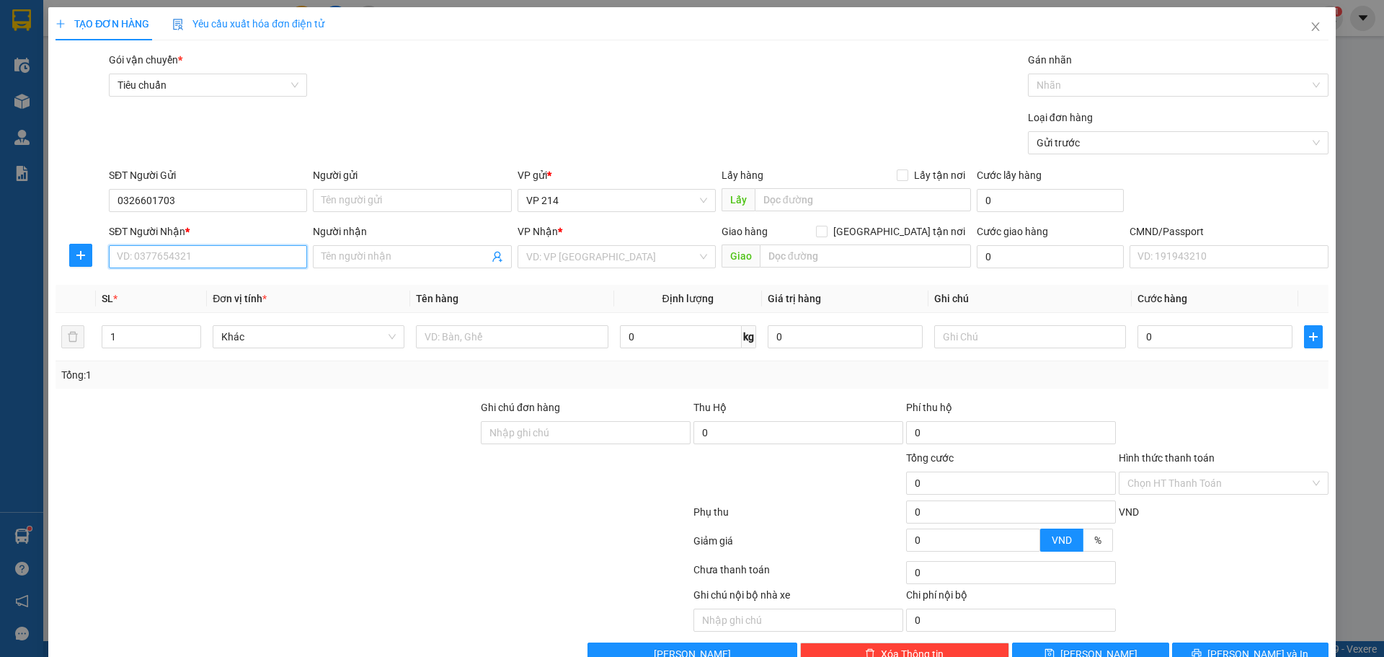
click at [273, 267] on input "SĐT Người Nhận *" at bounding box center [208, 256] width 198 height 23
click at [371, 242] on div "Người nhận" at bounding box center [412, 234] width 198 height 22
click at [391, 258] on input "Người nhận" at bounding box center [404, 257] width 166 height 16
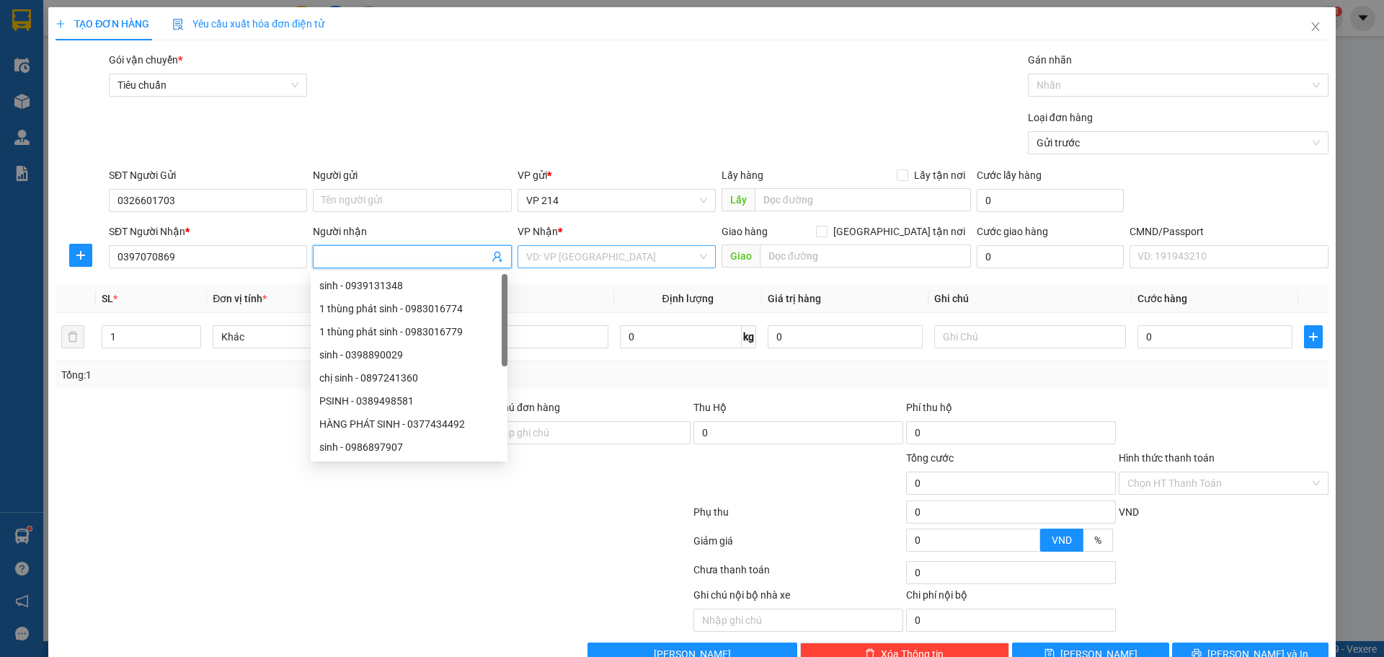
click at [548, 259] on input "search" at bounding box center [611, 257] width 171 height 22
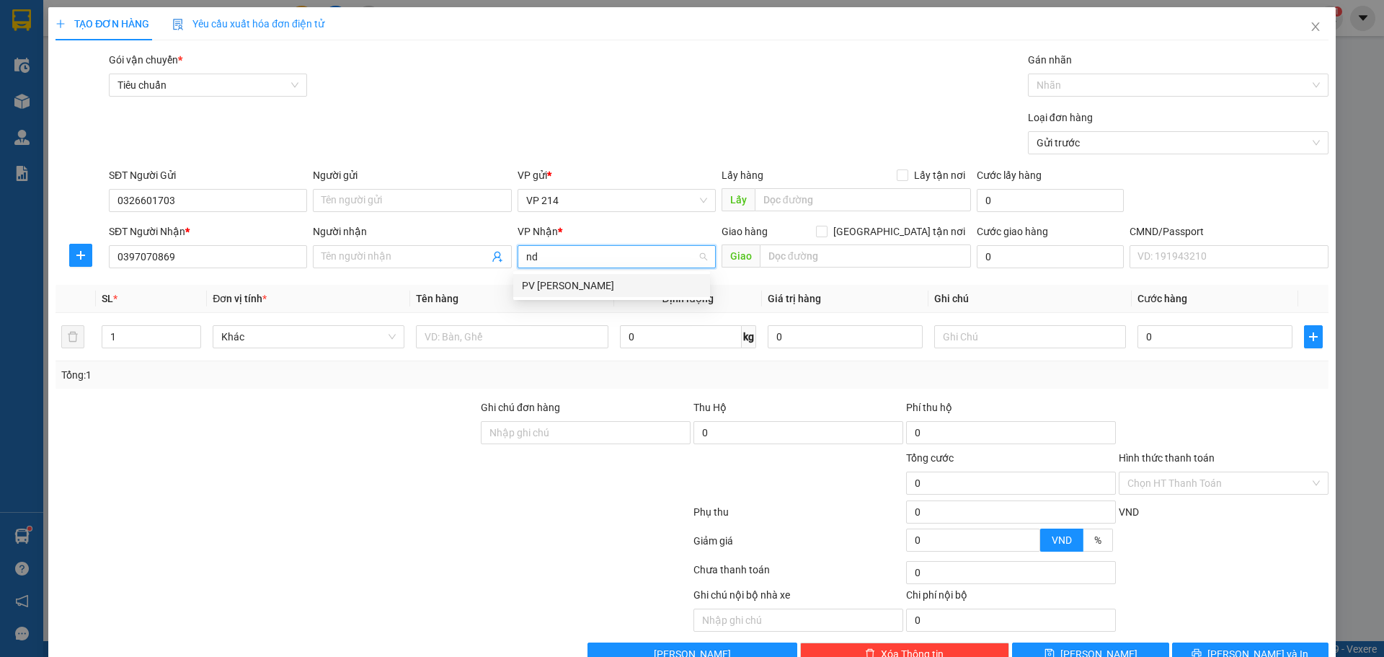
click at [613, 280] on div "PV [PERSON_NAME]" at bounding box center [611, 285] width 179 height 16
click at [414, 254] on input "Người nhận" at bounding box center [404, 257] width 166 height 16
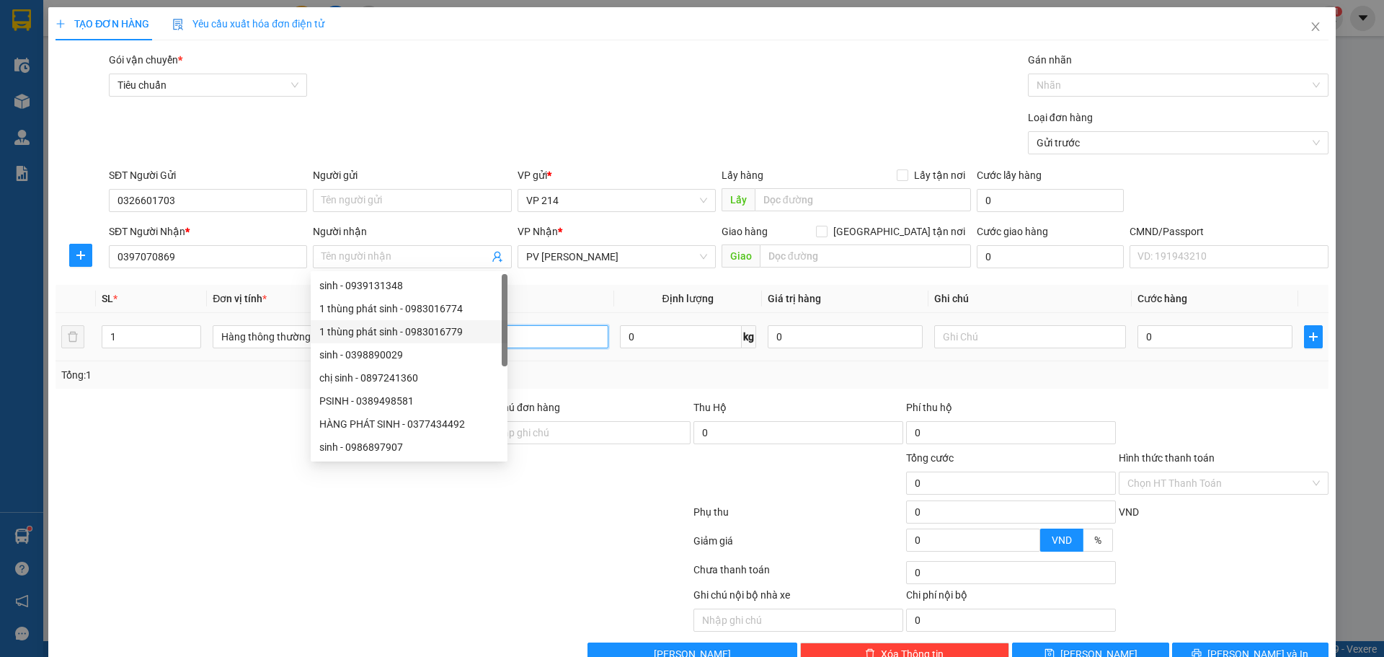
click at [560, 332] on input "text" at bounding box center [512, 336] width 192 height 23
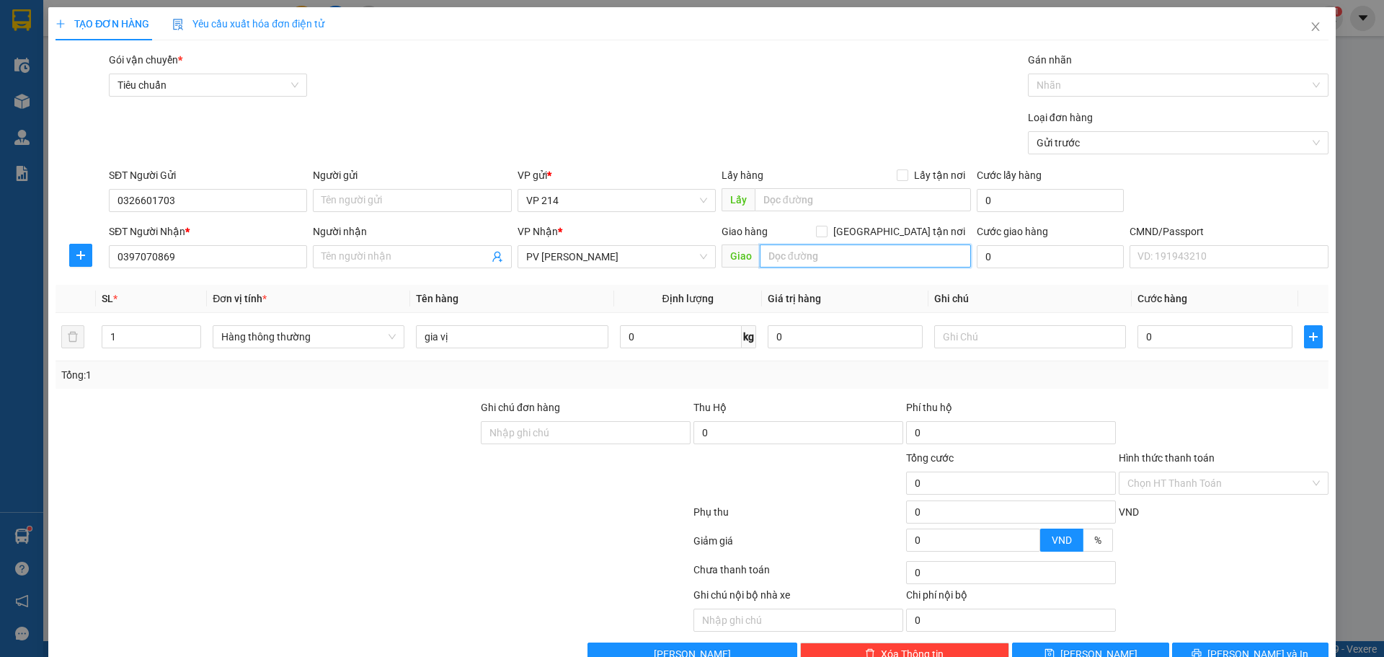
click at [861, 256] on input "text" at bounding box center [865, 255] width 211 height 23
click at [1003, 331] on input "text" at bounding box center [1030, 336] width 192 height 23
click at [1201, 348] on div "0" at bounding box center [1214, 336] width 155 height 29
click at [1201, 338] on input "0" at bounding box center [1214, 336] width 155 height 23
click at [1224, 642] on button "[PERSON_NAME] và In" at bounding box center [1250, 653] width 156 height 23
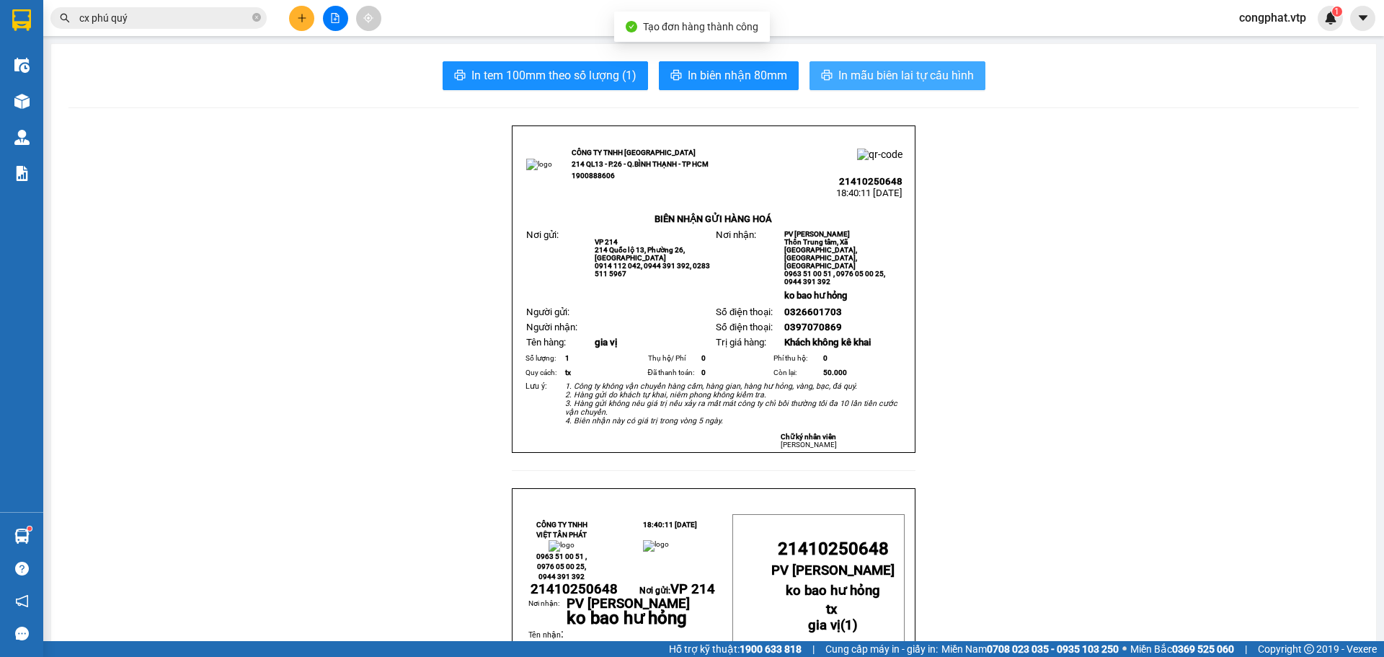
click at [897, 77] on span "In mẫu biên lai tự cấu hình" at bounding box center [905, 75] width 135 height 18
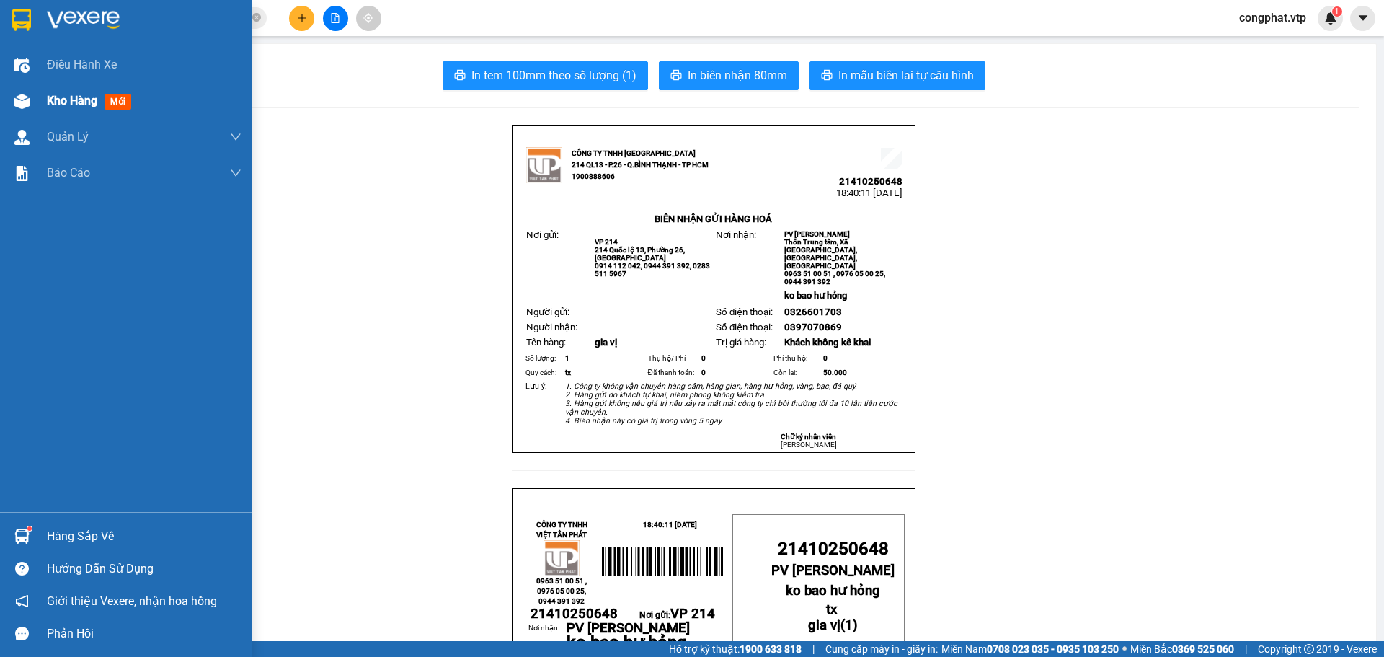
click at [18, 84] on div "Kho hàng mới" at bounding box center [126, 101] width 252 height 36
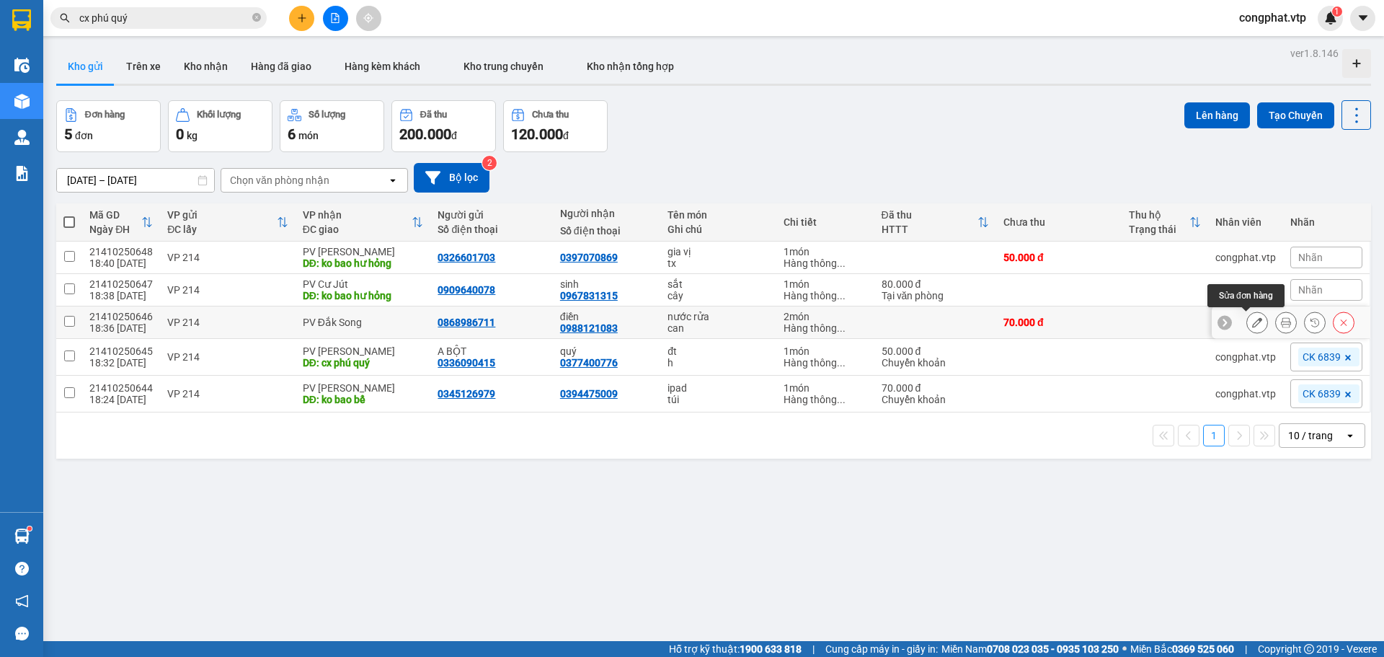
click at [1247, 315] on button at bounding box center [1257, 322] width 20 height 25
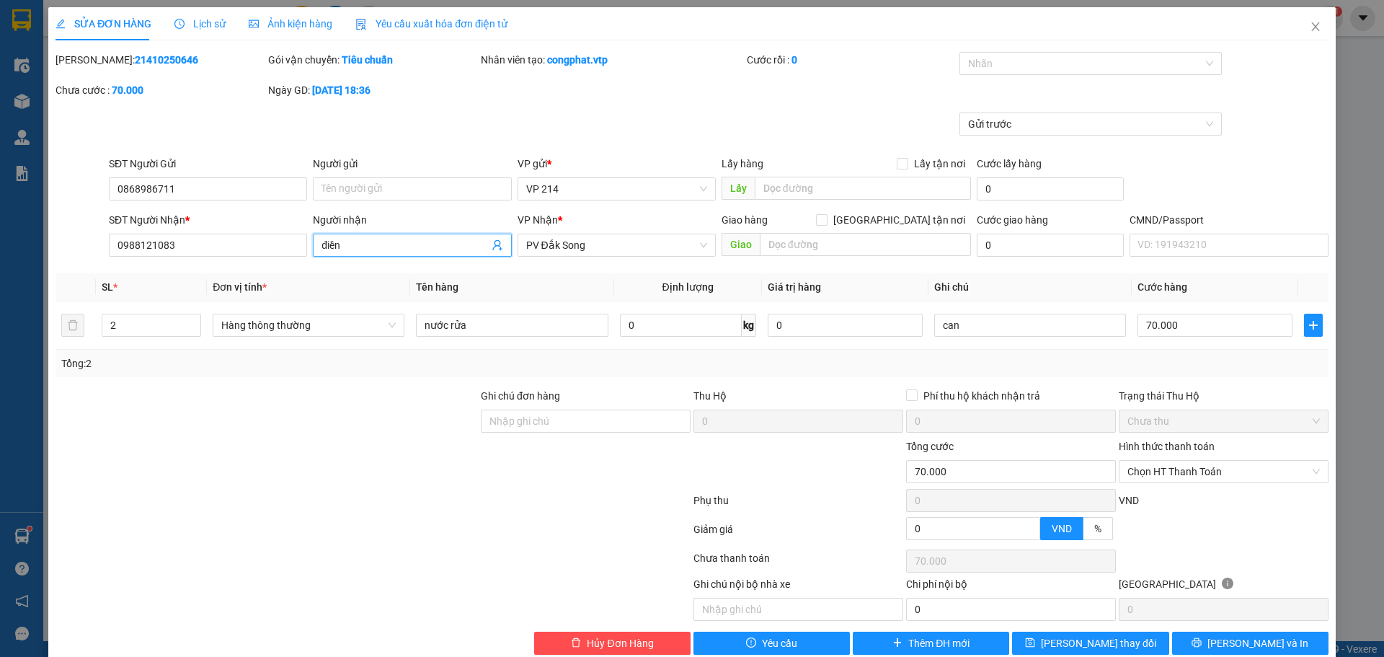
drag, startPoint x: 381, startPoint y: 246, endPoint x: 200, endPoint y: 265, distance: 181.9
click at [202, 265] on div "Total Paid Fee 0 Total UnPaid Fee 70.000 Cash Collection Total Fee Mã ĐH: 21410…" at bounding box center [691, 353] width 1273 height 603
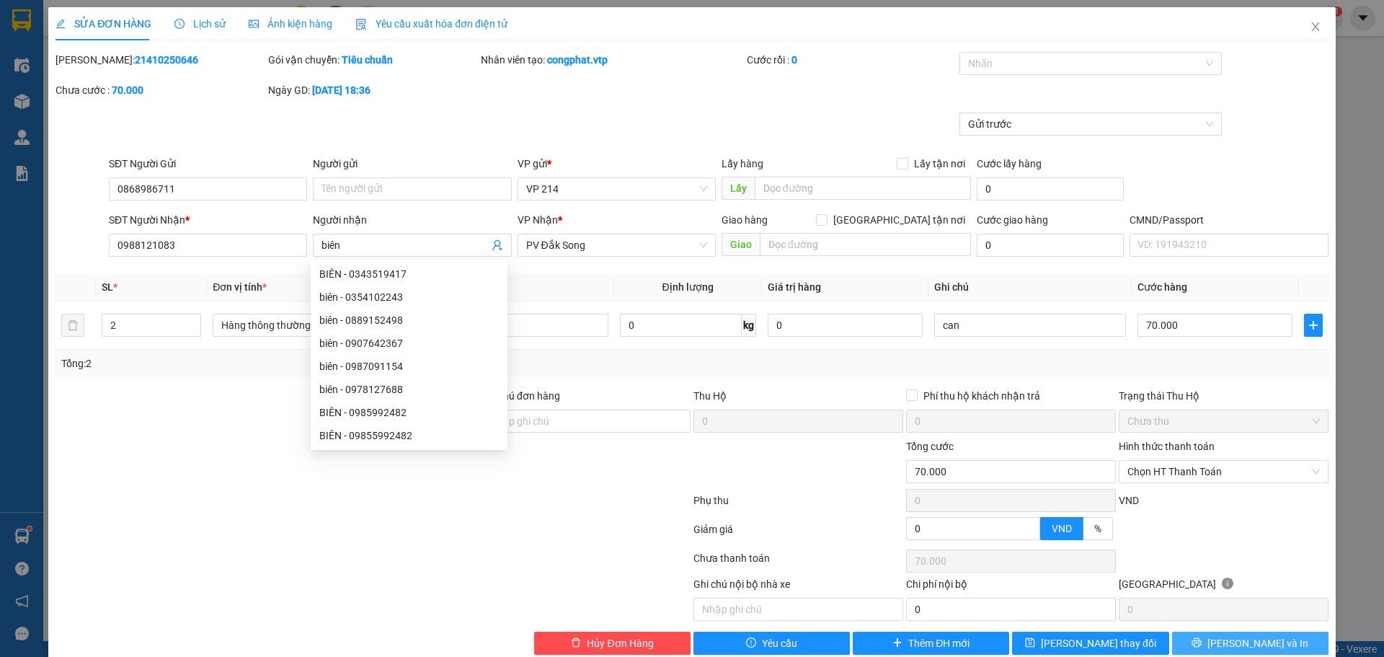
click at [1265, 635] on span "[PERSON_NAME] và In" at bounding box center [1257, 643] width 101 height 16
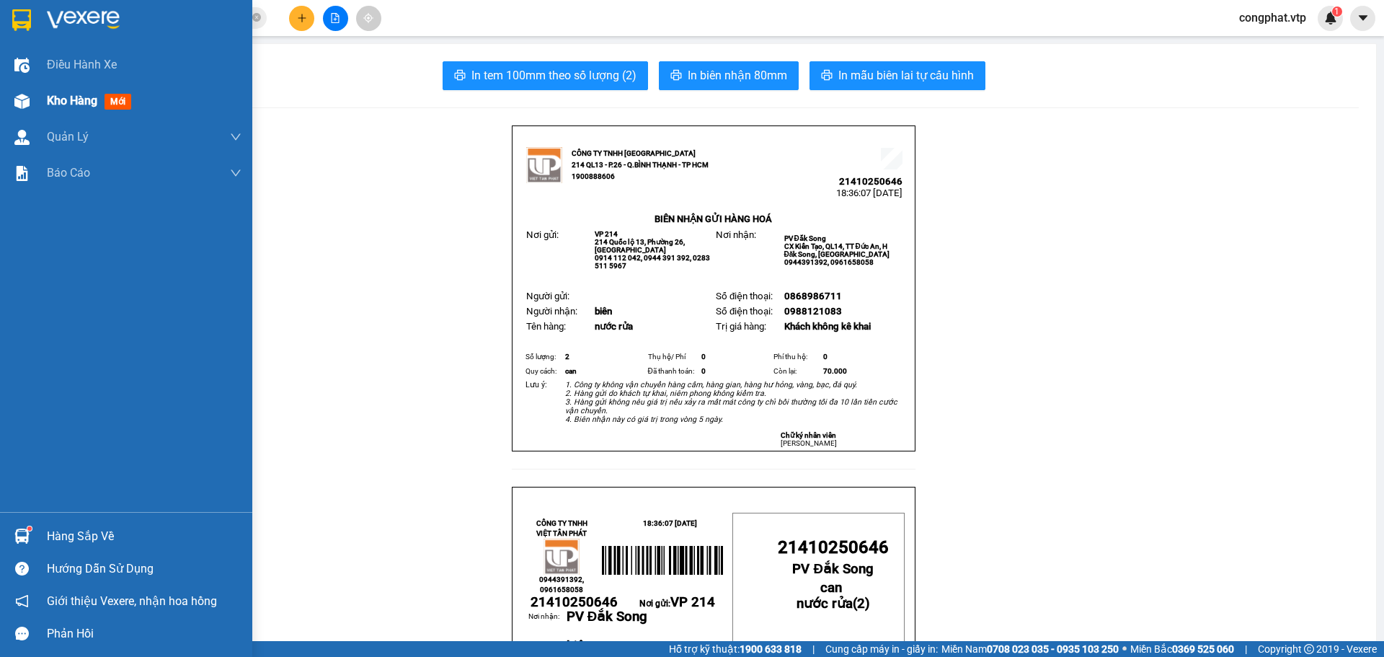
click at [43, 94] on div "Kho hàng mới" at bounding box center [126, 101] width 252 height 36
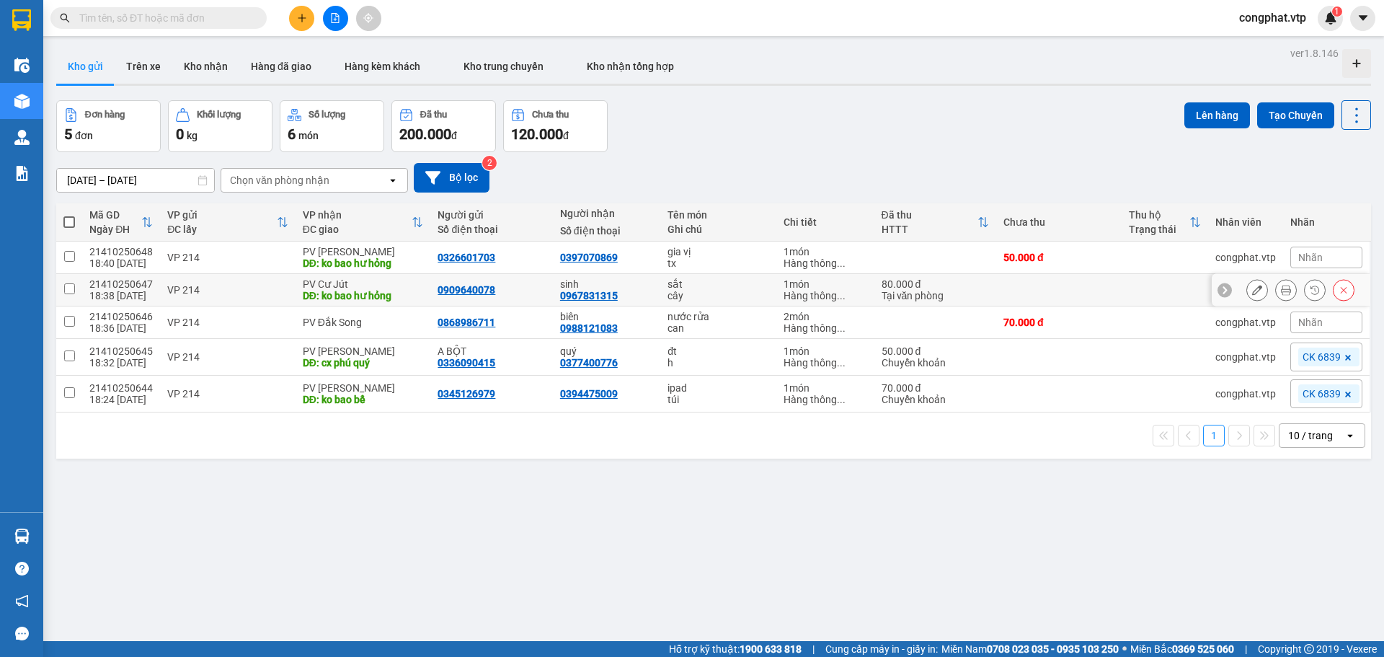
click at [334, 291] on div "DĐ: ko bao hư hỏng" at bounding box center [363, 296] width 121 height 12
checkbox input "true"
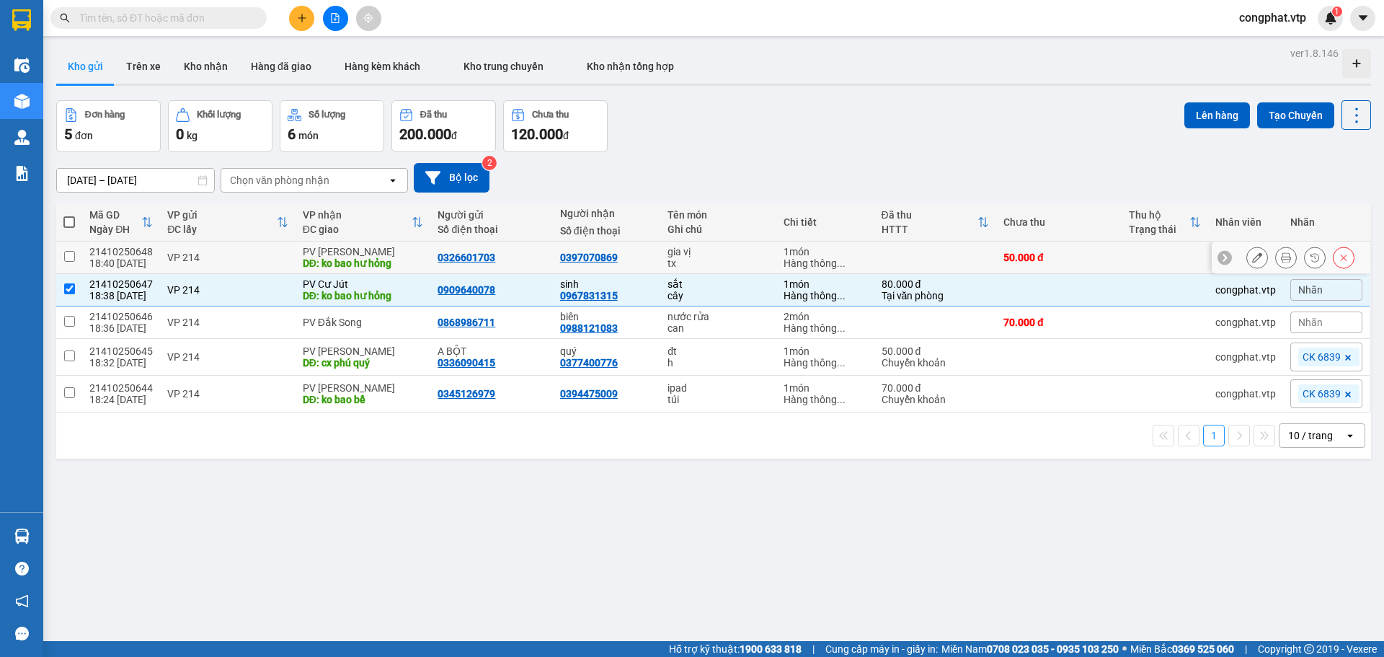
click at [360, 262] on div "DĐ: ko bao hư hỏng" at bounding box center [363, 263] width 121 height 12
checkbox input "true"
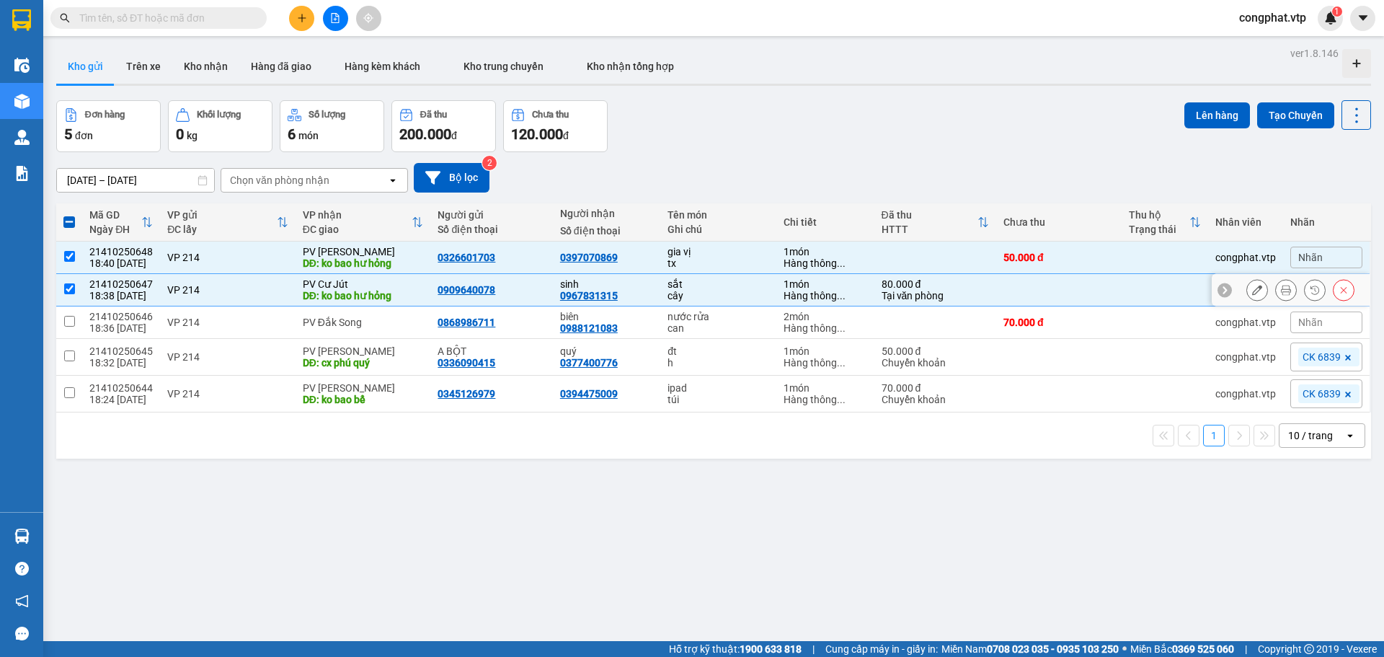
click at [360, 281] on div "PV Cư Jút" at bounding box center [363, 284] width 121 height 12
checkbox input "false"
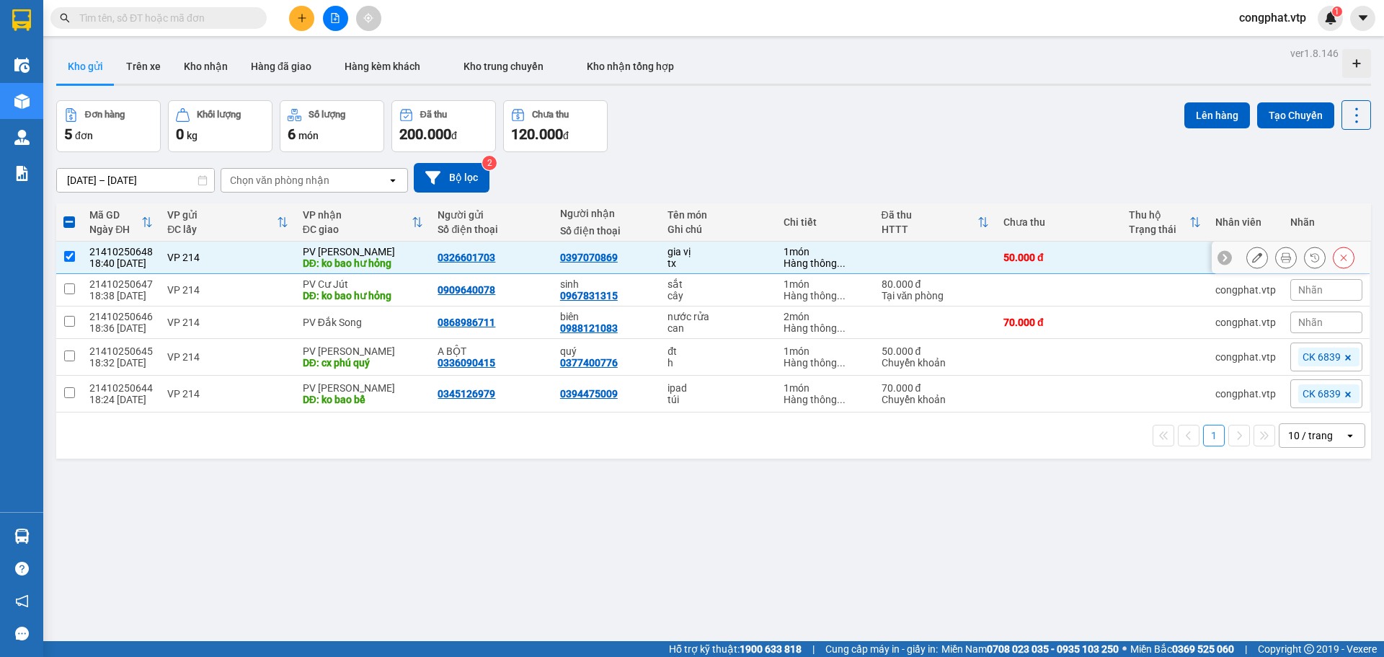
click at [370, 265] on div "DĐ: ko bao hư hỏng" at bounding box center [363, 263] width 121 height 12
checkbox input "false"
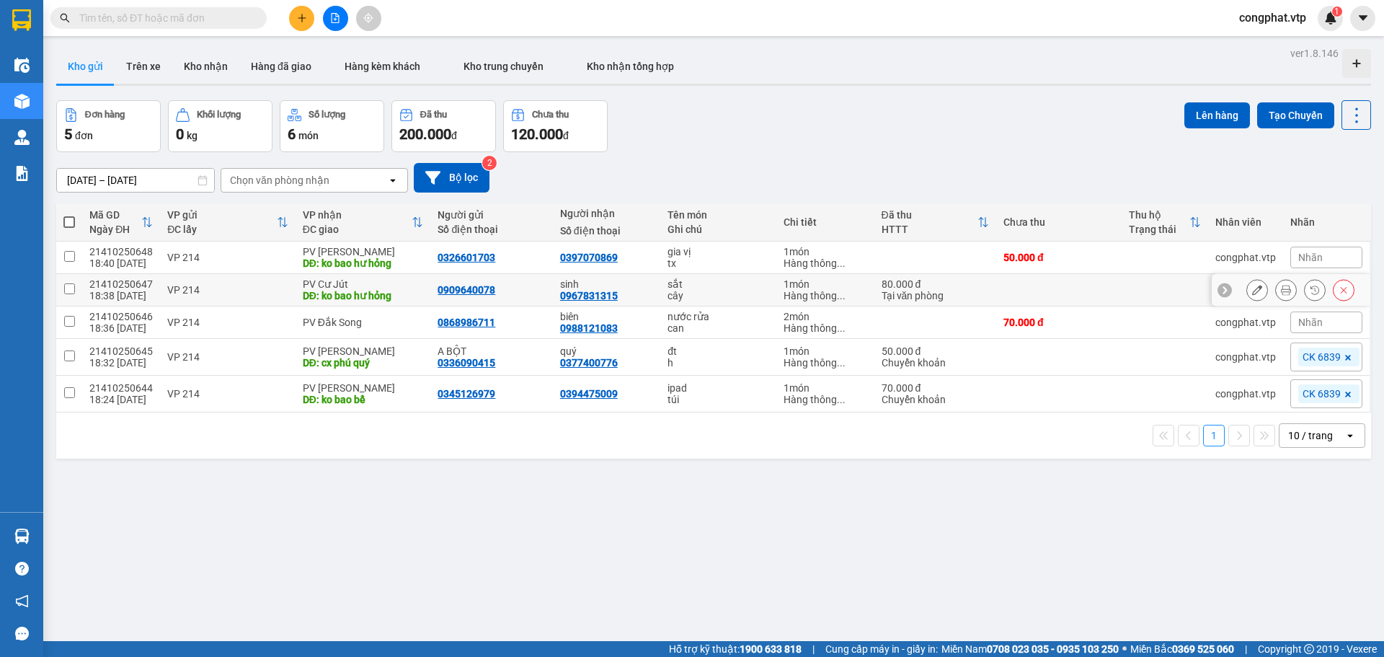
click at [386, 278] on div "PV Cư Jút" at bounding box center [363, 284] width 121 height 12
checkbox input "true"
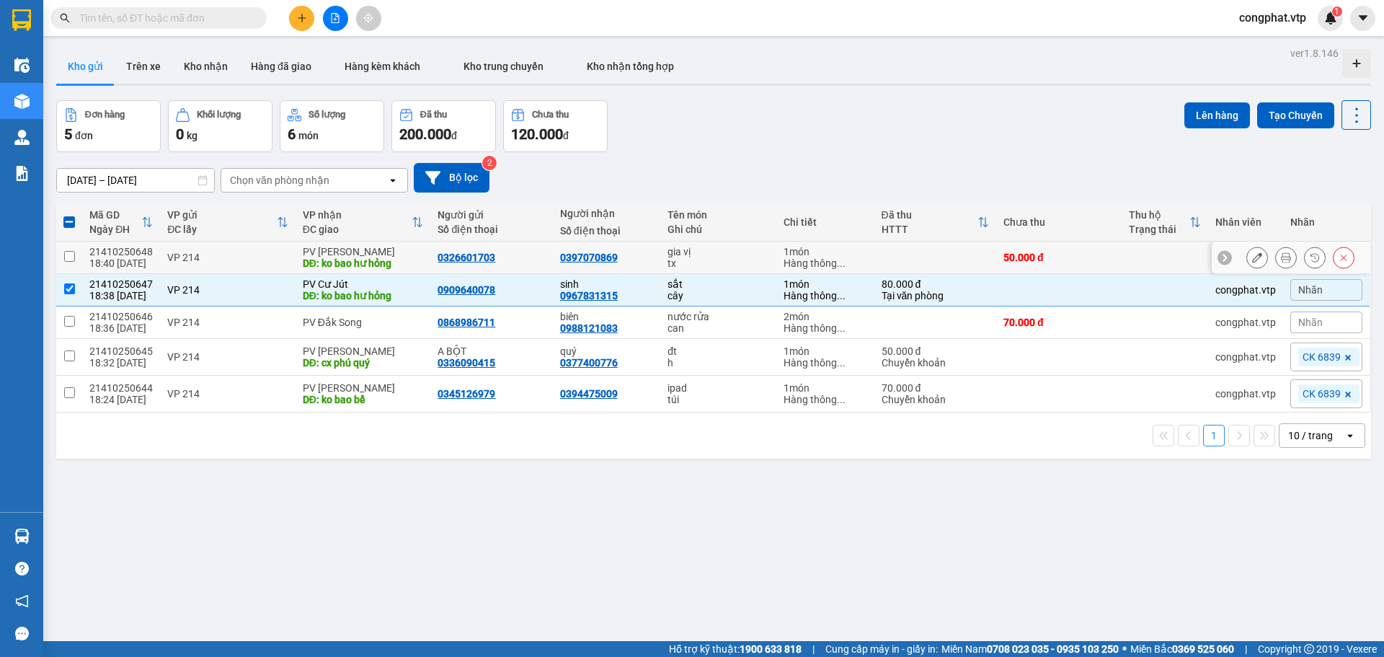
click at [397, 258] on div "DĐ: ko bao hư hỏng" at bounding box center [363, 263] width 121 height 12
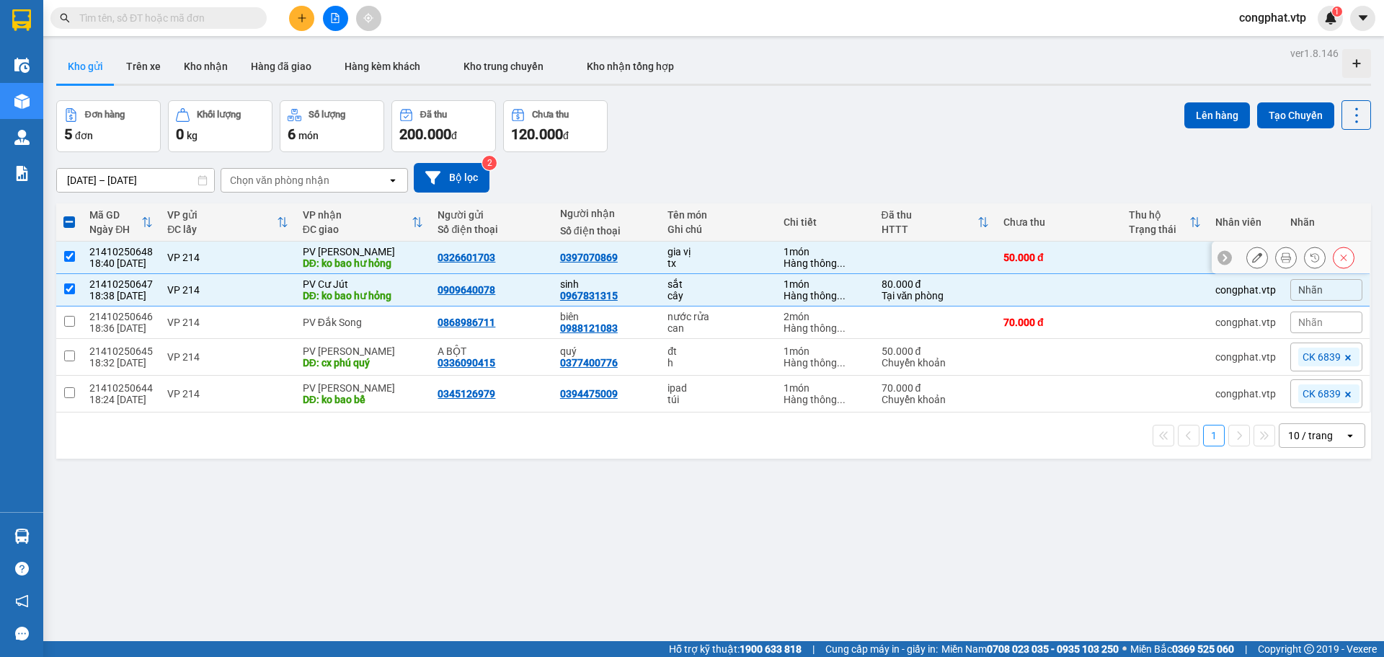
click at [379, 267] on div "DĐ: ko bao hư hỏng" at bounding box center [363, 263] width 121 height 12
checkbox input "false"
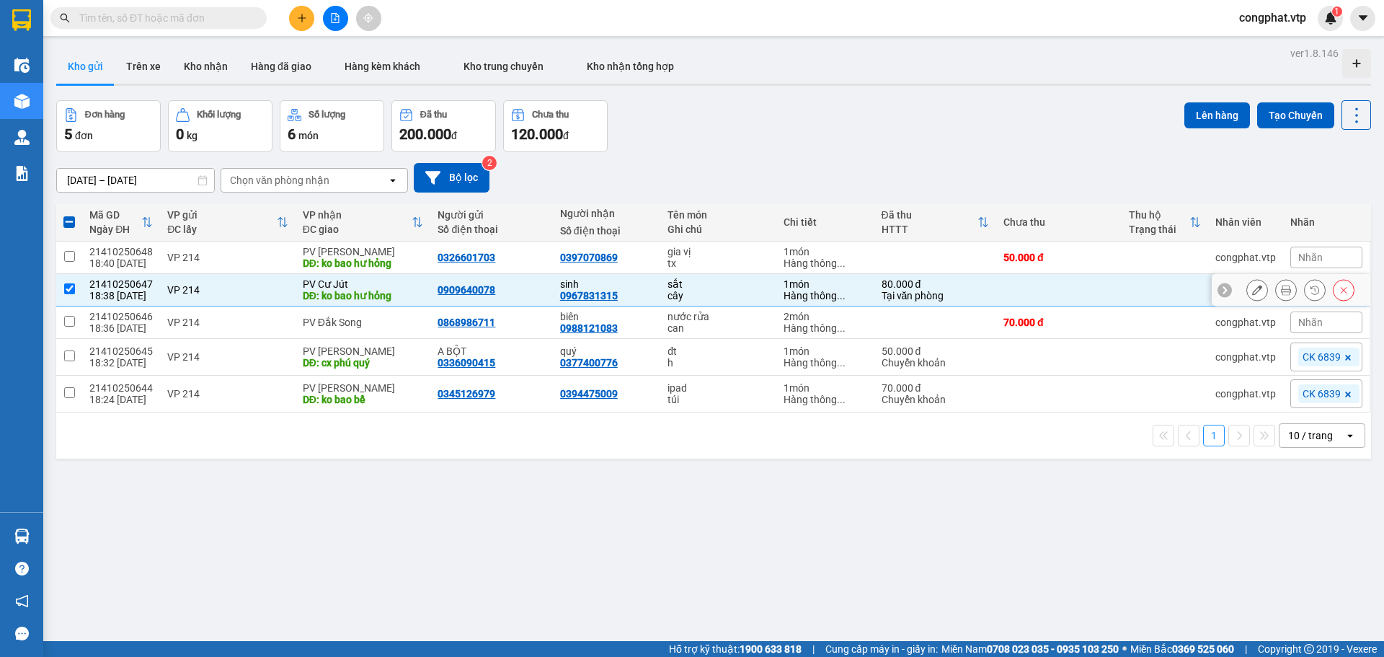
click at [373, 293] on div "DĐ: ko bao hư hỏng" at bounding box center [363, 296] width 121 height 12
checkbox input "false"
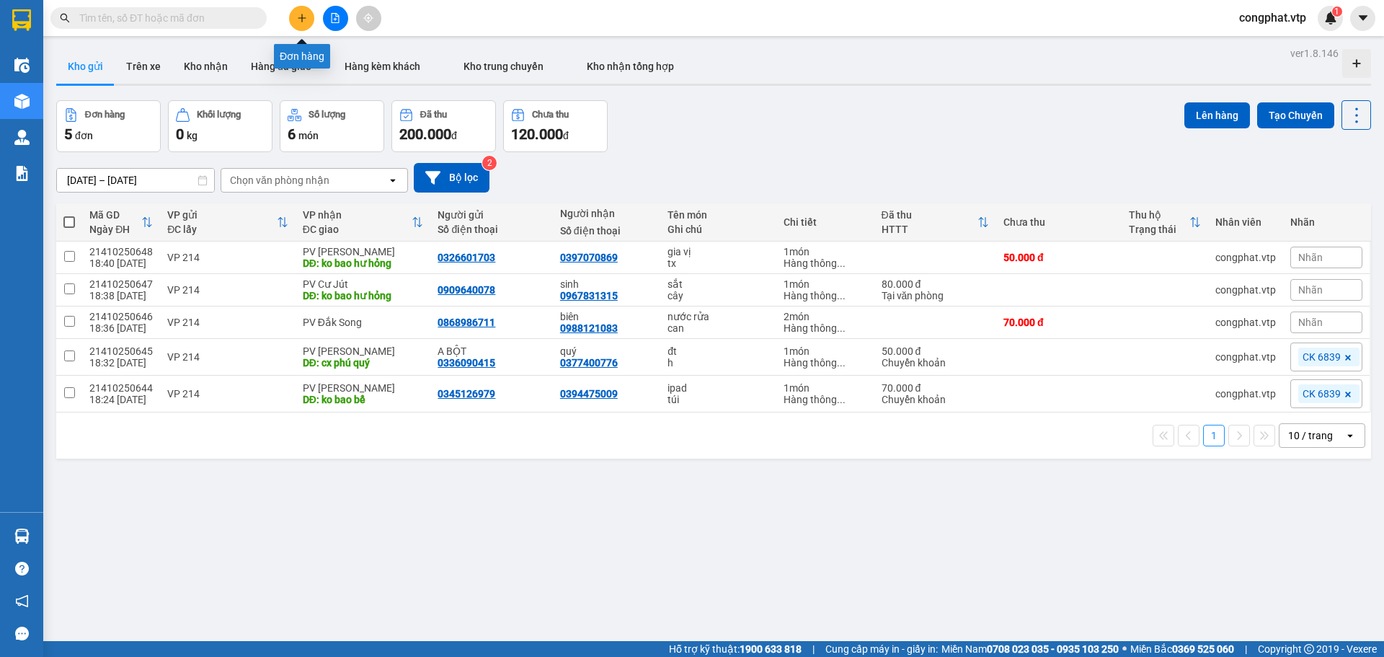
click at [305, 14] on icon "plus" at bounding box center [302, 18] width 10 height 10
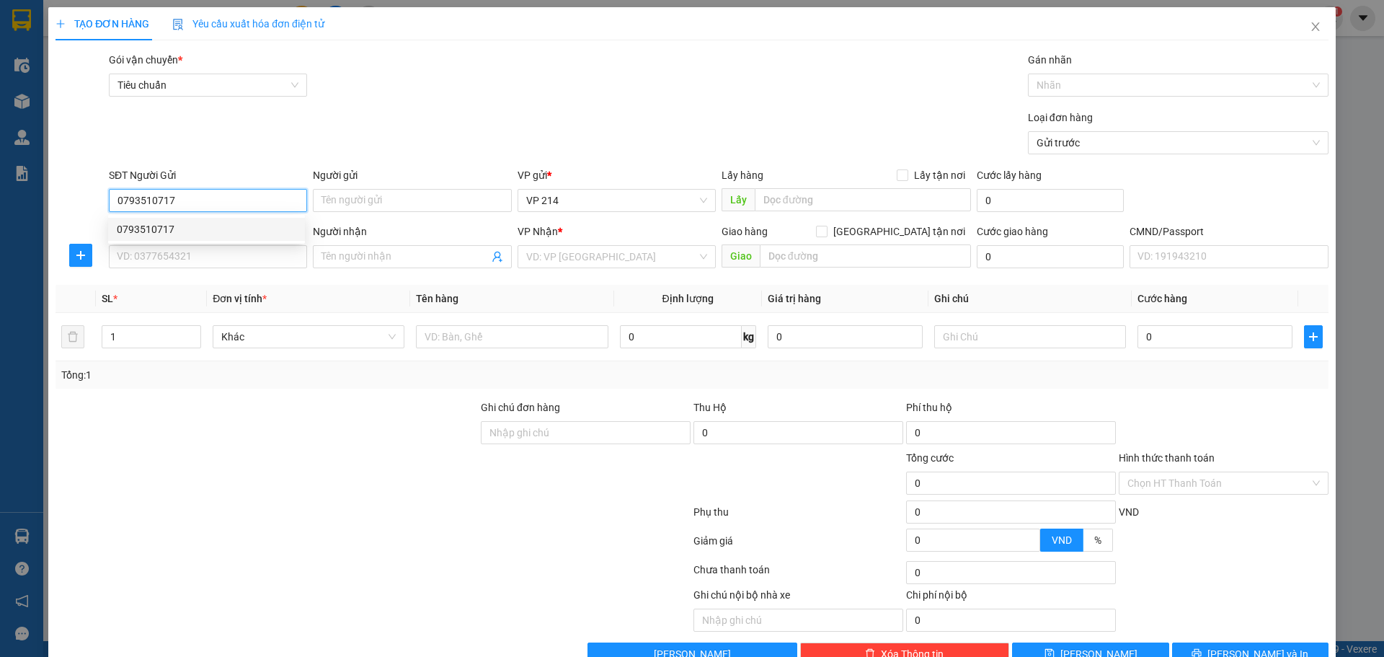
type input "0793510717"
click at [155, 215] on div "0793510717 0793510717" at bounding box center [206, 229] width 197 height 29
click at [157, 223] on form "SĐT Người Gửi 0793510717 Người gửi Tên người gửi VP gửi * VP 214 Lấy hàng Lấy t…" at bounding box center [691, 220] width 1273 height 107
click at [197, 209] on input "0793510717" at bounding box center [208, 200] width 198 height 23
click at [185, 230] on div "0793510717" at bounding box center [206, 229] width 179 height 16
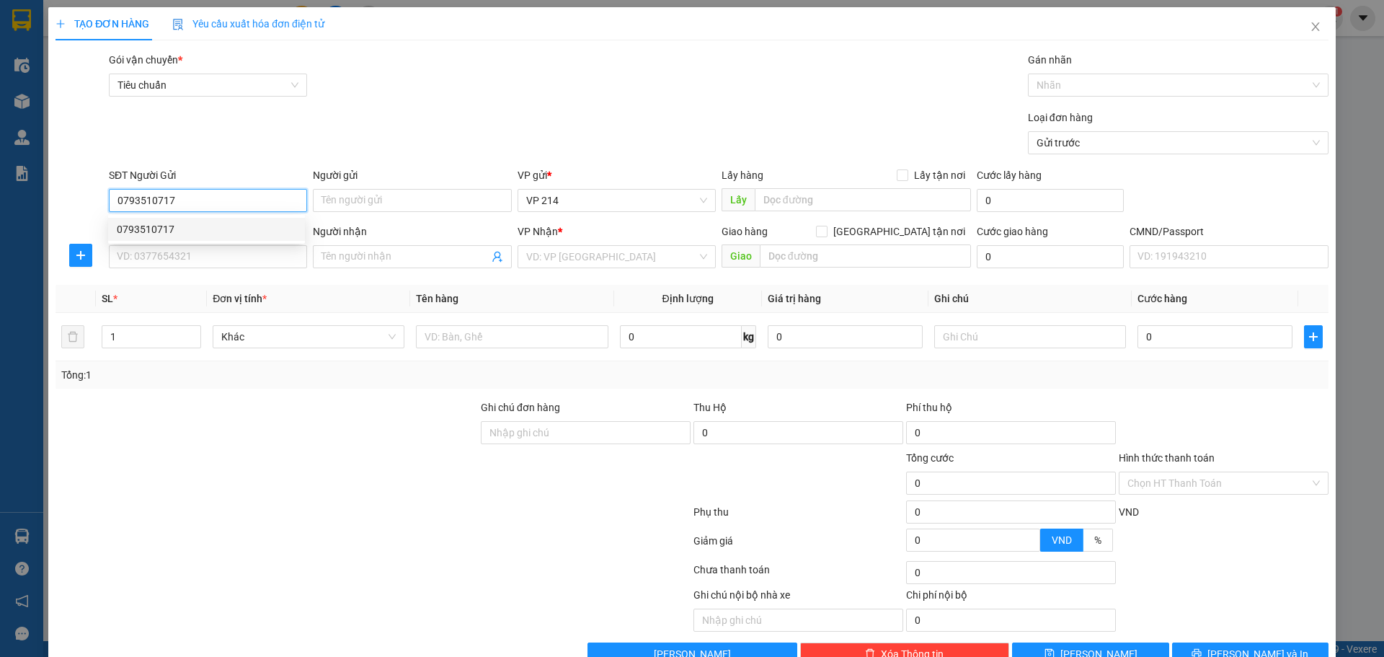
type input "0979050475"
type input "PHƯƠNG"
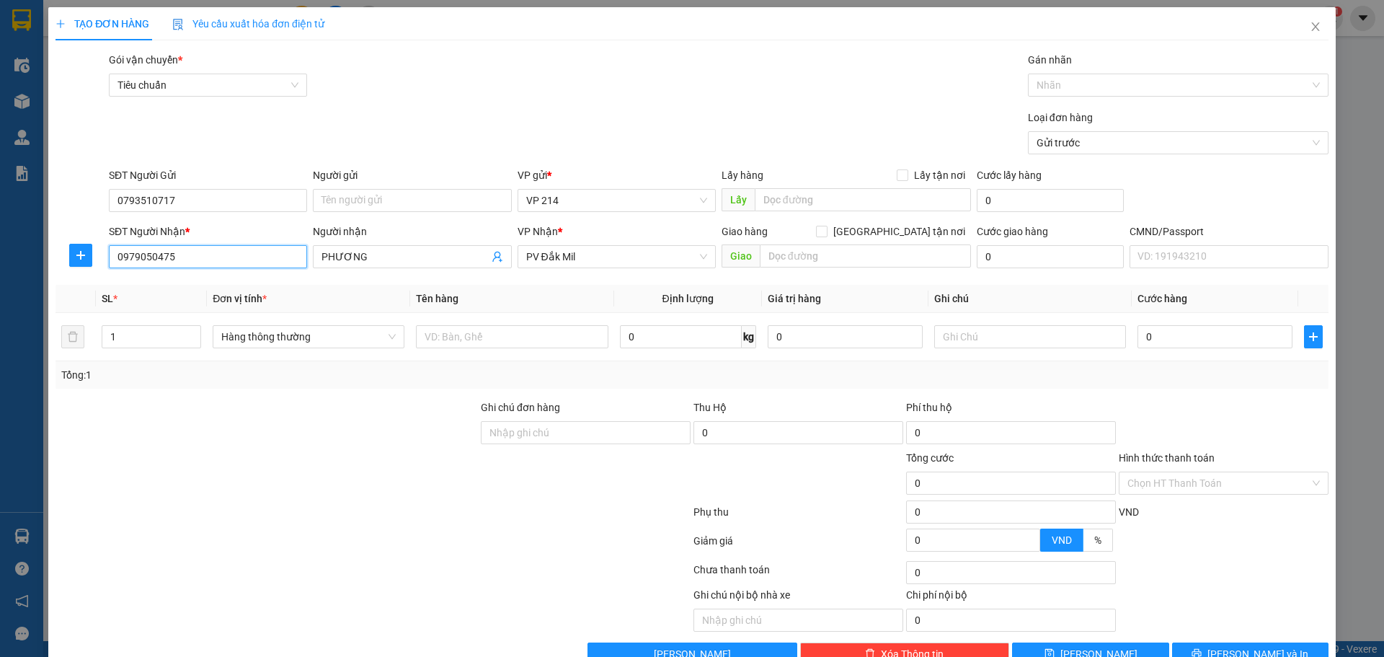
click at [185, 257] on input "0979050475" at bounding box center [208, 256] width 198 height 23
click at [525, 332] on input "text" at bounding box center [512, 336] width 192 height 23
type input "s"
type input "máy đó huyết áp"
click at [795, 259] on input "text" at bounding box center [865, 255] width 211 height 23
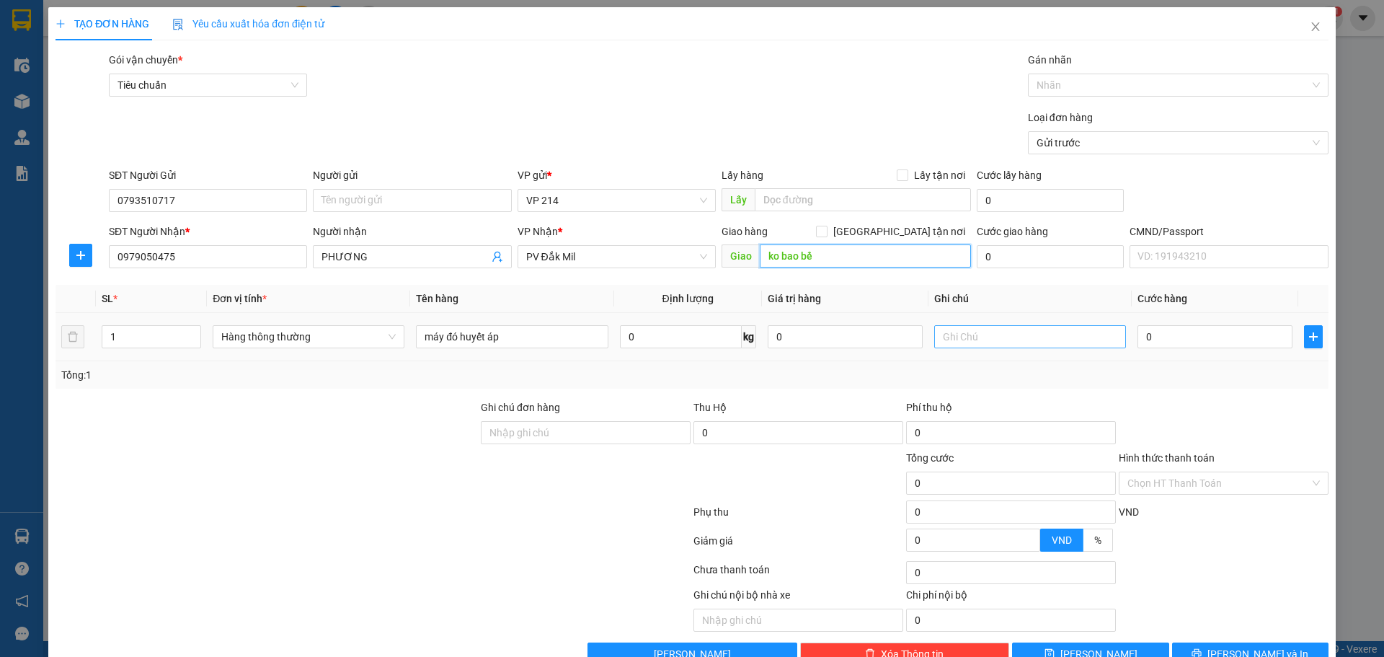
type input "ko bao bể"
click at [1038, 334] on input "text" at bounding box center [1030, 336] width 192 height 23
type input "k"
click at [1230, 354] on td "0" at bounding box center [1215, 337] width 166 height 48
click at [1222, 339] on input "0" at bounding box center [1214, 336] width 155 height 23
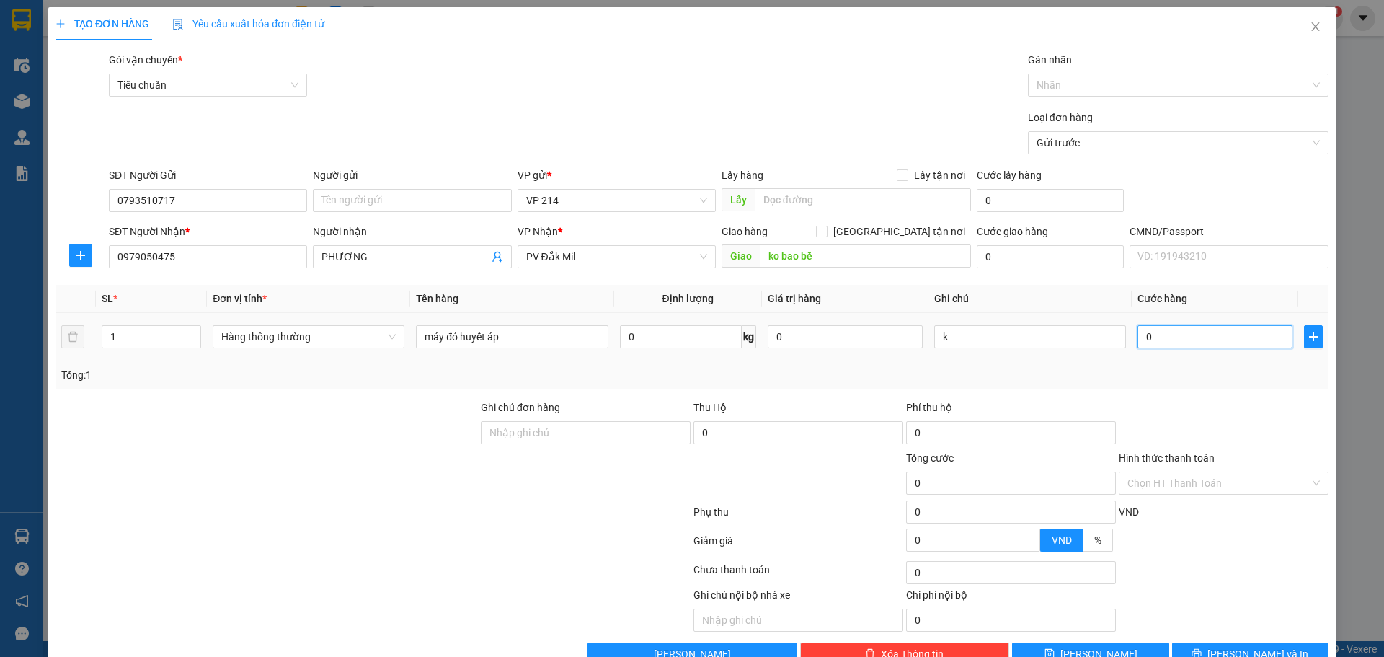
type input "4"
type input "40"
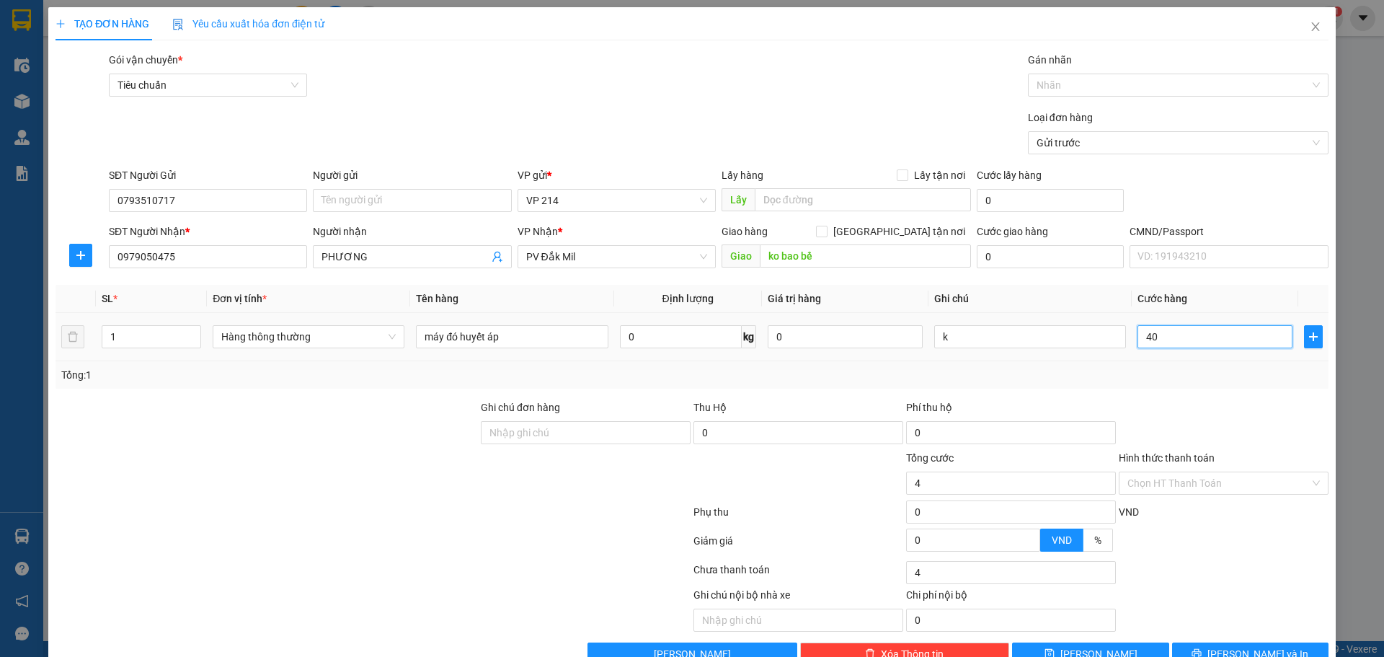
type input "40"
type input "400"
type input "4.000"
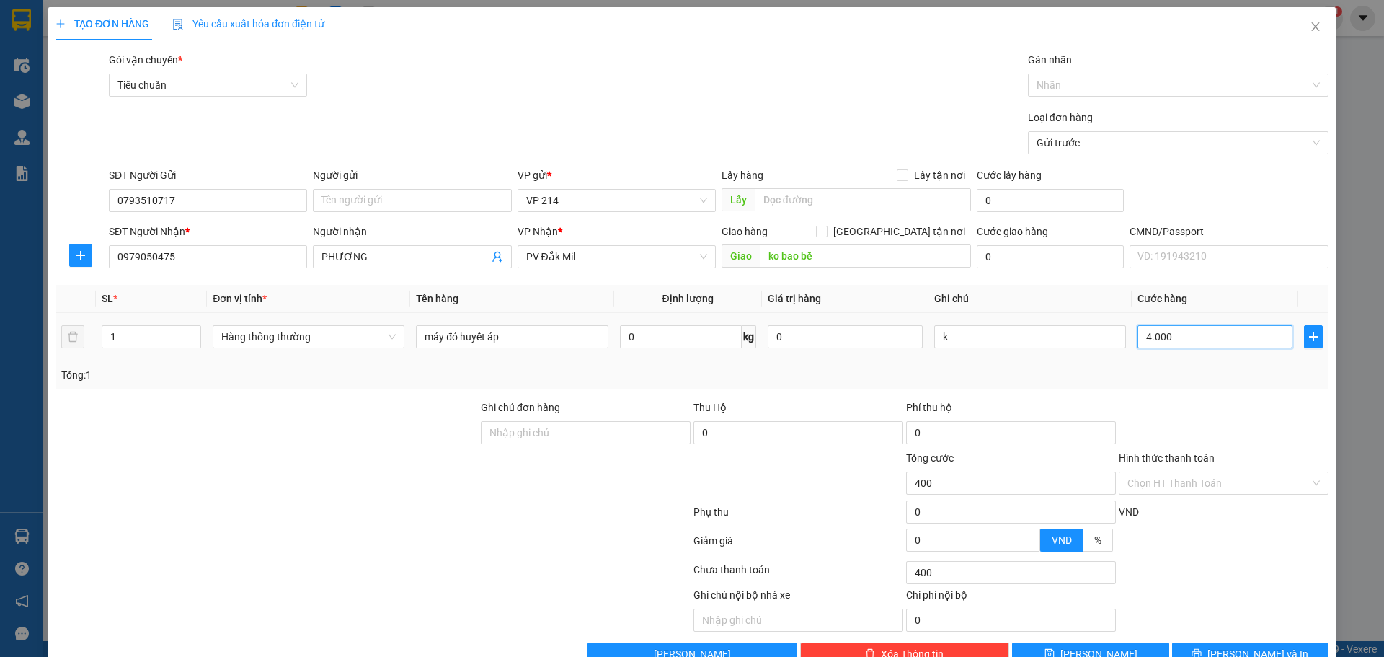
type input "4.000"
type input "40.000"
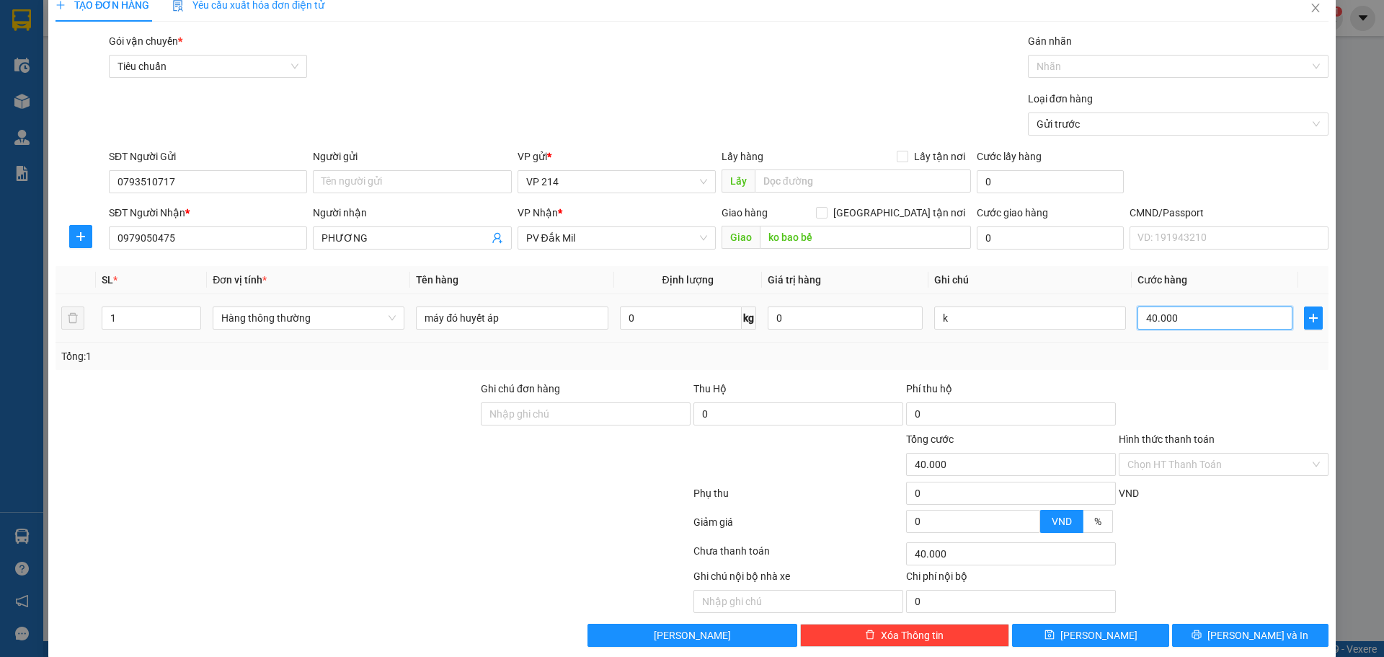
scroll to position [37, 0]
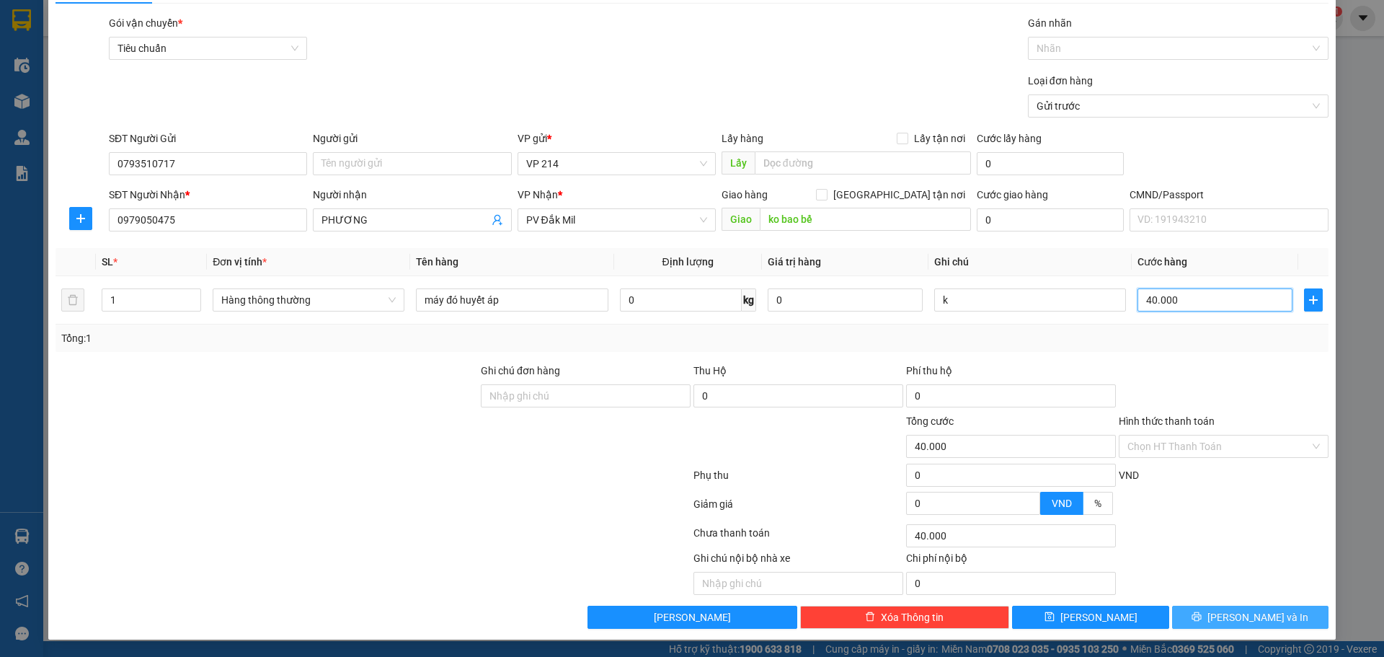
type input "40.000"
click at [1245, 620] on span "[PERSON_NAME] và In" at bounding box center [1257, 617] width 101 height 16
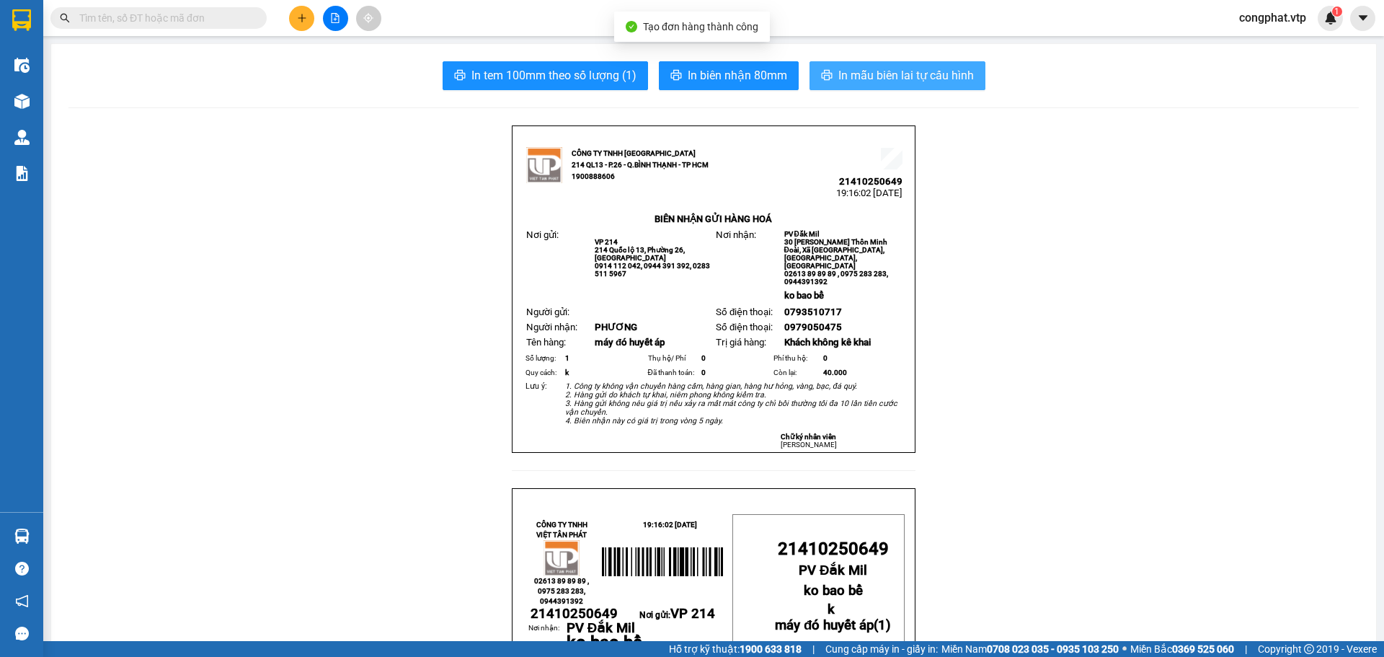
click at [928, 64] on button "In mẫu biên lai tự cấu hình" at bounding box center [897, 75] width 176 height 29
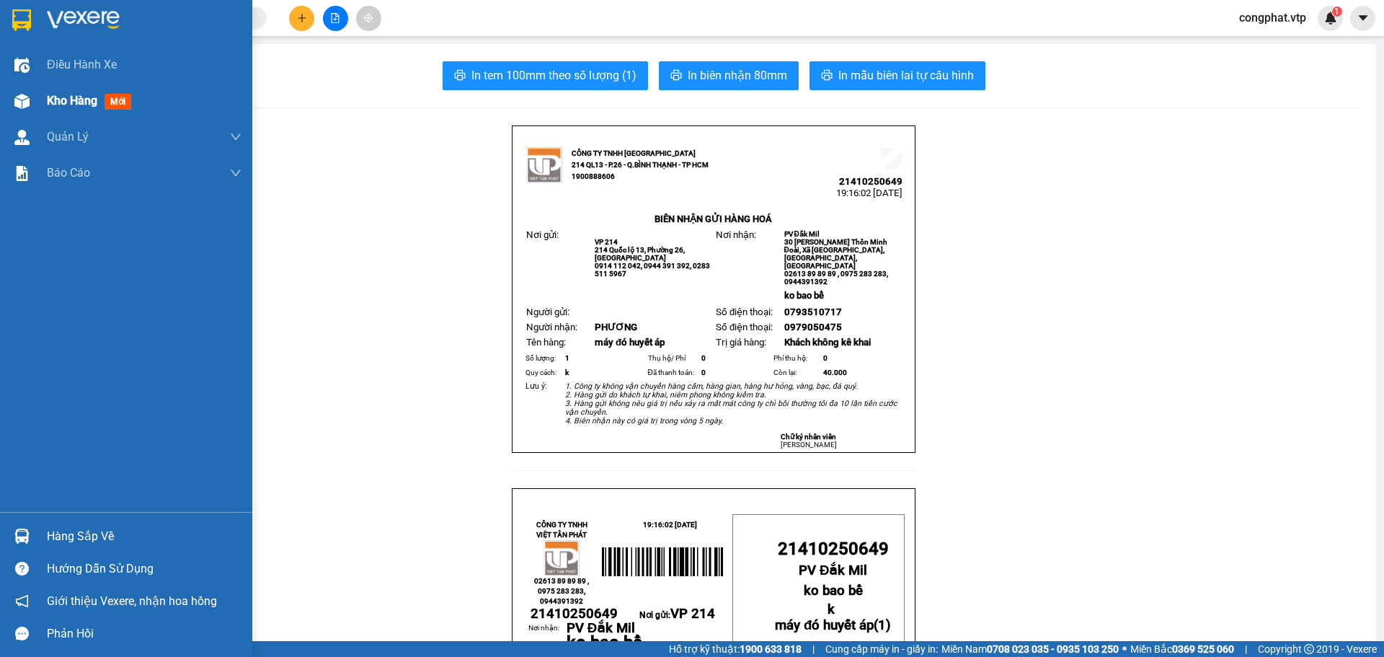
click at [37, 97] on div "Kho hàng mới" at bounding box center [126, 101] width 252 height 36
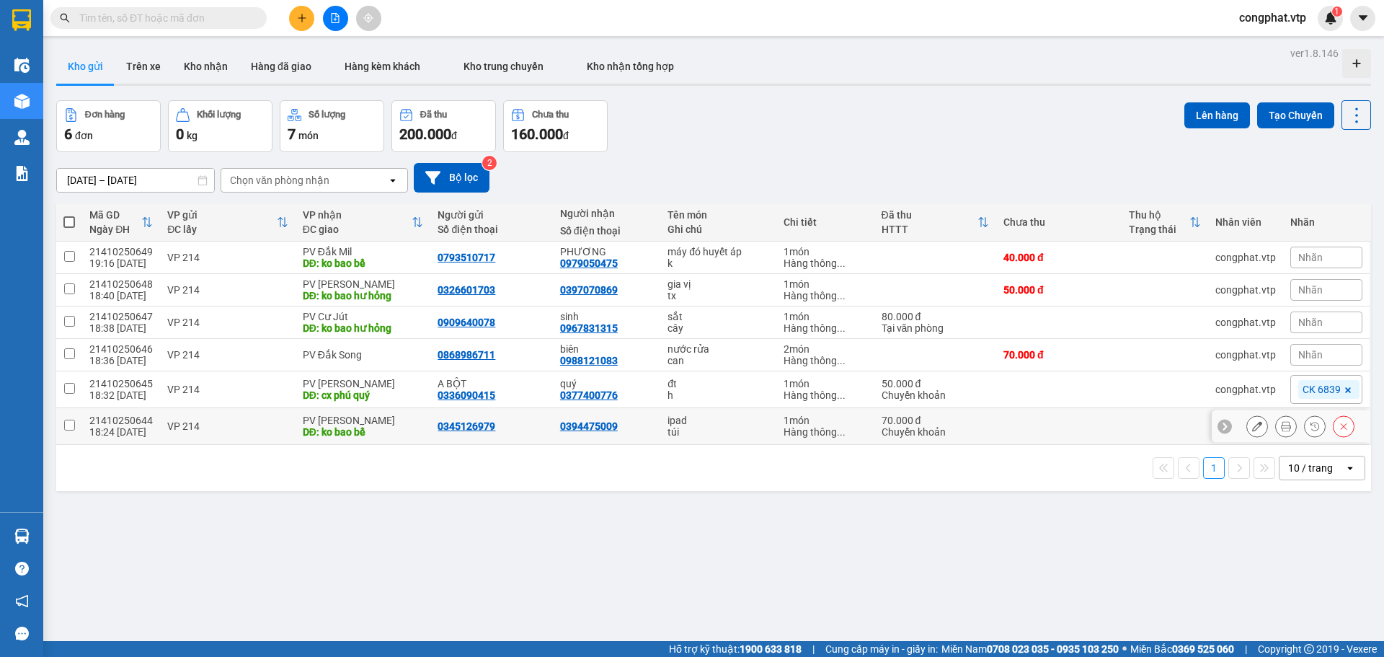
click at [698, 442] on td "ipad túi" at bounding box center [717, 426] width 115 height 37
checkbox input "true"
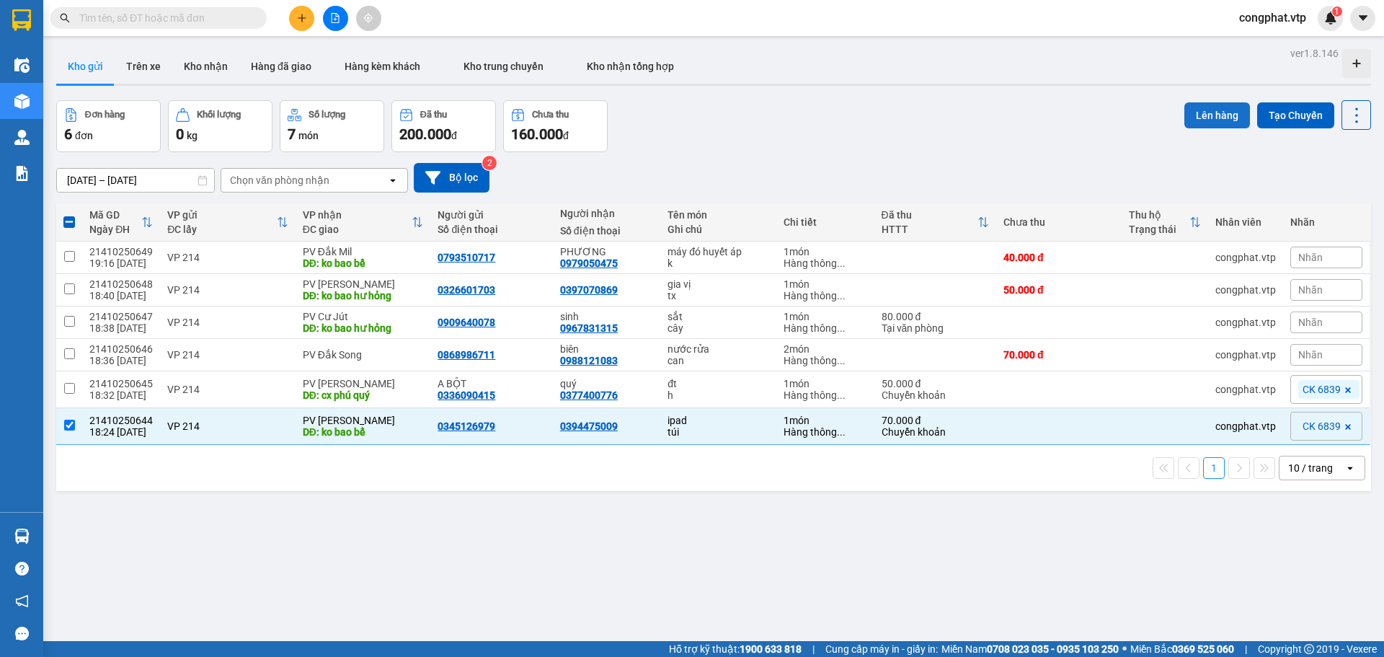
click at [1194, 113] on button "Lên hàng" at bounding box center [1217, 115] width 66 height 26
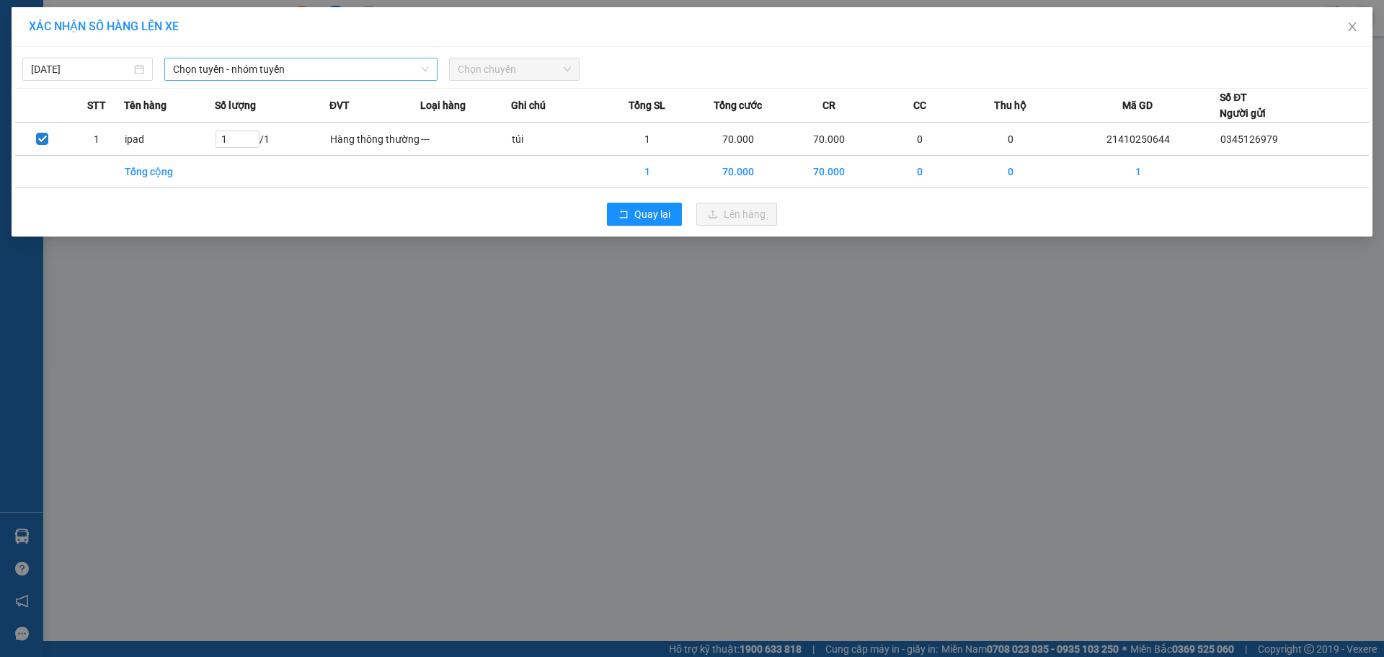
click at [250, 66] on span "Chọn tuyến - nhóm tuyến" at bounding box center [301, 69] width 256 height 22
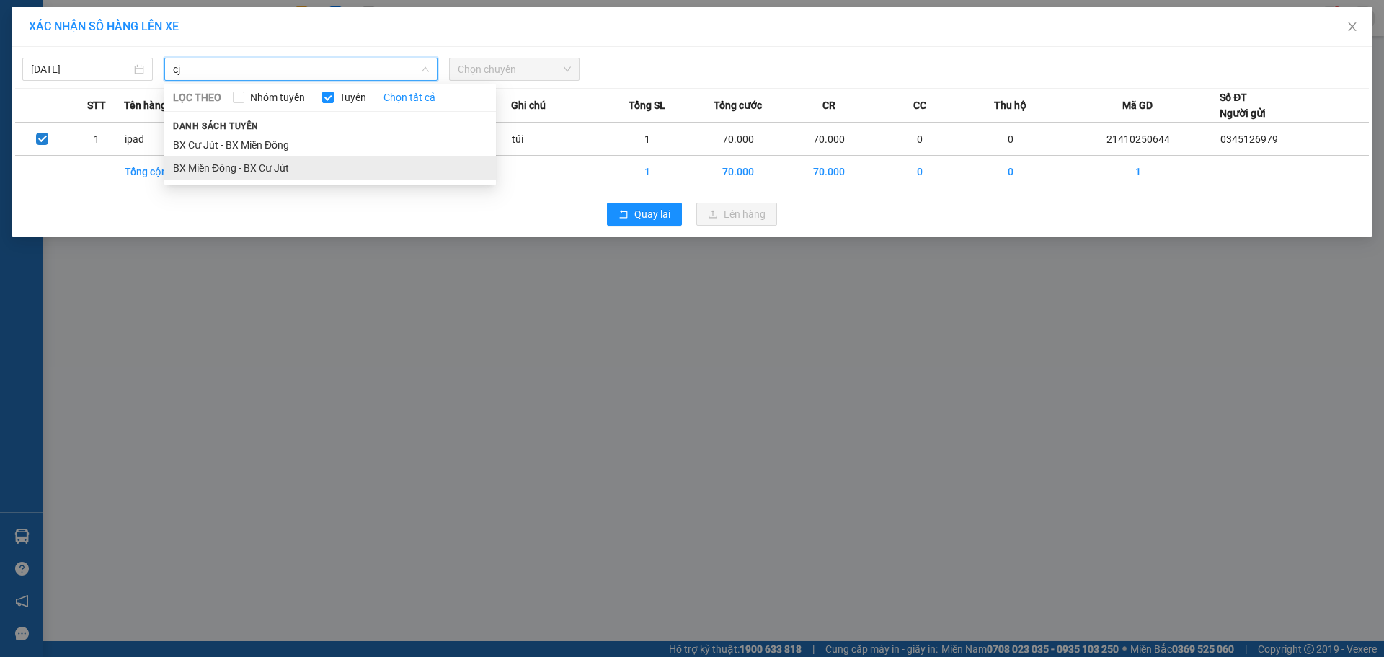
type input "cj"
click at [330, 170] on li "BX Miền Đông - BX Cư Jút" at bounding box center [330, 167] width 332 height 23
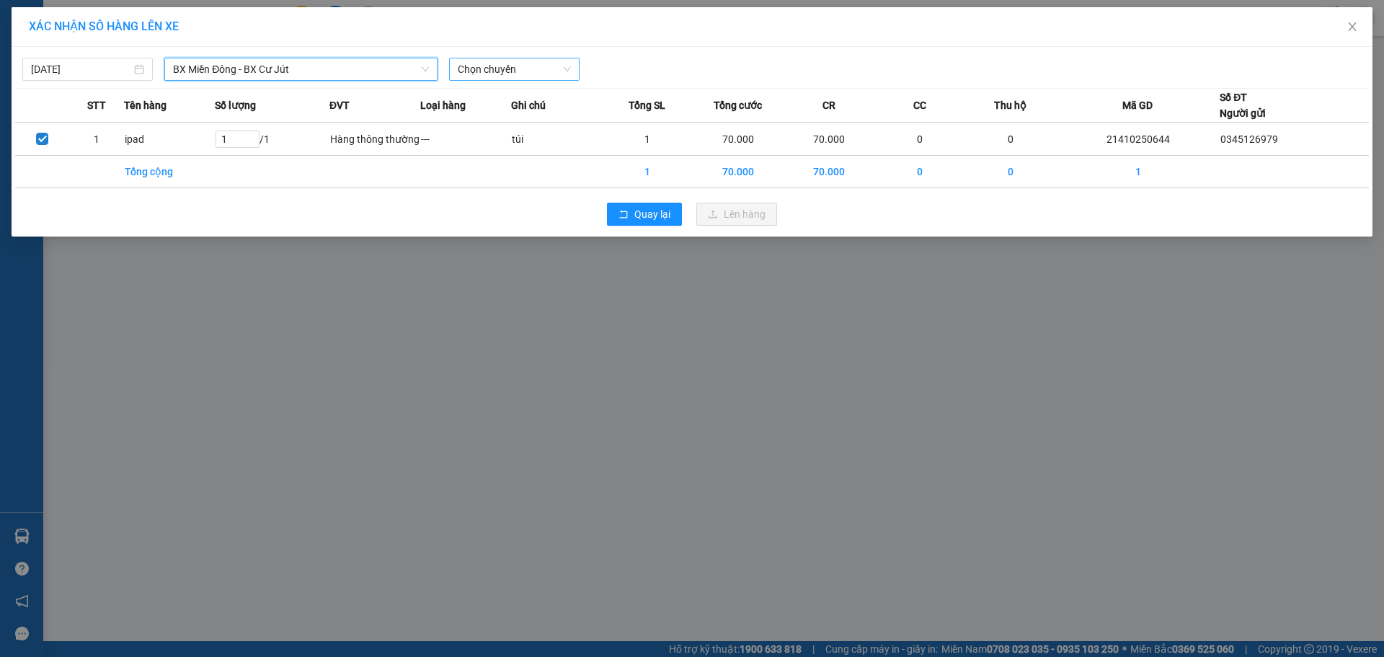
click at [509, 70] on span "Chọn chuyến" at bounding box center [514, 69] width 113 height 22
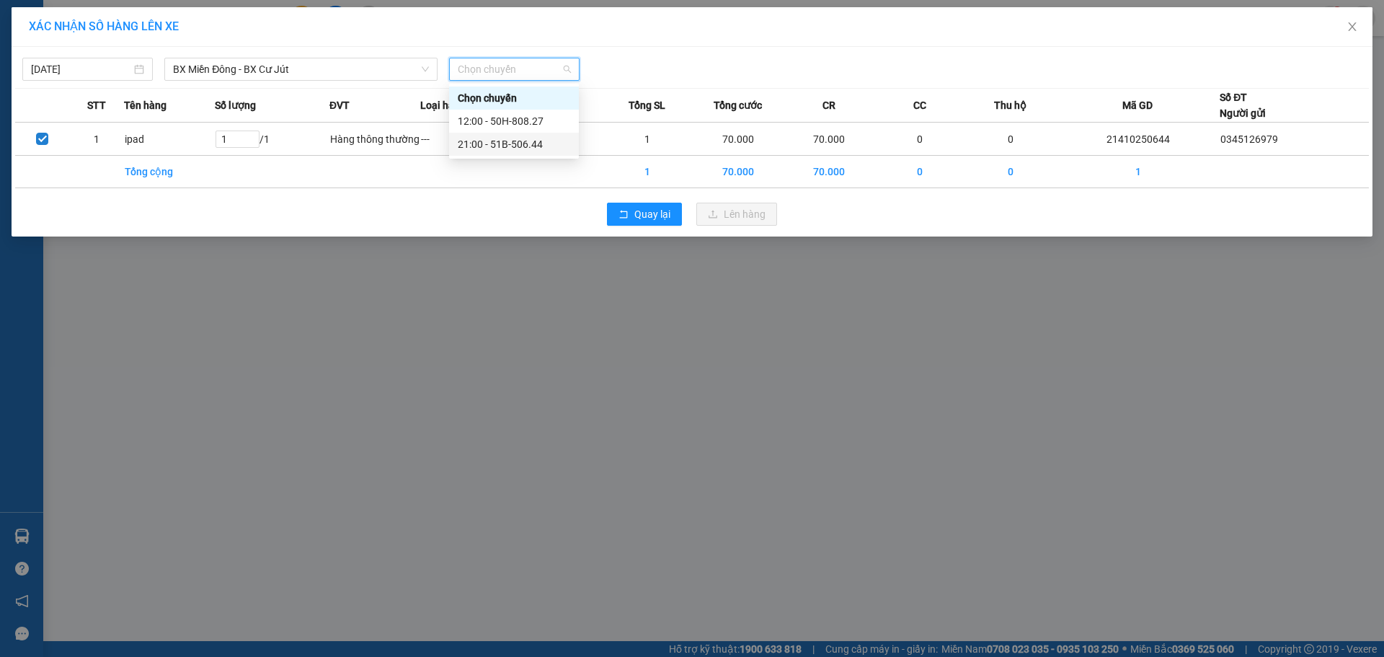
click at [520, 143] on div "21:00 - 51B-506.44" at bounding box center [514, 144] width 112 height 16
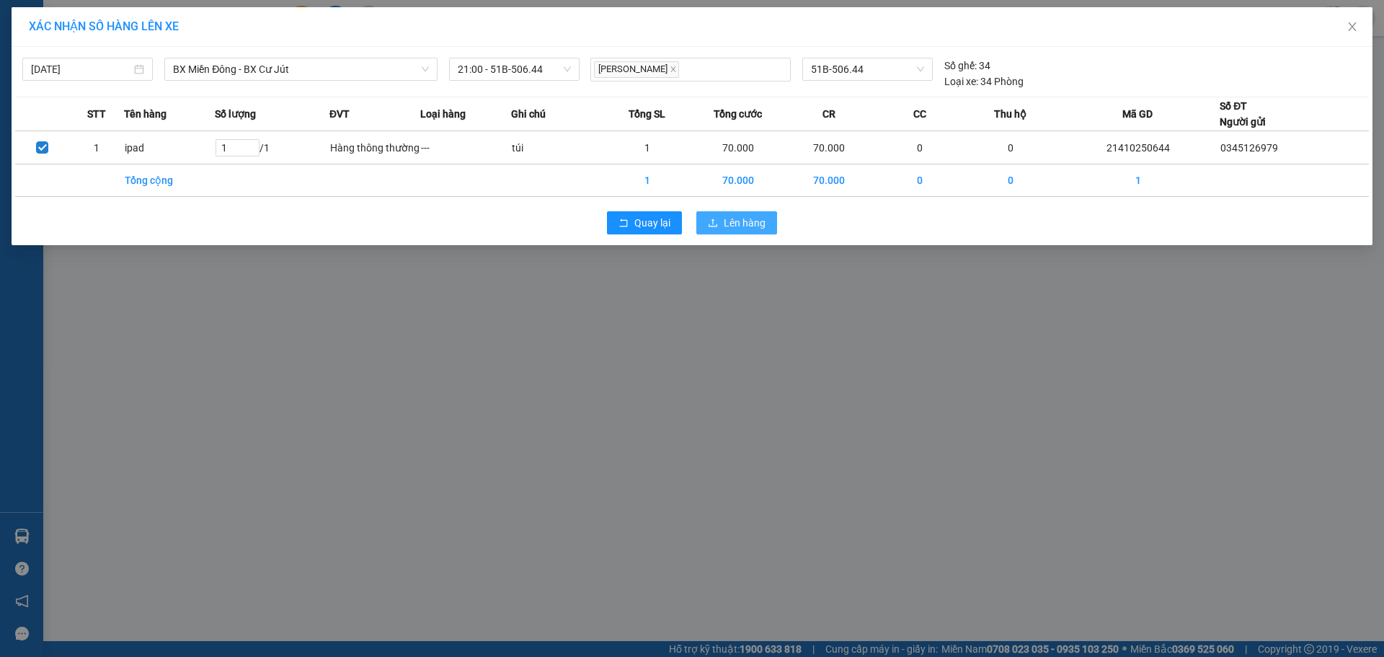
click at [703, 227] on button "Lên hàng" at bounding box center [736, 222] width 81 height 23
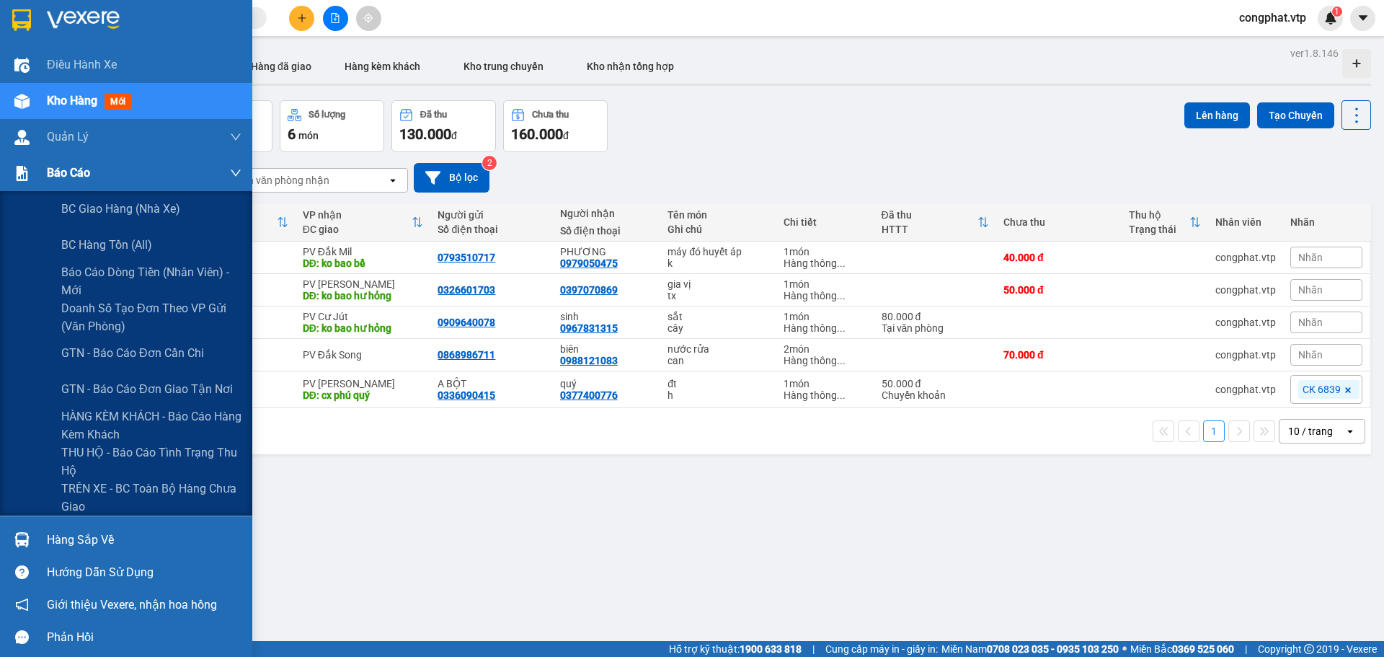
click at [22, 168] on img at bounding box center [21, 173] width 15 height 15
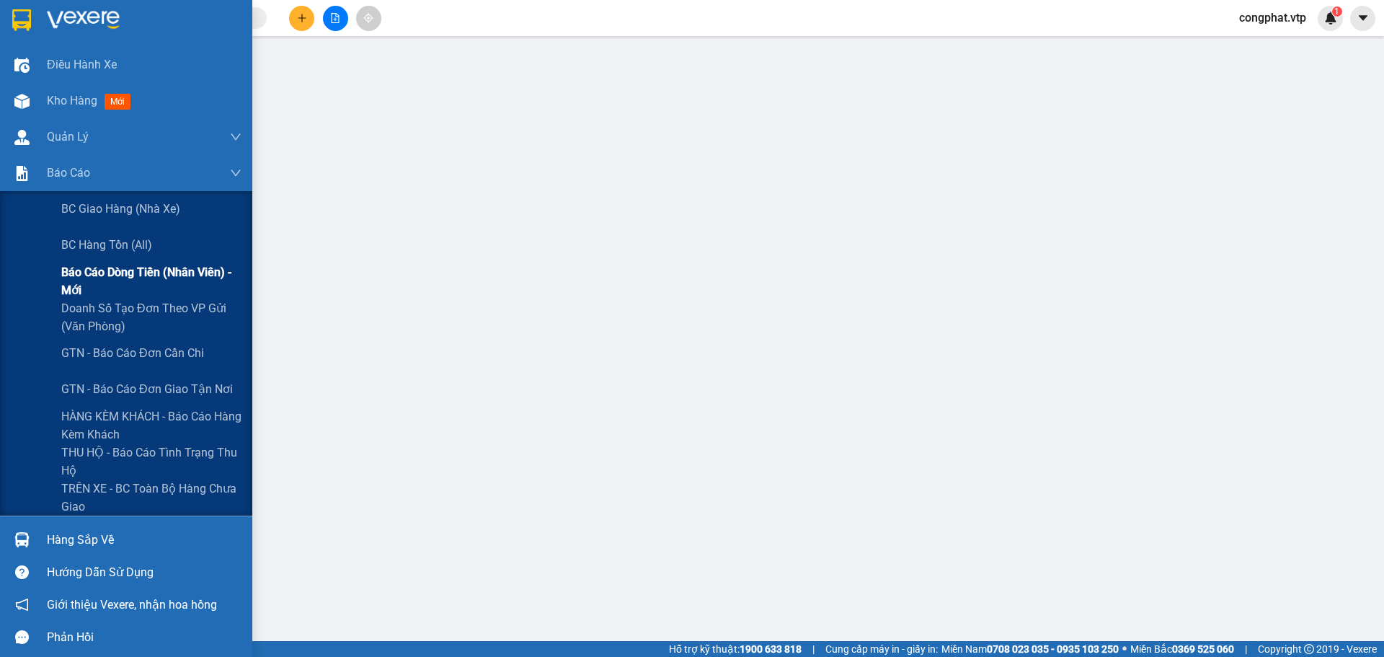
click at [112, 275] on span "Báo cáo dòng tiền (nhân viên) - mới" at bounding box center [151, 281] width 180 height 36
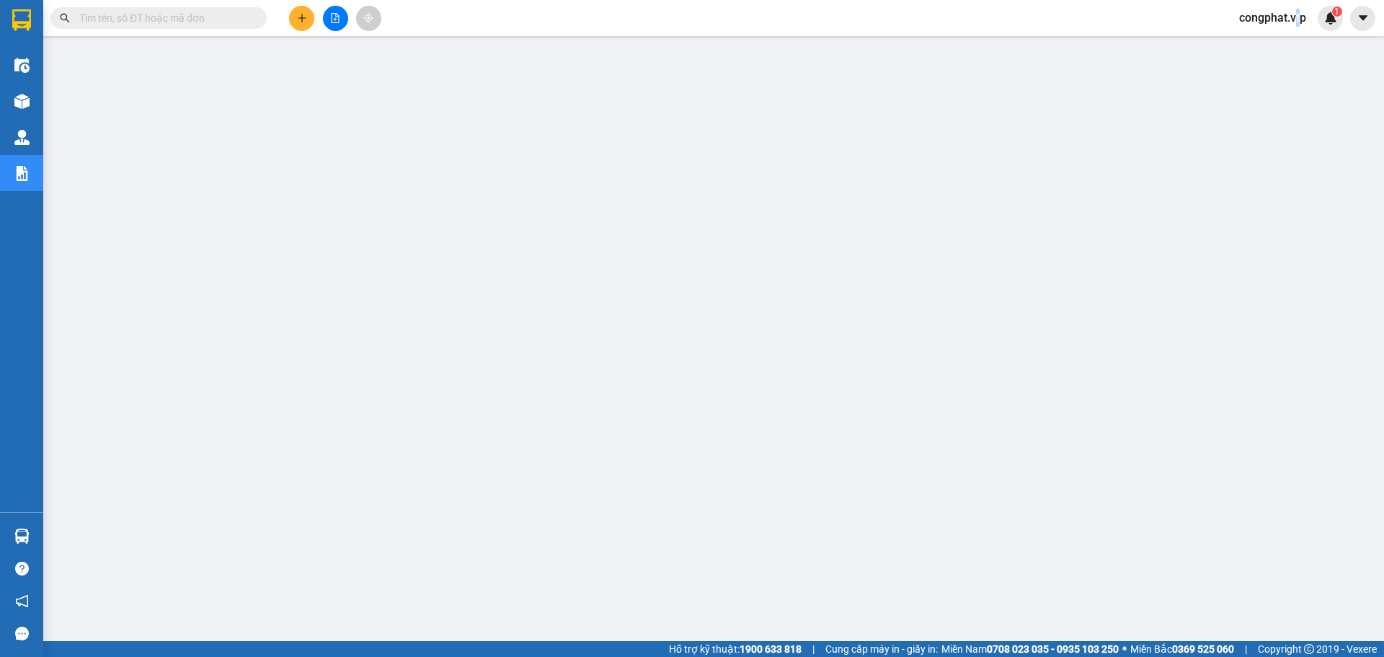
click at [1297, 17] on span "congphat.vtp" at bounding box center [1272, 18] width 90 height 18
click at [1261, 43] on span "Đăng xuất" at bounding box center [1278, 45] width 61 height 16
